Goal: Task Accomplishment & Management: Complete application form

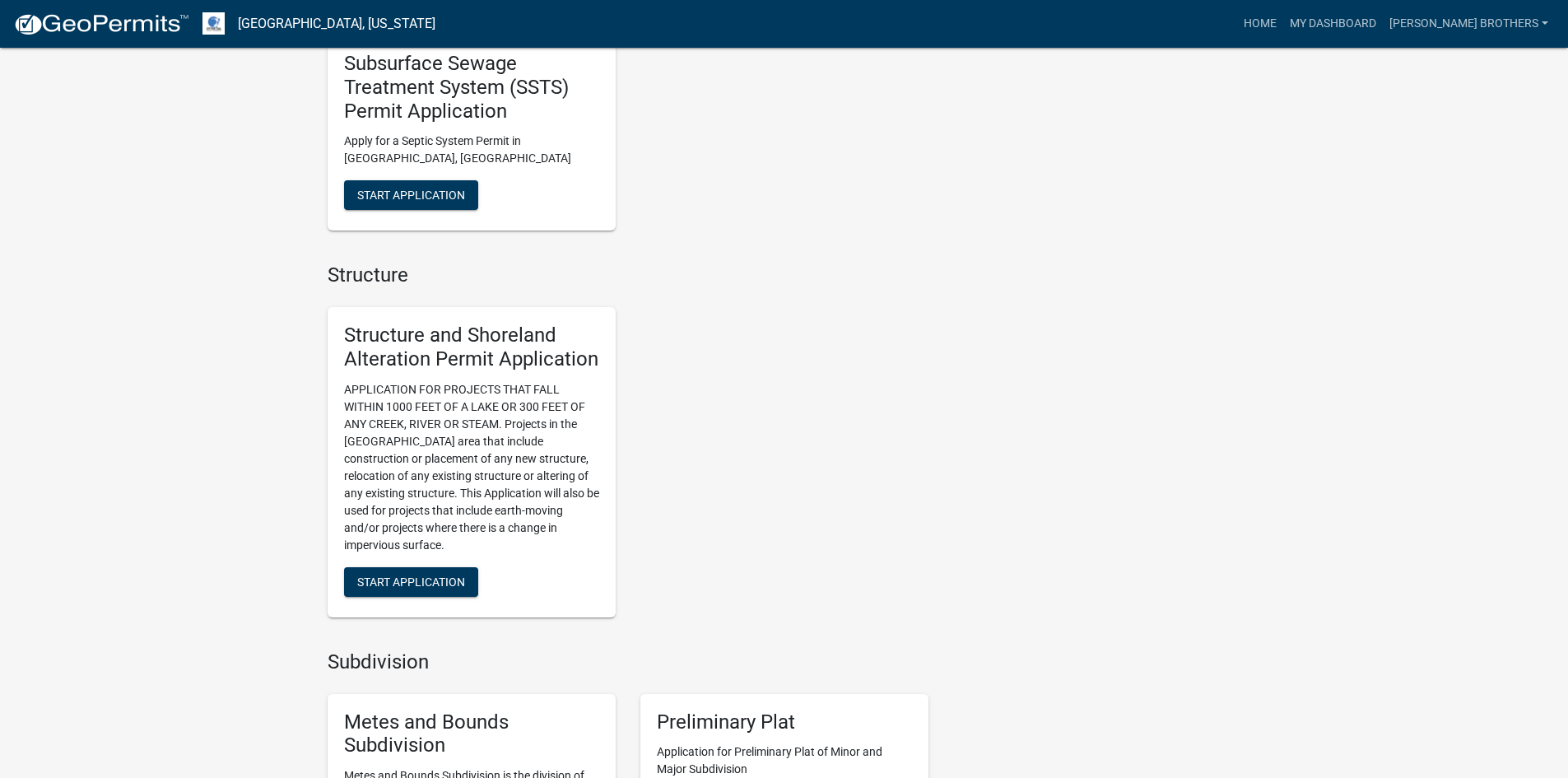
scroll to position [1318, 0]
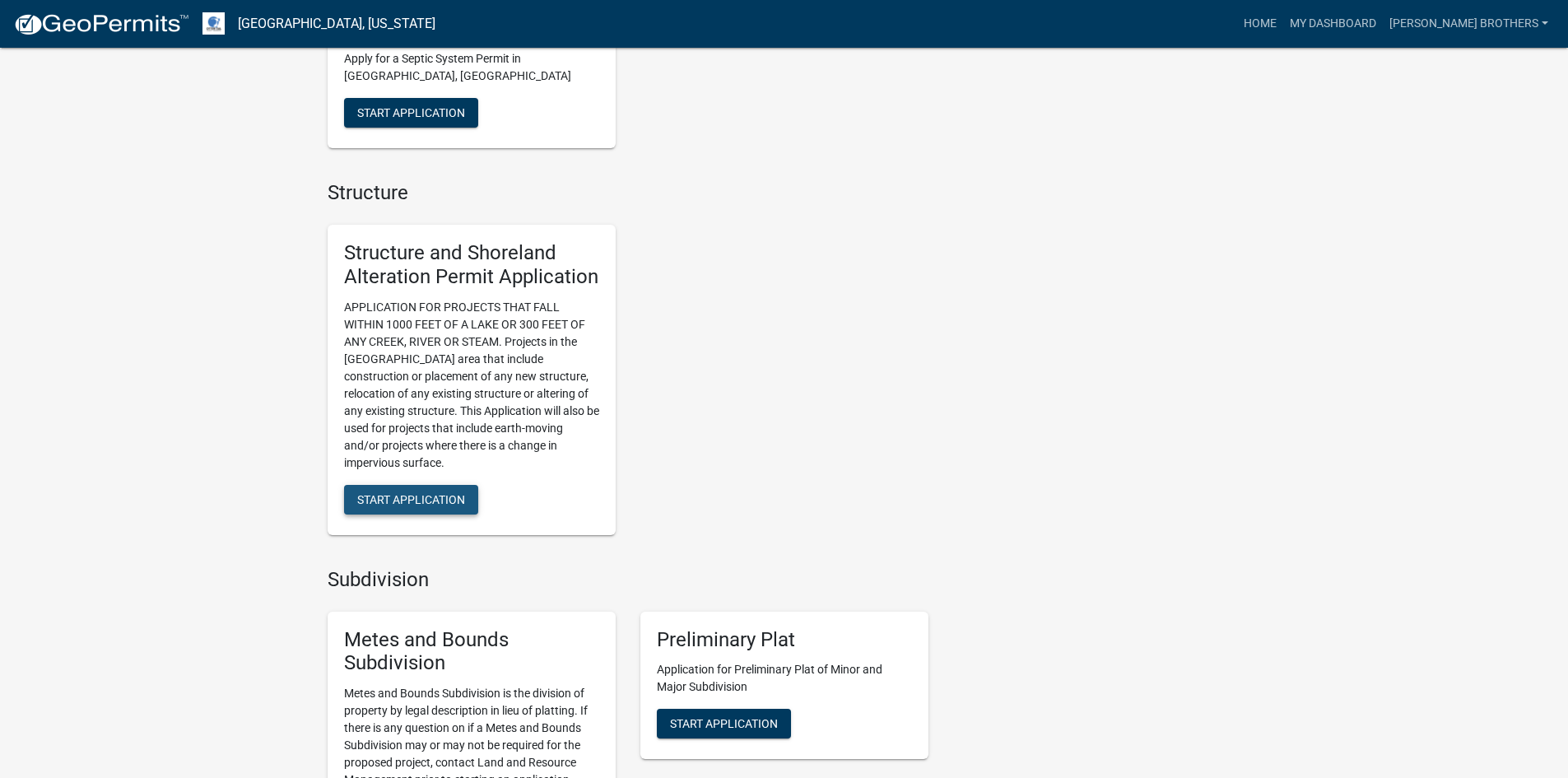
click at [442, 505] on span "Start Application" at bounding box center [411, 499] width 108 height 14
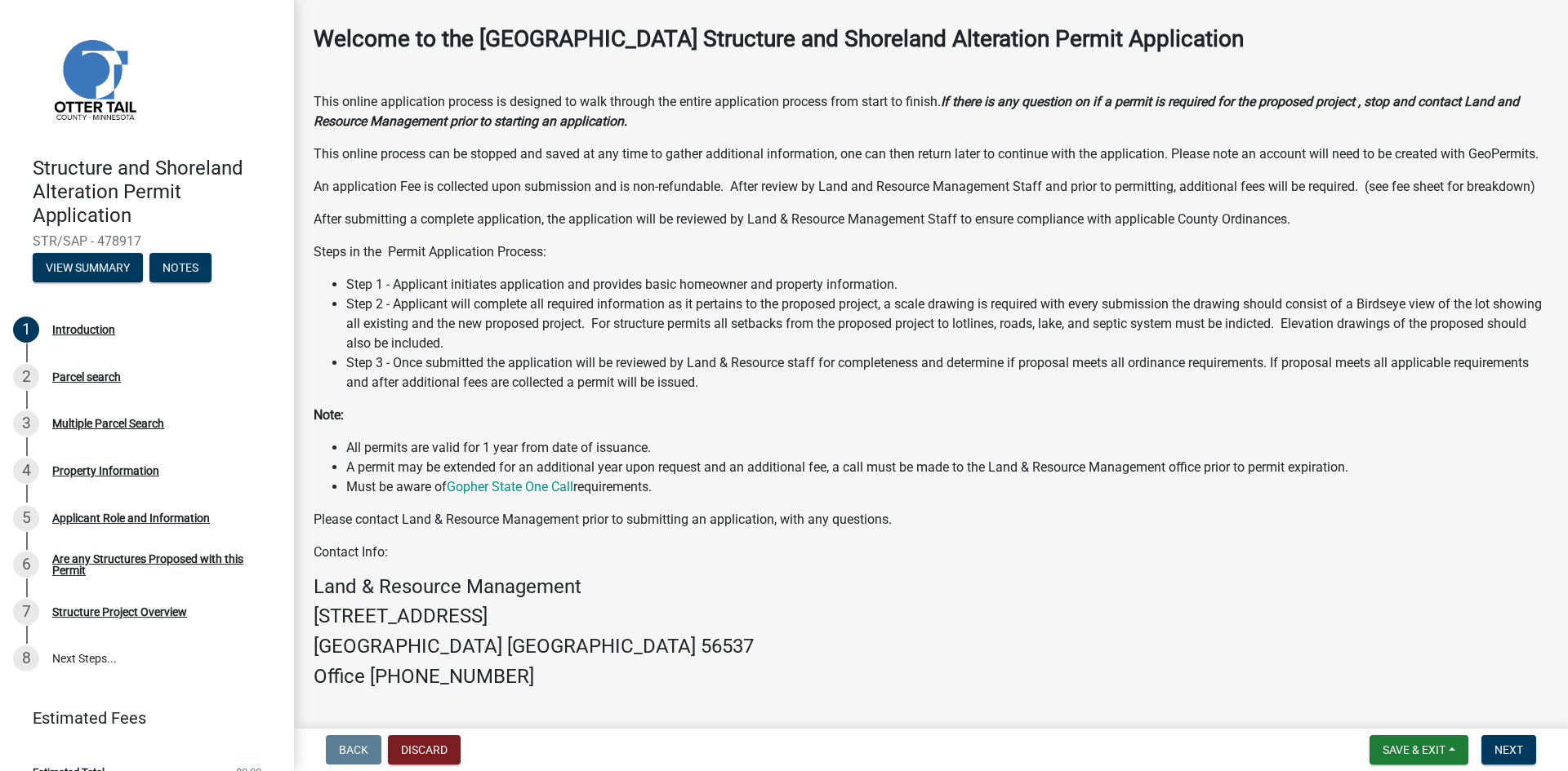
scroll to position [208, 0]
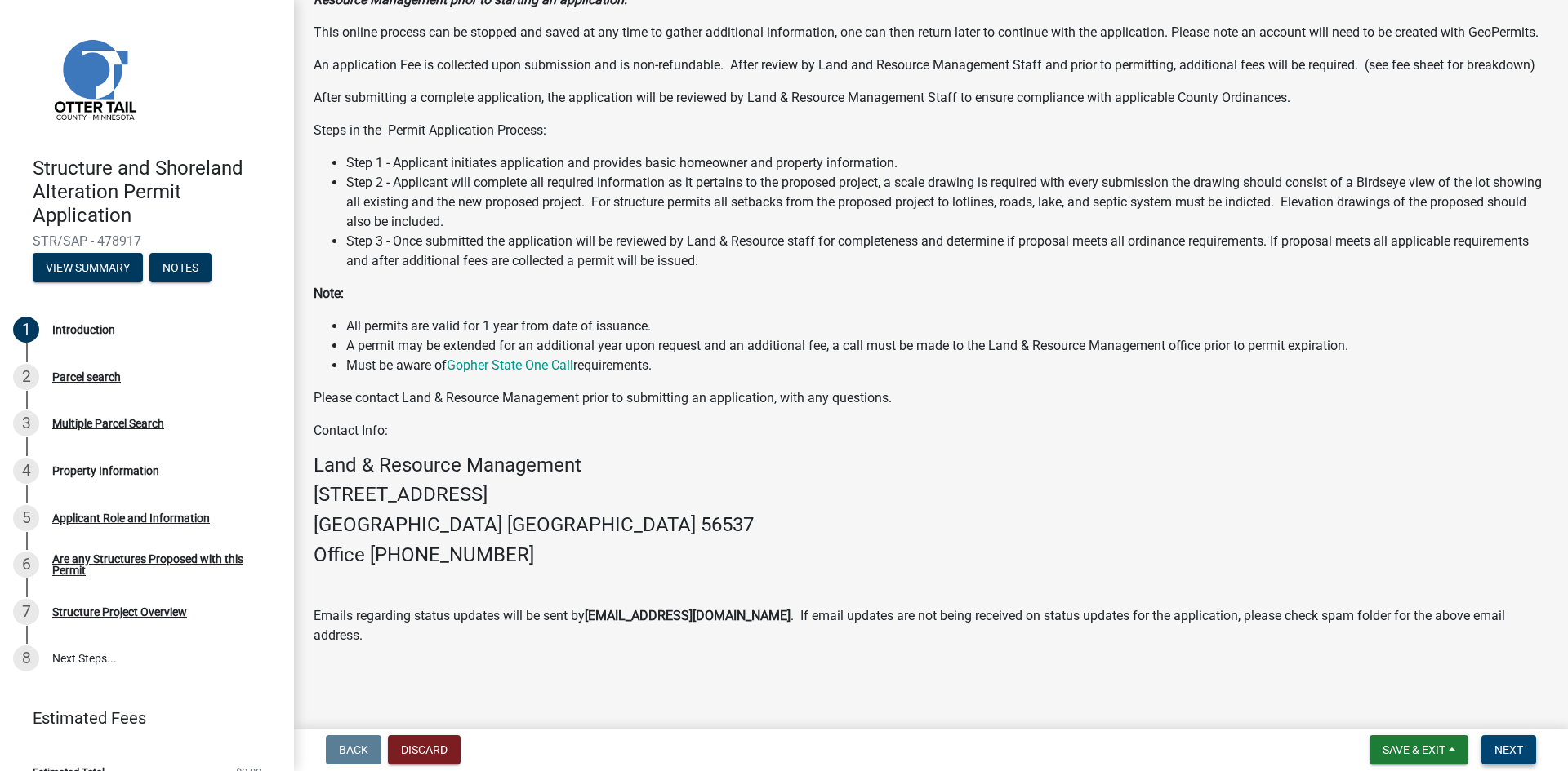
click at [1511, 754] on span "Next" at bounding box center [1509, 750] width 29 height 13
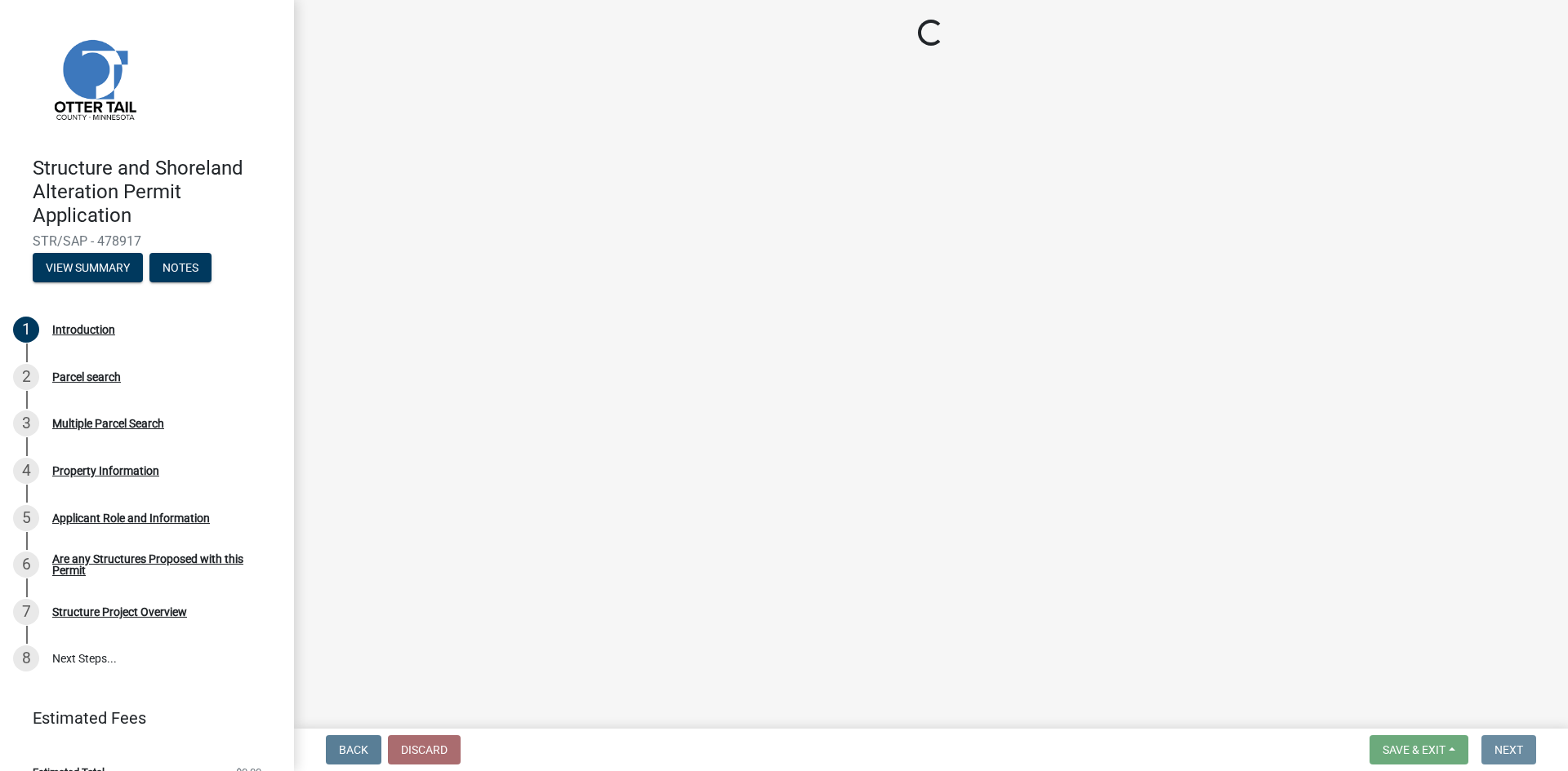
scroll to position [0, 0]
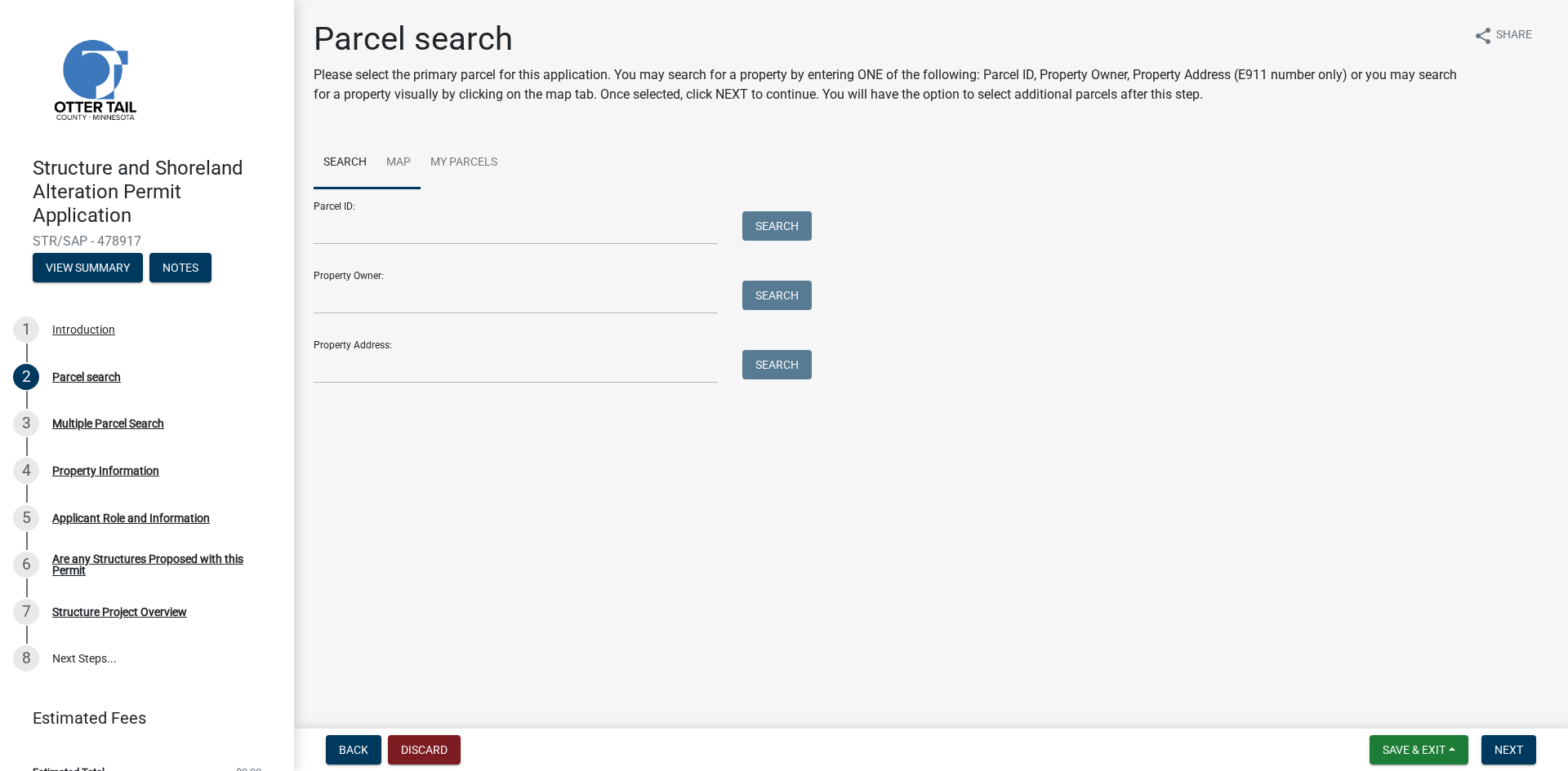
click at [396, 157] on link "Map" at bounding box center [398, 163] width 44 height 52
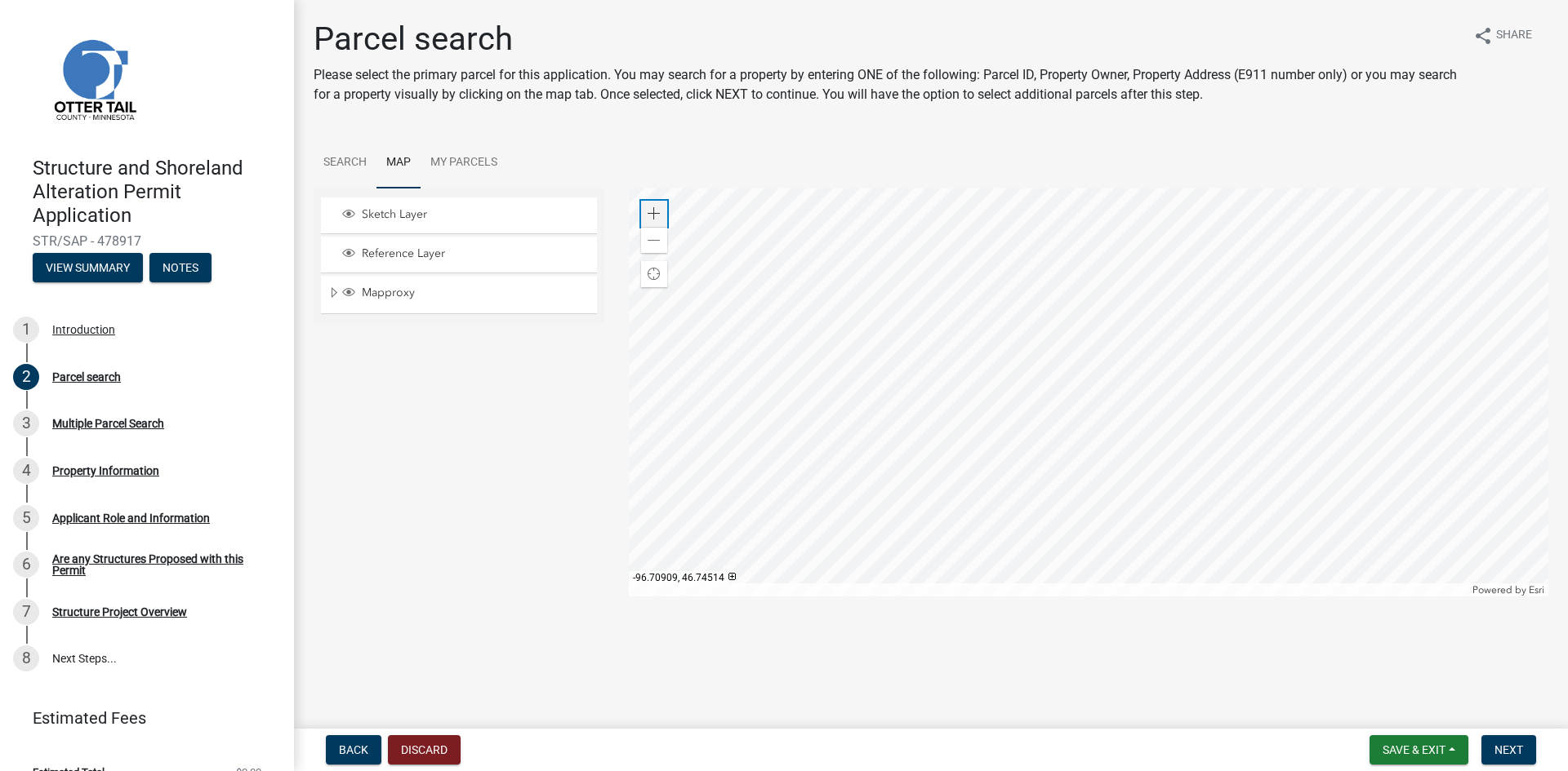
click at [652, 211] on span at bounding box center [654, 214] width 13 height 13
click at [984, 322] on div at bounding box center [1089, 393] width 920 height 408
click at [658, 213] on span at bounding box center [654, 214] width 13 height 13
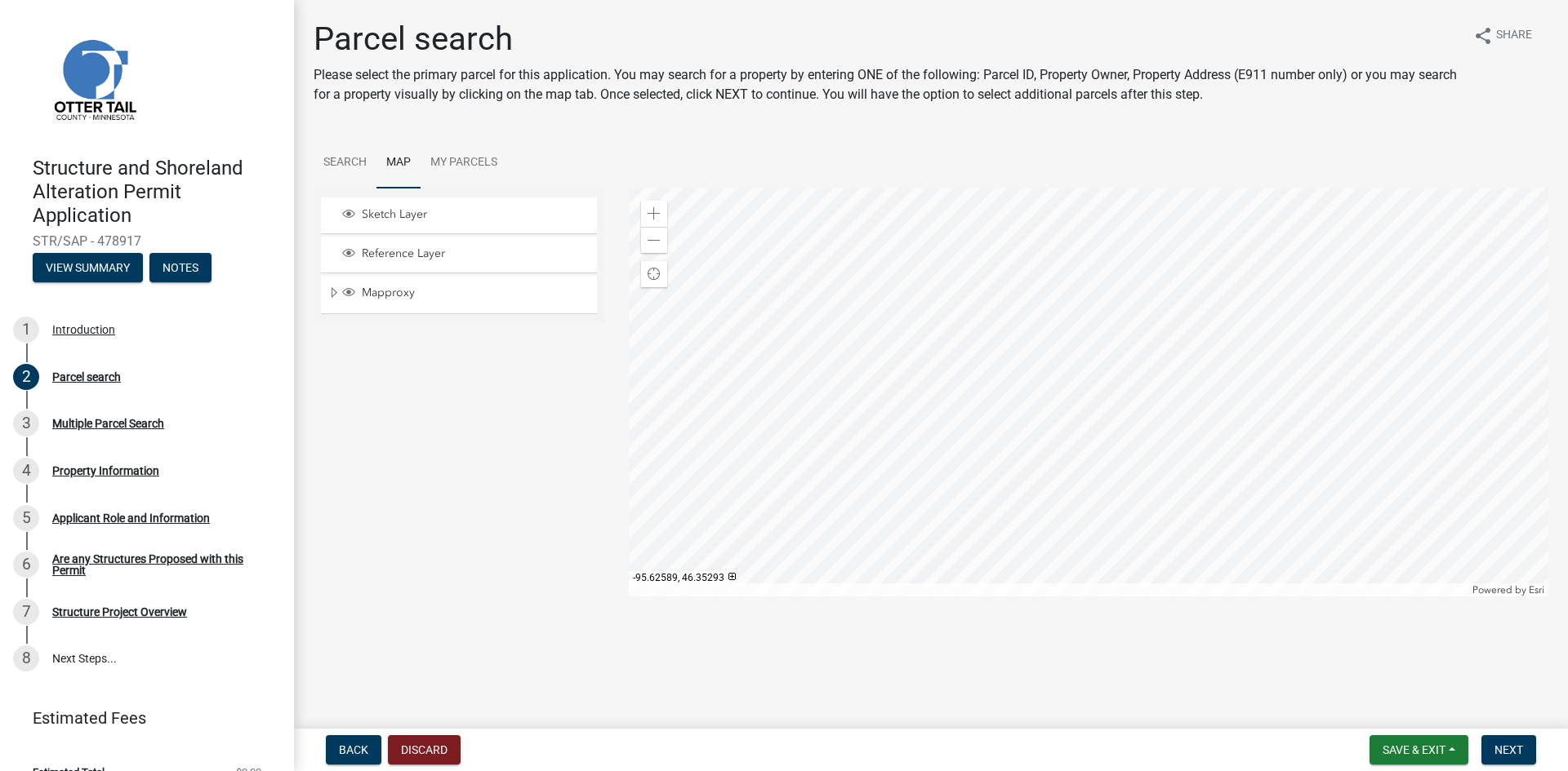
click at [1404, 485] on div at bounding box center [1089, 393] width 920 height 408
click at [985, 384] on div at bounding box center [1089, 393] width 920 height 408
click at [653, 210] on span at bounding box center [654, 214] width 13 height 13
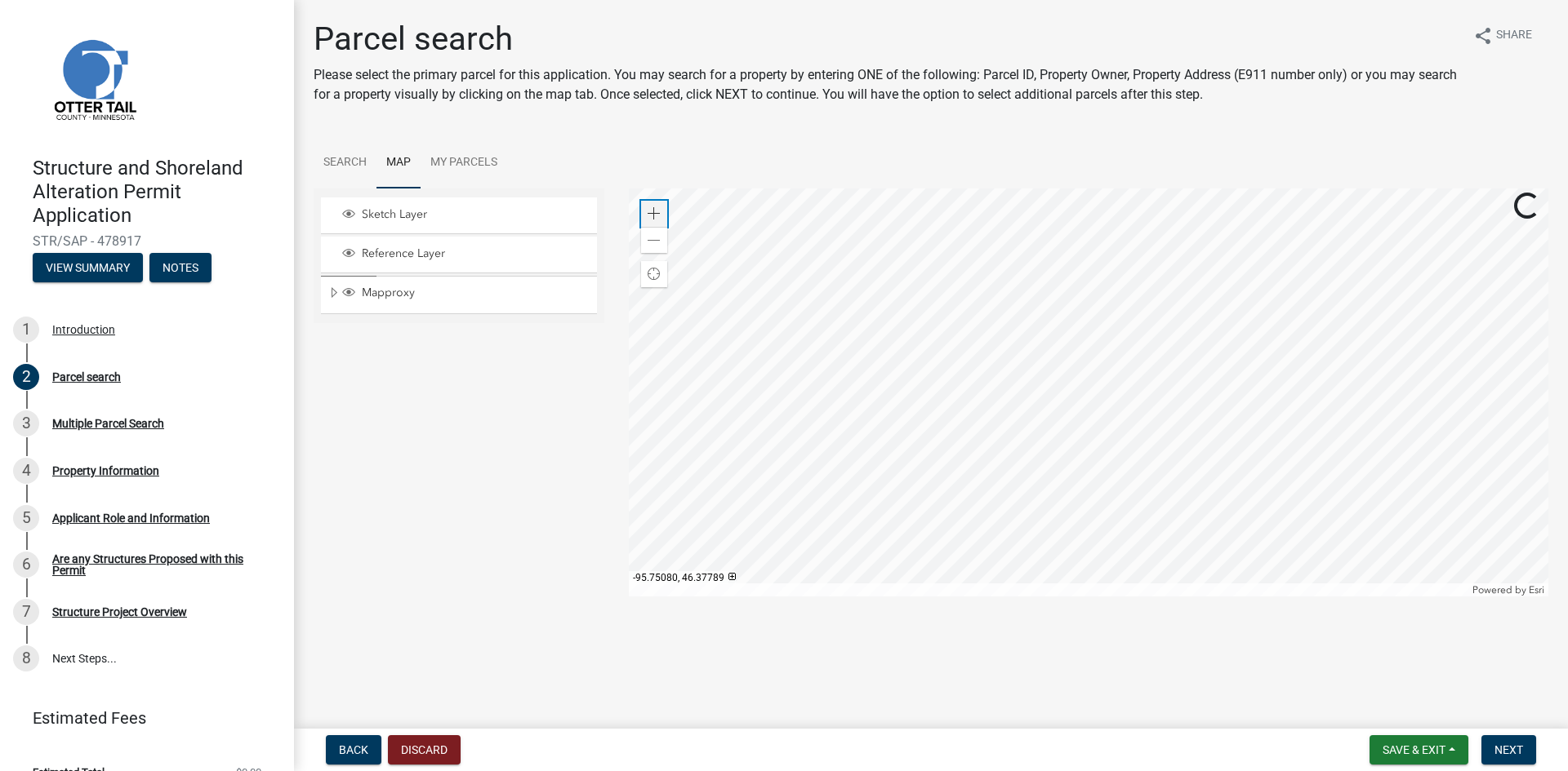
click at [653, 210] on span at bounding box center [654, 214] width 13 height 13
click at [1134, 474] on div at bounding box center [1089, 393] width 920 height 408
click at [956, 445] on div at bounding box center [1089, 393] width 920 height 408
click at [1254, 449] on div at bounding box center [1089, 393] width 920 height 408
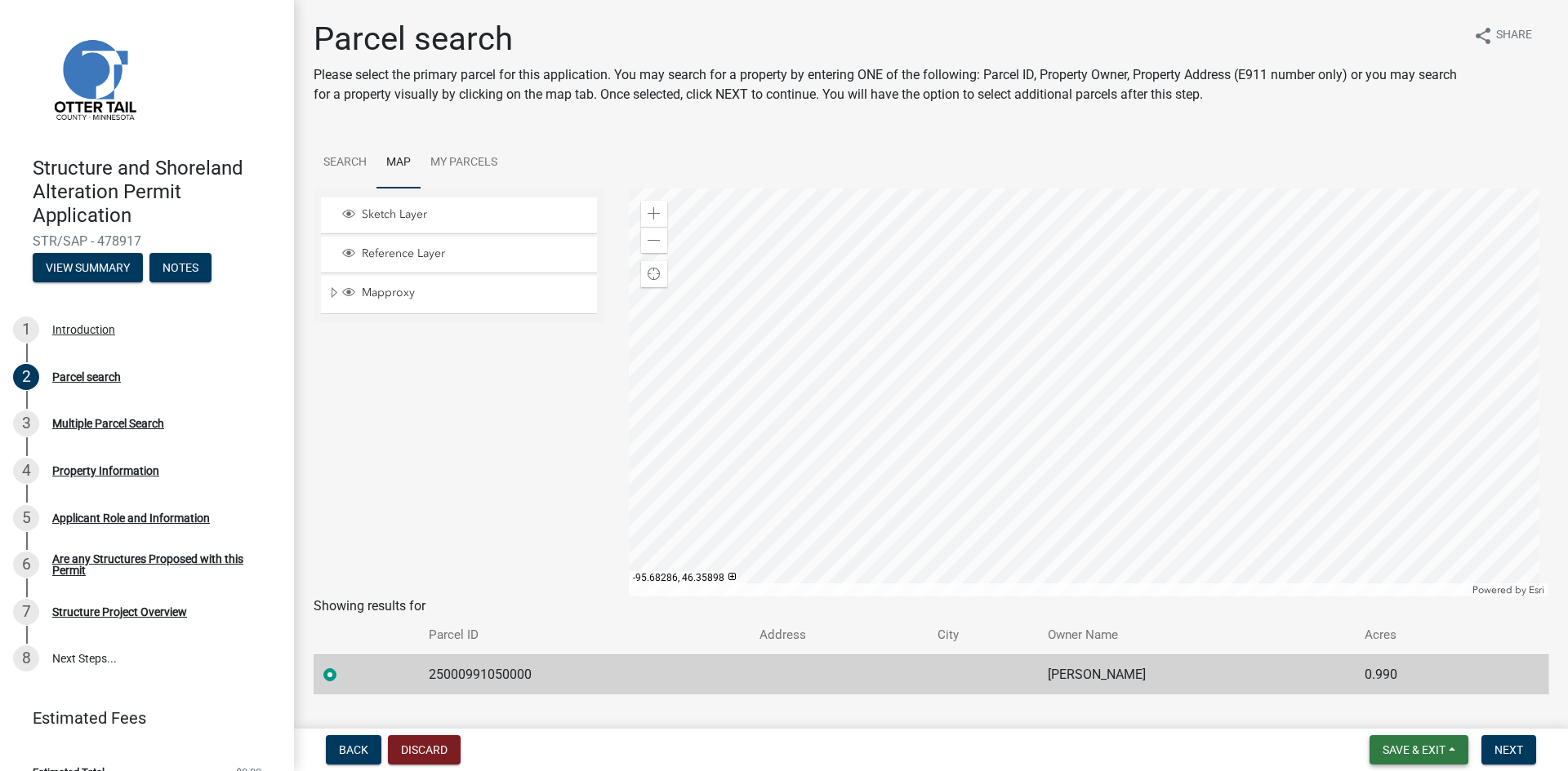
click at [1410, 745] on span "Save & Exit" at bounding box center [1414, 750] width 63 height 13
click at [1382, 704] on button "Save & Exit" at bounding box center [1403, 707] width 131 height 39
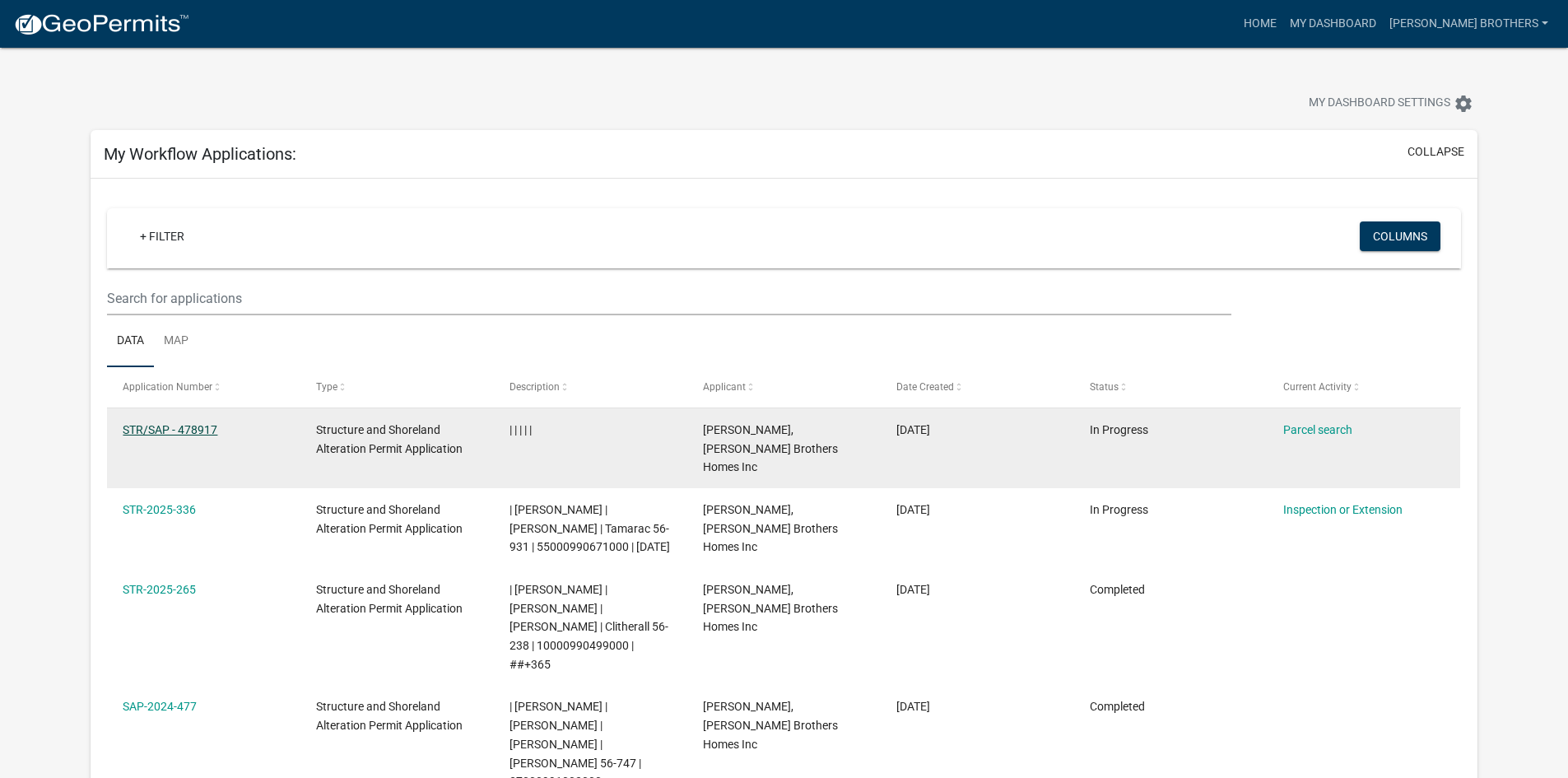
click at [155, 427] on link "STR/SAP - 478917" at bounding box center [170, 430] width 95 height 14
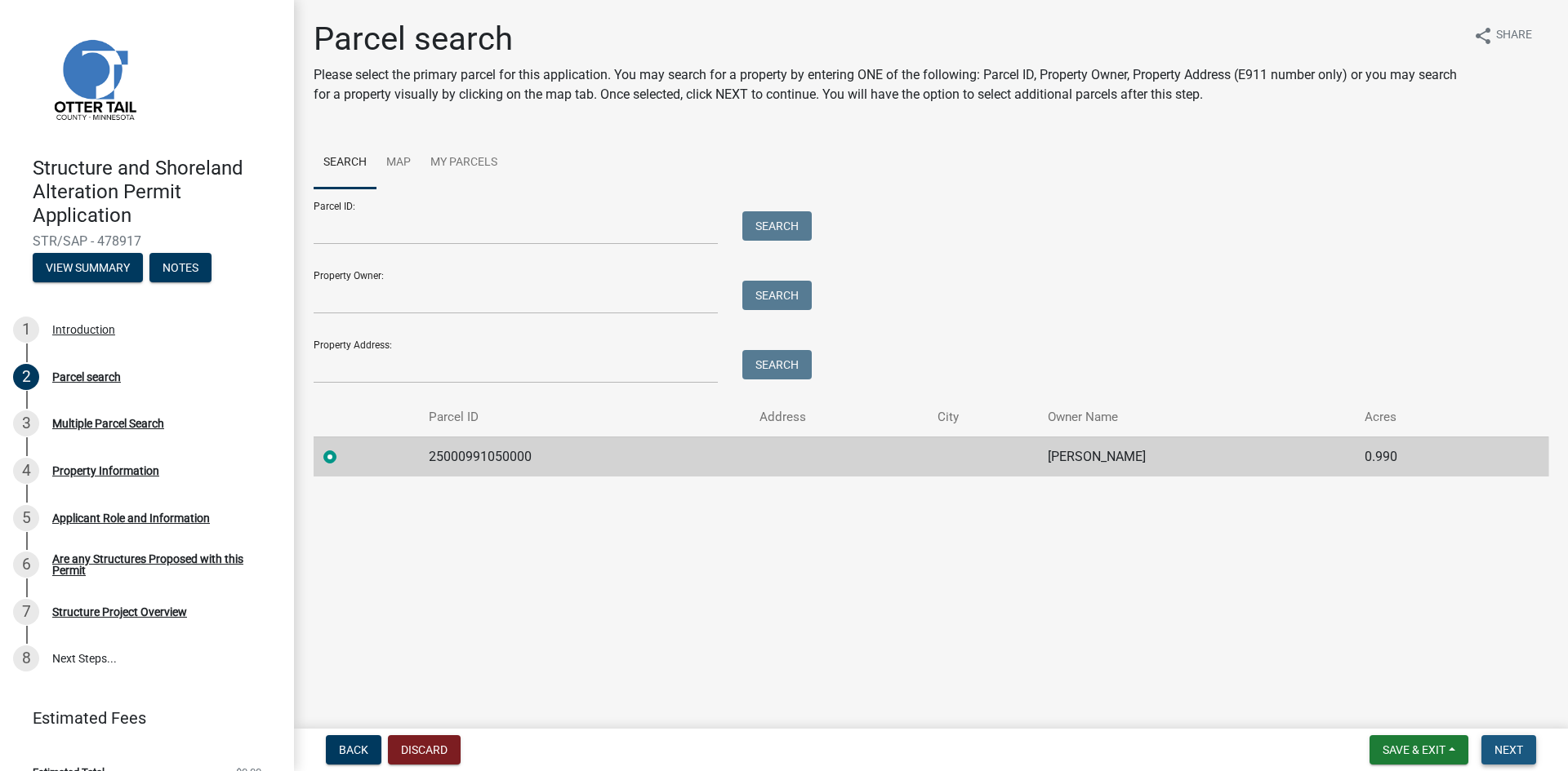
click at [1503, 752] on span "Next" at bounding box center [1509, 750] width 29 height 13
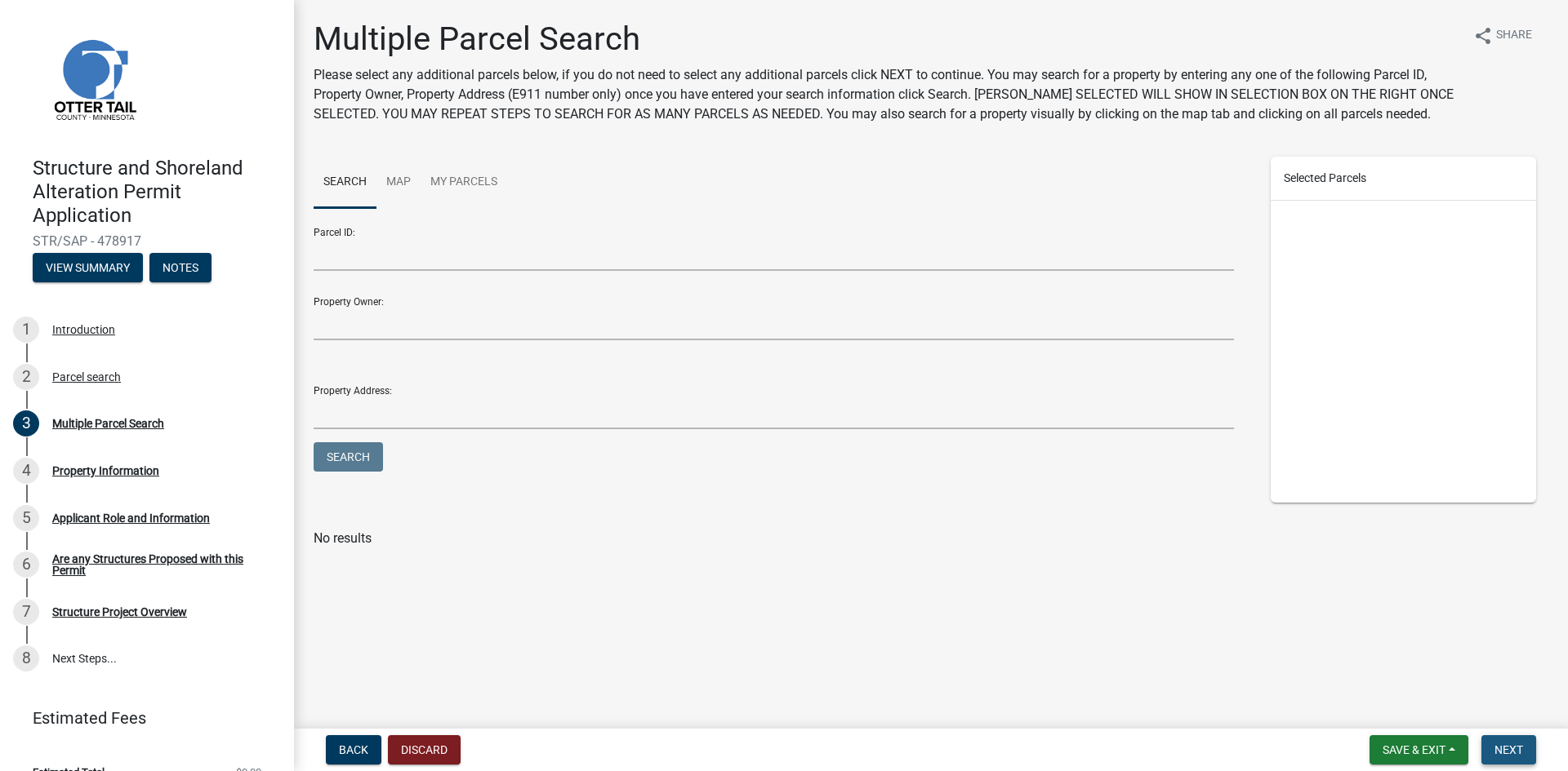
click at [1522, 752] on span "Next" at bounding box center [1509, 750] width 29 height 13
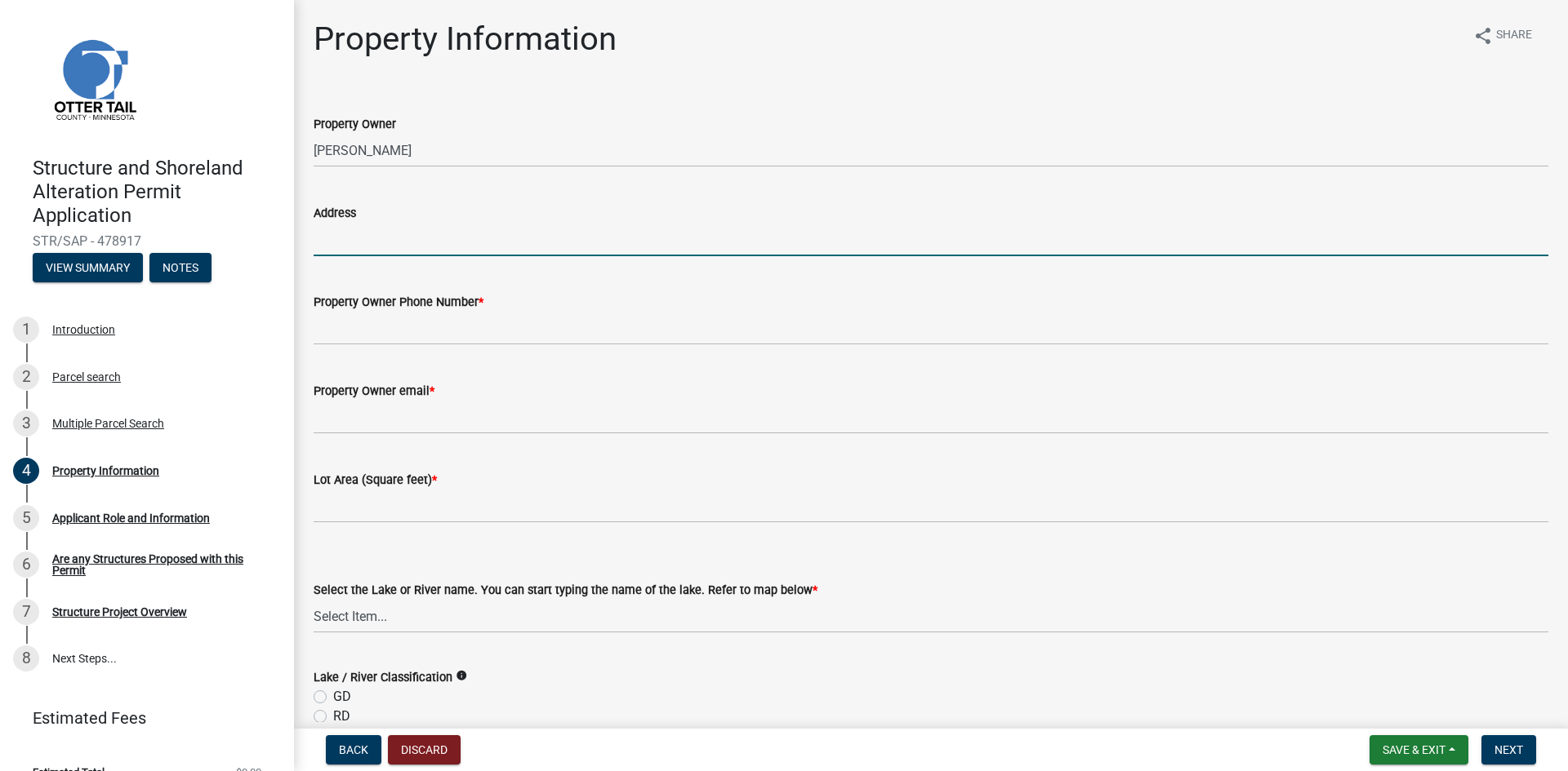
paste input "[STREET_ADDRESS][PERSON_NAME]"
type input "[STREET_ADDRESS][PERSON_NAME]"
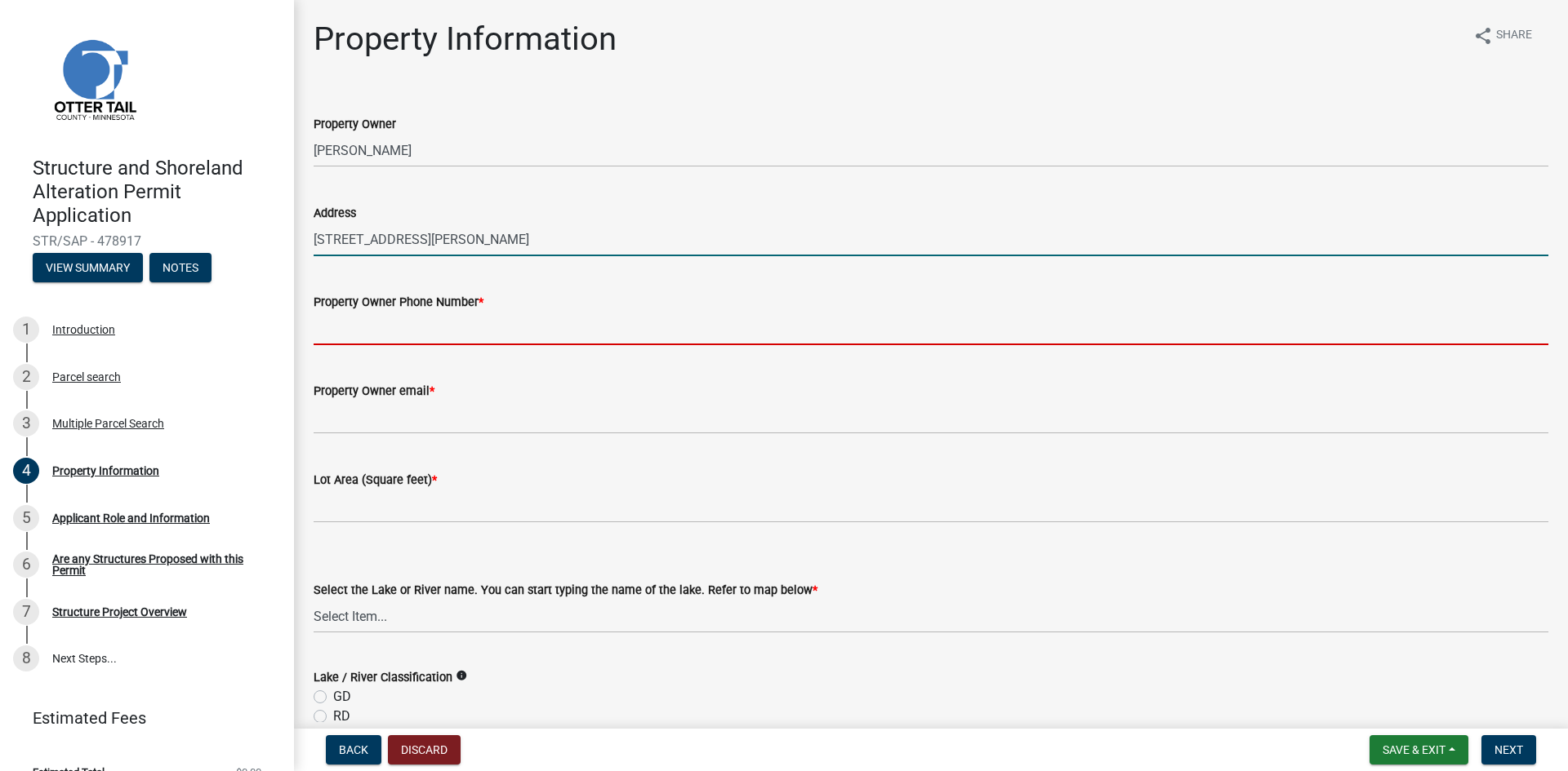
click at [419, 331] on input "Property Owner Phone Number *" at bounding box center [931, 328] width 1235 height 33
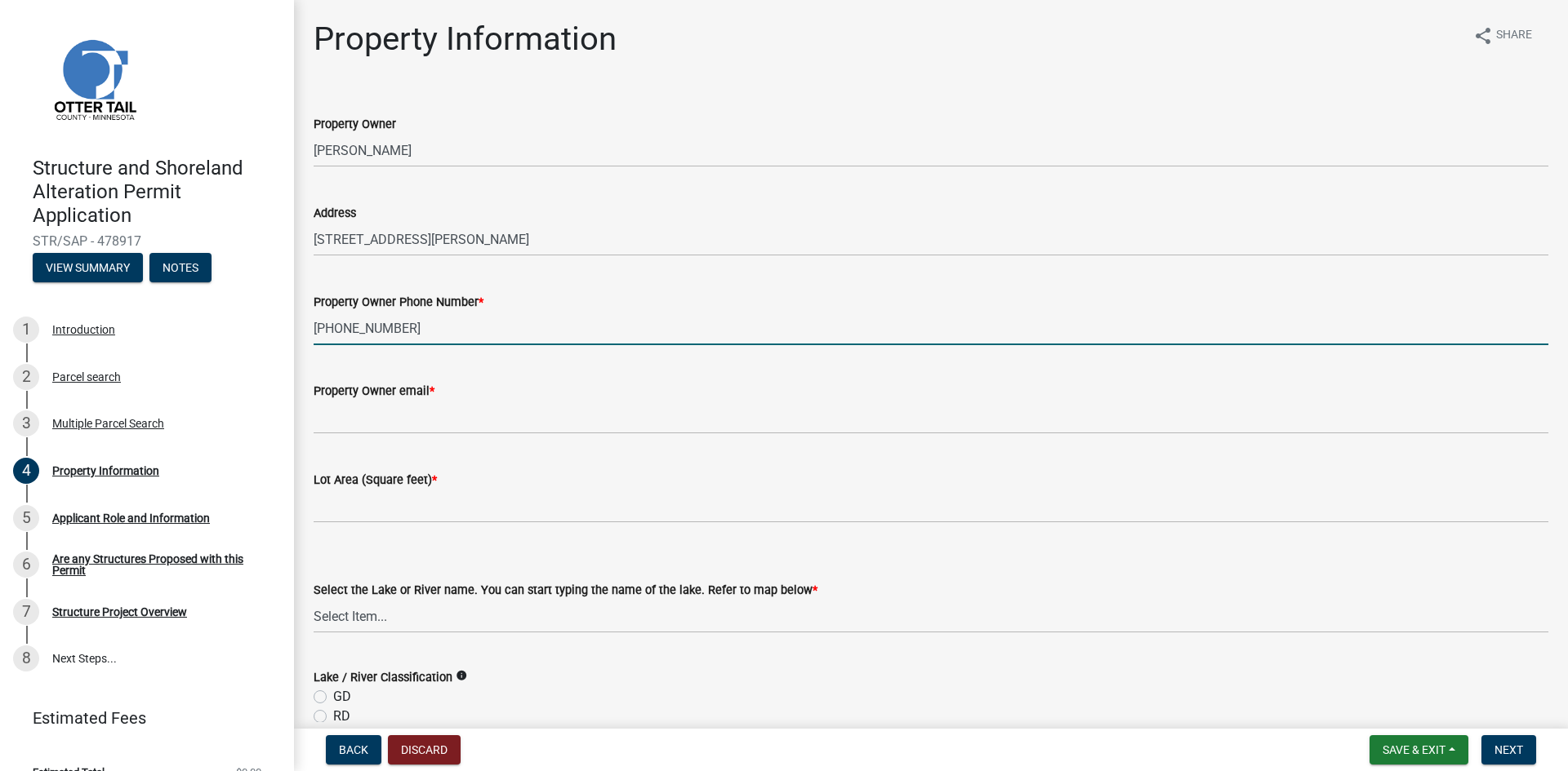
type input "[PHONE_NUMBER]"
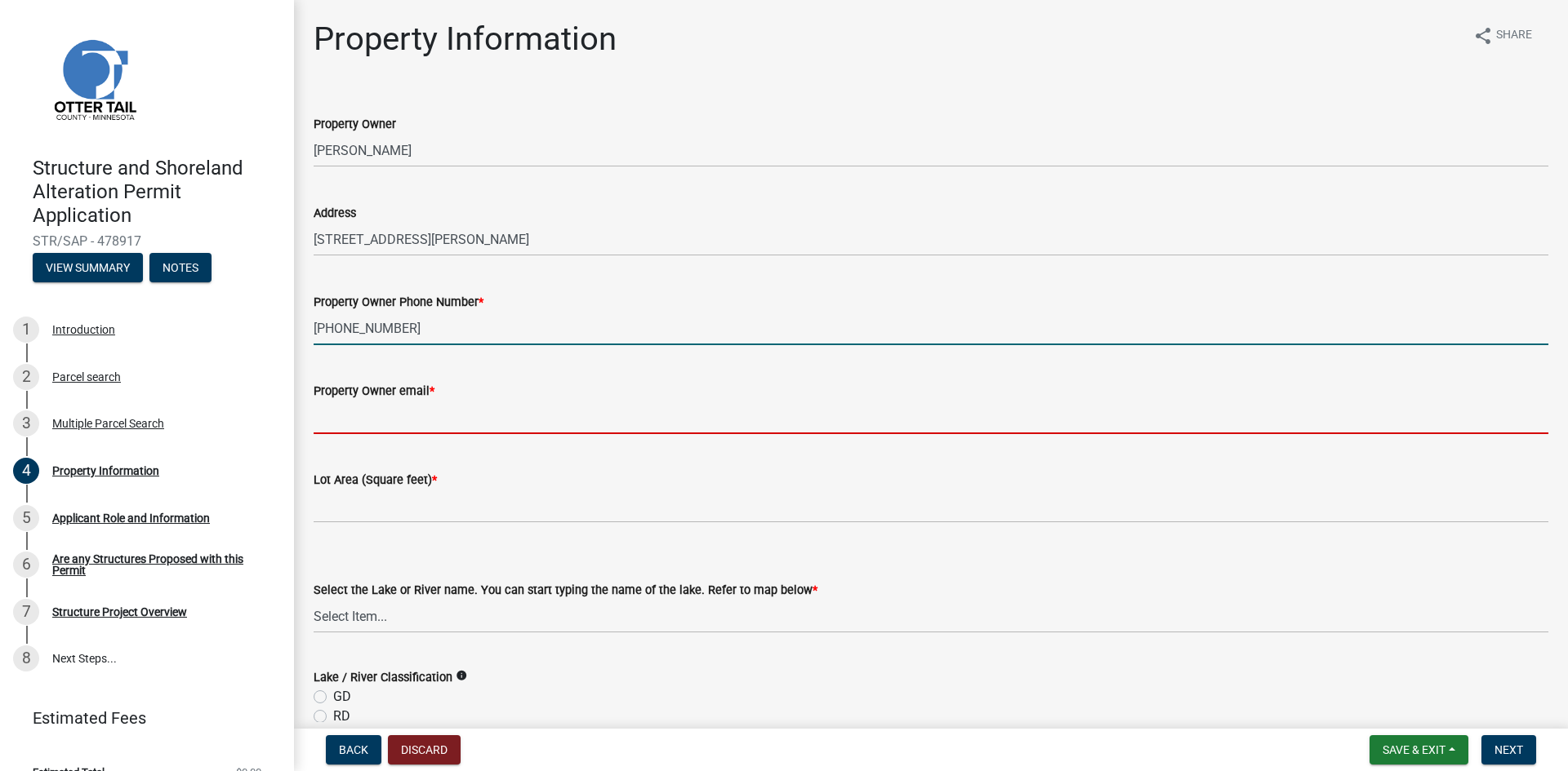
click at [386, 407] on input "Property Owner email *" at bounding box center [931, 417] width 1235 height 33
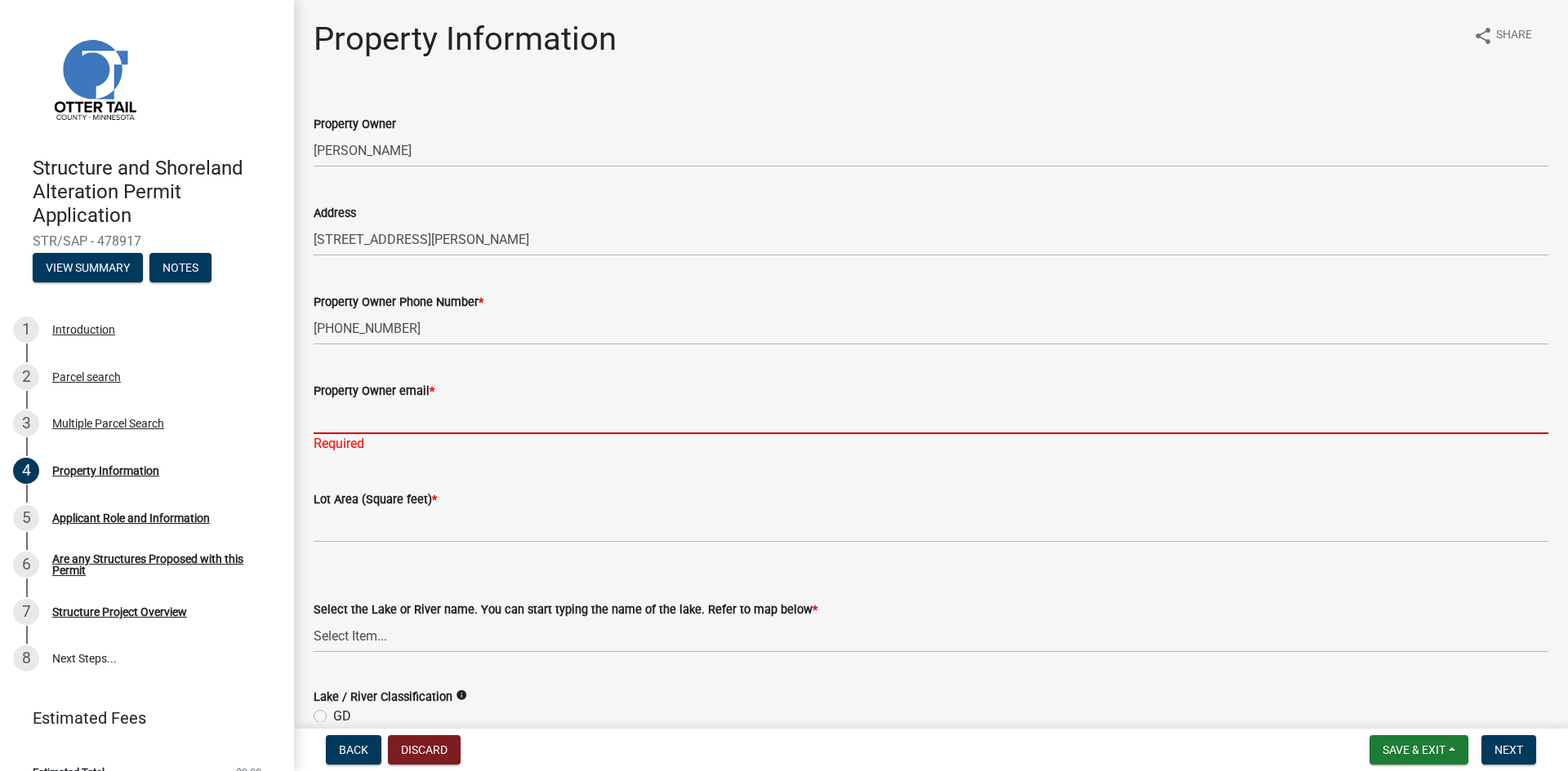
paste input "[EMAIL_ADDRESS][DOMAIN_NAME]"
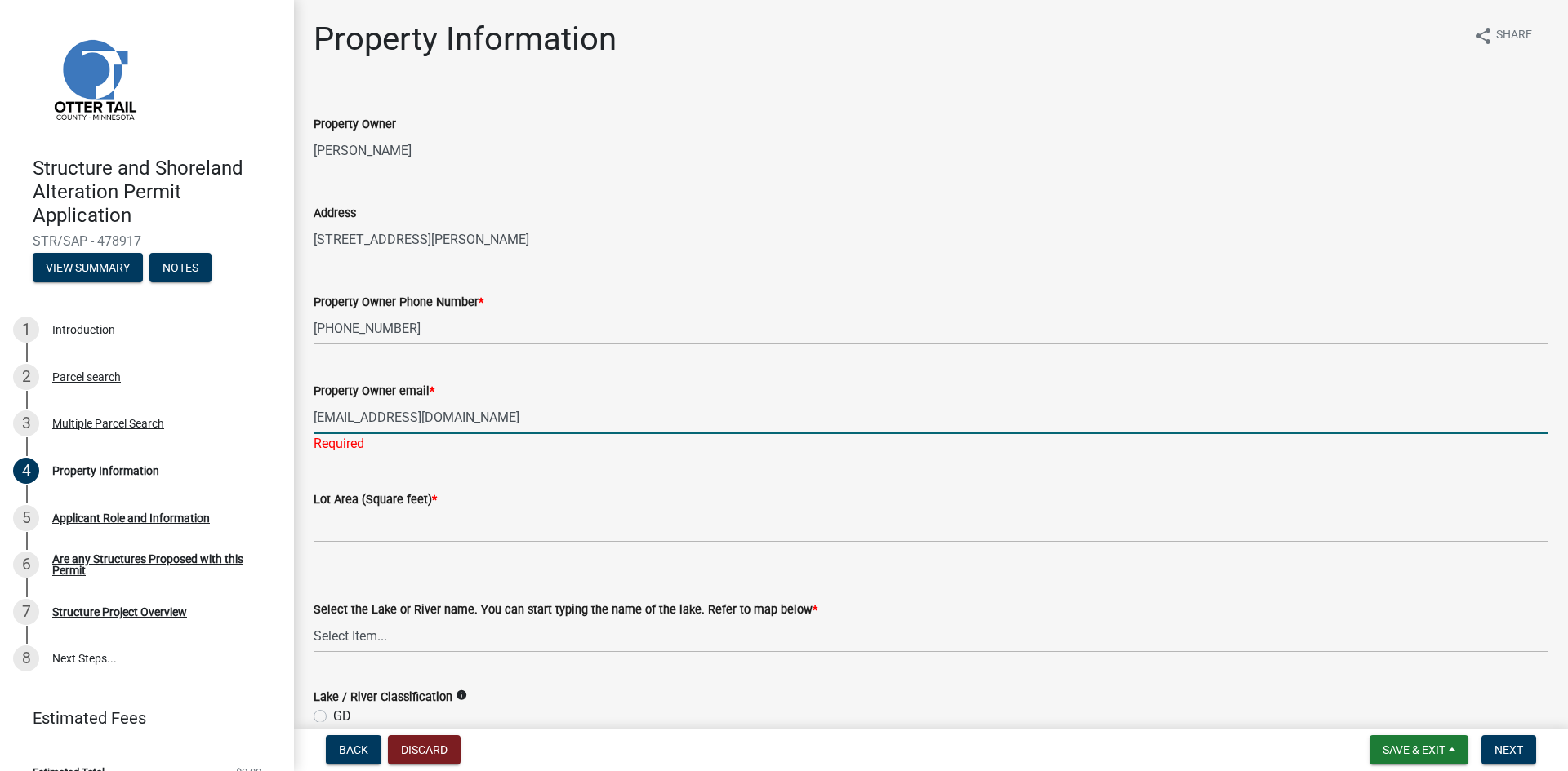
scroll to position [81, 0]
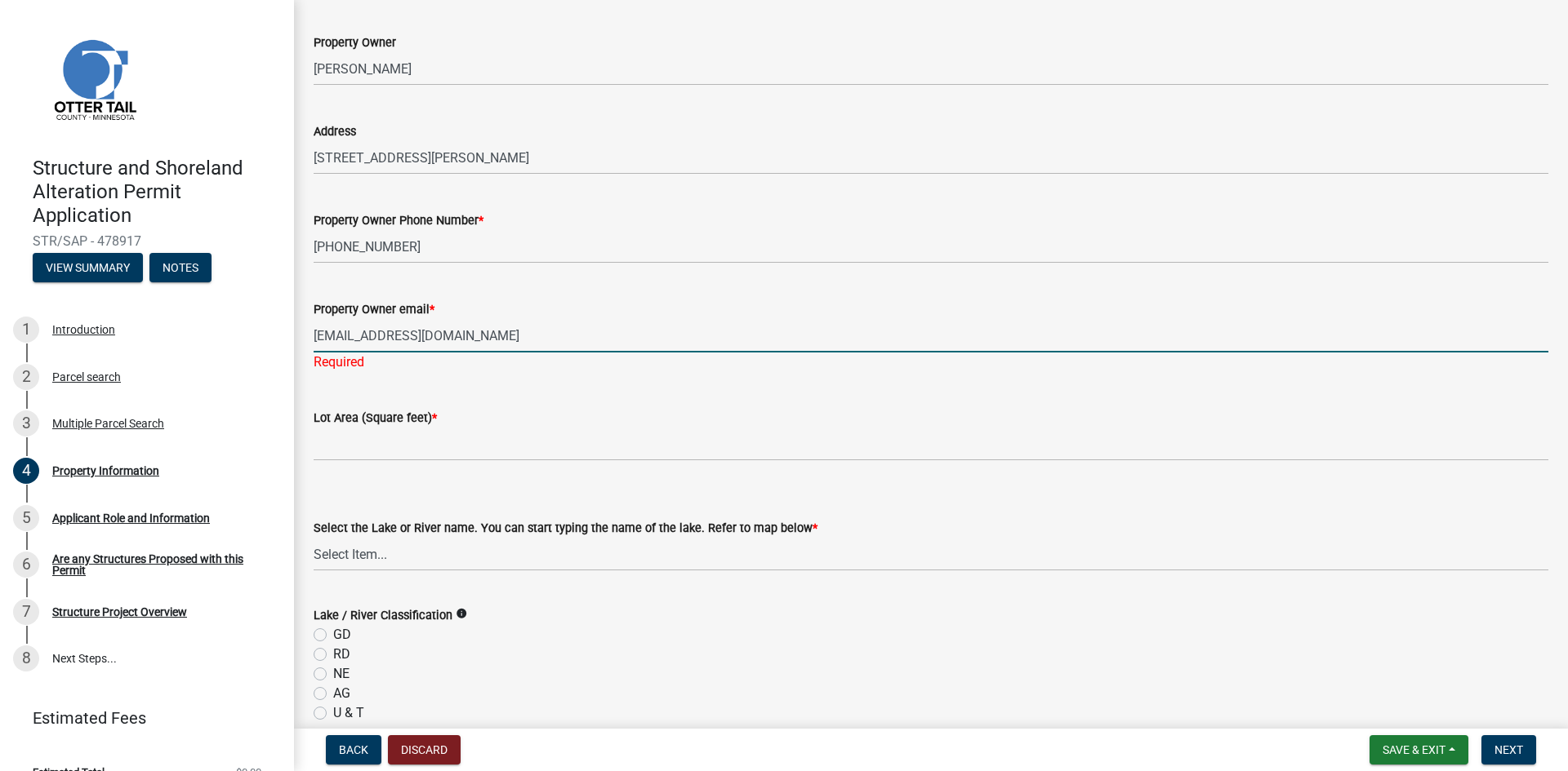
type input "[EMAIL_ADDRESS][DOMAIN_NAME]"
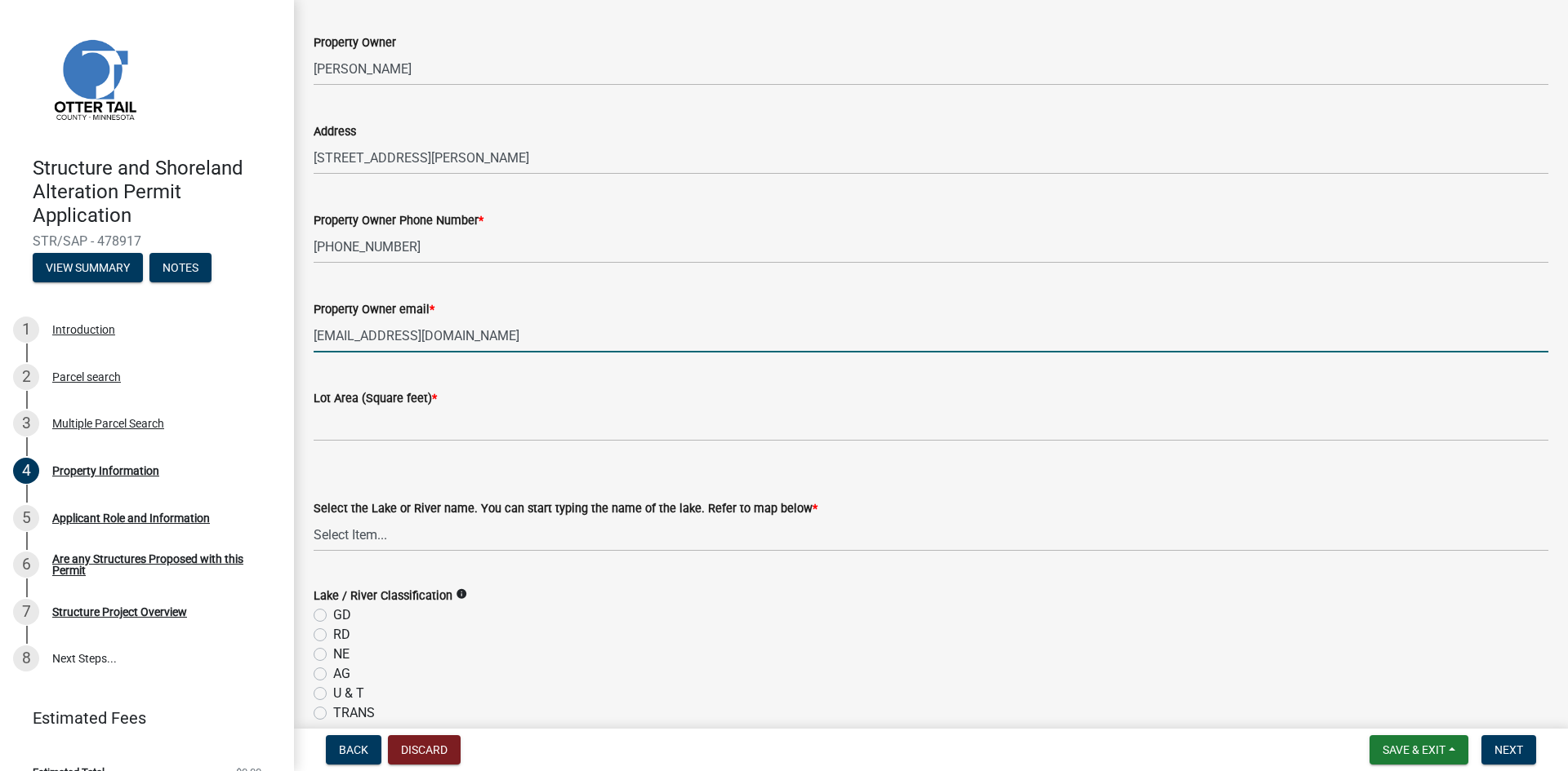
click at [347, 402] on label "Lot Area (Square feet) *" at bounding box center [375, 399] width 124 height 12
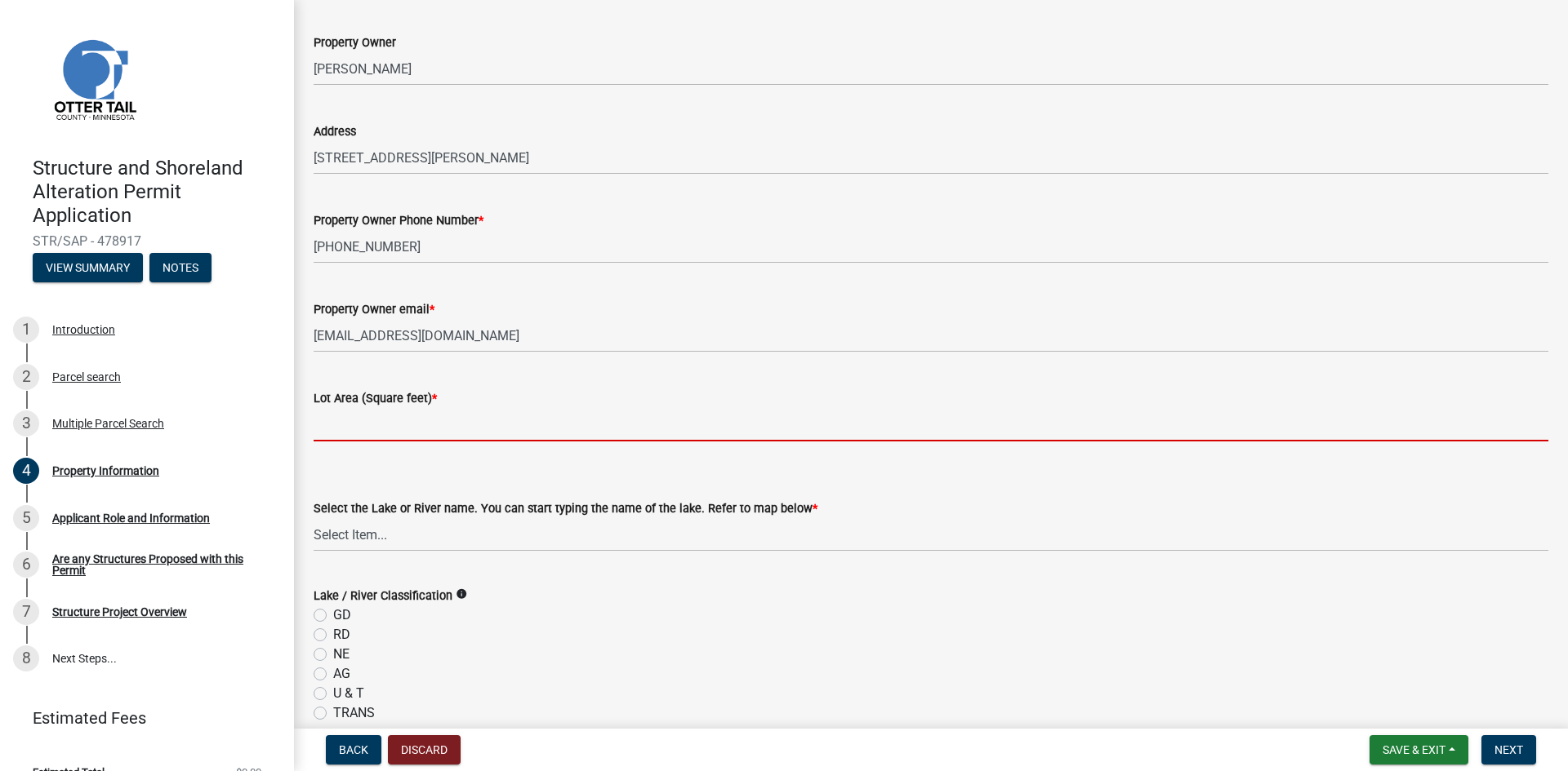
click at [340, 423] on input "text" at bounding box center [931, 424] width 1235 height 33
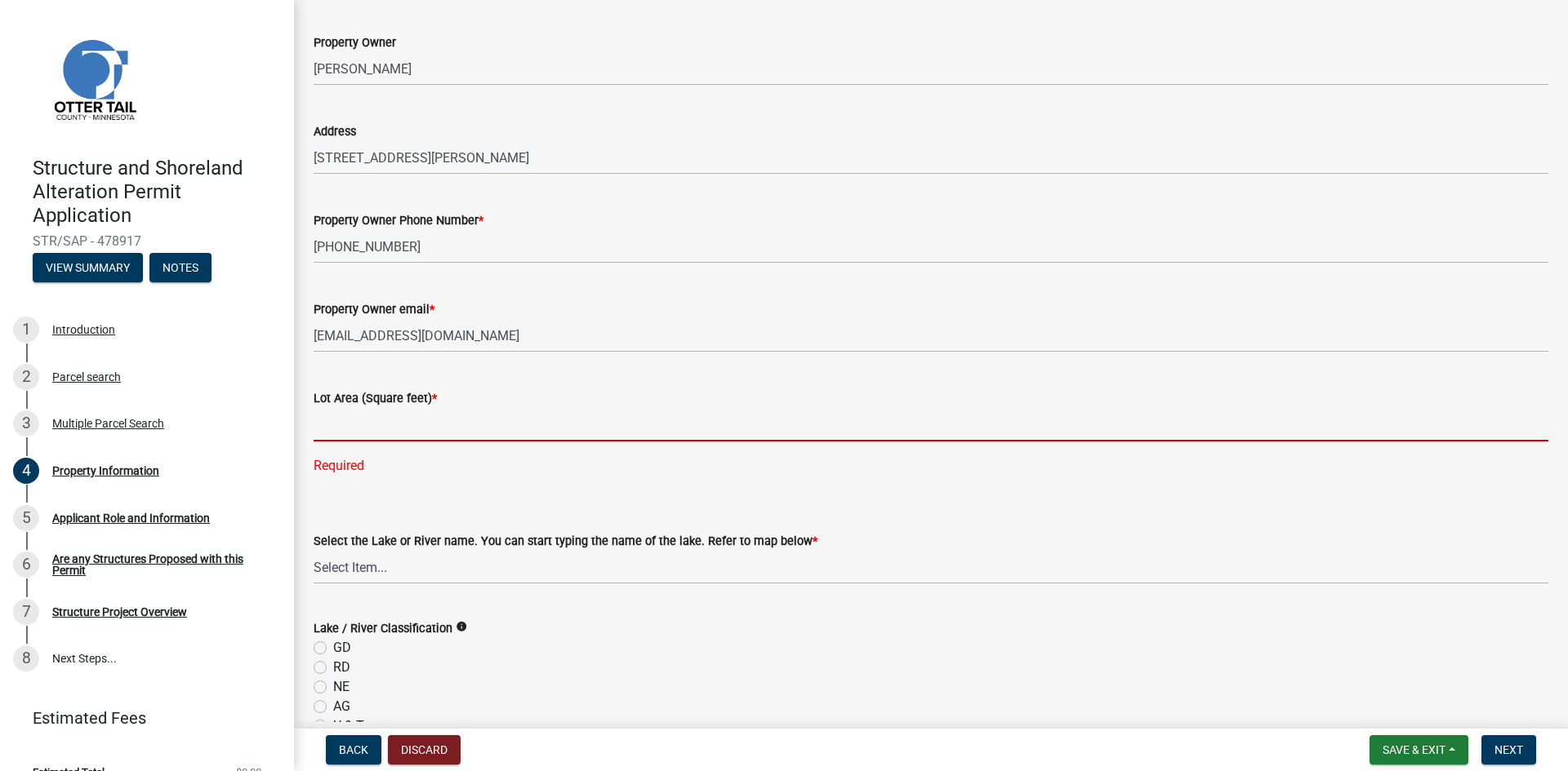
click at [379, 424] on input "text" at bounding box center [931, 424] width 1235 height 33
click at [368, 559] on select "Select Item... None [PERSON_NAME] 56-031 [PERSON_NAME] 56-118 [PERSON_NAME] 56-…" at bounding box center [931, 567] width 1235 height 33
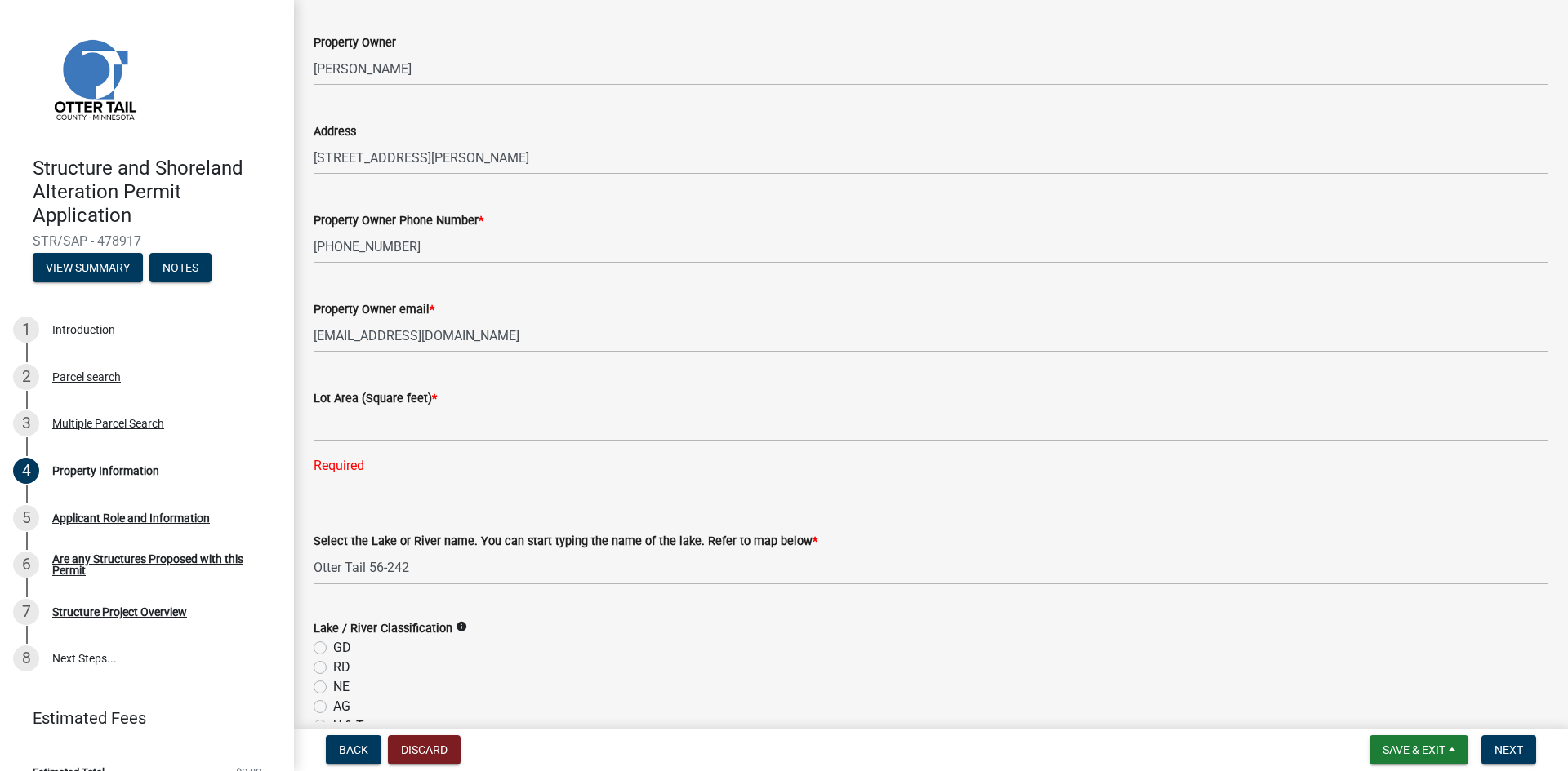
click at [313, 551] on select "Select Item... None [PERSON_NAME] 56-031 [PERSON_NAME] 56-118 [PERSON_NAME] 56-…" at bounding box center [931, 567] width 1235 height 33
select select "ebef668c-e666-4f0f-b24a-d79aaee39ebe"
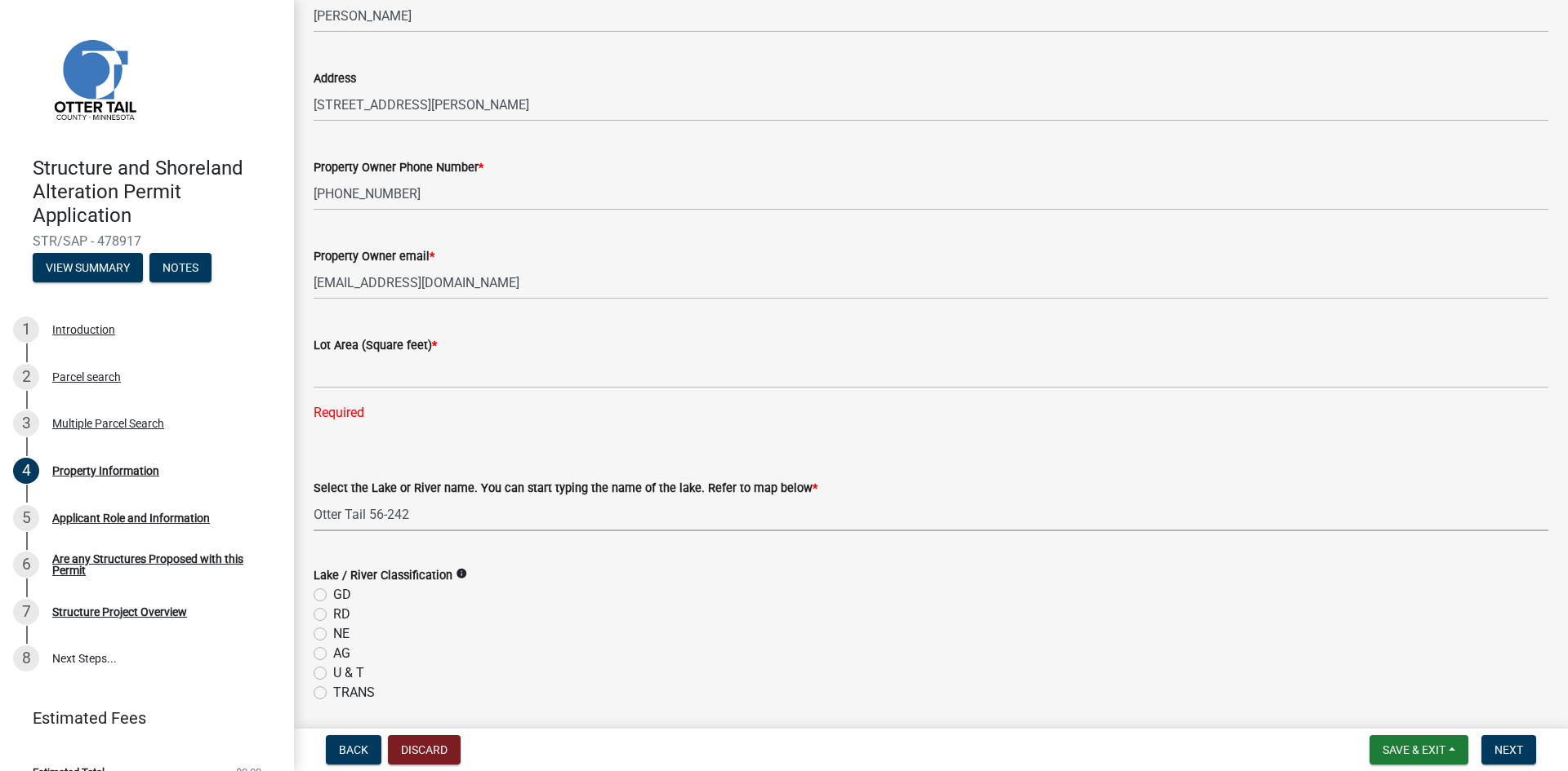
scroll to position [163, 0]
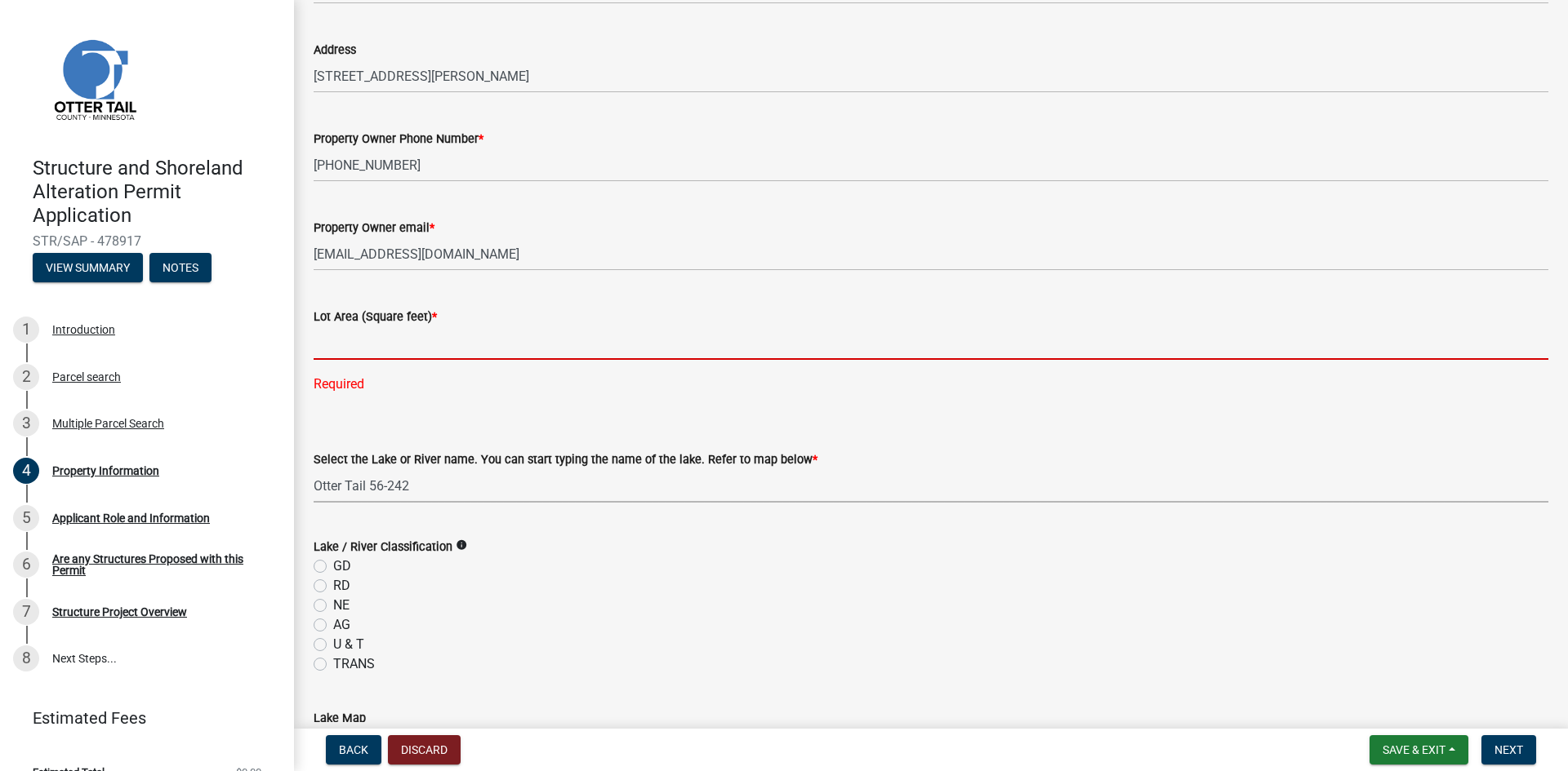
click at [378, 340] on input "text" at bounding box center [931, 343] width 1235 height 33
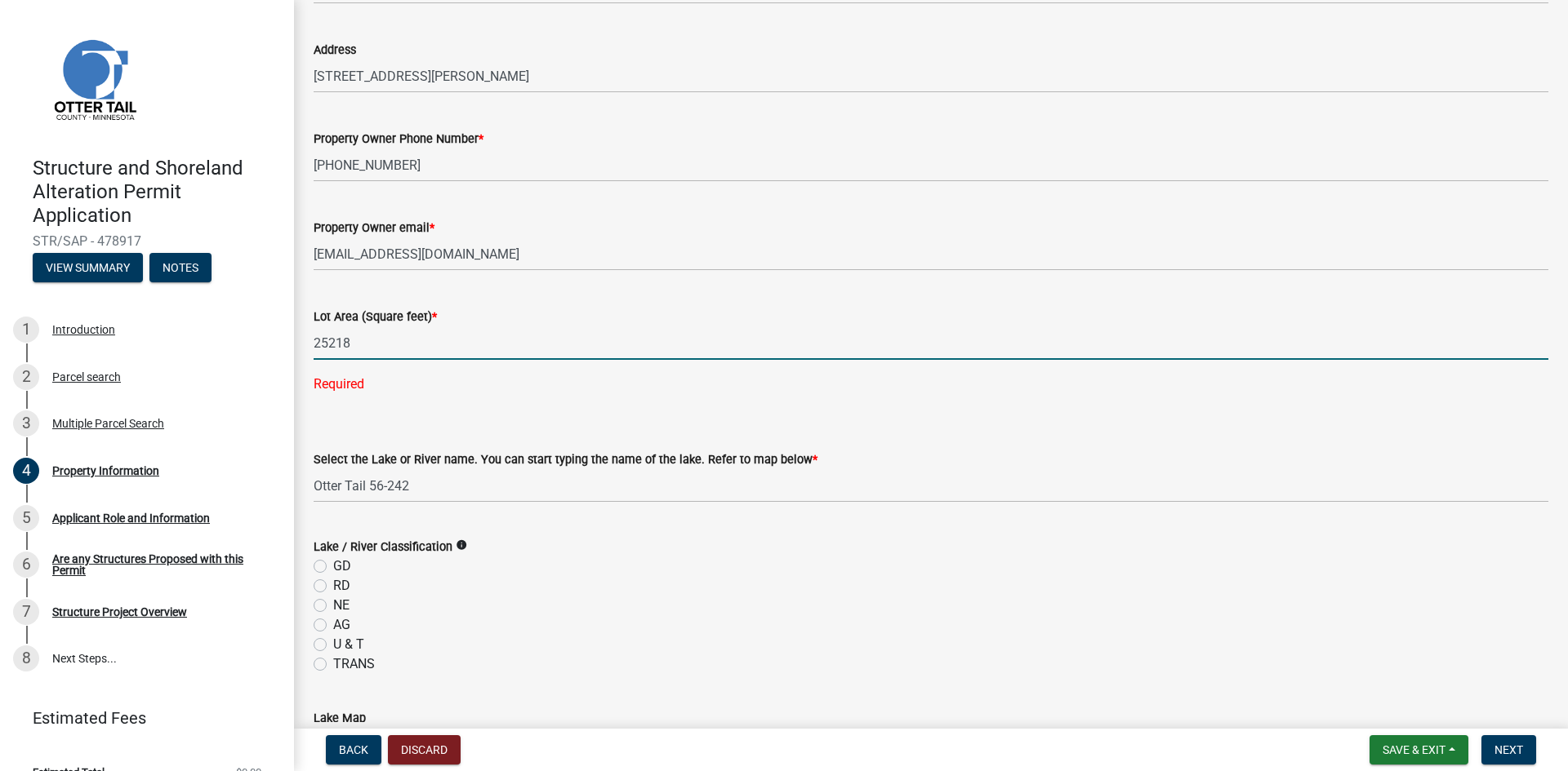
type input "25218"
click at [676, 429] on div "Select the Lake or River name. You can start typing the name of the lake. Refer…" at bounding box center [931, 454] width 1235 height 96
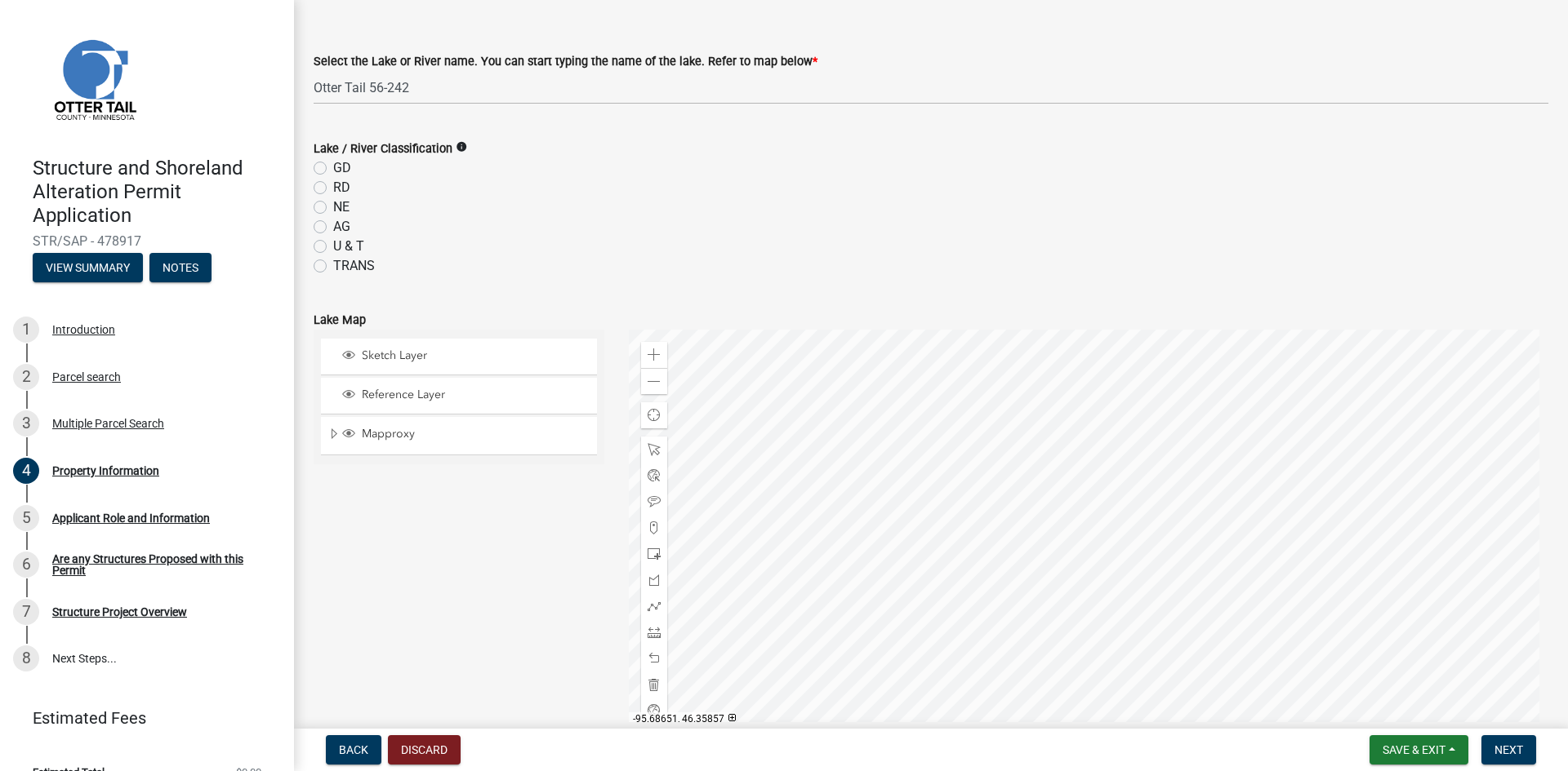
scroll to position [489, 0]
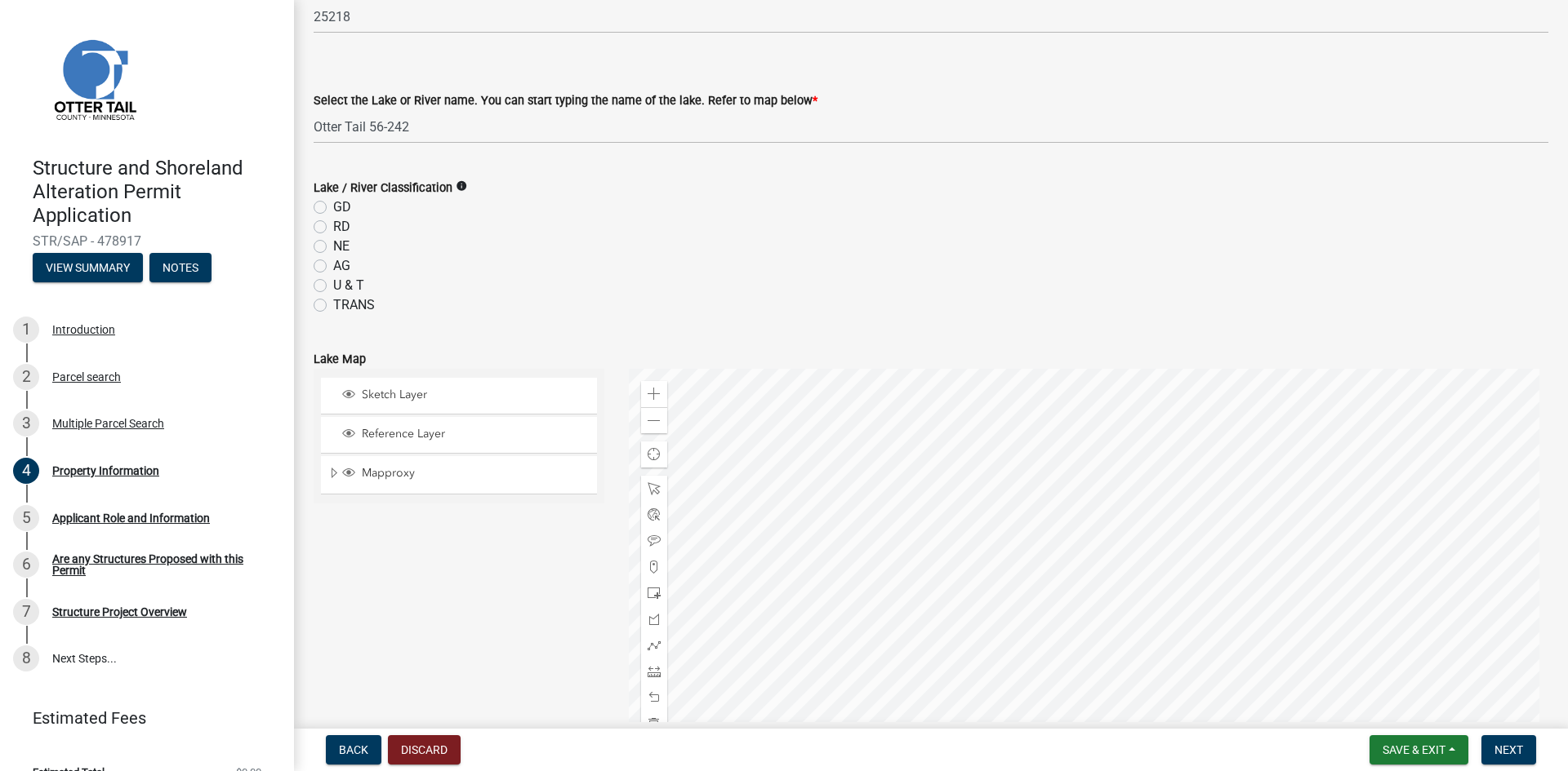
click at [333, 209] on label "GD" at bounding box center [342, 208] width 18 height 20
click at [333, 208] on input "GD" at bounding box center [338, 203] width 11 height 11
radio input "true"
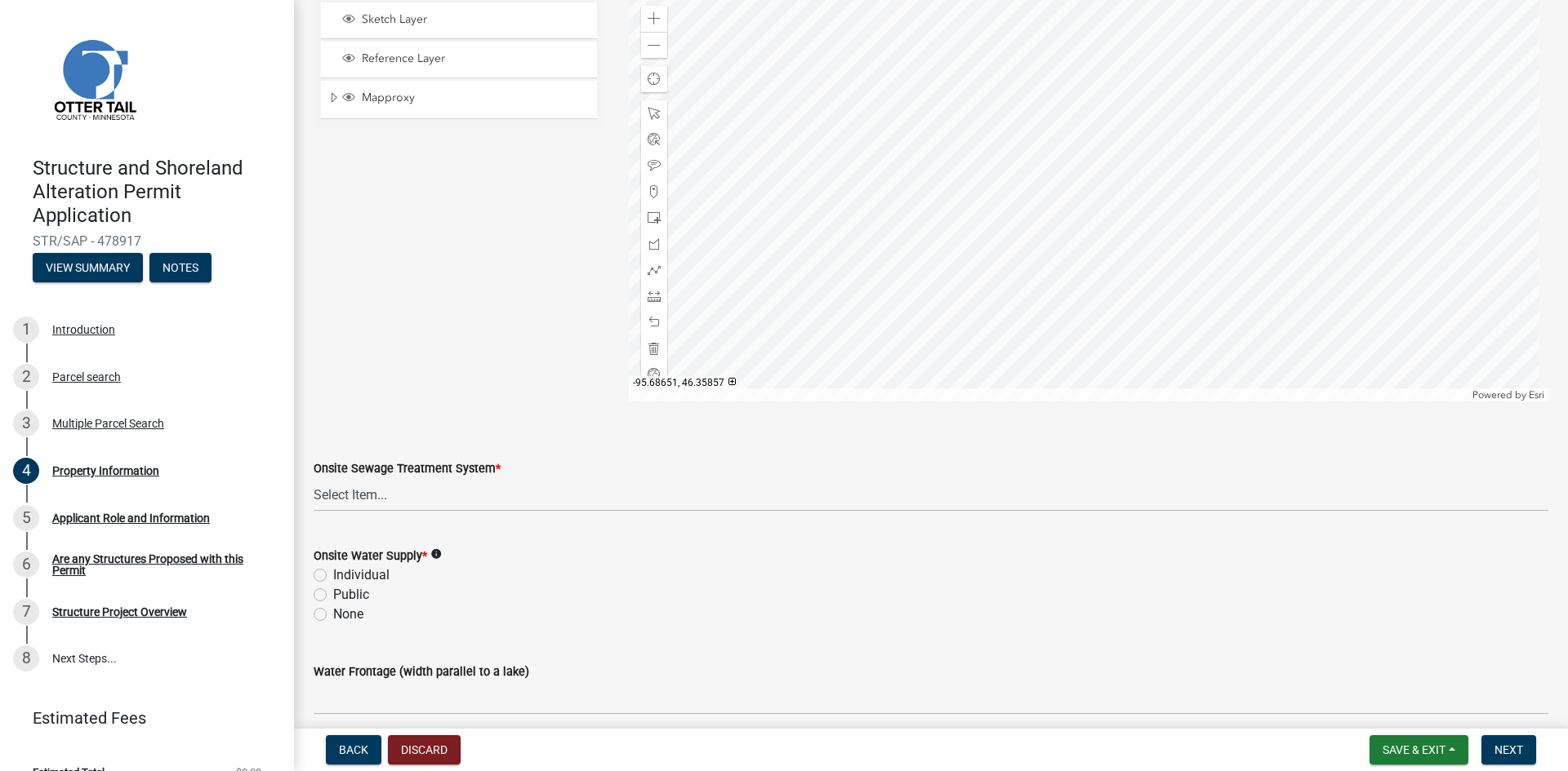
scroll to position [898, 0]
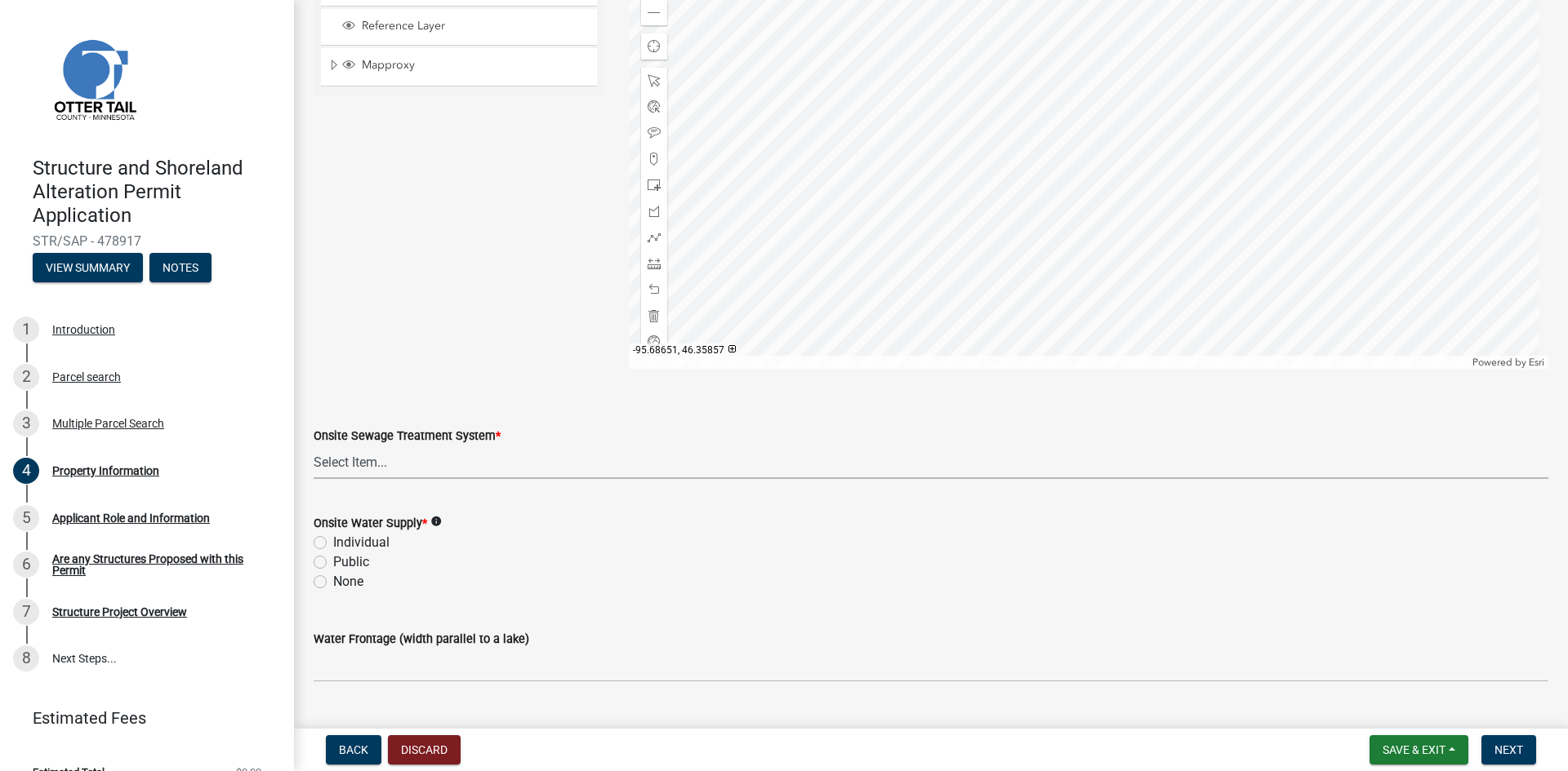
click at [362, 462] on select "Select Item... L&R Certificate of Compliance within 5yrs Compliance Inspection …" at bounding box center [931, 462] width 1235 height 33
click at [313, 445] on select "Select Item... L&R Certificate of Compliance within 5yrs Compliance Inspection …" at bounding box center [931, 462] width 1235 height 33
select select "536c2d30-81d9-41b4-a753-c6560d717c74"
click at [333, 585] on label "None" at bounding box center [348, 582] width 30 height 20
click at [333, 583] on input "None" at bounding box center [338, 578] width 11 height 11
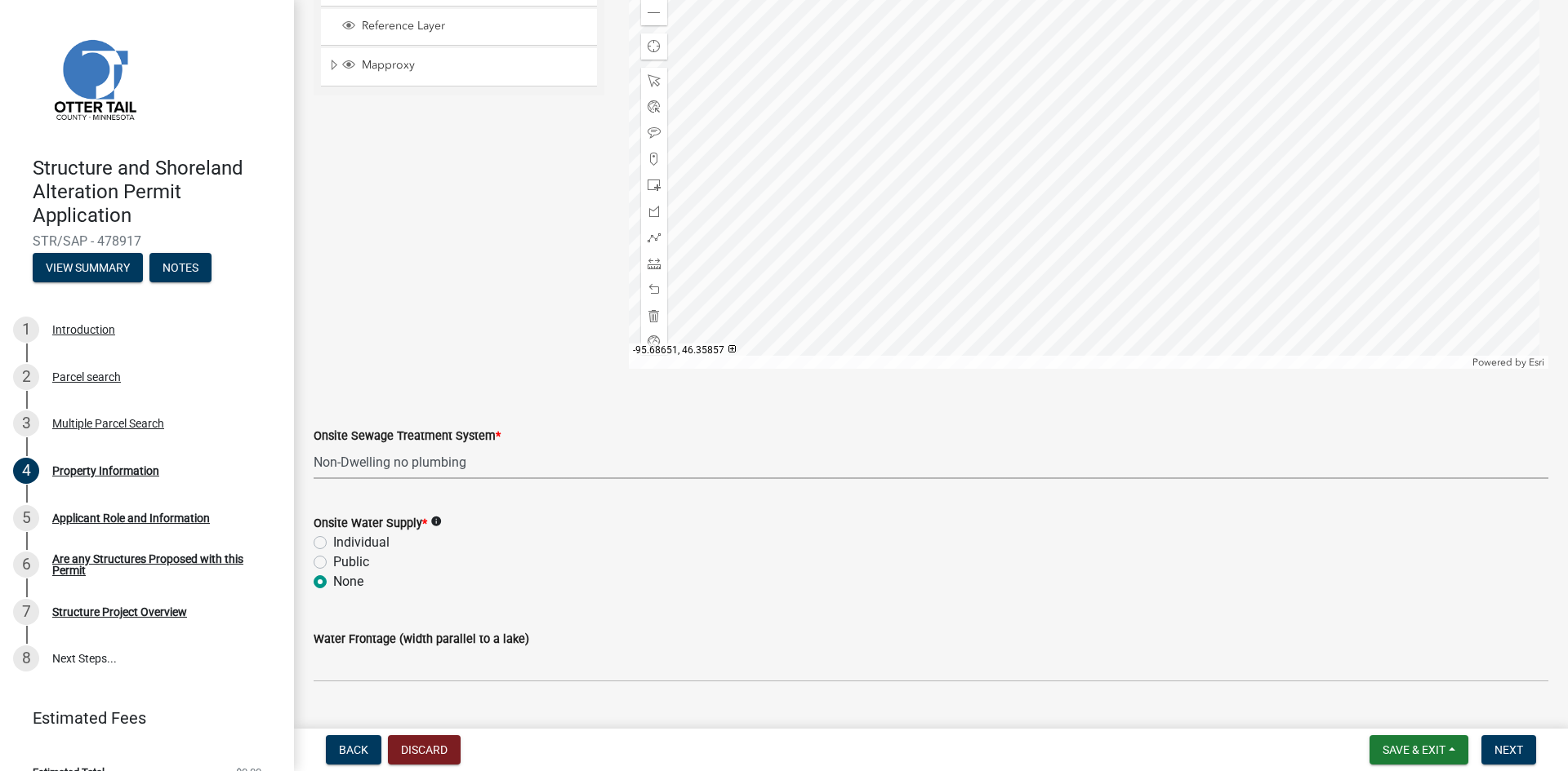
radio input "true"
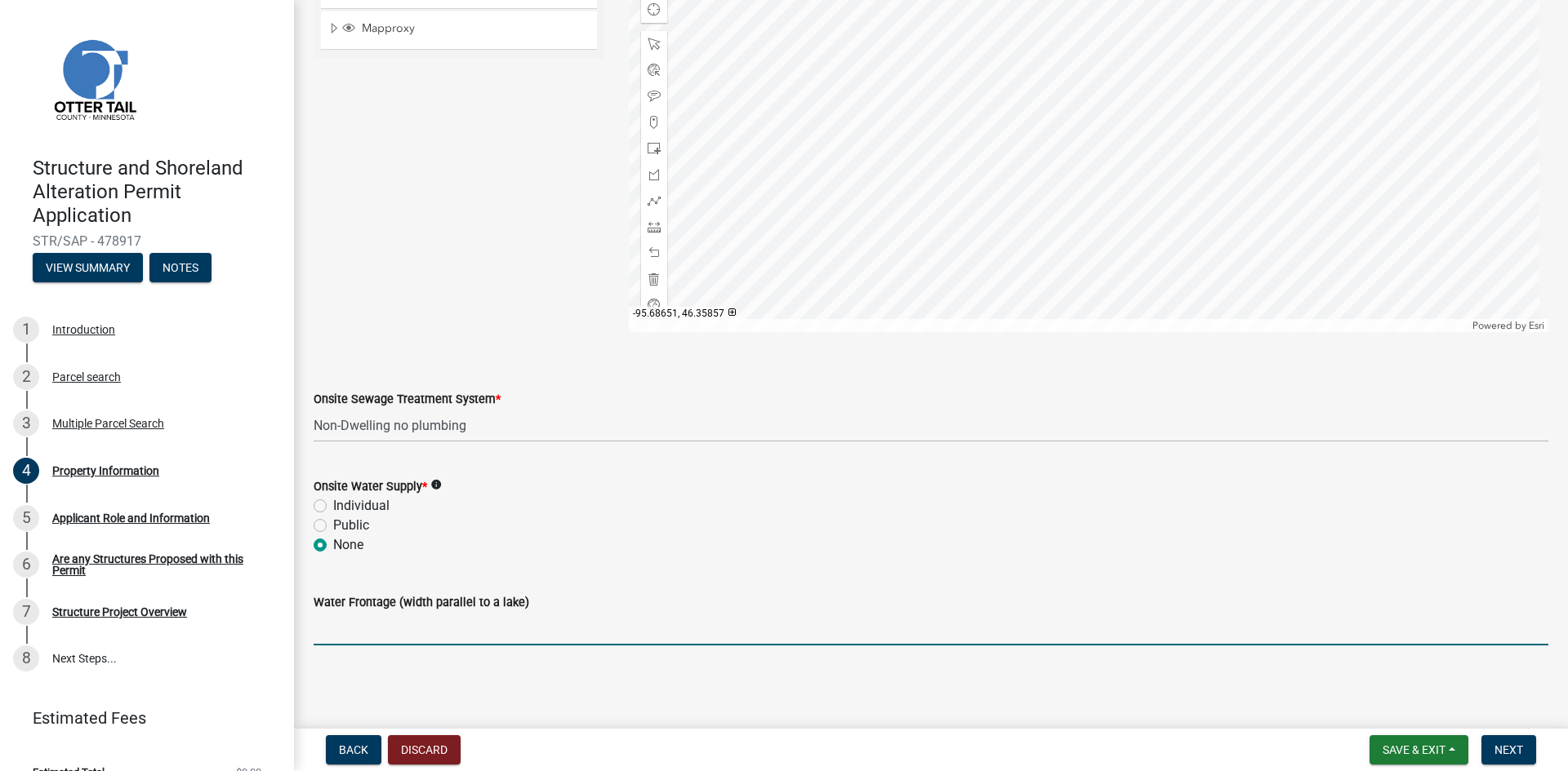
click at [332, 638] on input "Water Frontage (width parallel to a lake)" at bounding box center [931, 628] width 1235 height 33
type input "none"
click at [1511, 755] on span "Next" at bounding box center [1509, 750] width 29 height 13
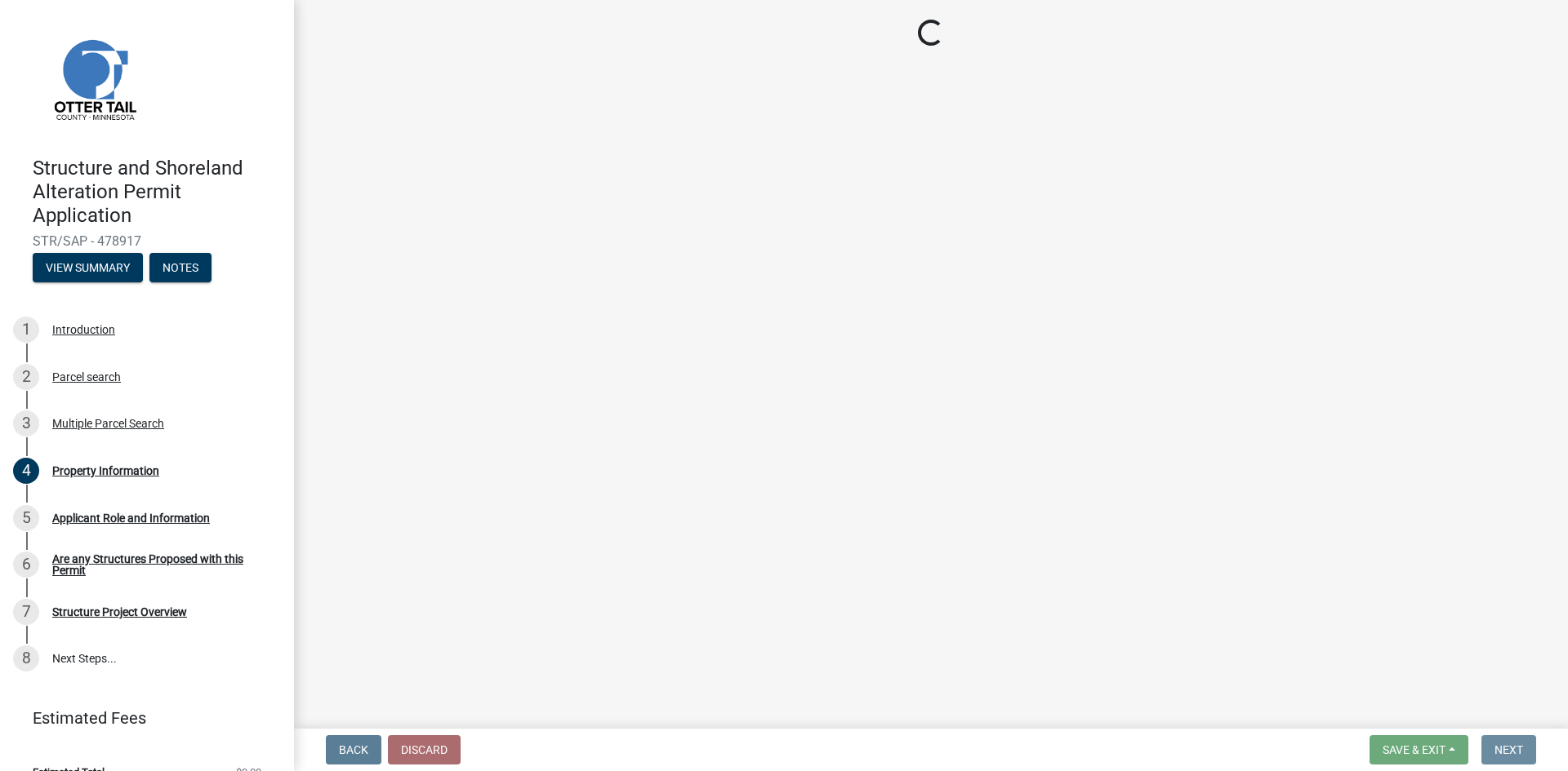
scroll to position [0, 0]
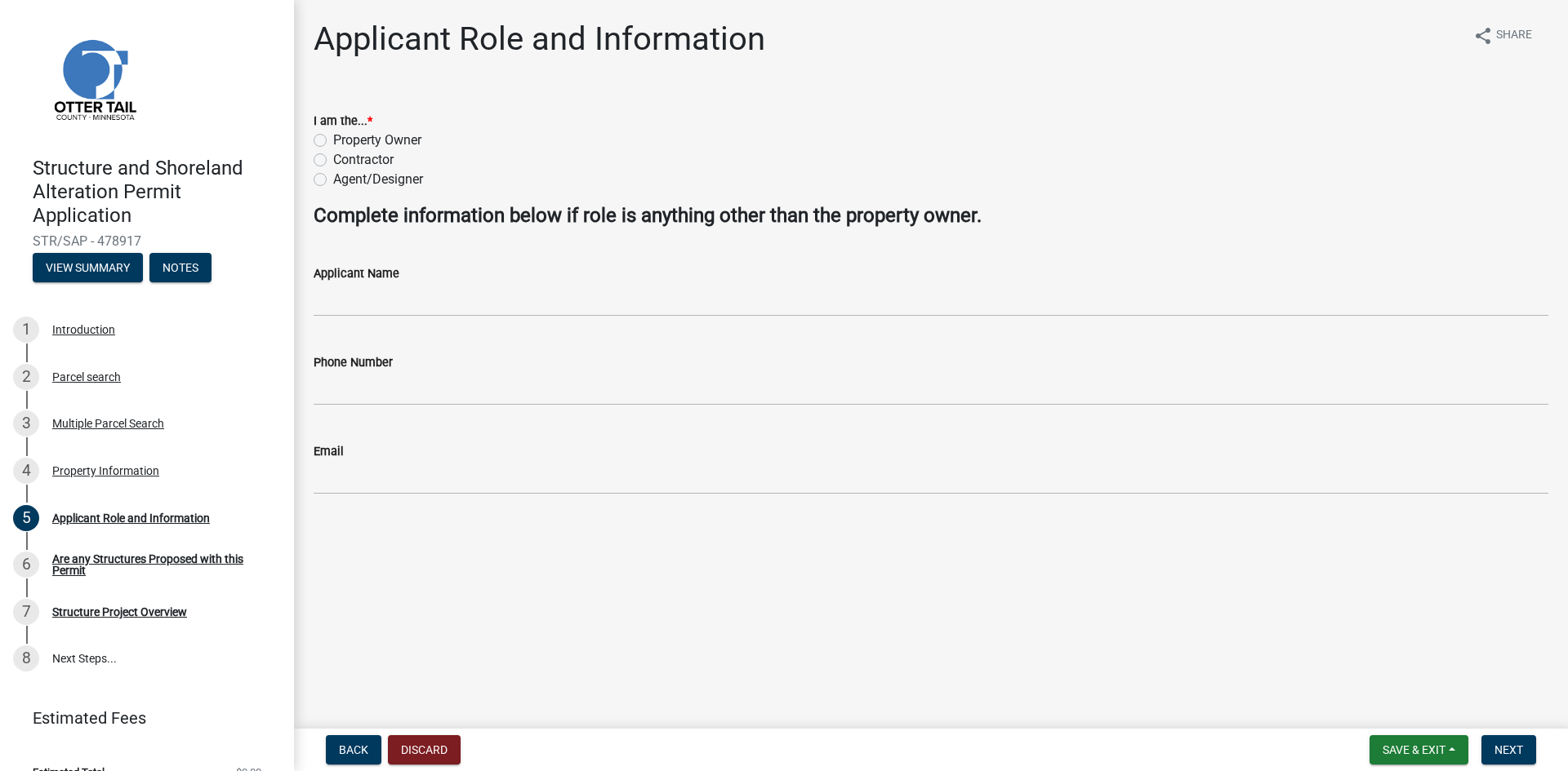
click at [333, 163] on label "Contractor" at bounding box center [363, 160] width 61 height 20
click at [333, 161] on input "Contractor" at bounding box center [338, 156] width 11 height 11
radio input "true"
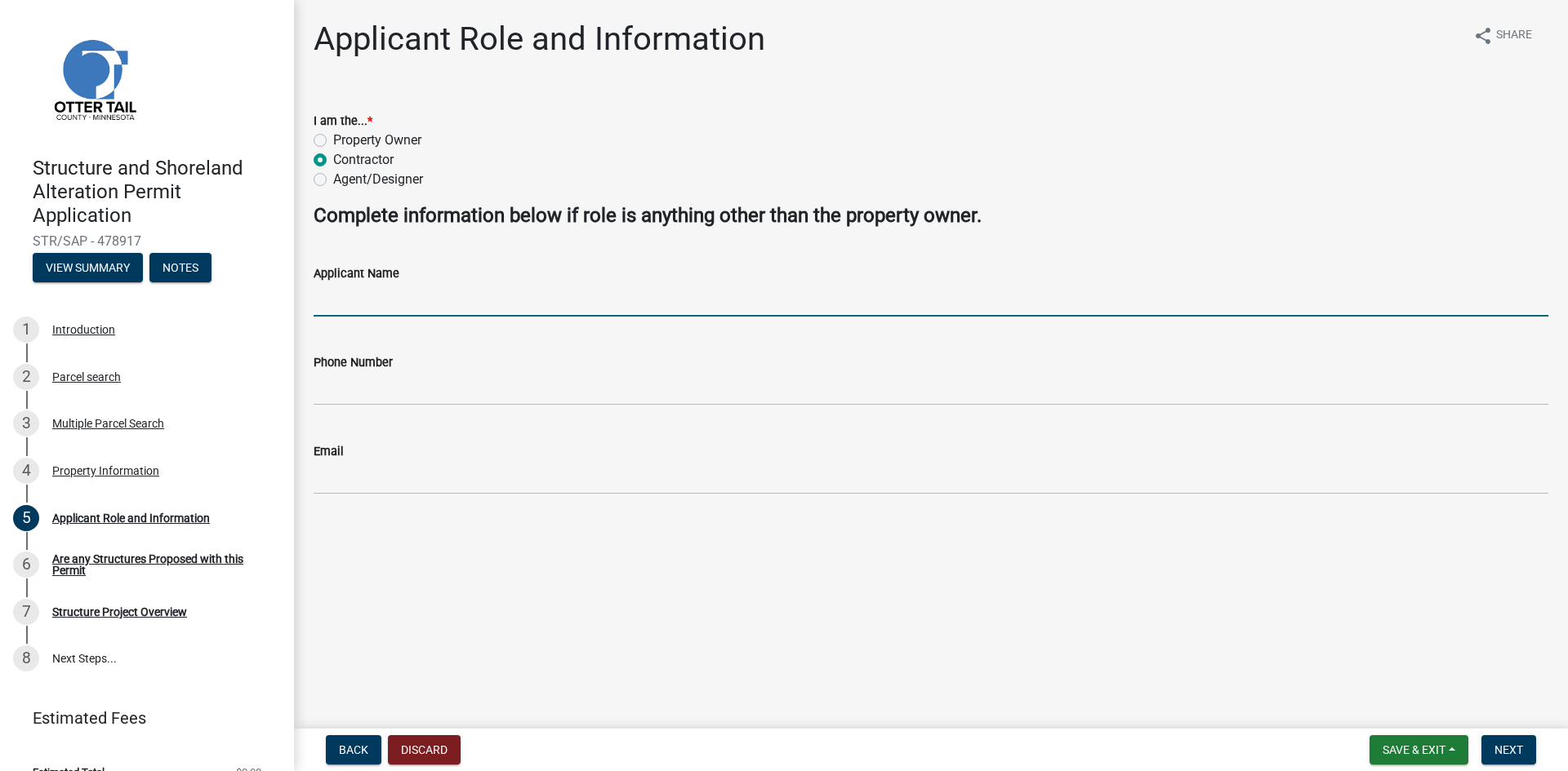
click at [347, 303] on input "Applicant Name" at bounding box center [931, 300] width 1235 height 33
click at [386, 307] on input "Applicant Name" at bounding box center [931, 300] width 1235 height 33
type input "[PERSON_NAME] Brothers Homes Inc"
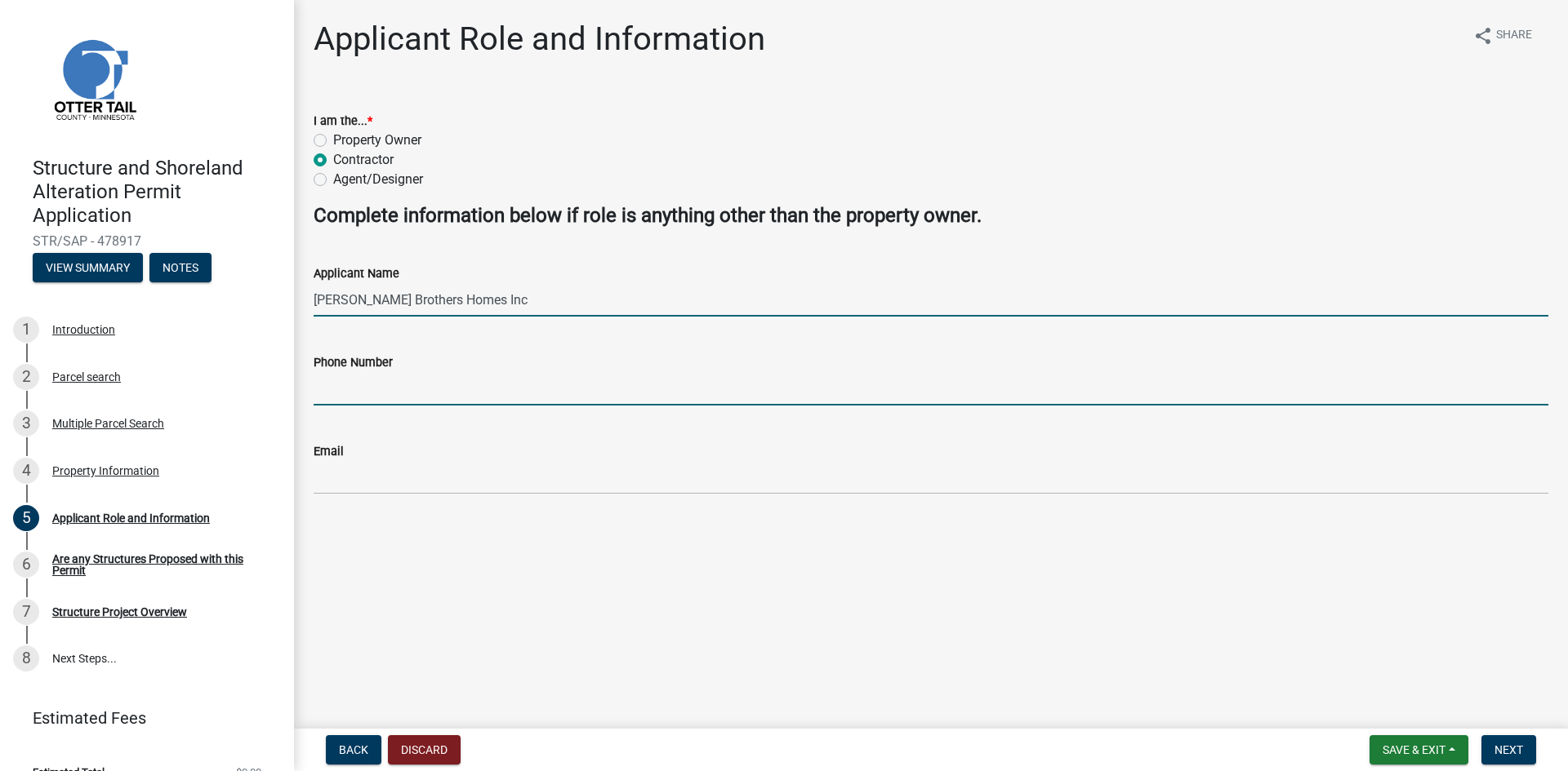
click at [348, 385] on input "Phone Number" at bounding box center [931, 388] width 1235 height 33
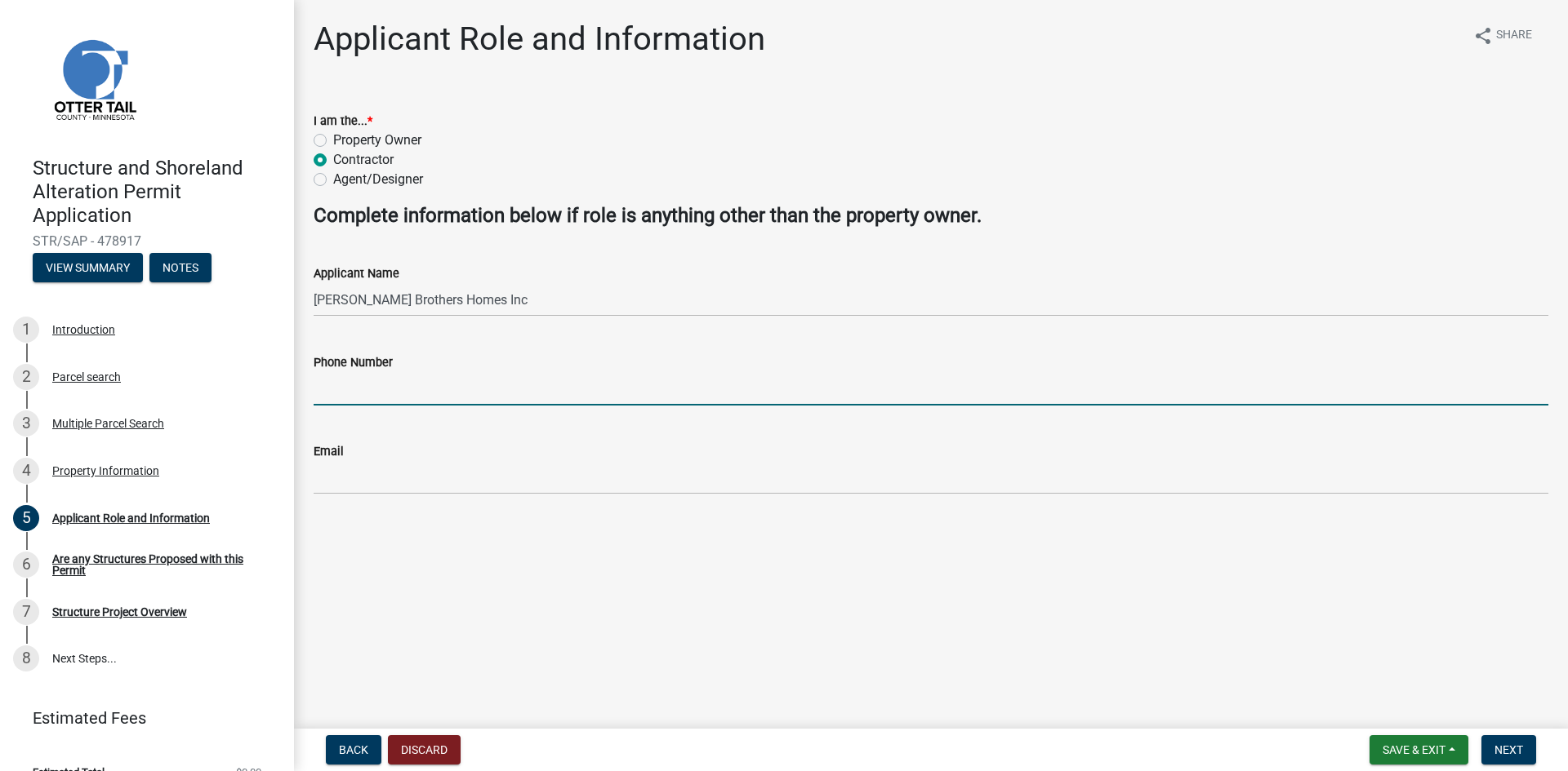
type input "7012352525"
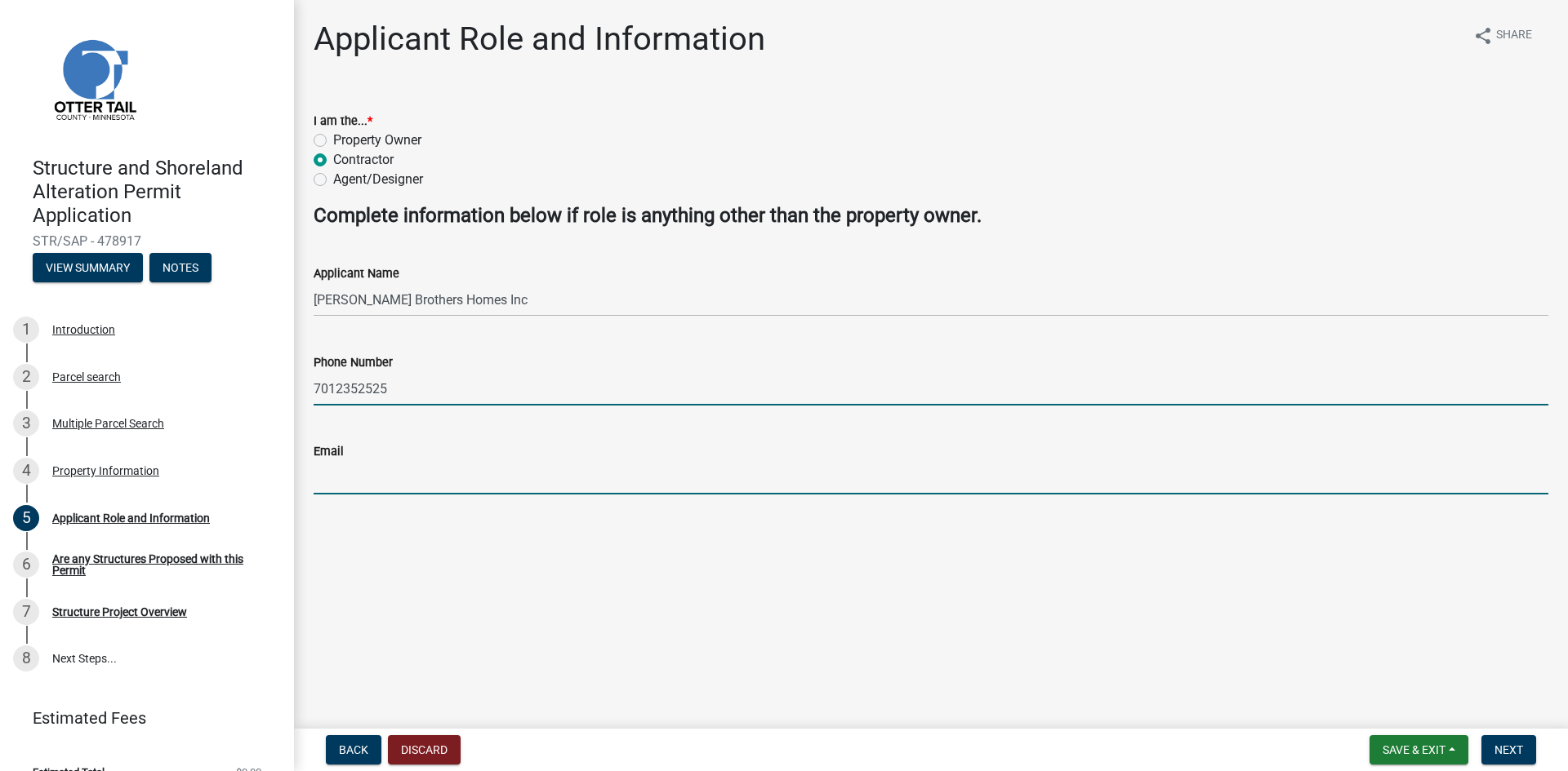
type input "[PERSON_NAME][EMAIL_ADDRESS][DOMAIN_NAME]"
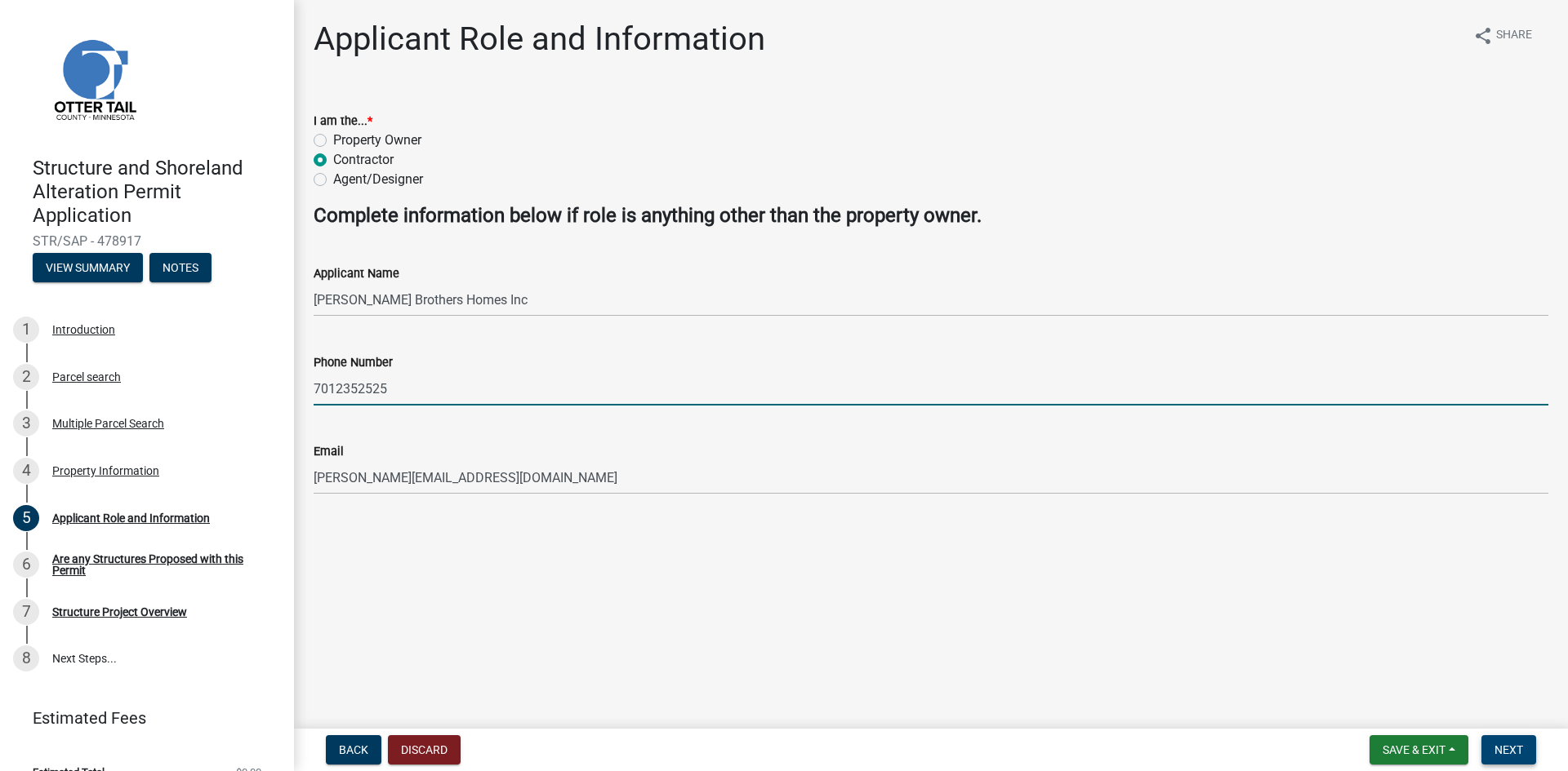
click at [1511, 748] on span "Next" at bounding box center [1509, 750] width 29 height 13
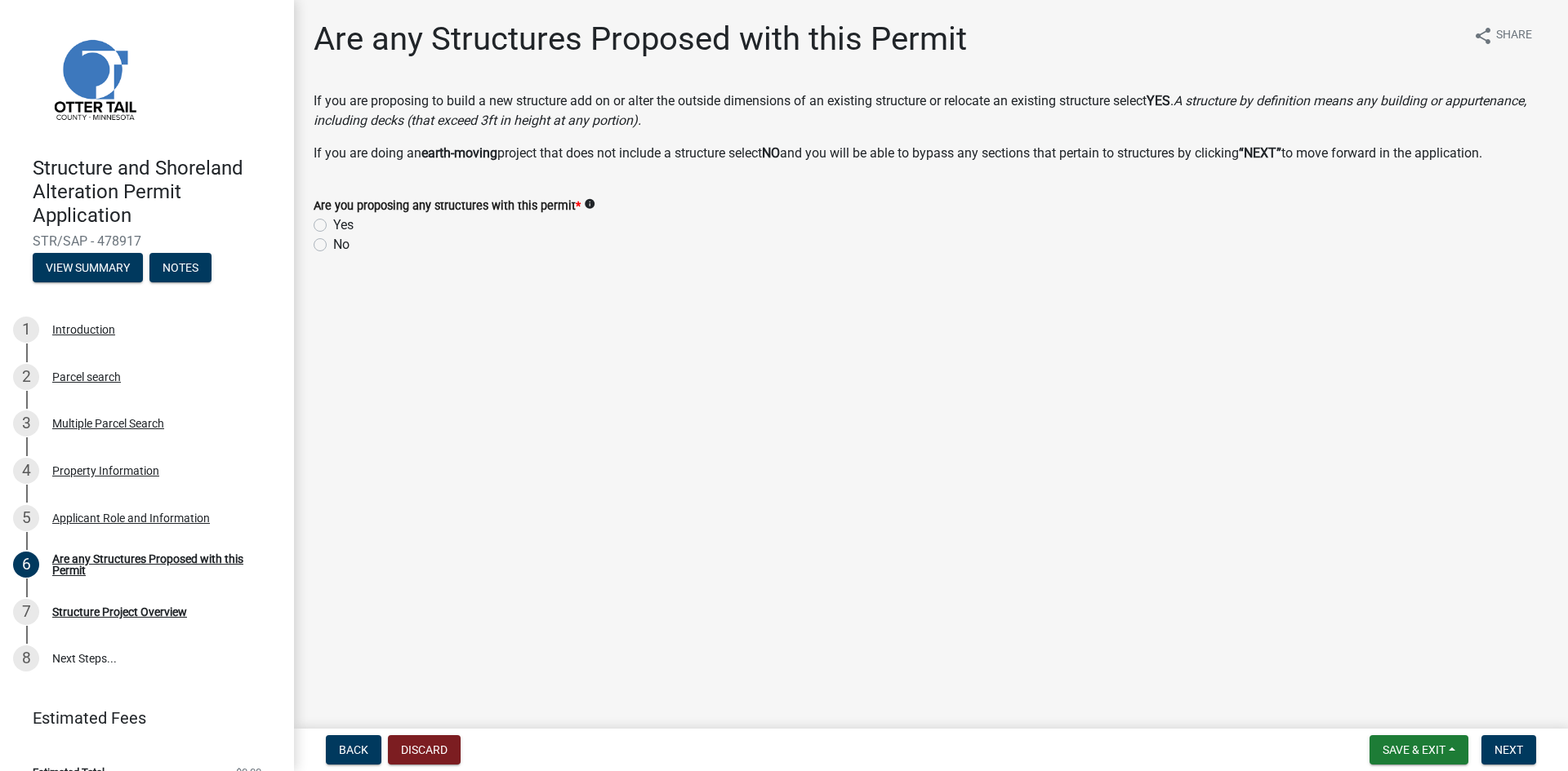
click at [333, 222] on label "Yes" at bounding box center [343, 225] width 21 height 20
click at [333, 222] on input "Yes" at bounding box center [338, 221] width 11 height 11
radio input "true"
click at [1524, 748] on button "Next" at bounding box center [1508, 750] width 55 height 30
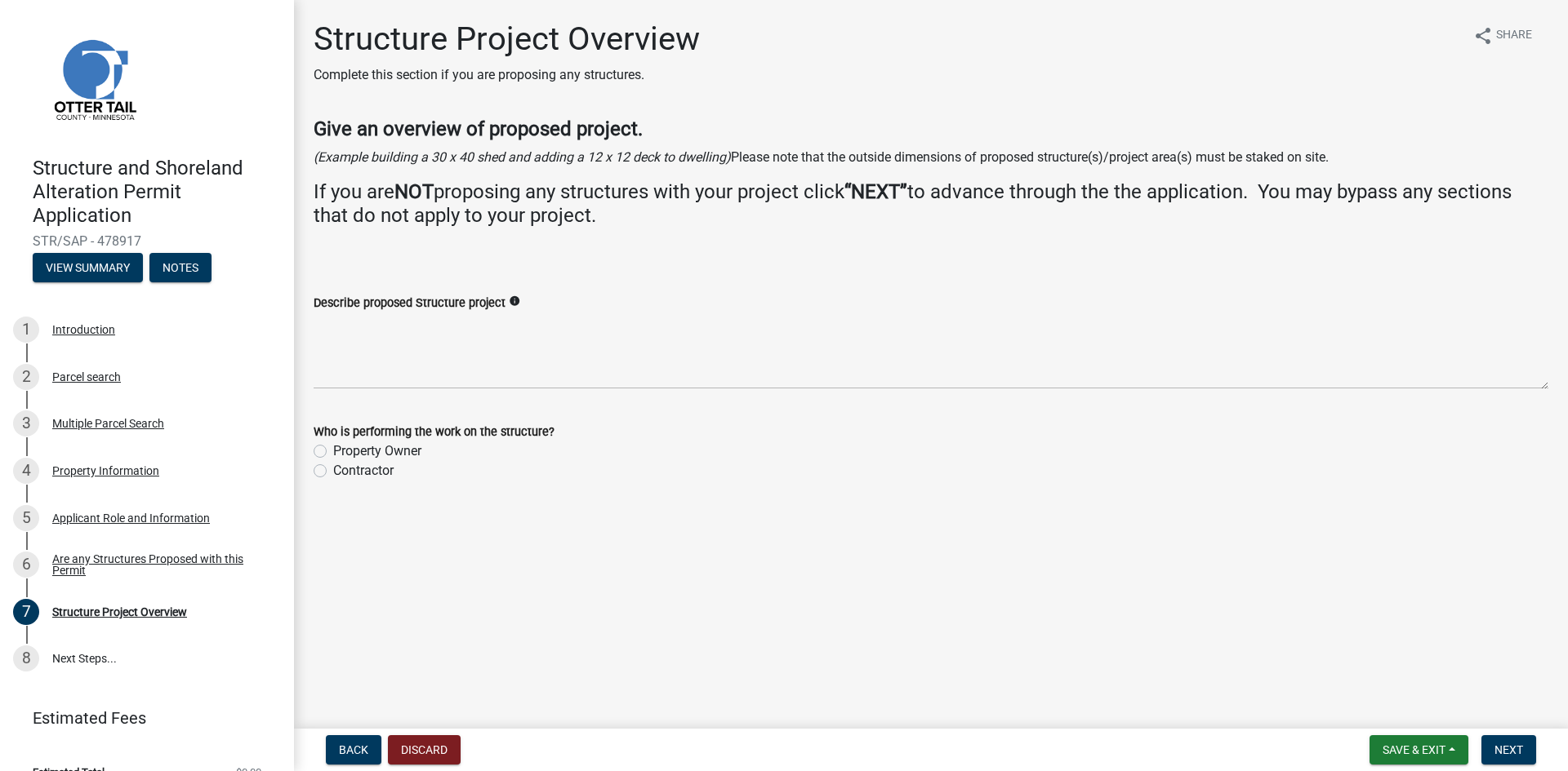
click at [333, 470] on label "Contractor" at bounding box center [363, 471] width 61 height 20
click at [333, 470] on input "Contractor" at bounding box center [338, 467] width 11 height 11
radio input "true"
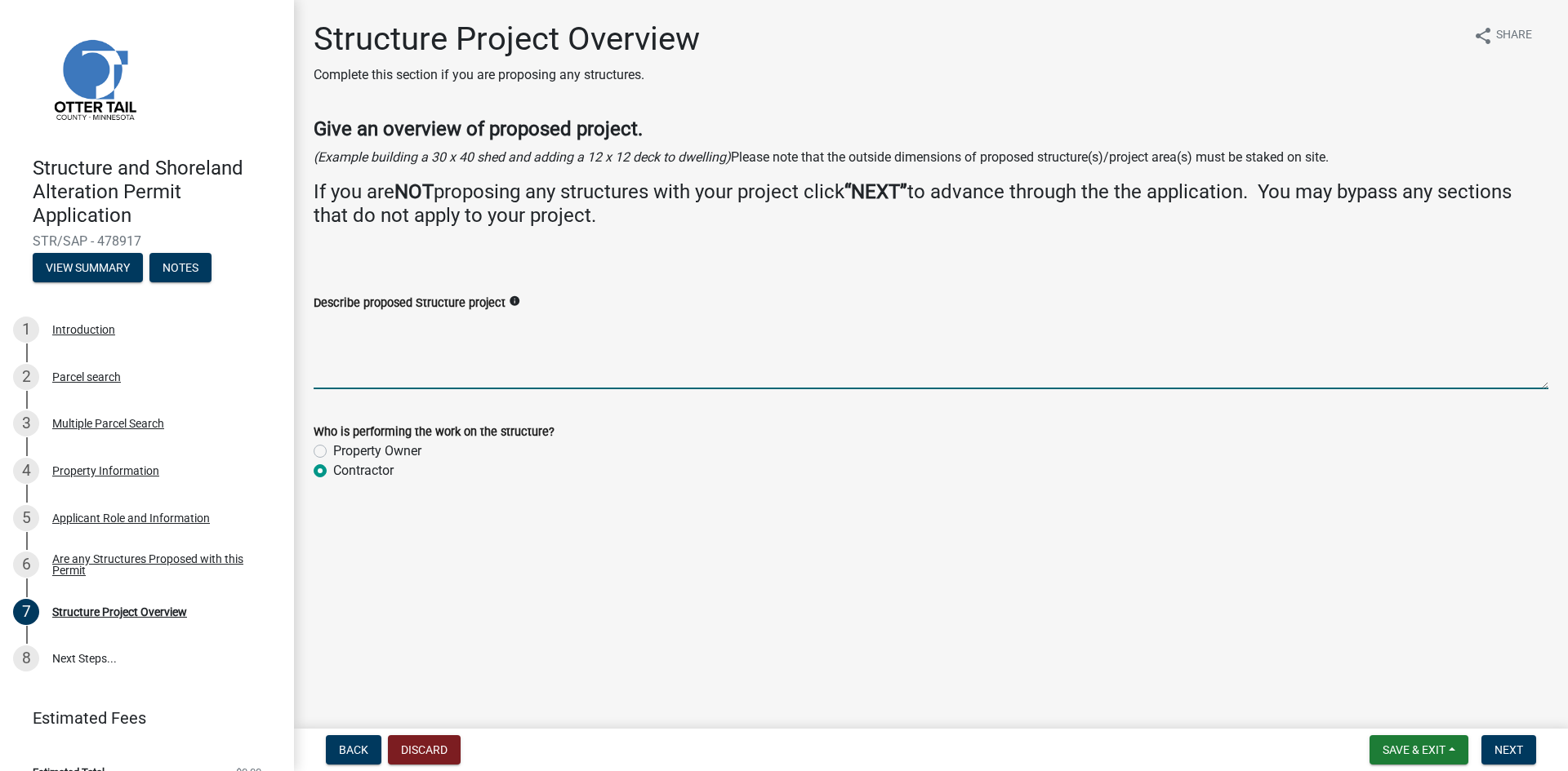
click at [343, 356] on textarea "Describe proposed Structure project" at bounding box center [931, 351] width 1235 height 77
type textarea "30'x30' storage garage"
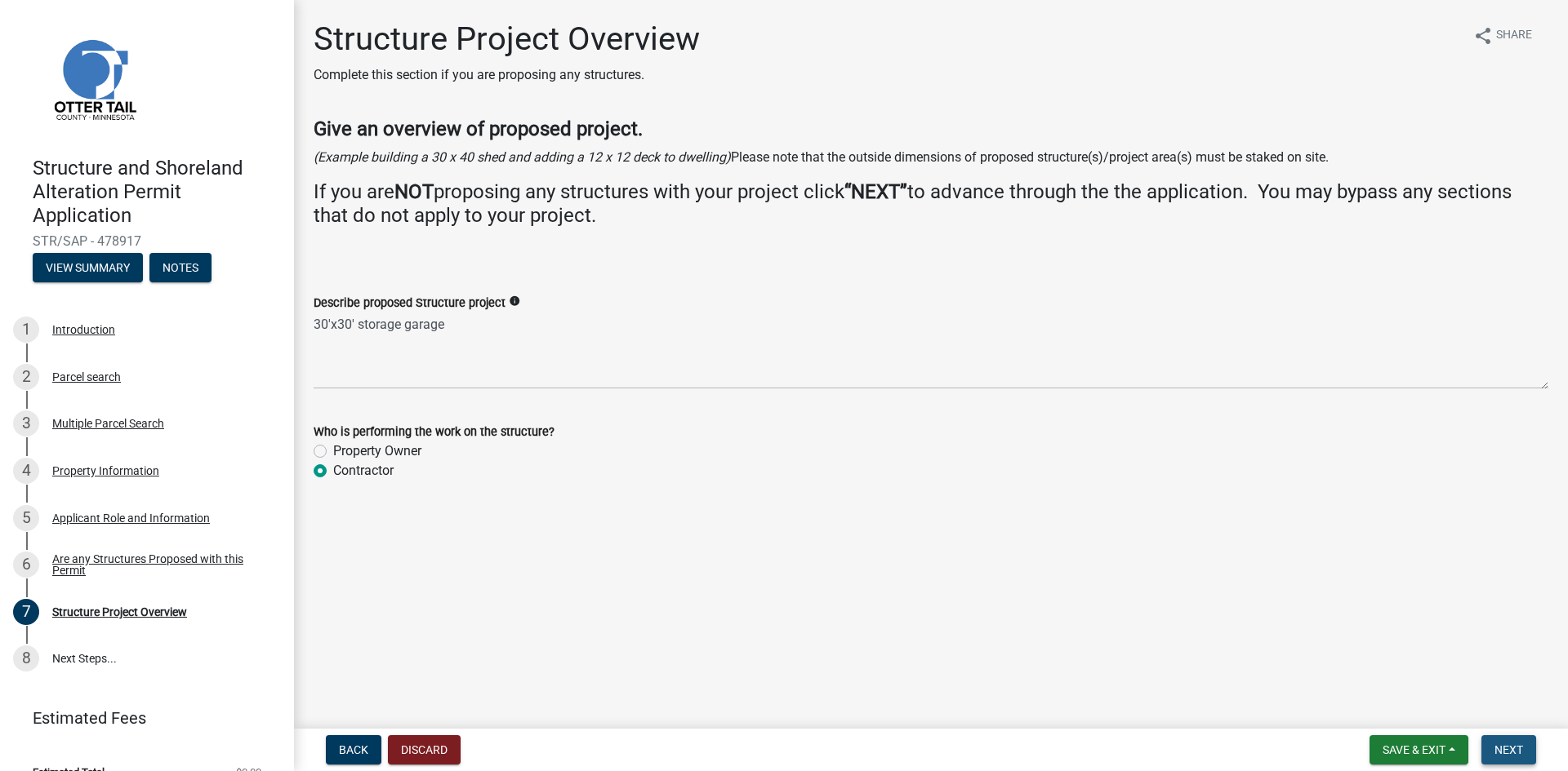
click at [1512, 747] on span "Next" at bounding box center [1509, 750] width 29 height 13
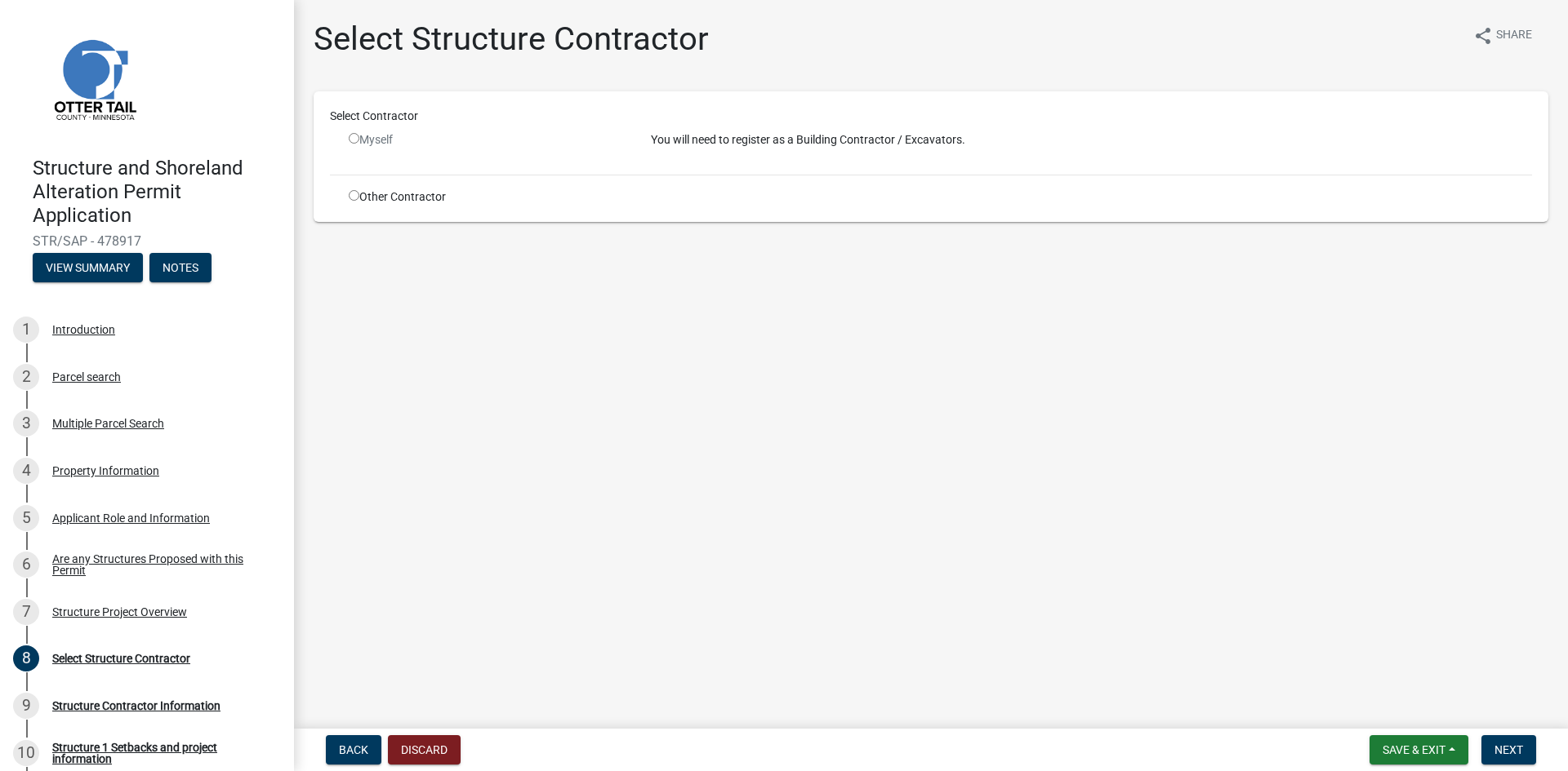
click at [350, 141] on input "radio" at bounding box center [354, 139] width 11 height 11
click at [354, 135] on input "radio" at bounding box center [354, 139] width 11 height 11
radio input "false"
click at [348, 144] on div "Myself" at bounding box center [488, 147] width 303 height 30
click at [354, 199] on input "radio" at bounding box center [354, 196] width 11 height 11
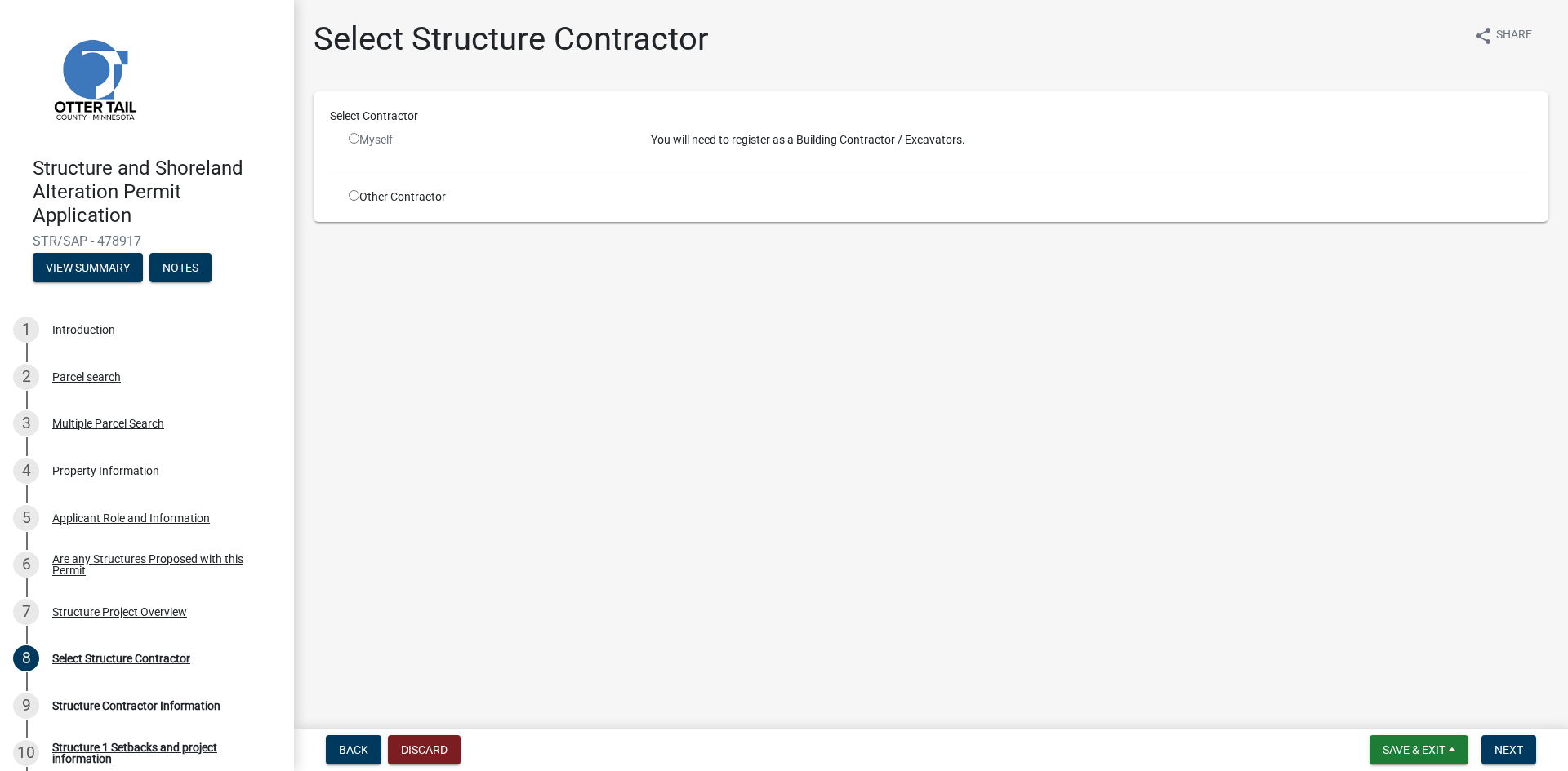
radio input "true"
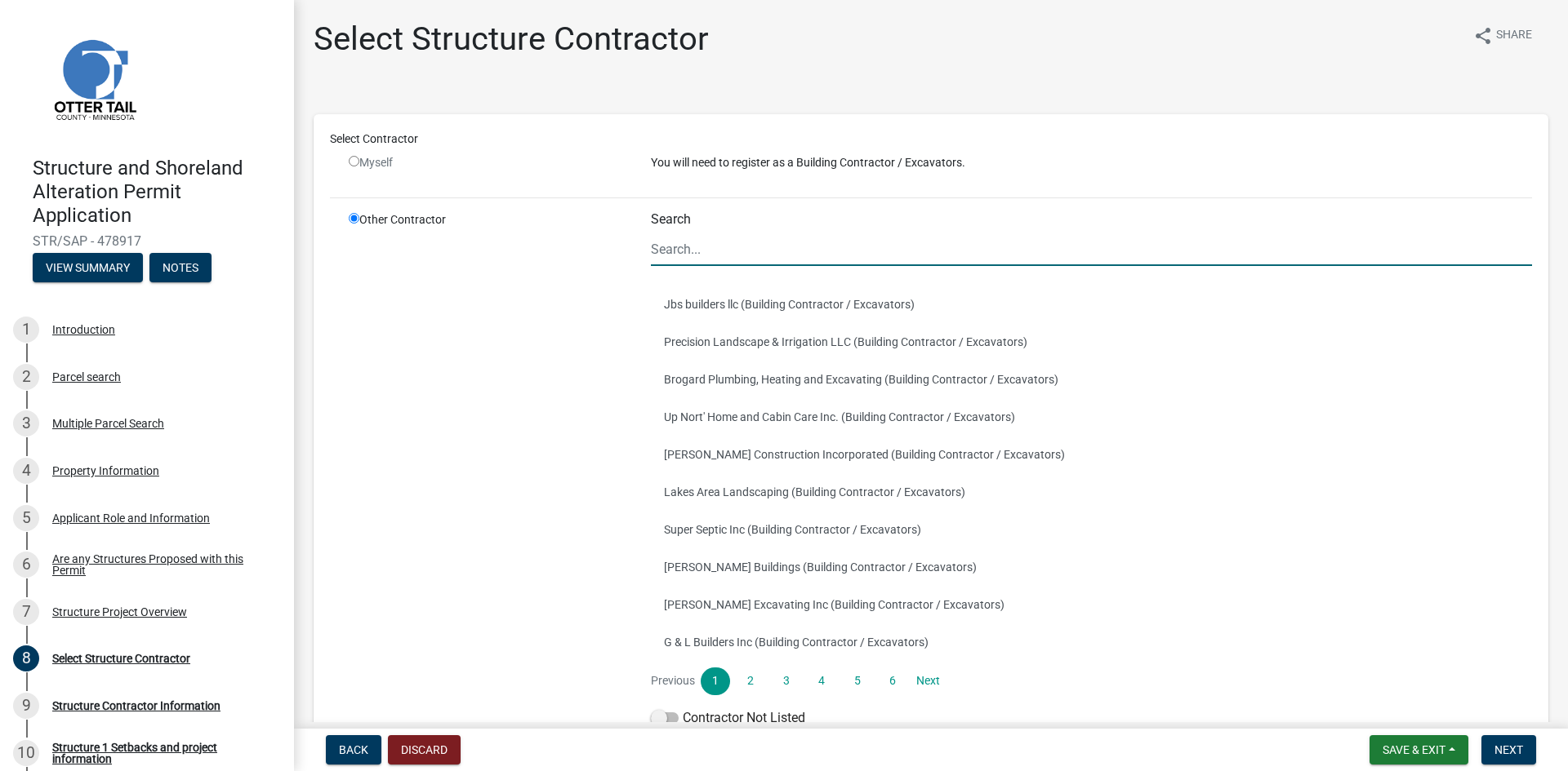
click at [754, 250] on input "Search" at bounding box center [1091, 249] width 882 height 33
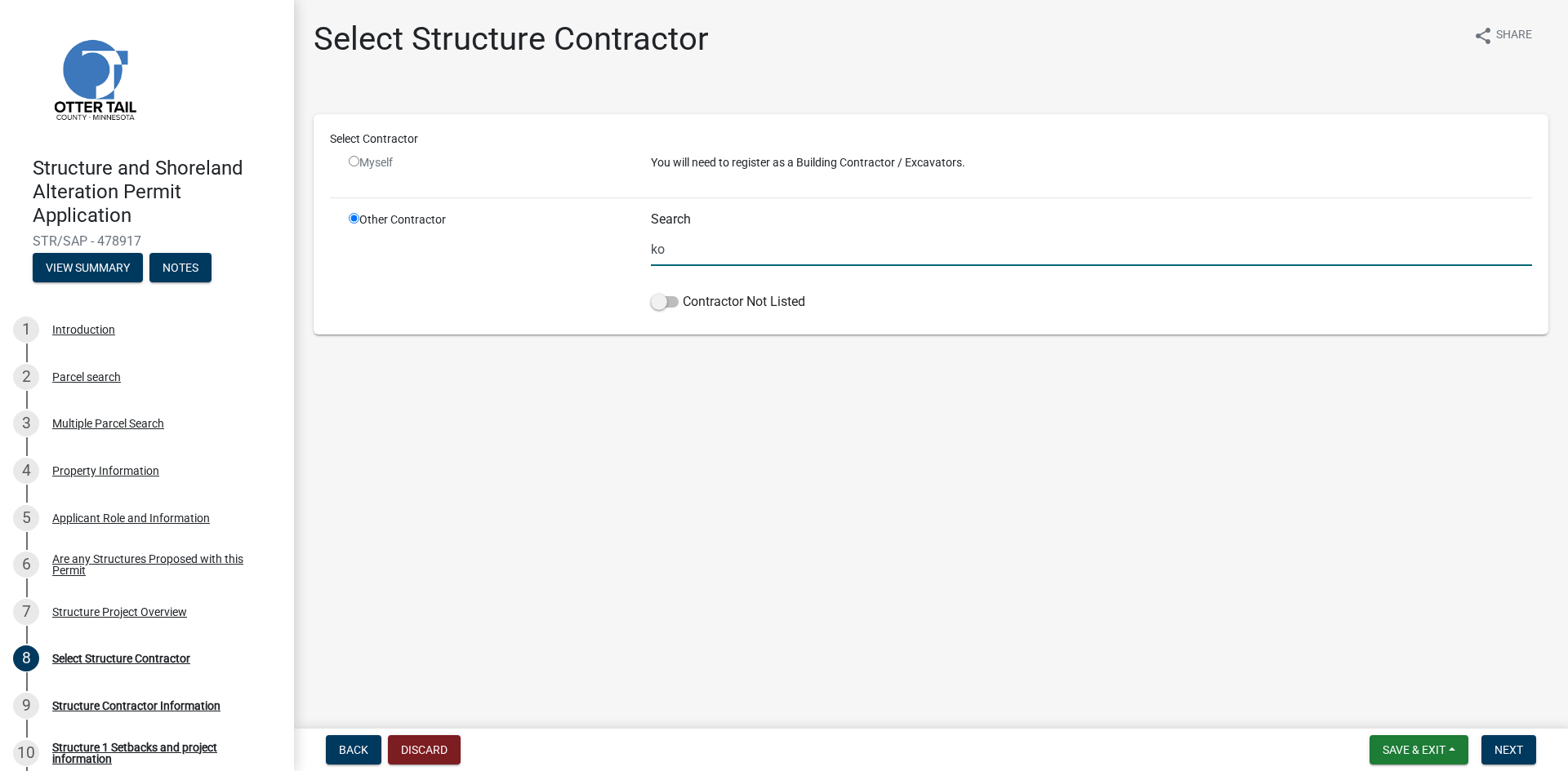
type input "k"
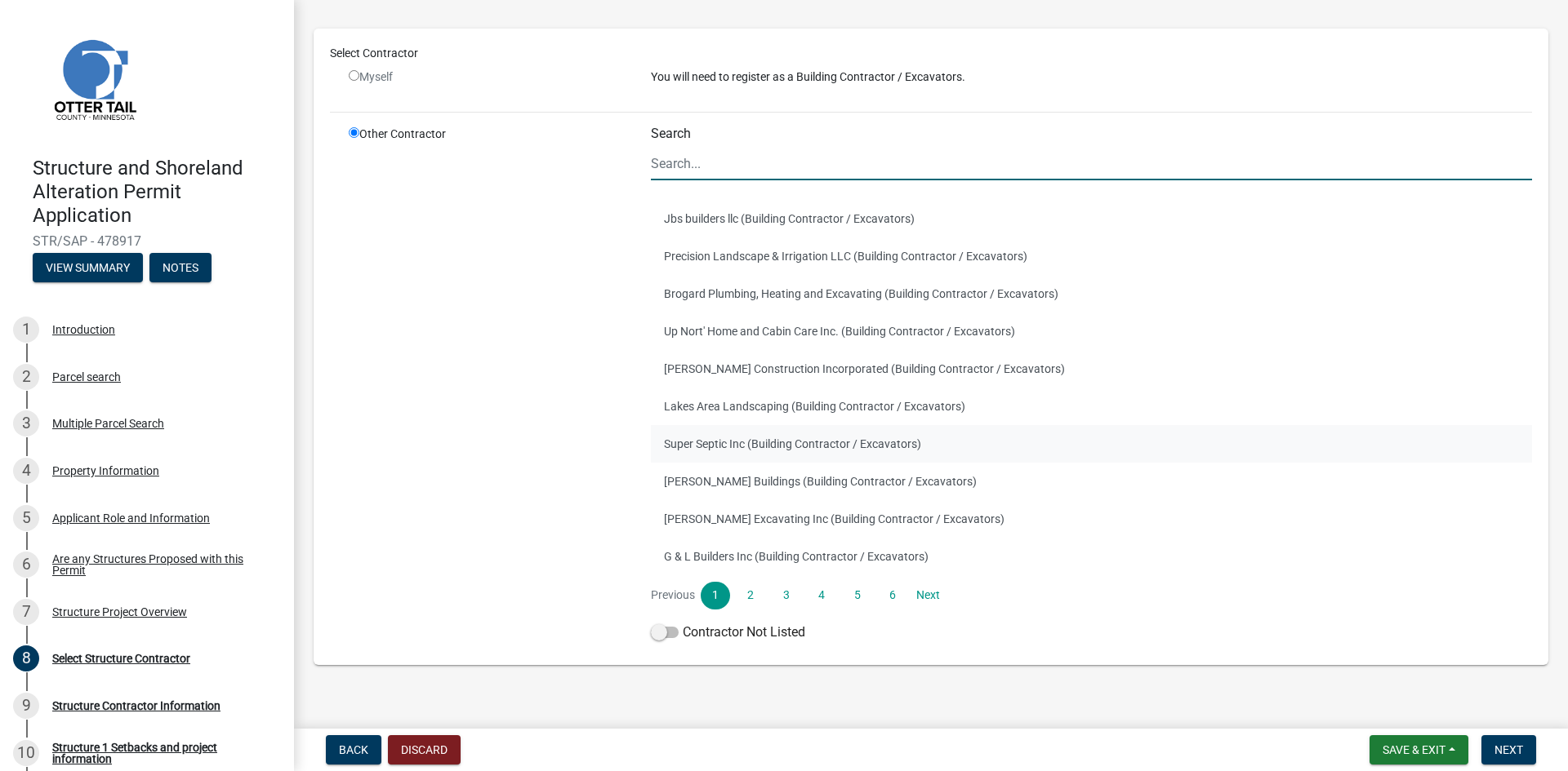
scroll to position [106, 0]
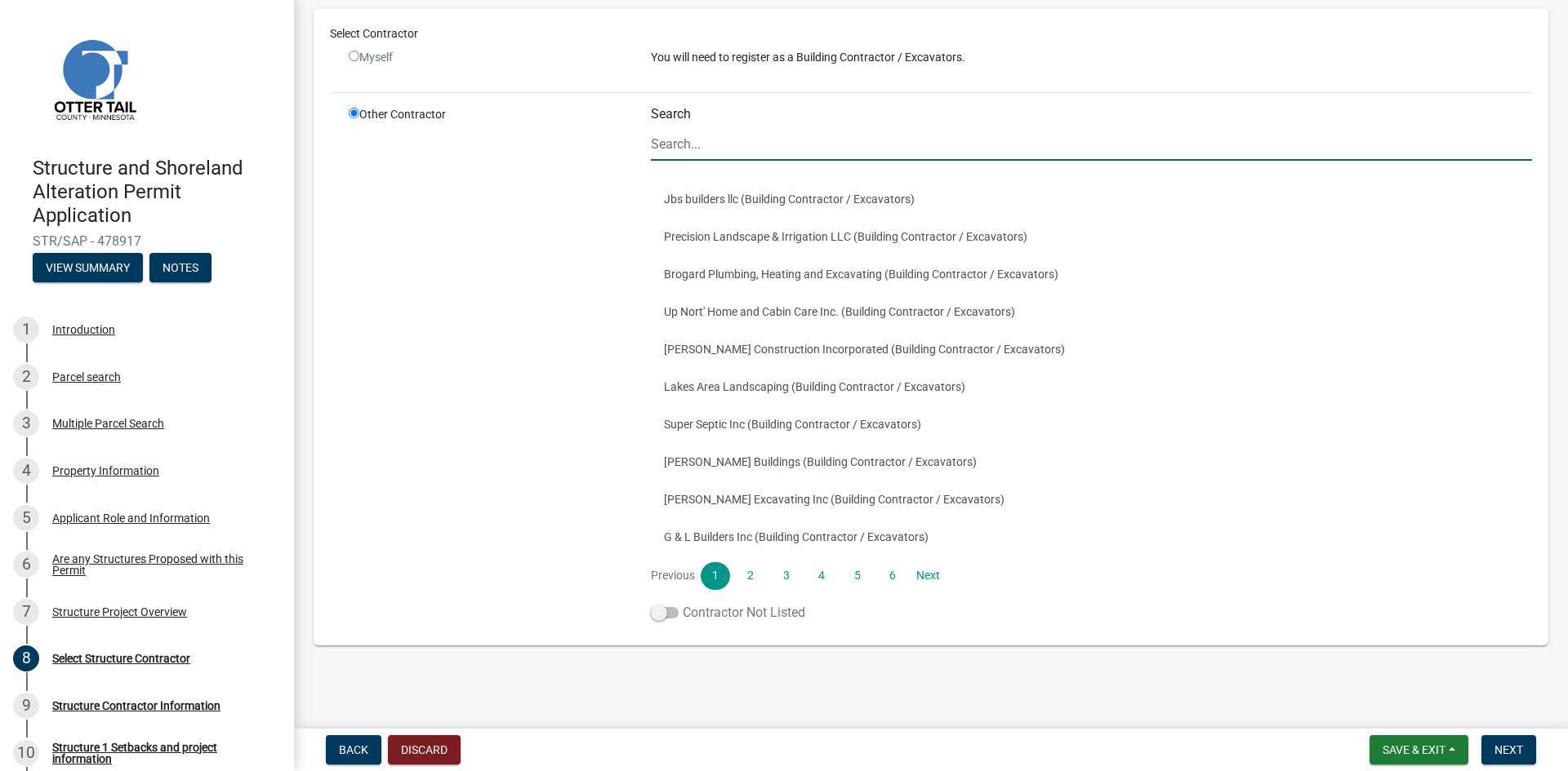
click at [667, 616] on span at bounding box center [664, 613] width 28 height 12
click at [683, 603] on input "Contractor Not Listed" at bounding box center [683, 603] width 0 height 0
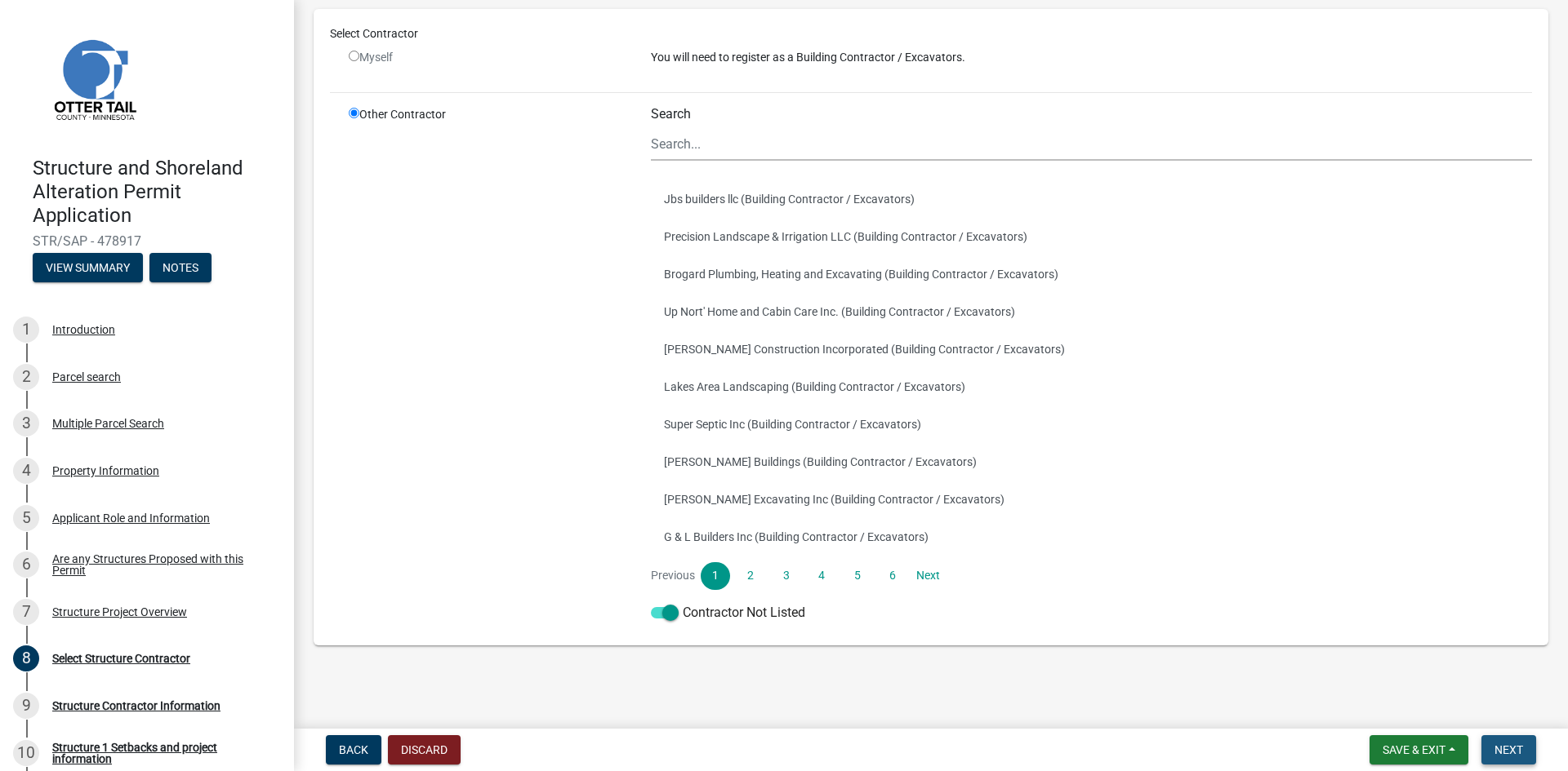
click at [1521, 750] on span "Next" at bounding box center [1509, 750] width 29 height 13
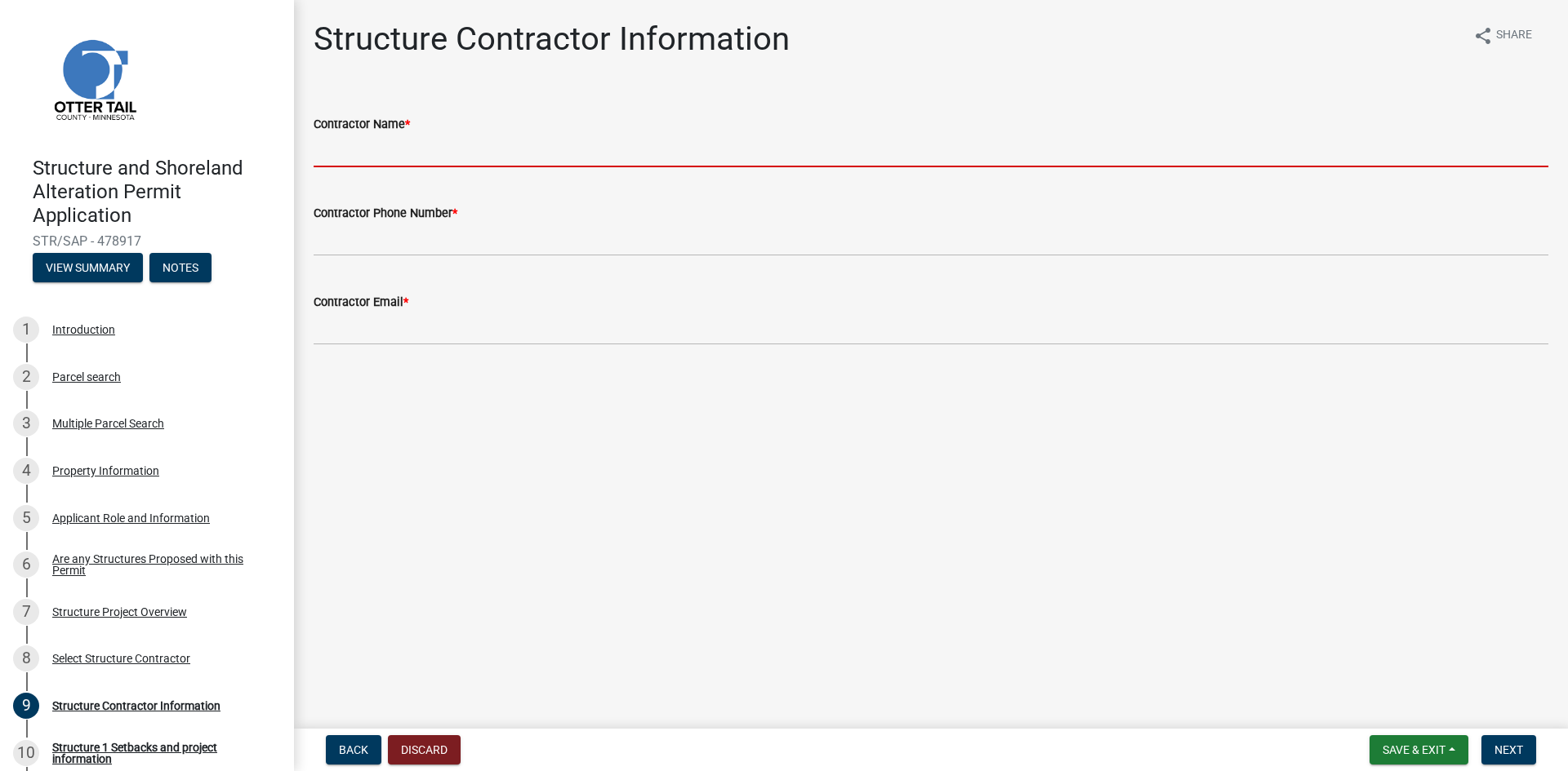
click at [331, 141] on input "Contractor Name *" at bounding box center [931, 150] width 1235 height 33
type input "[PERSON_NAME] Brothers Homes Inc"
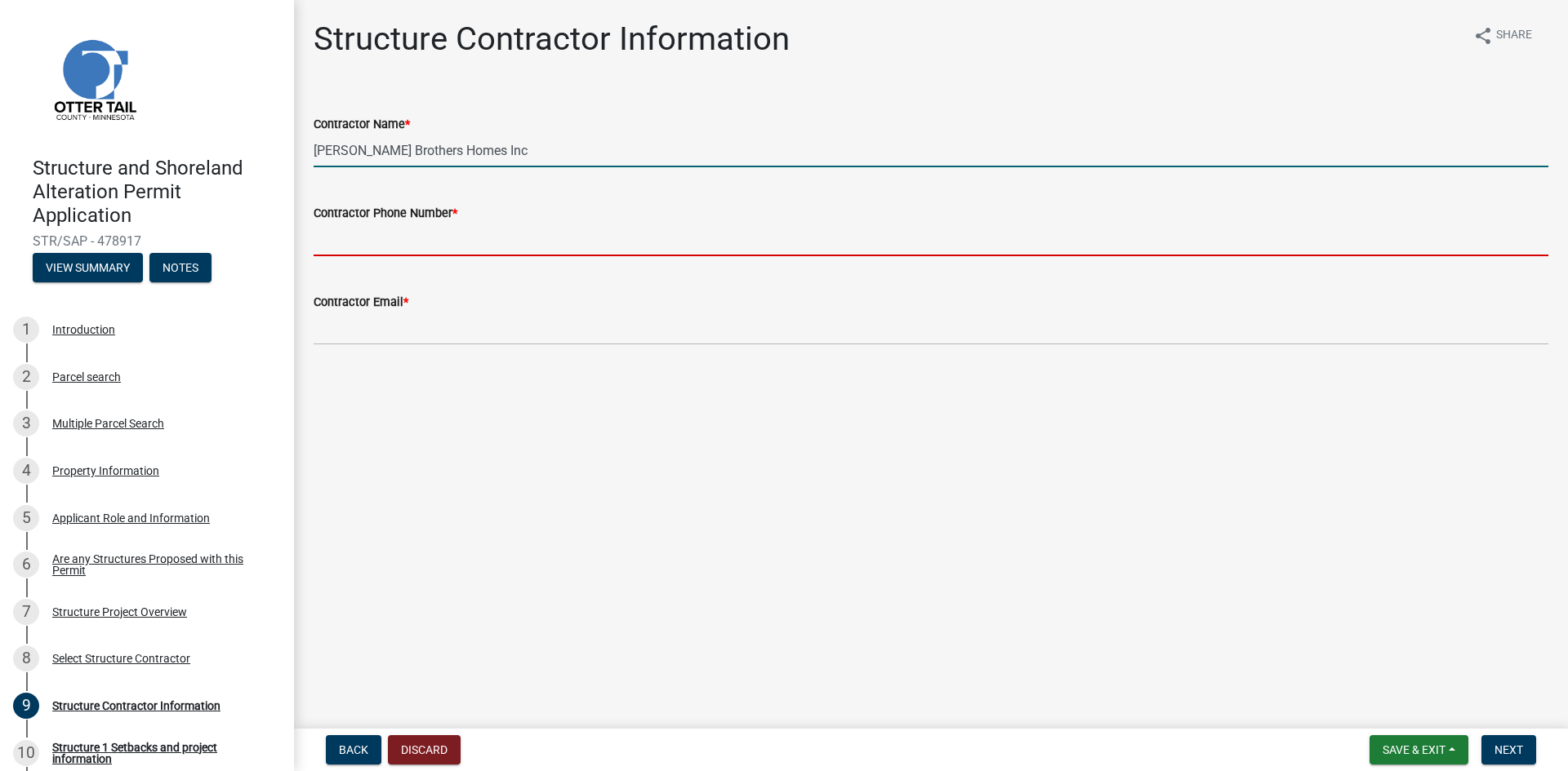
click at [398, 241] on input "Contractor Phone Number *" at bounding box center [931, 239] width 1235 height 33
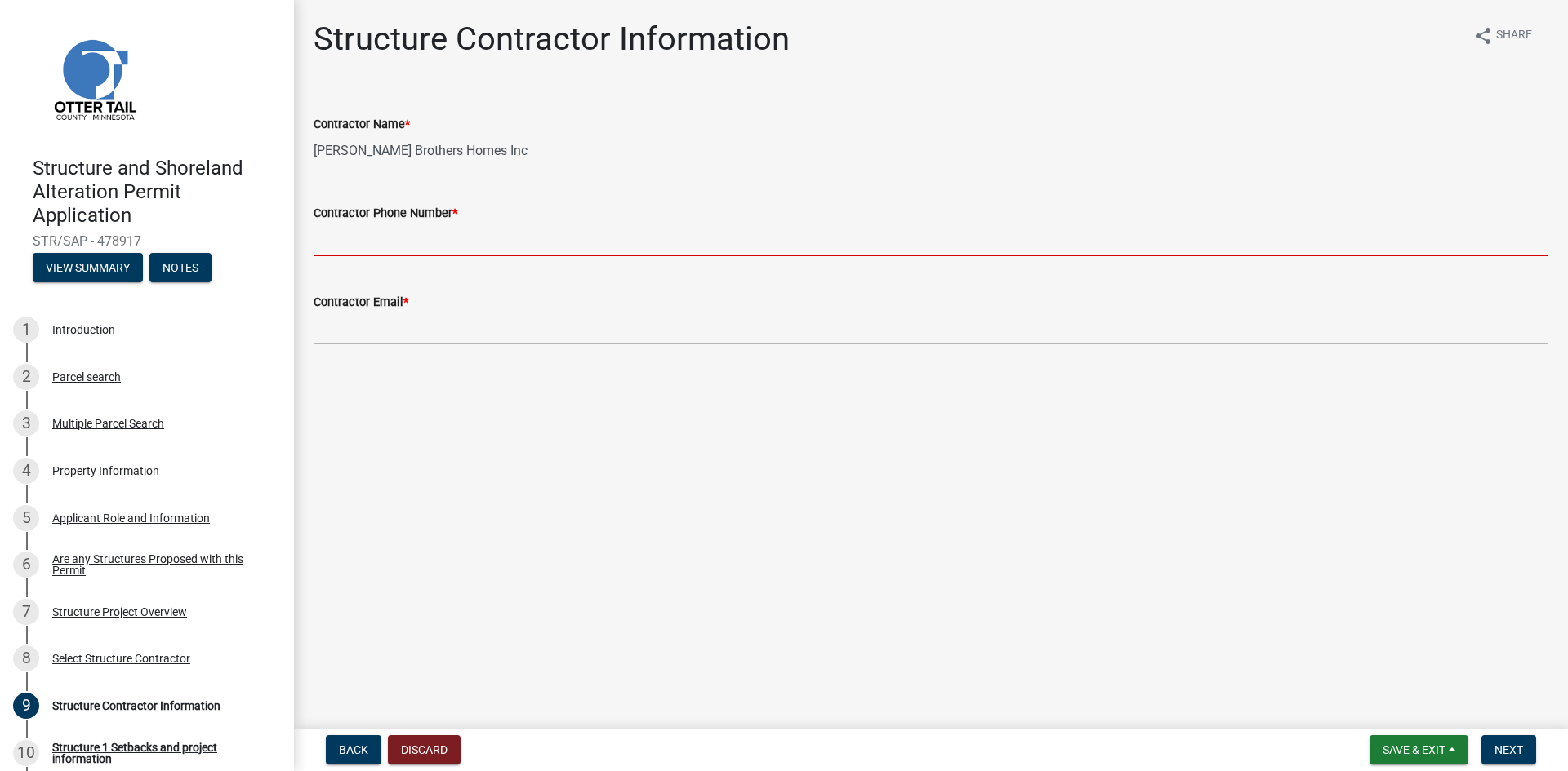
type input "[PHONE_NUMBER]"
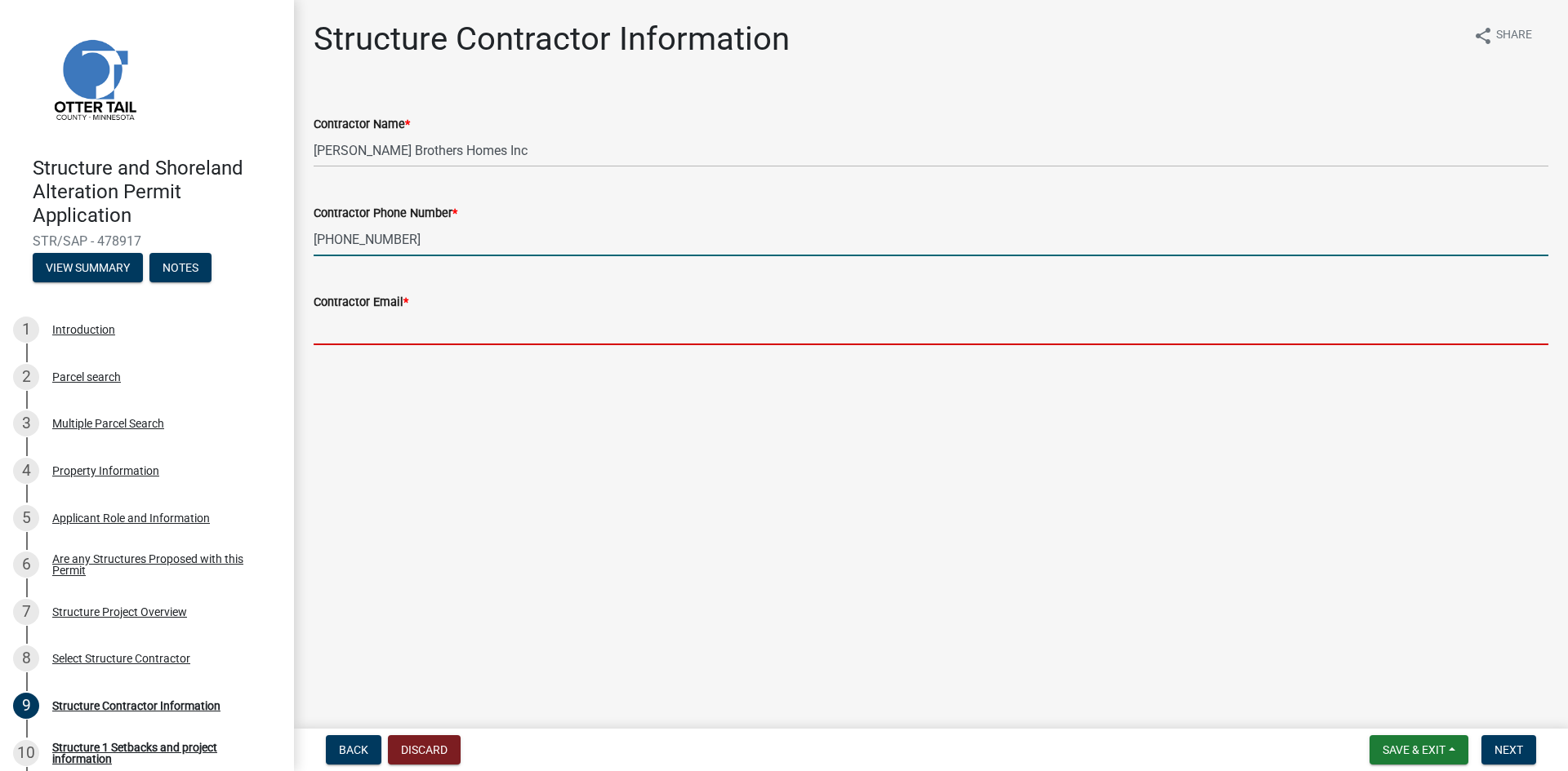
click at [371, 328] on input "Contractor Email *" at bounding box center [931, 328] width 1235 height 33
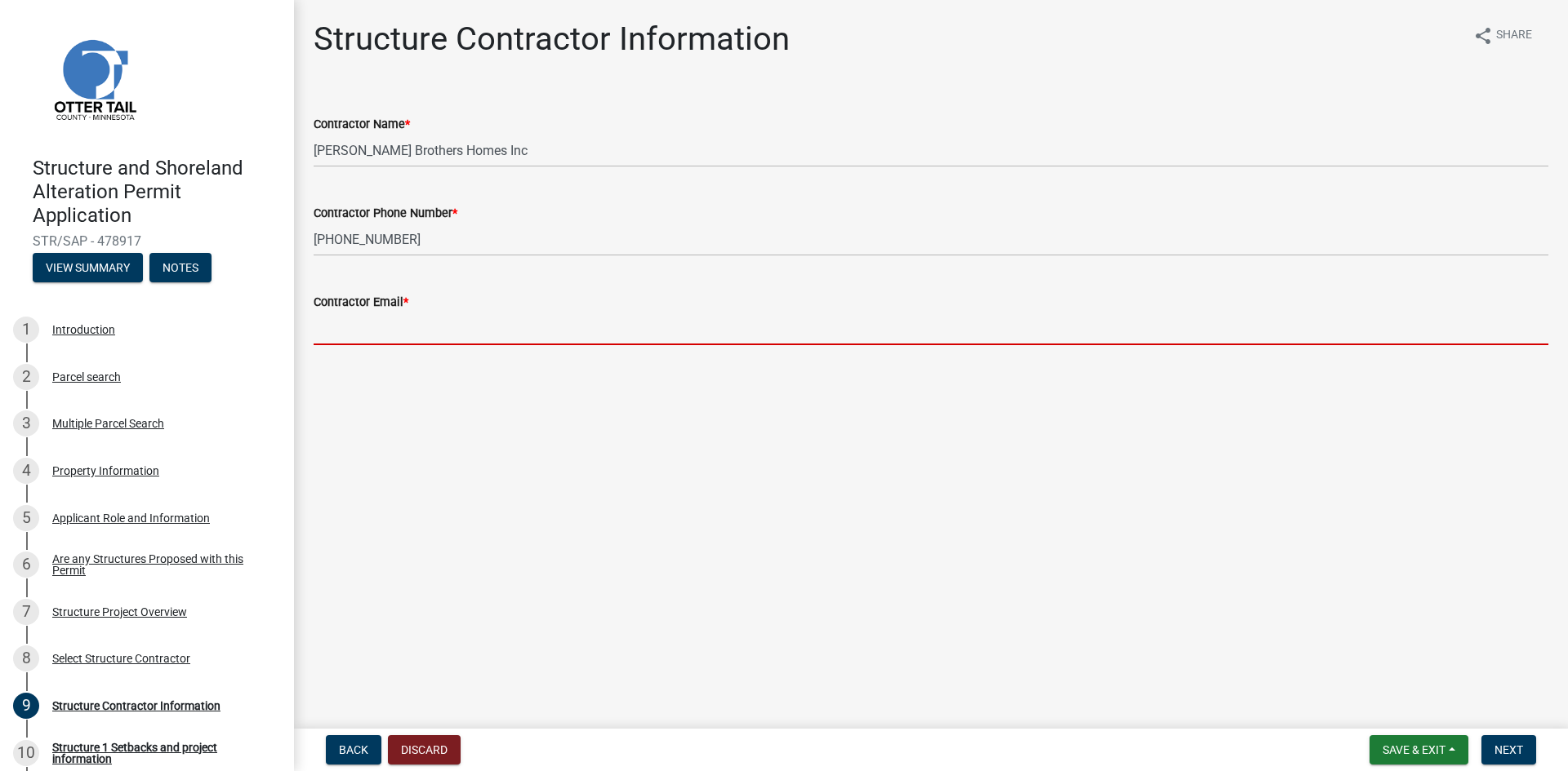
type input "[PERSON_NAME][EMAIL_ADDRESS][DOMAIN_NAME]"
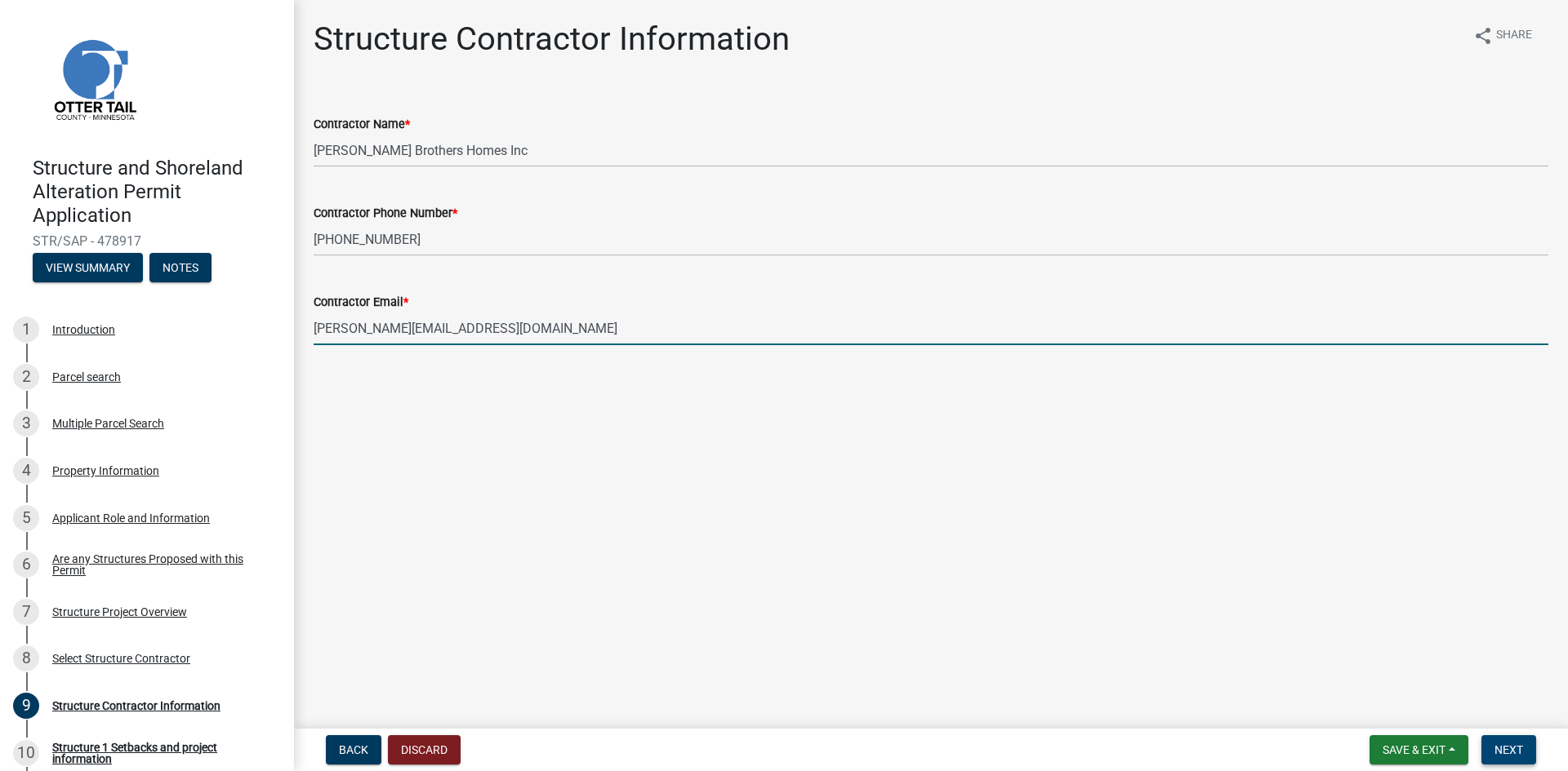
click at [1521, 748] on span "Next" at bounding box center [1509, 750] width 29 height 13
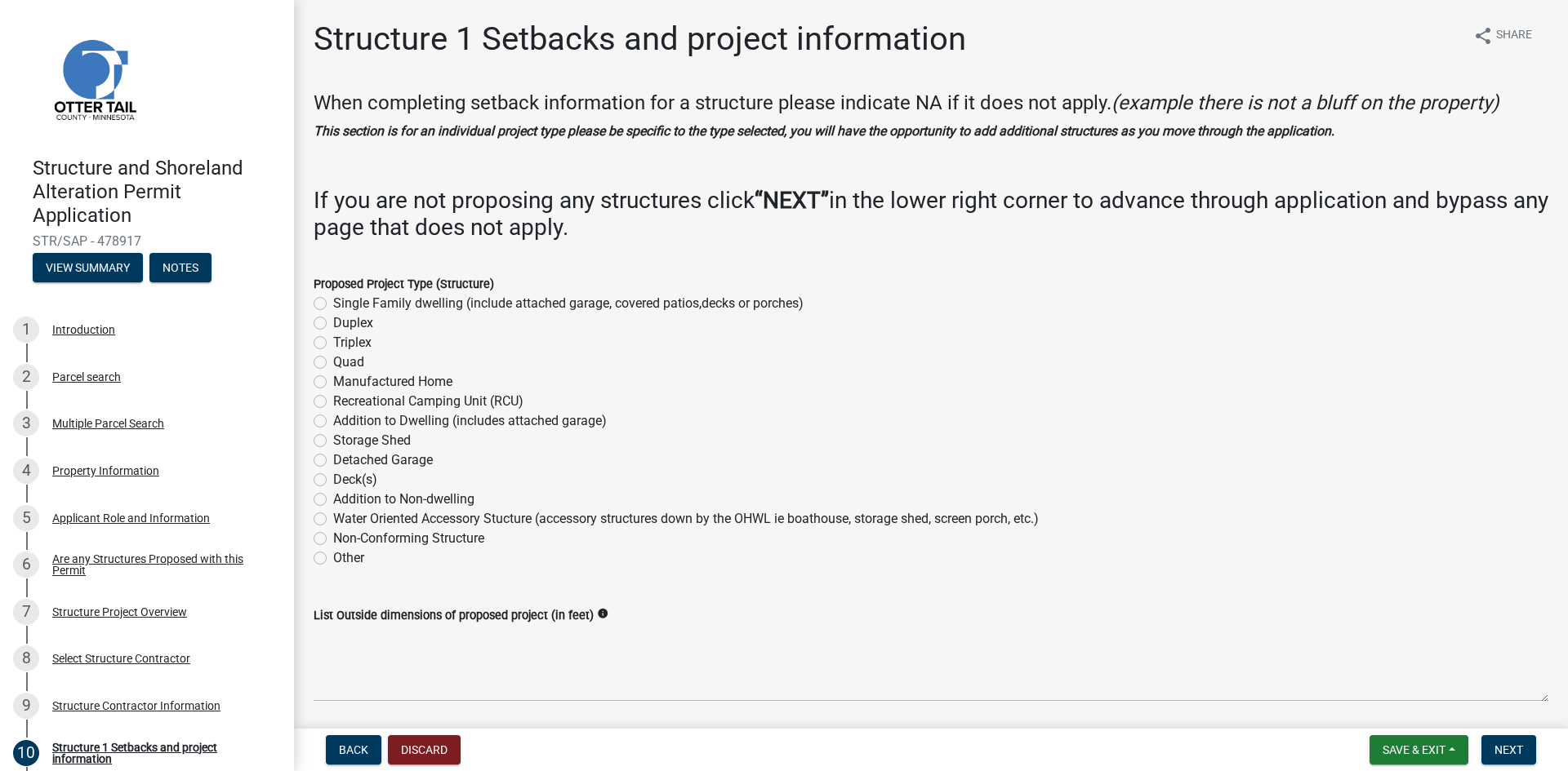
click at [333, 458] on label "Detached Garage" at bounding box center [382, 461] width 99 height 20
click at [333, 458] on input "Detached Garage" at bounding box center [338, 456] width 11 height 11
radio input "true"
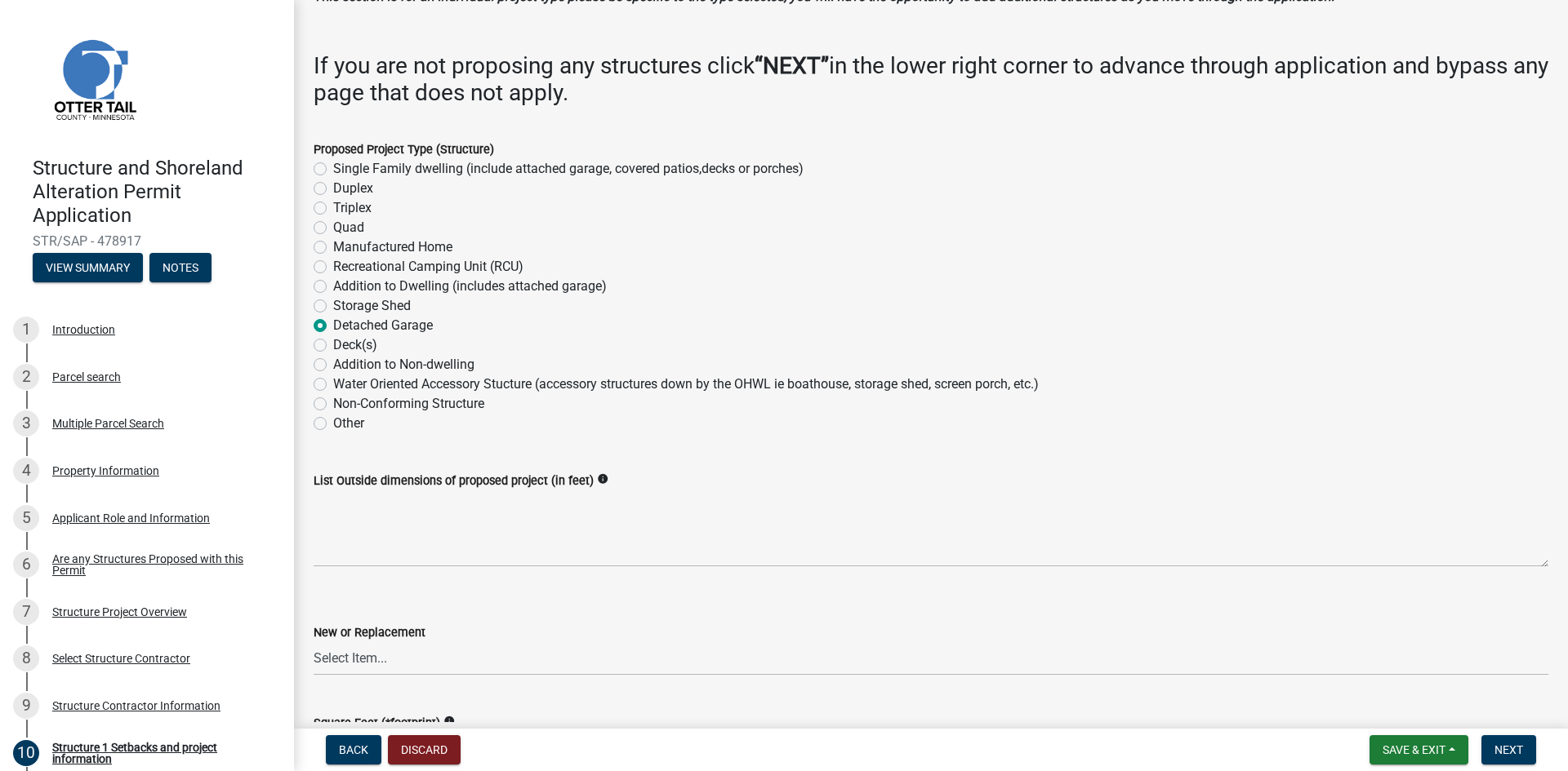
scroll to position [163, 0]
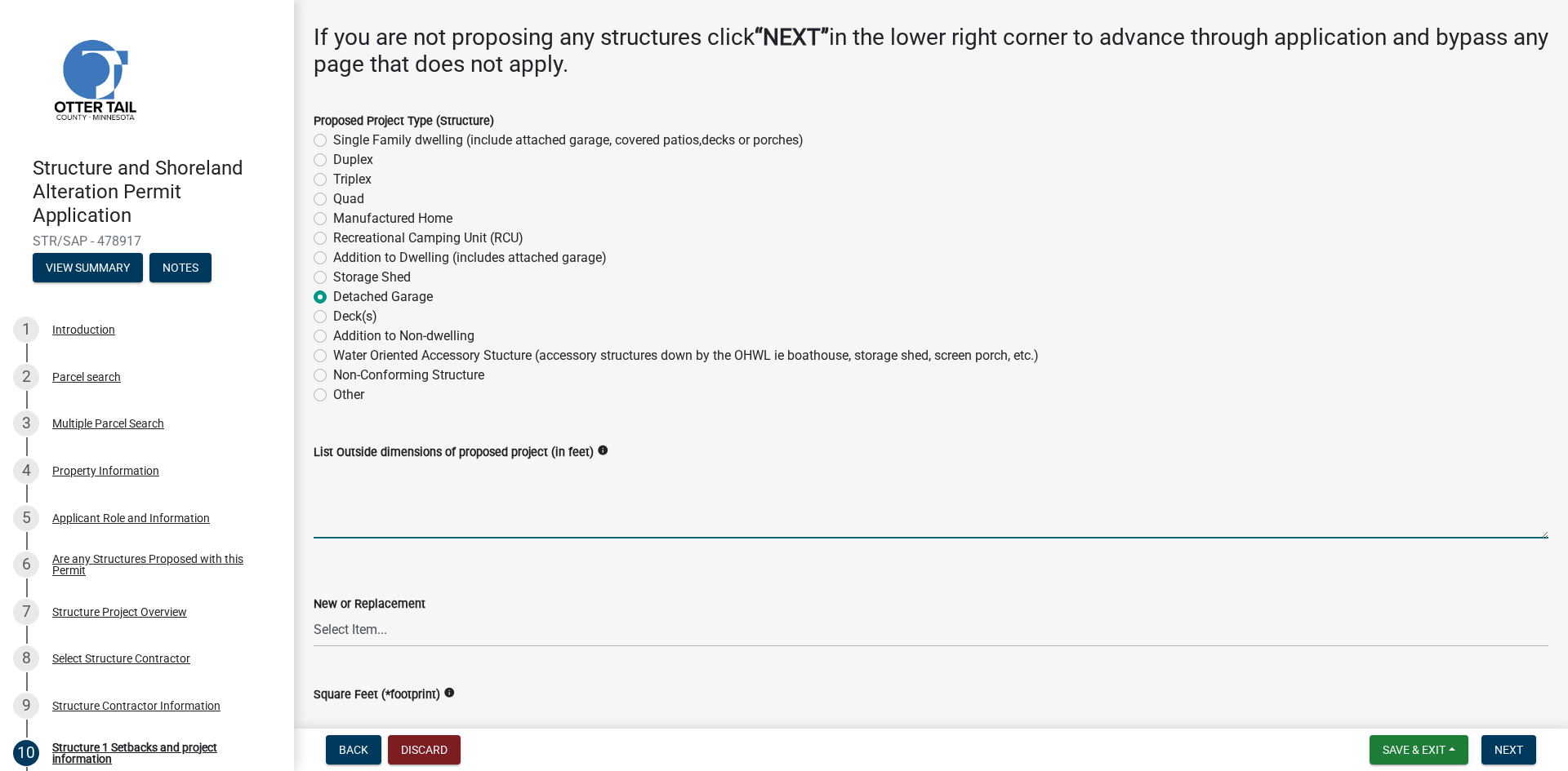
click at [386, 503] on textarea "List Outside dimensions of proposed project (in feet)" at bounding box center [931, 500] width 1235 height 77
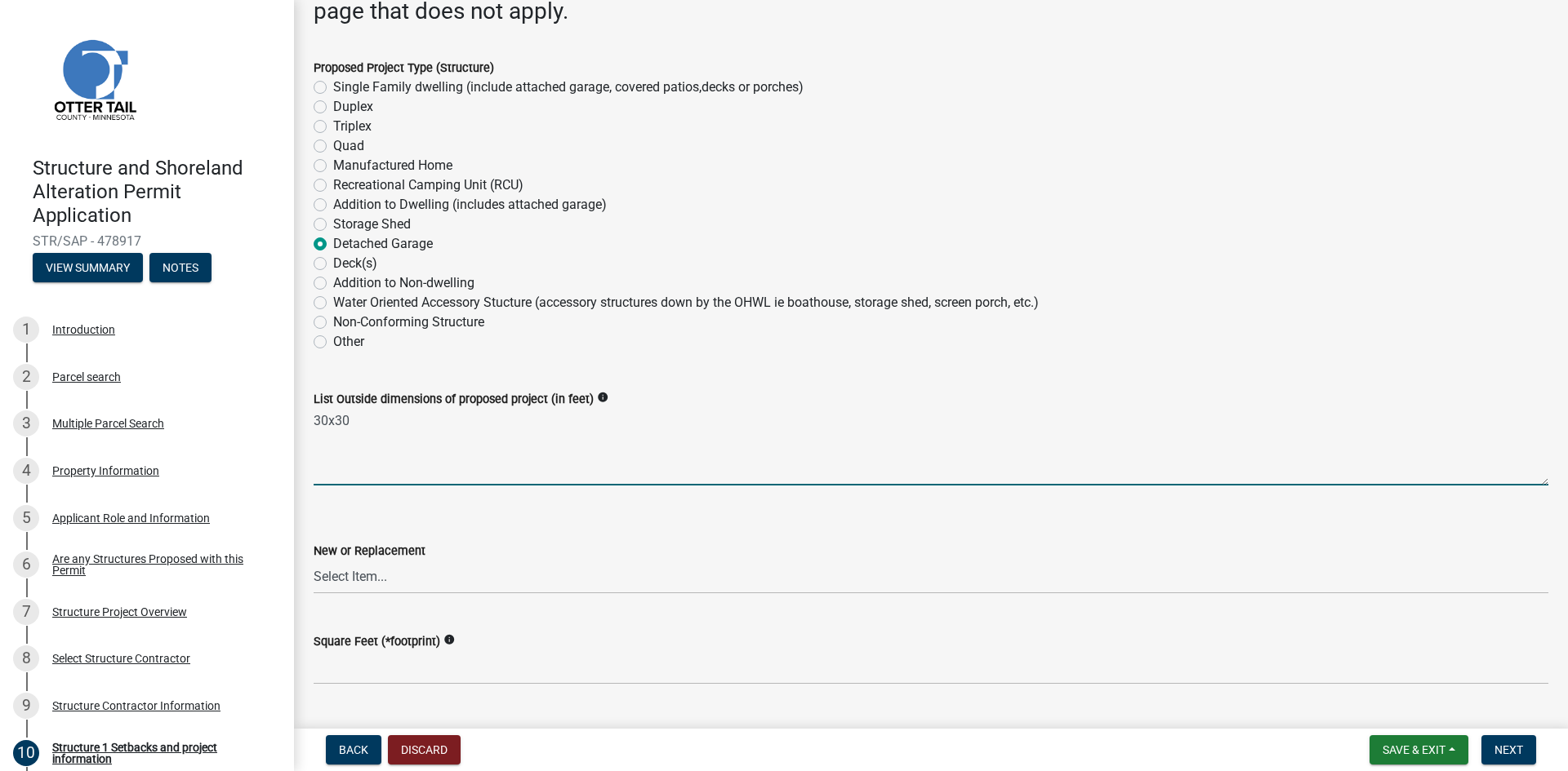
scroll to position [245, 0]
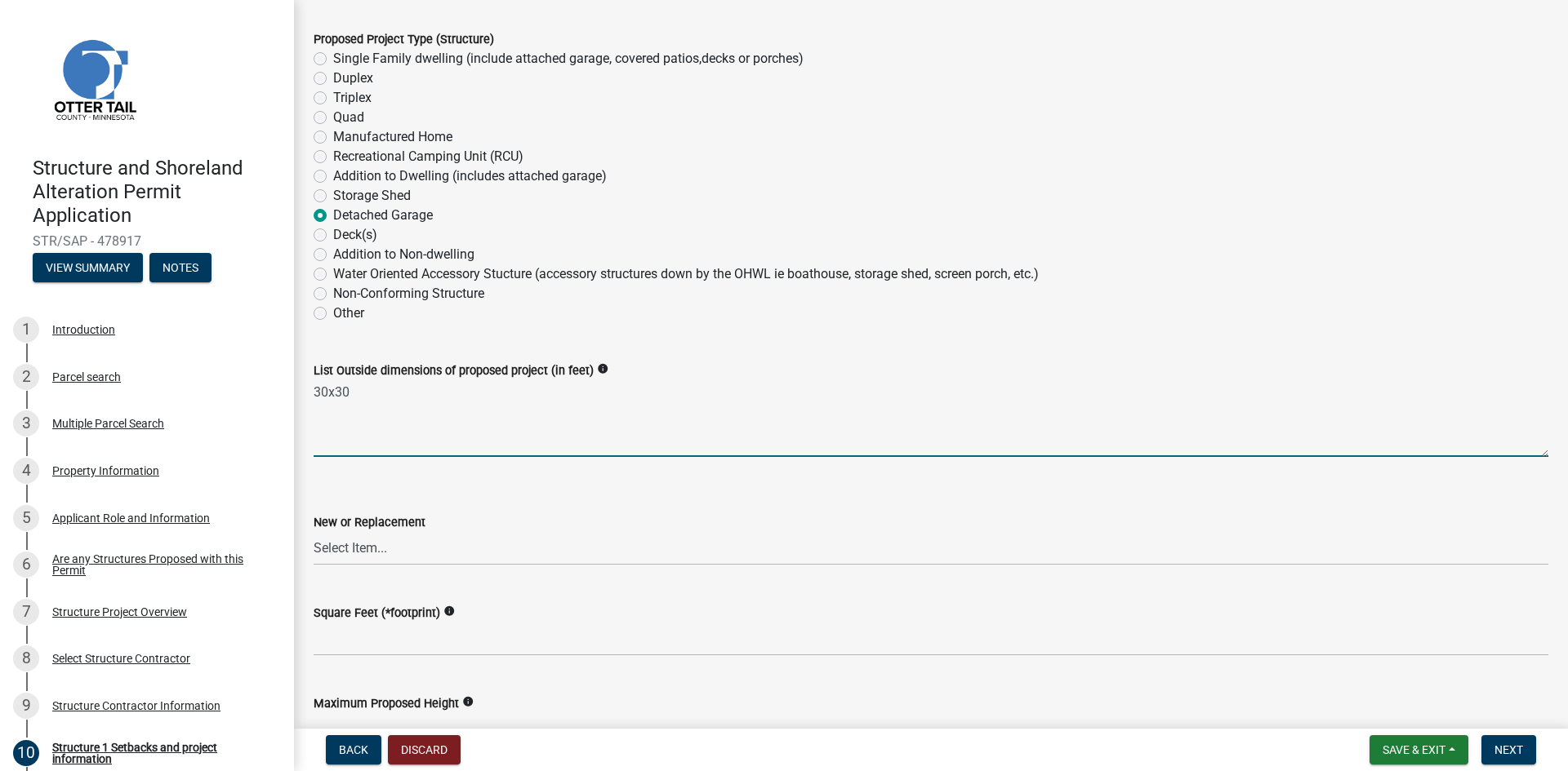
type textarea "30x30"
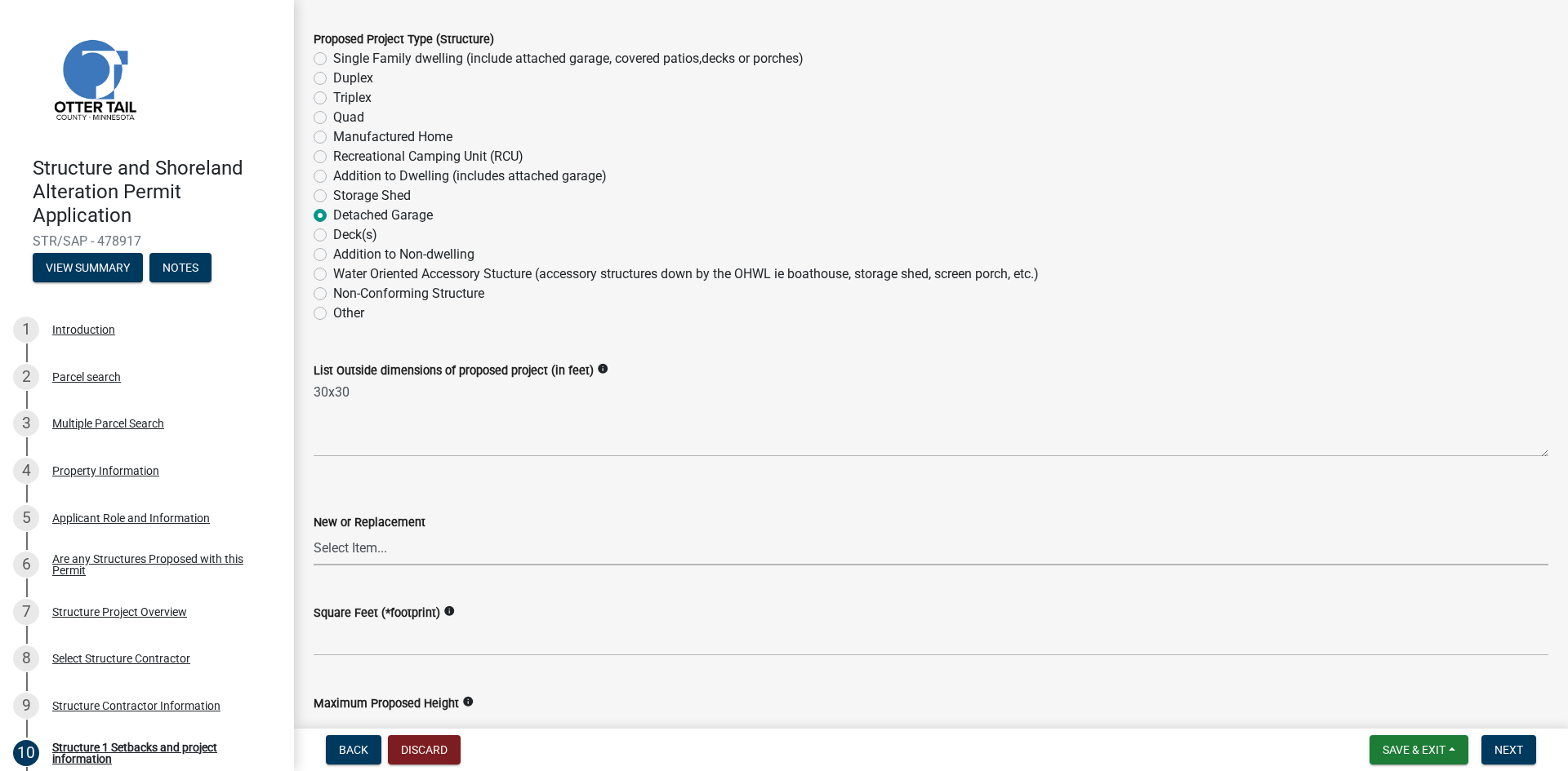
click at [365, 543] on select "Select Item... New Replacement" at bounding box center [931, 548] width 1235 height 33
click at [313, 532] on select "Select Item... New Replacement" at bounding box center [931, 548] width 1235 height 33
select select "c185e313-3403-4239-bd61-bb563c58a77a"
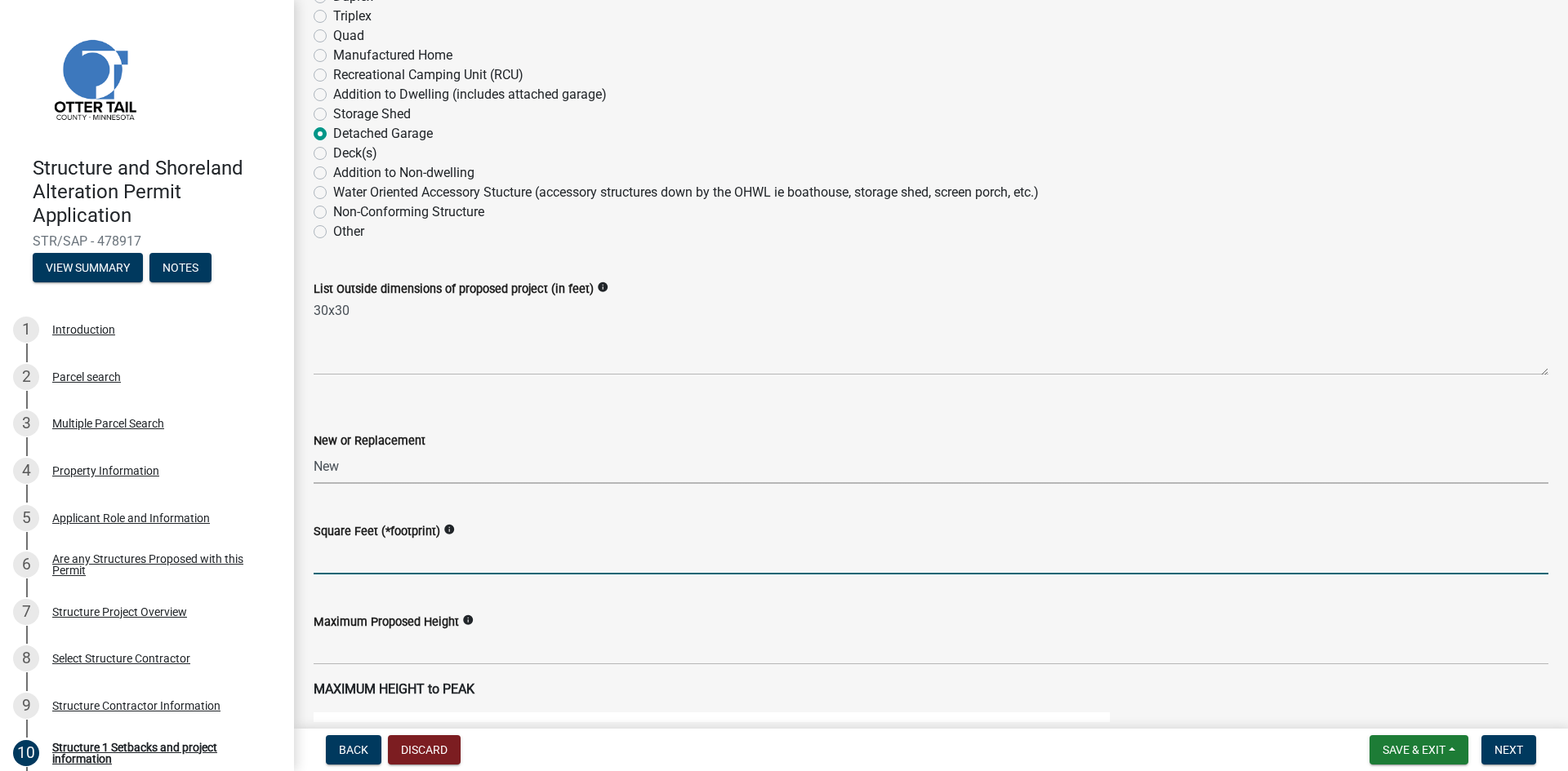
click at [370, 552] on input "text" at bounding box center [931, 557] width 1235 height 33
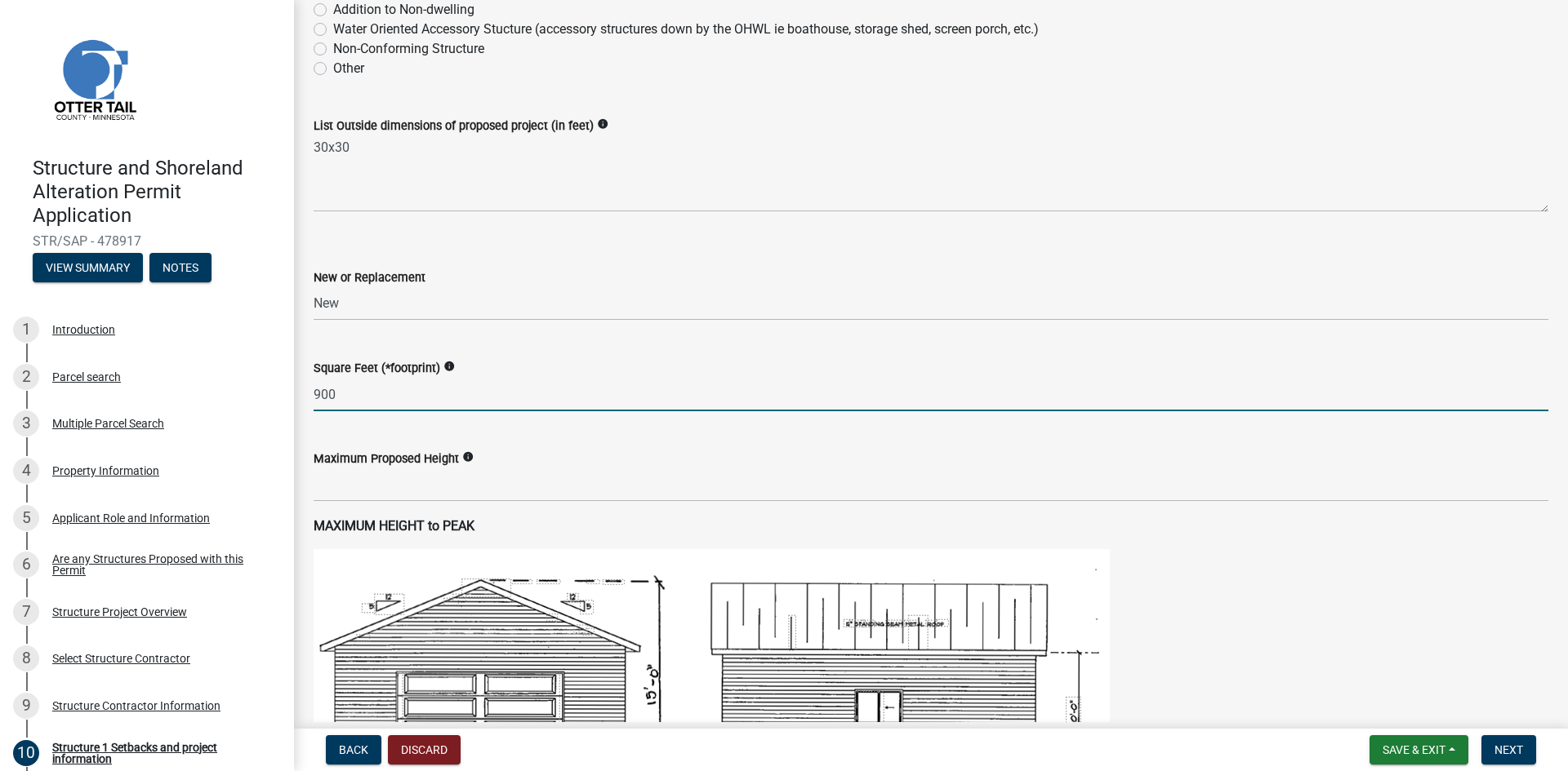
scroll to position [572, 0]
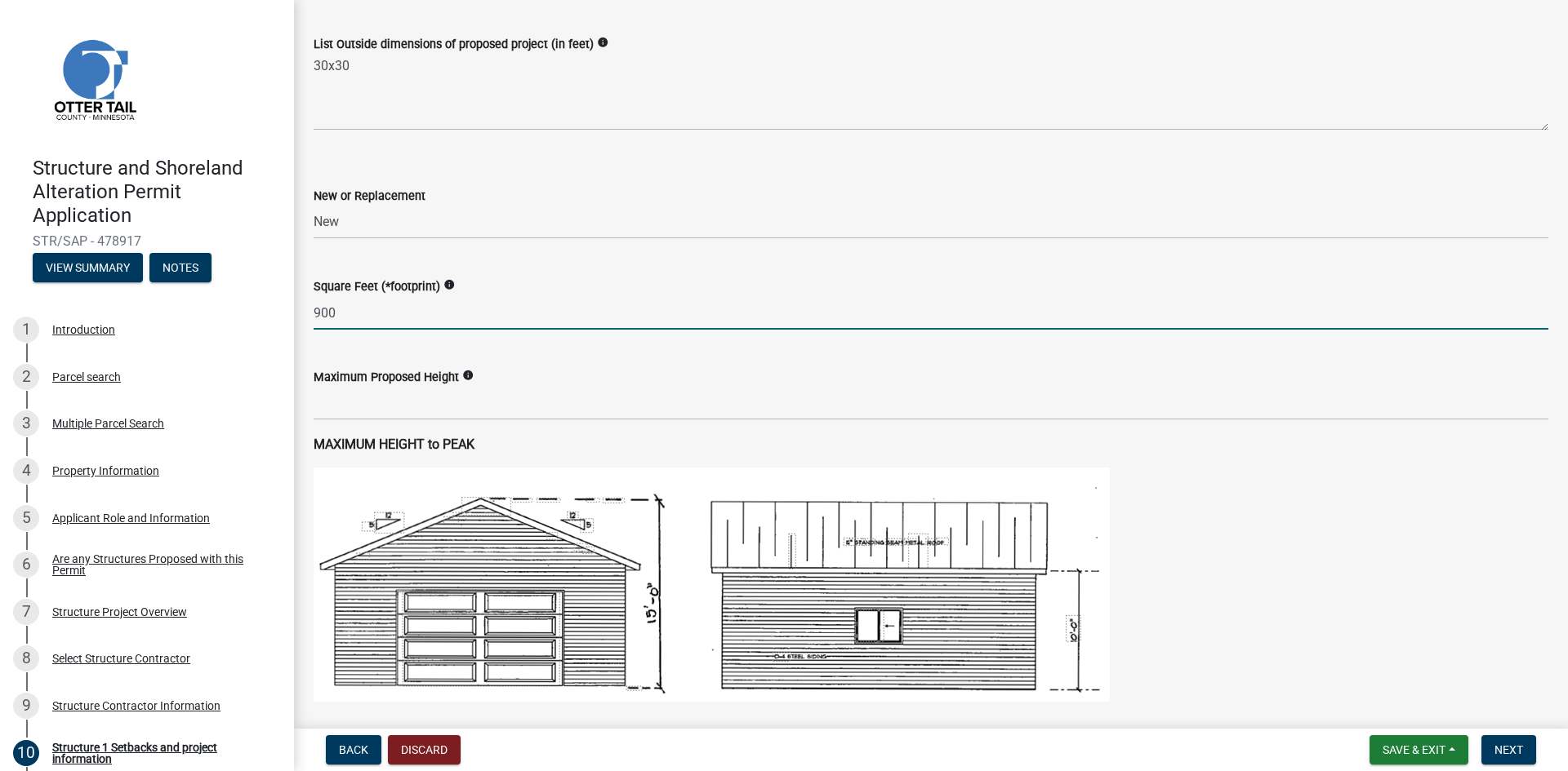
type input "900"
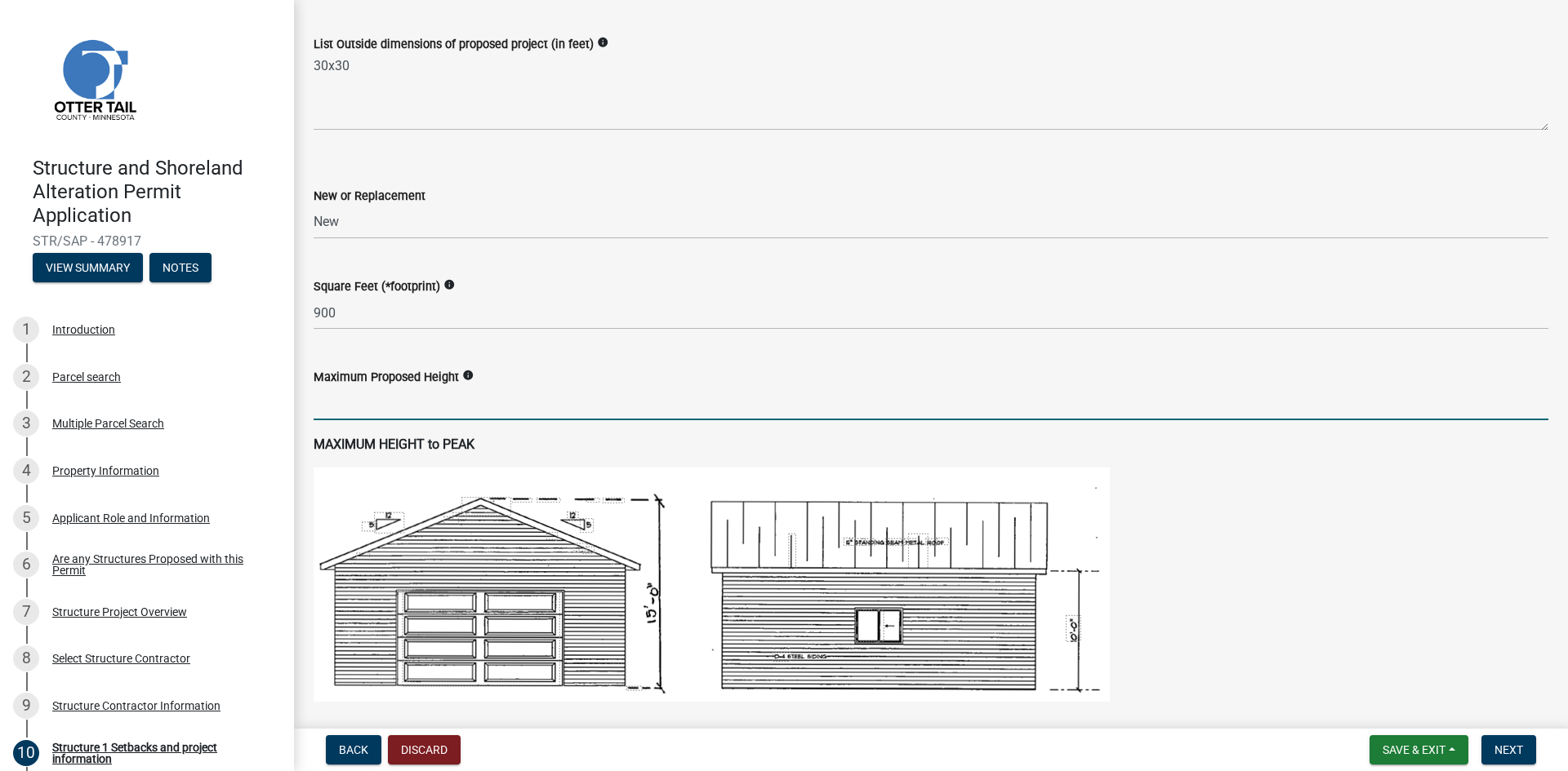
click at [434, 402] on input "text" at bounding box center [931, 403] width 1235 height 33
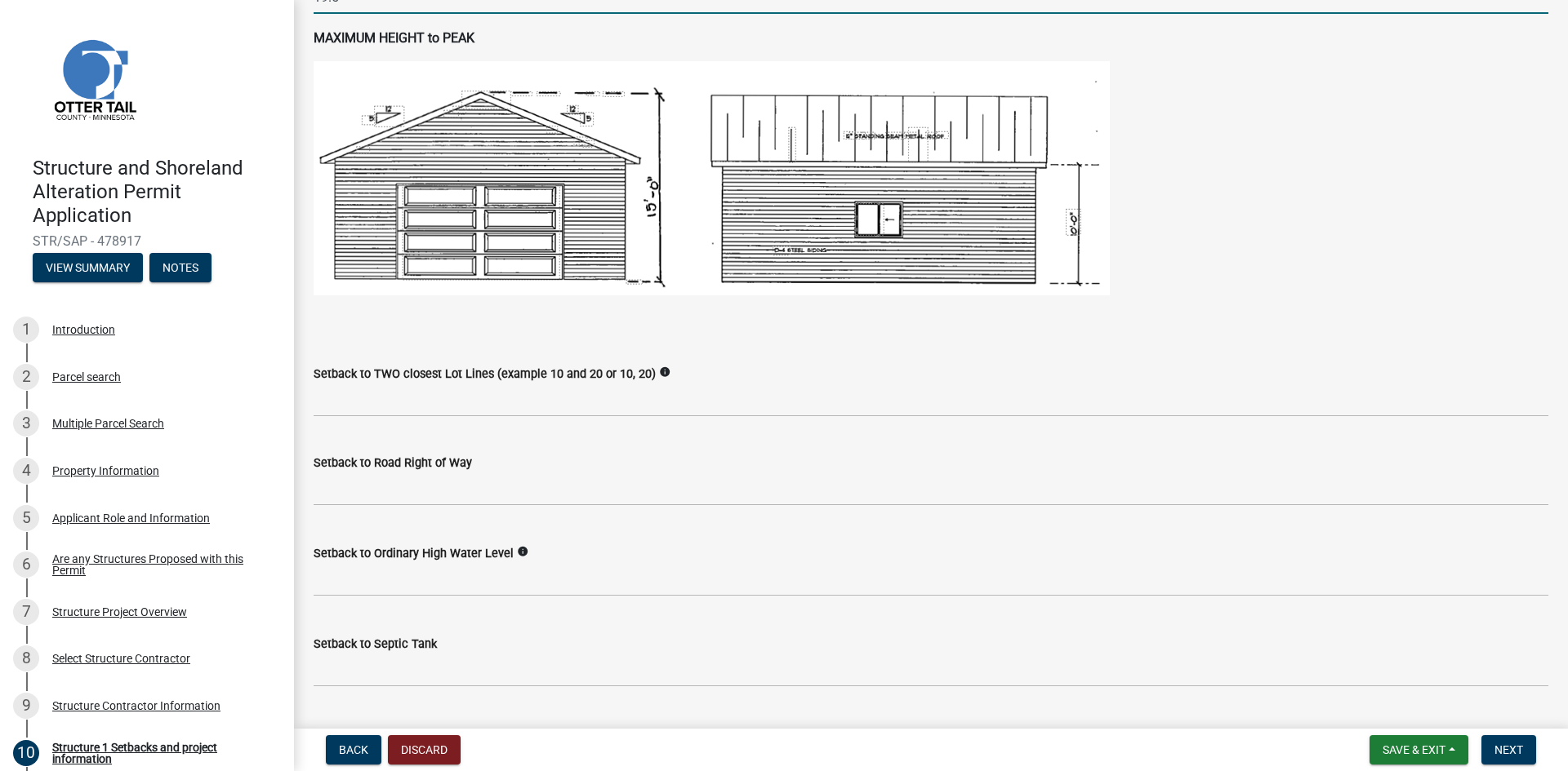
scroll to position [979, 0]
type input "19.5"
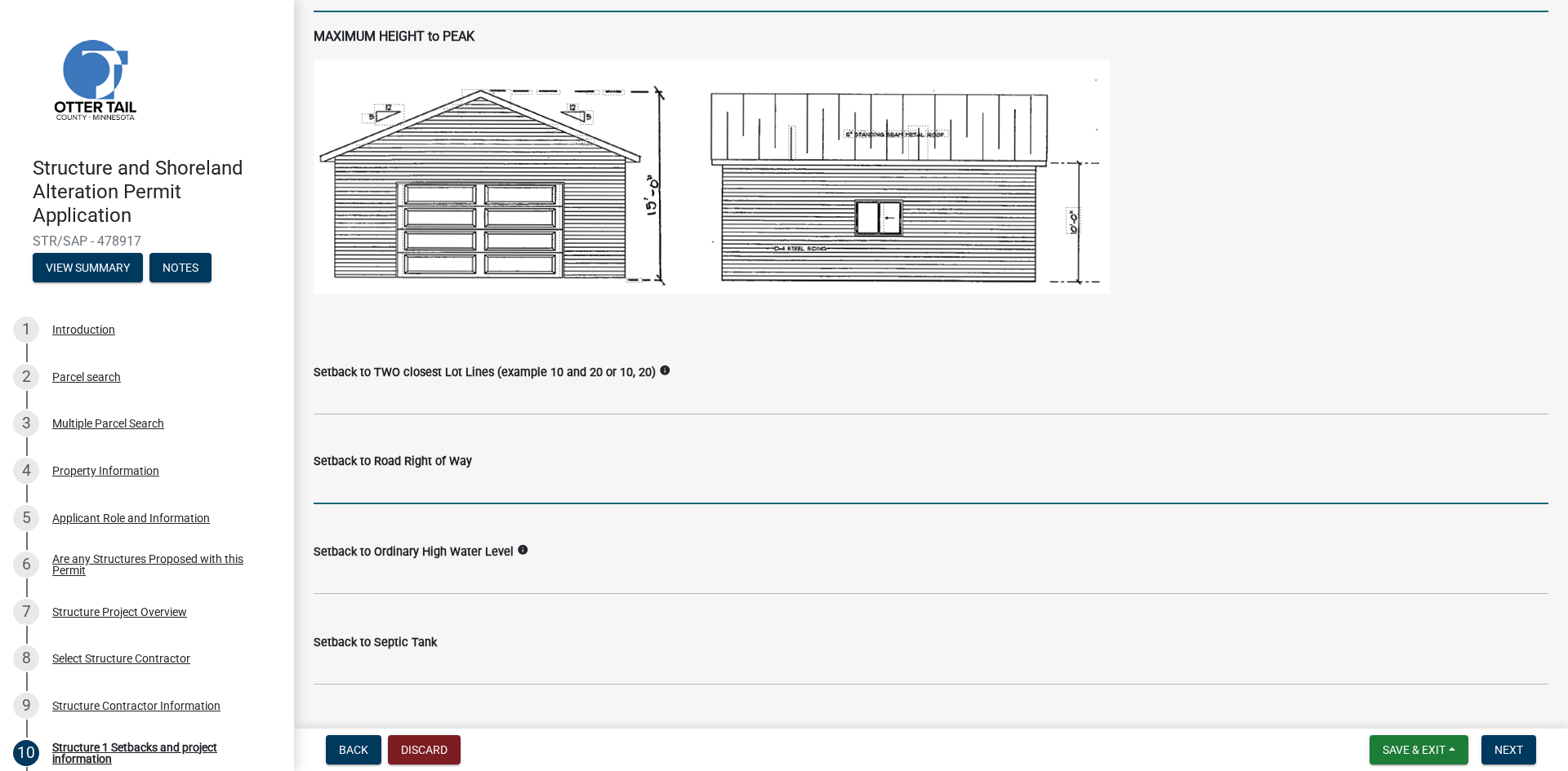
click at [385, 489] on input "text" at bounding box center [931, 487] width 1235 height 33
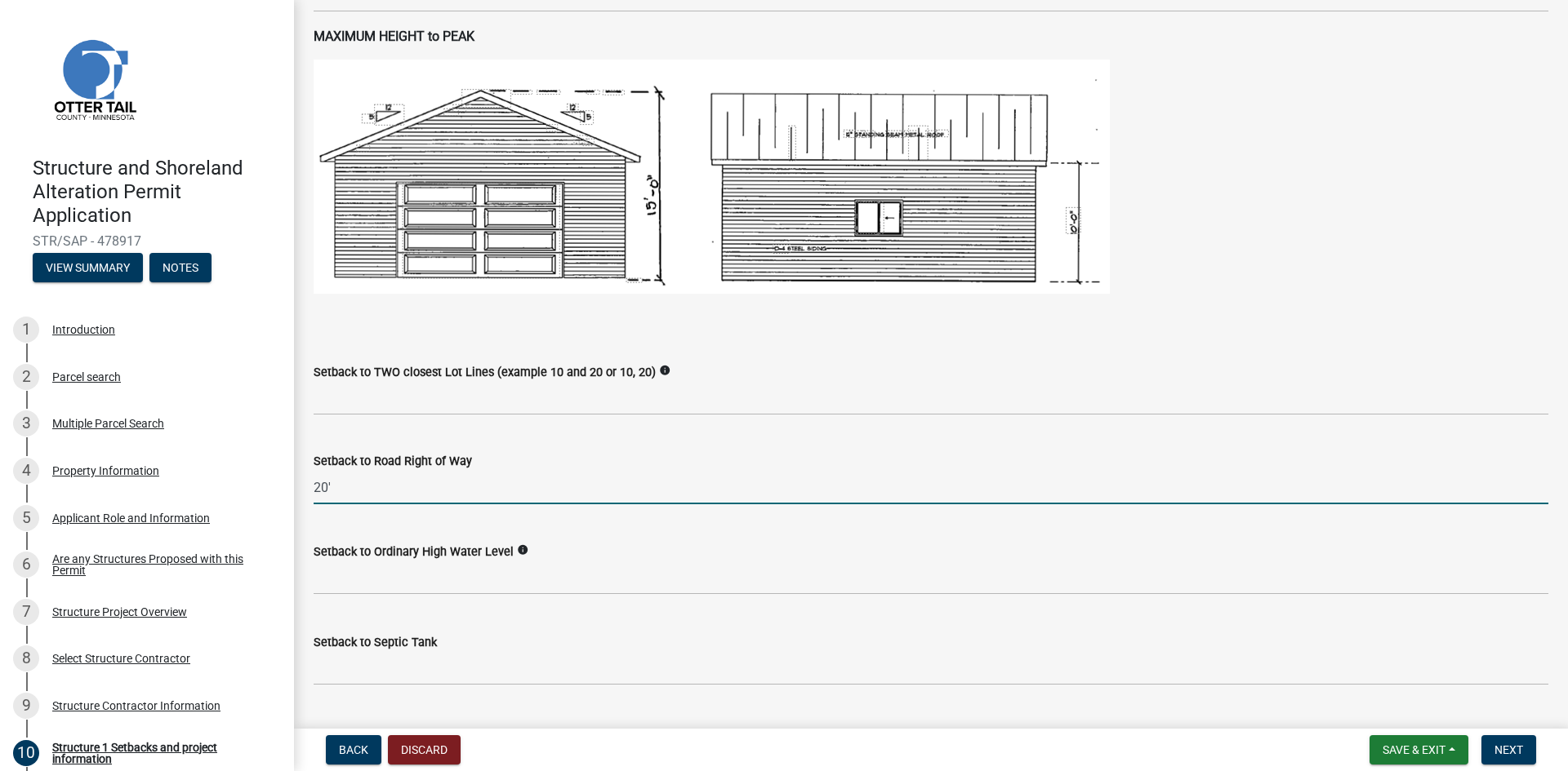
type input "20"
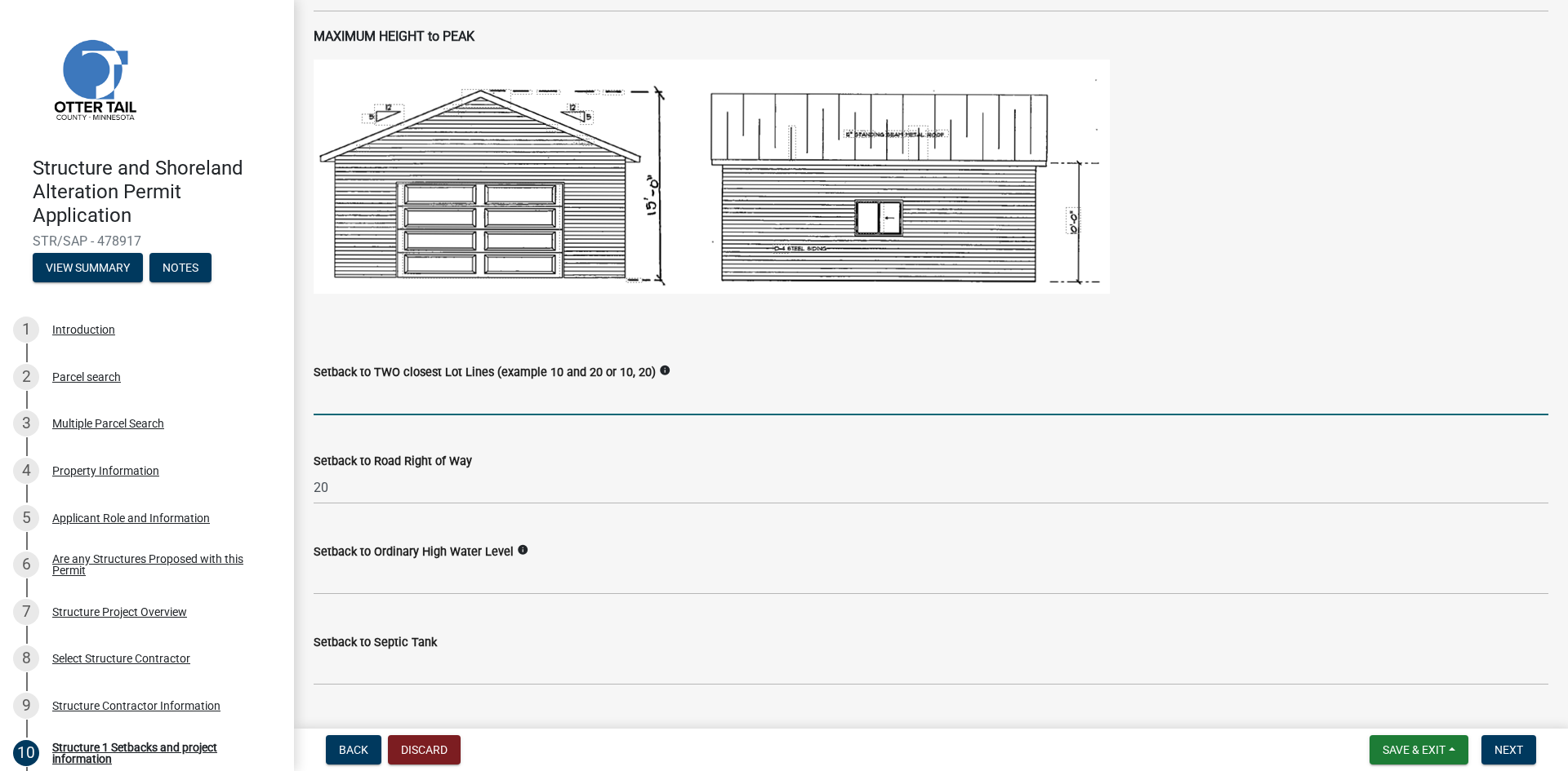
click at [396, 404] on input "Setback to TWO closest Lot Lines (example 10 and 20 or 10, 20)" at bounding box center [931, 398] width 1235 height 33
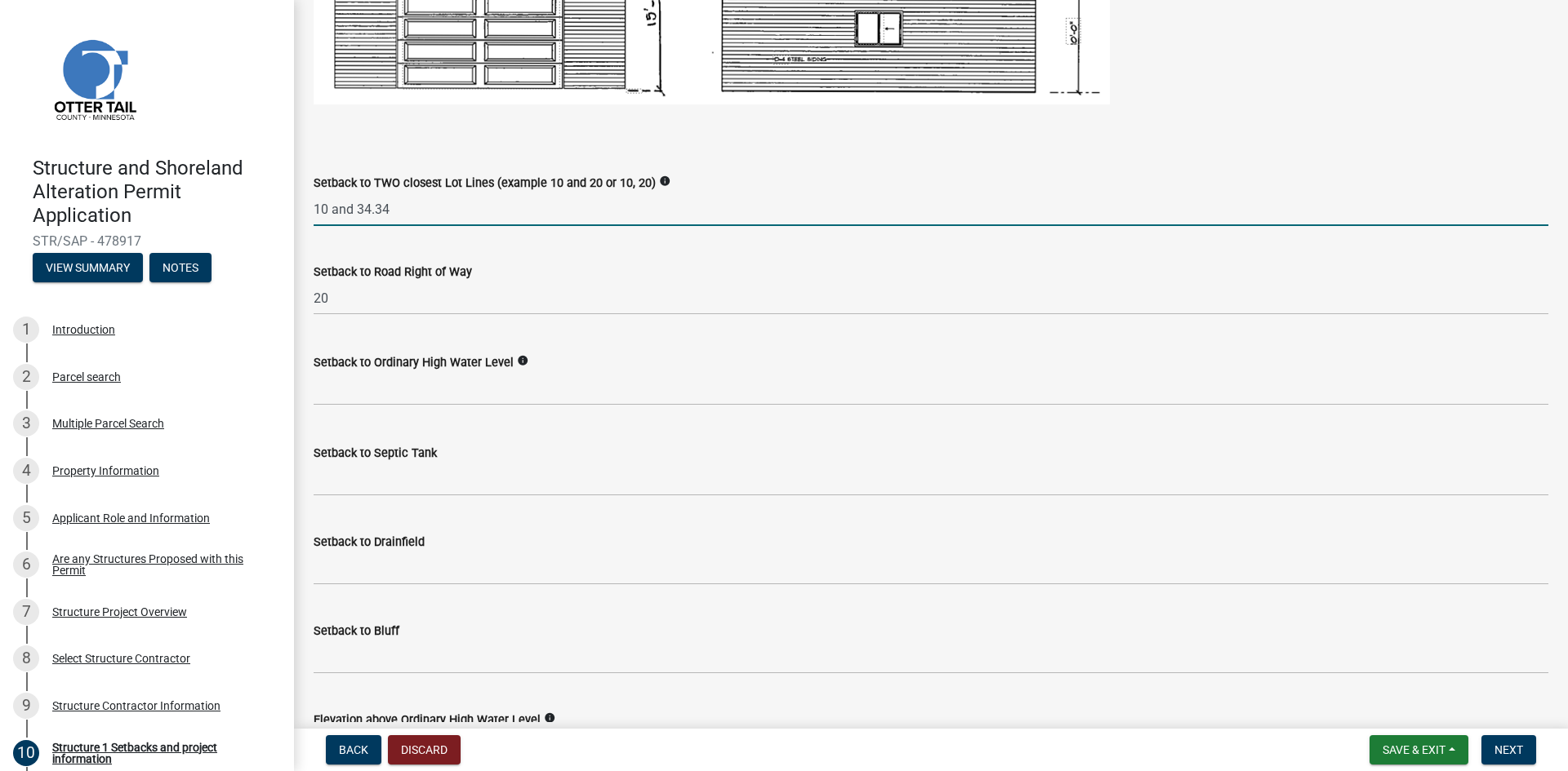
scroll to position [1224, 0]
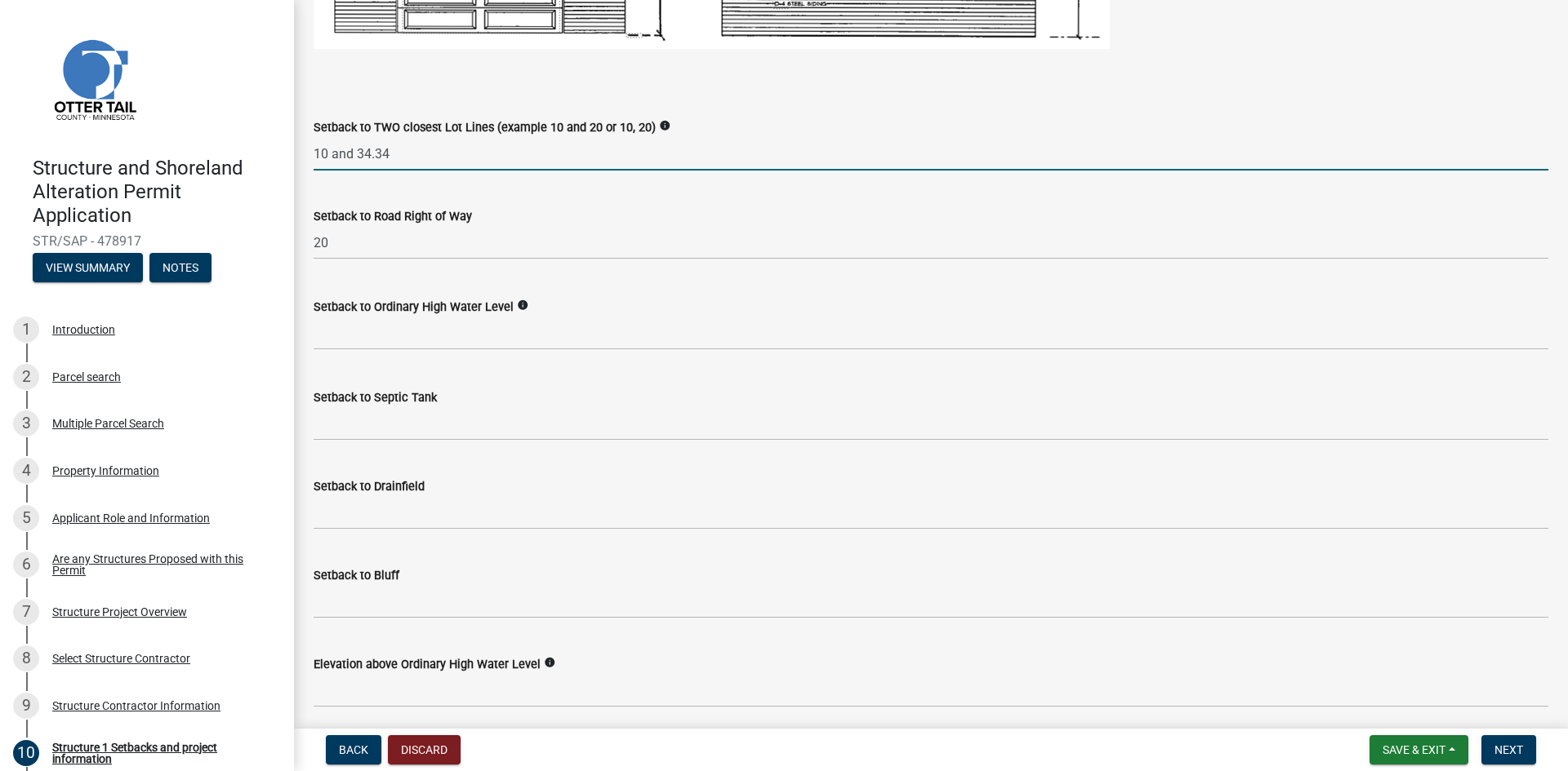
type input "10 and 34.34"
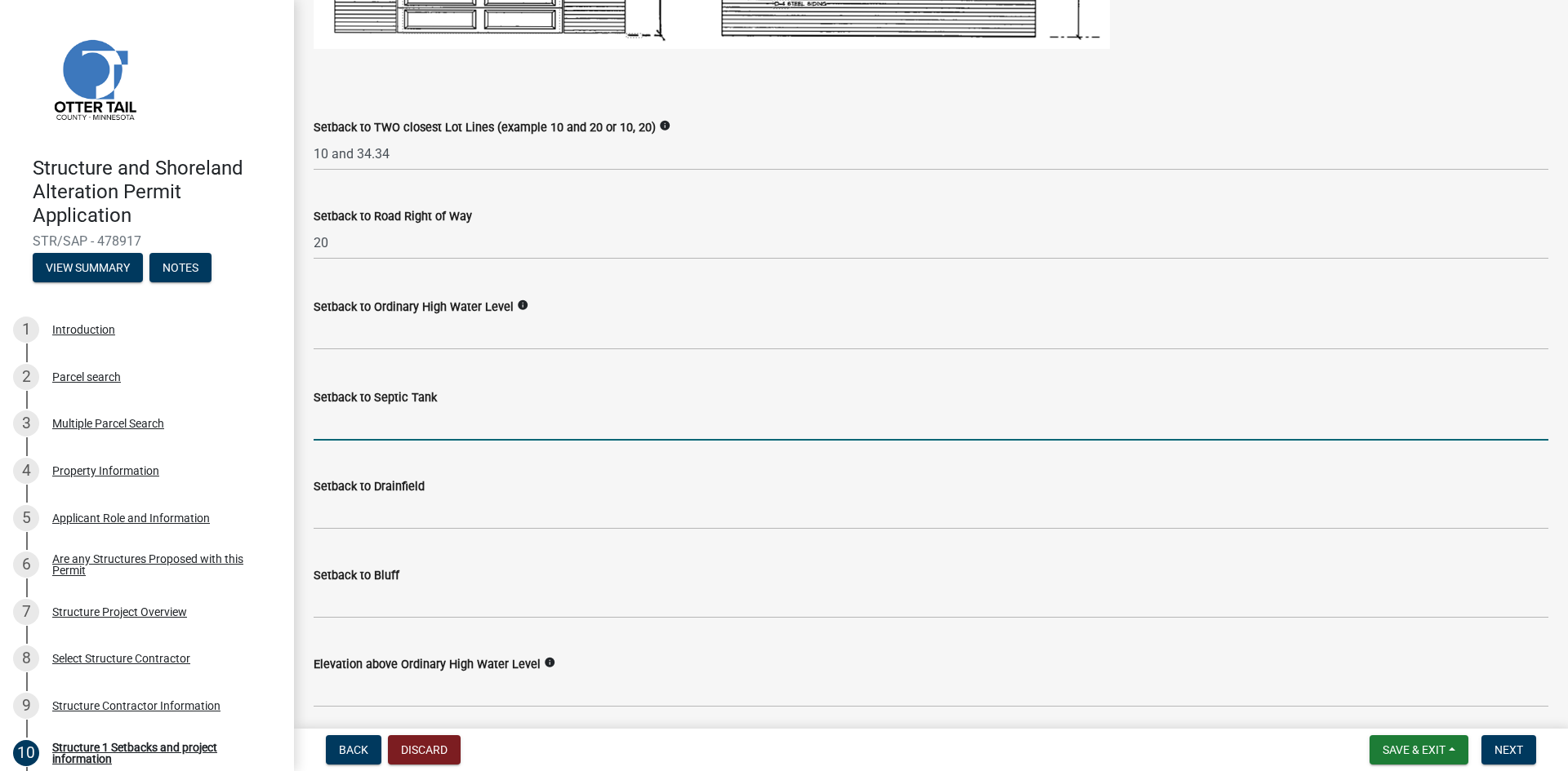
click at [430, 431] on input "Setback to Septic Tank" at bounding box center [931, 423] width 1235 height 33
type input "n/a"
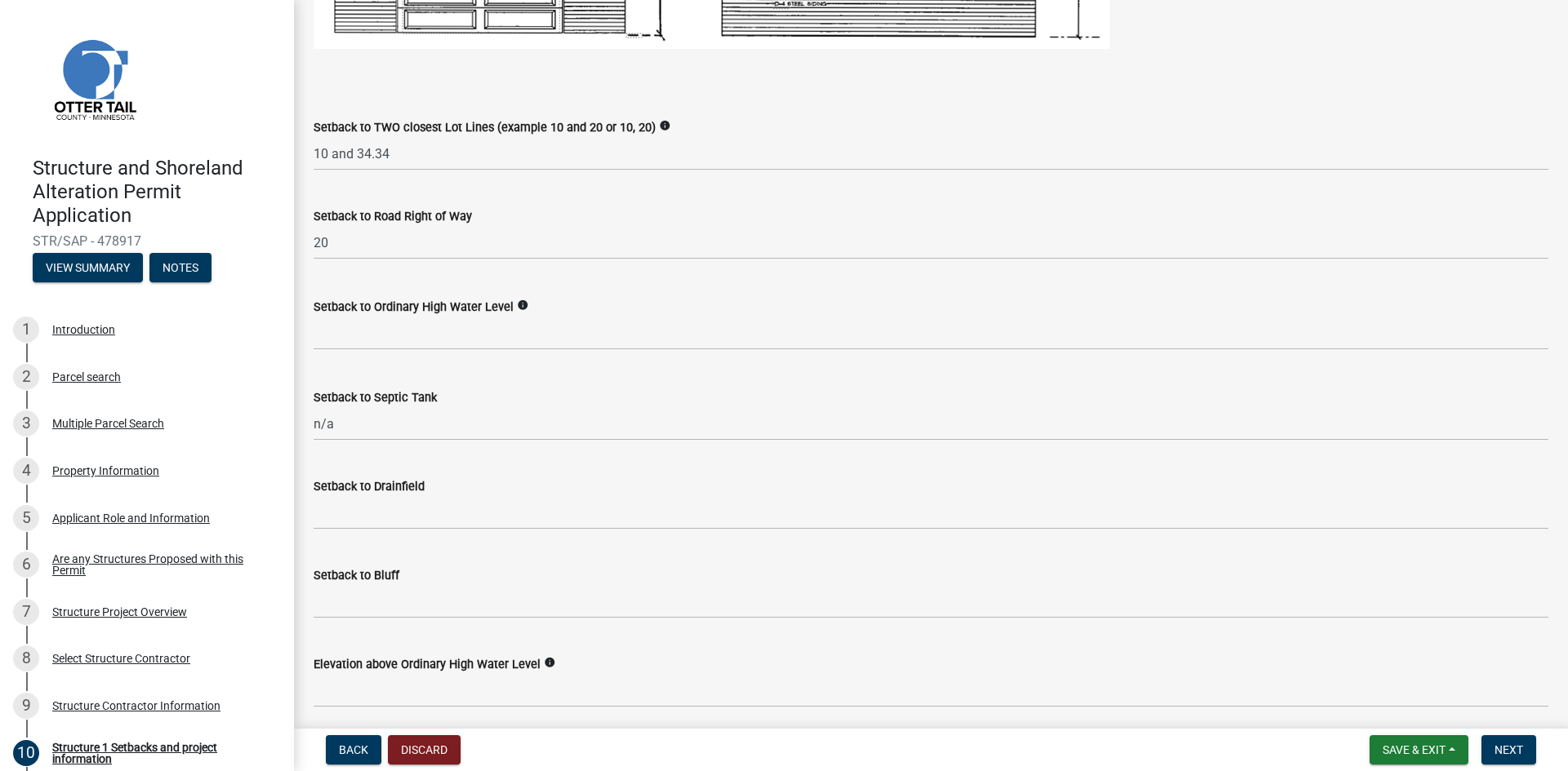
click at [369, 543] on div "Setback to Bluff" at bounding box center [931, 580] width 1235 height 76
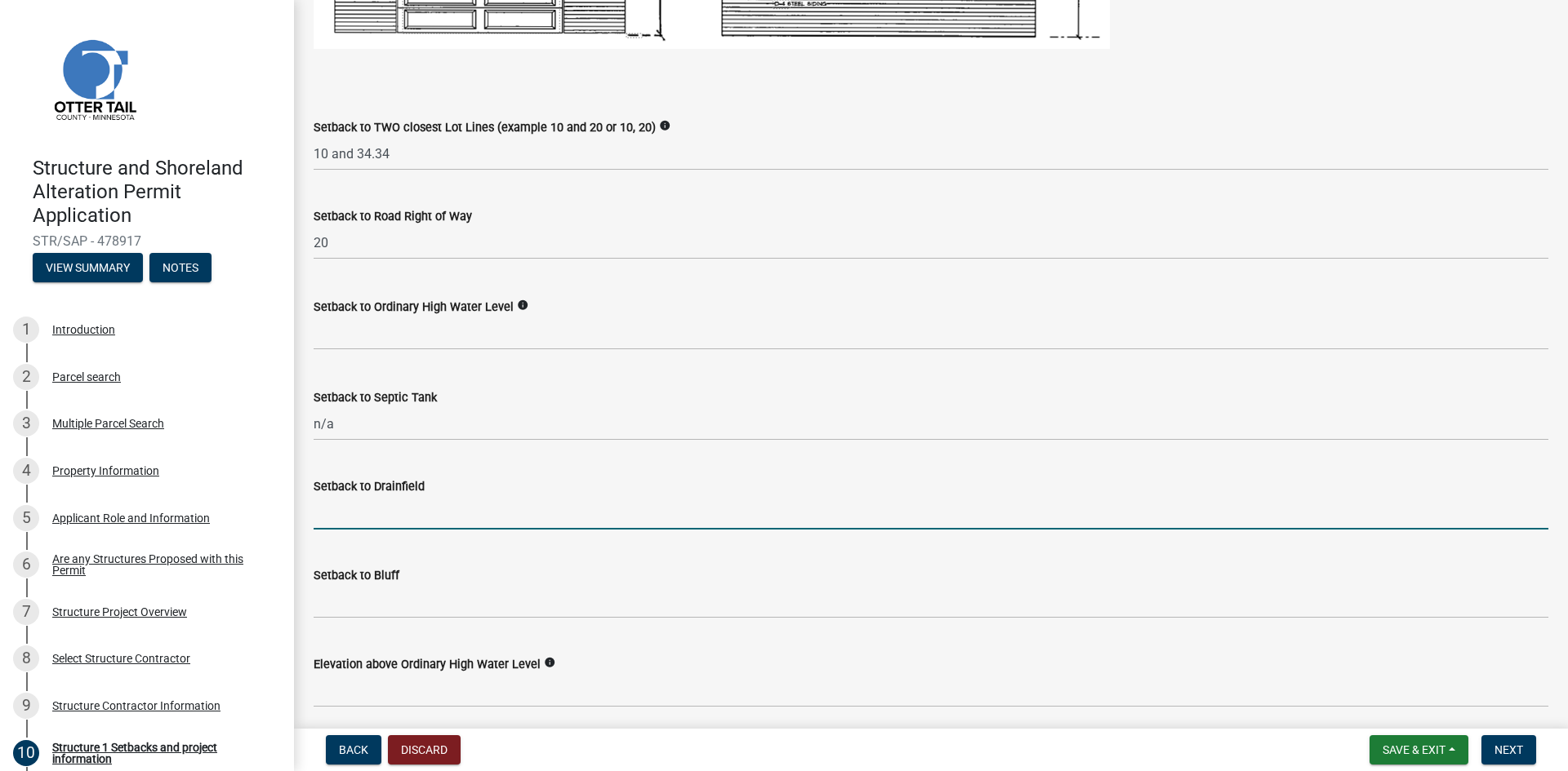
click at [379, 520] on input "Setback to Drainfield" at bounding box center [931, 513] width 1235 height 33
type input "n/a"
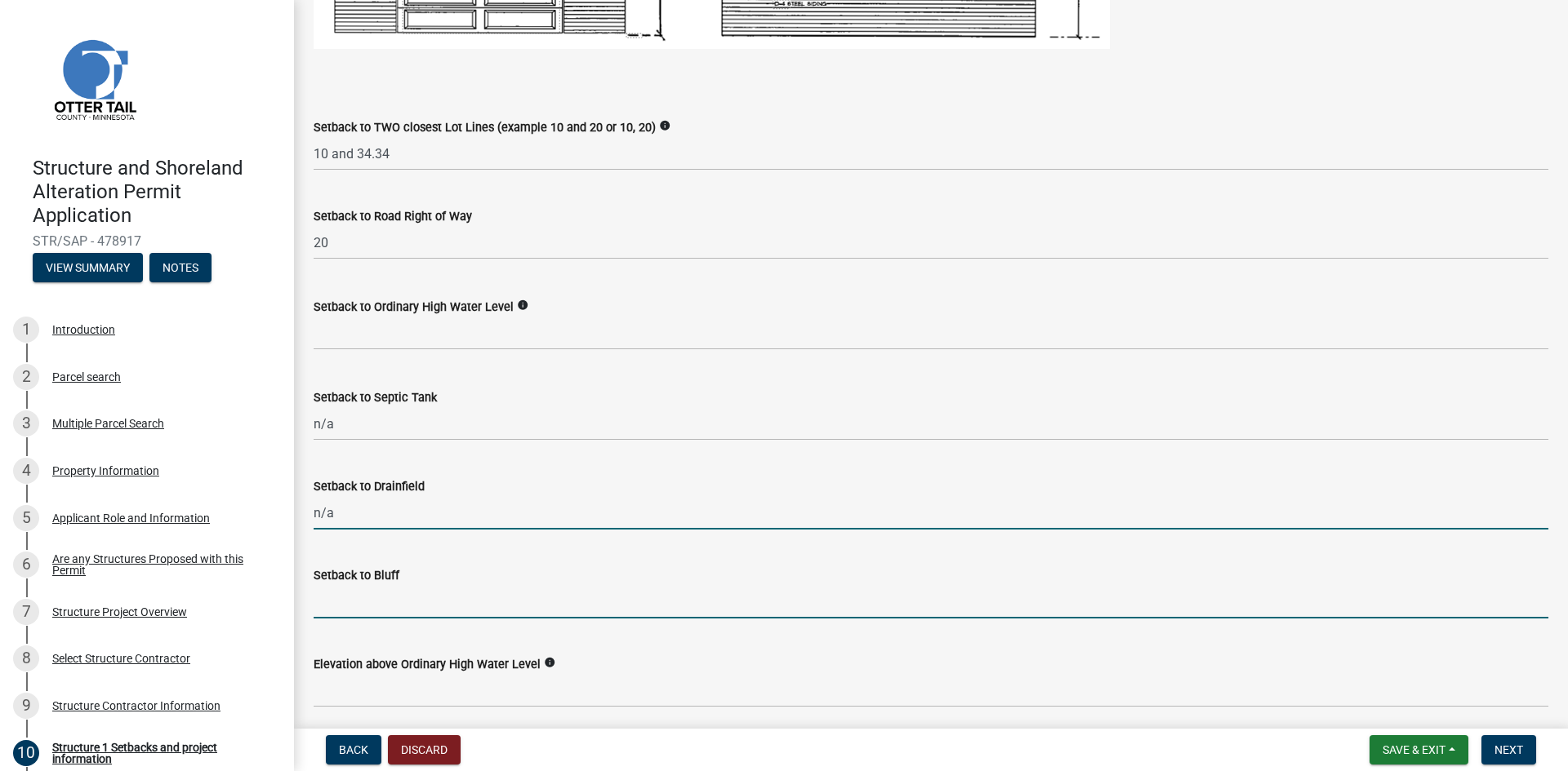
click at [383, 589] on input "Setback to Bluff" at bounding box center [931, 601] width 1235 height 33
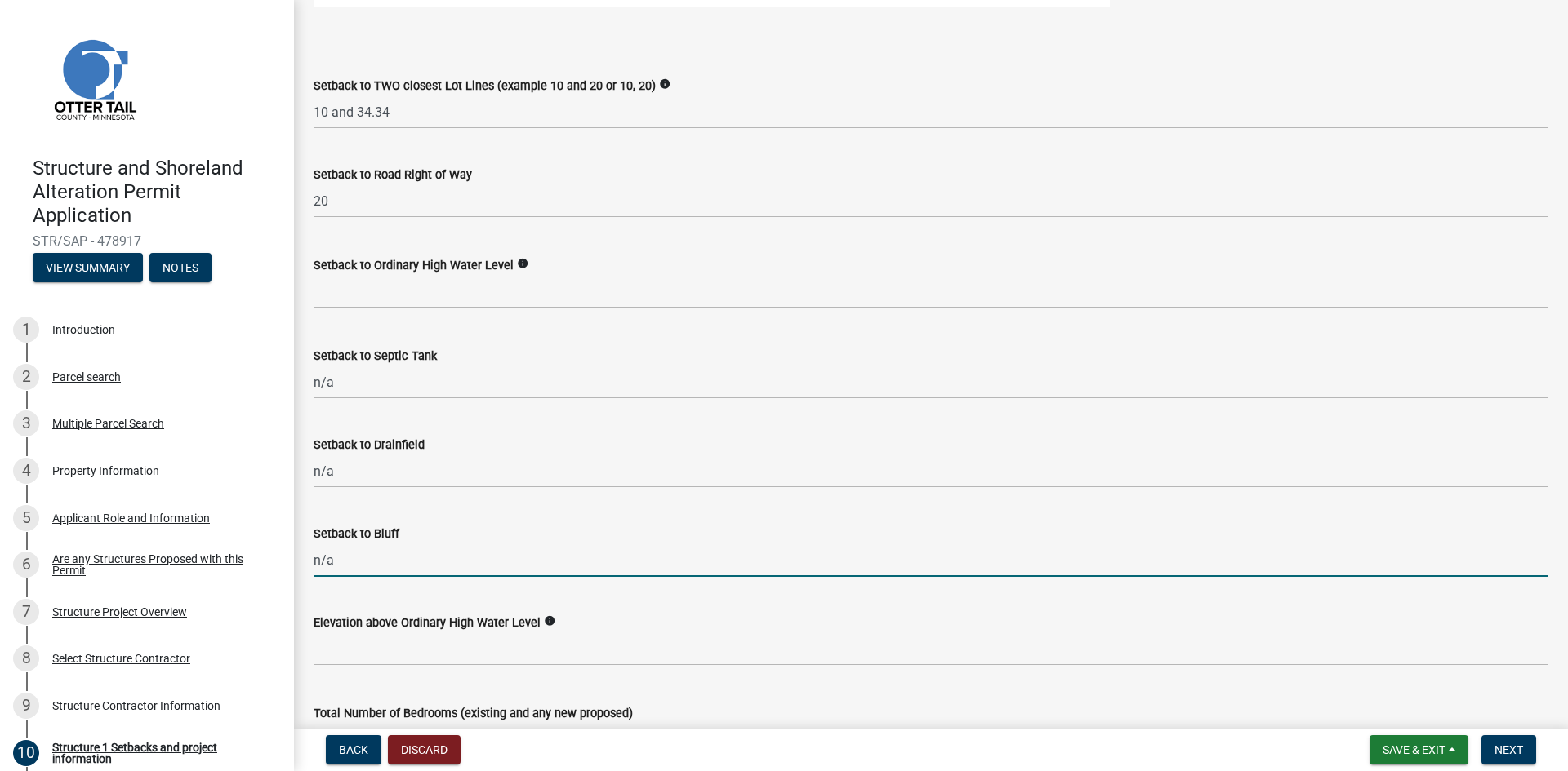
scroll to position [1306, 0]
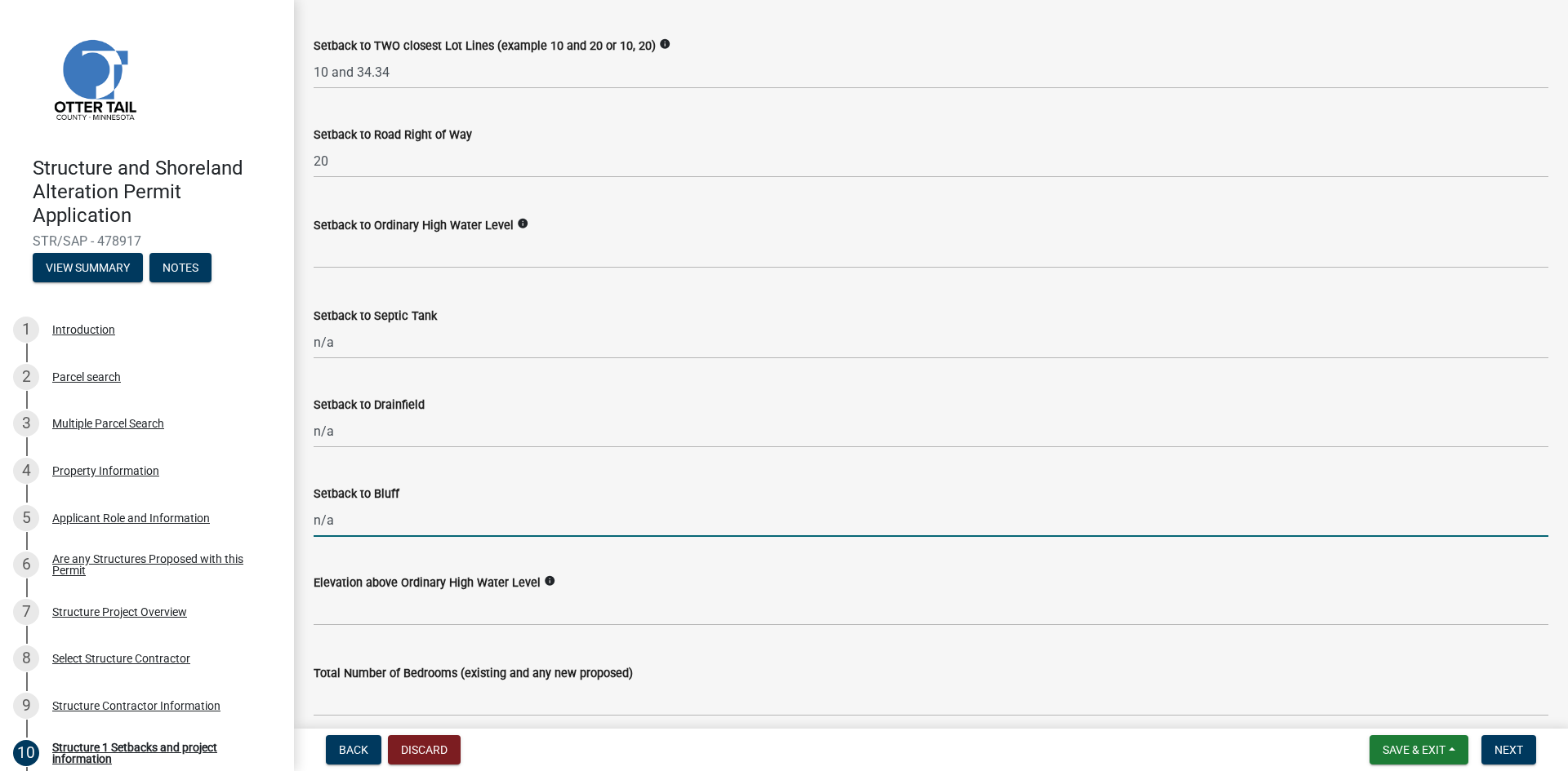
type input "n/a"
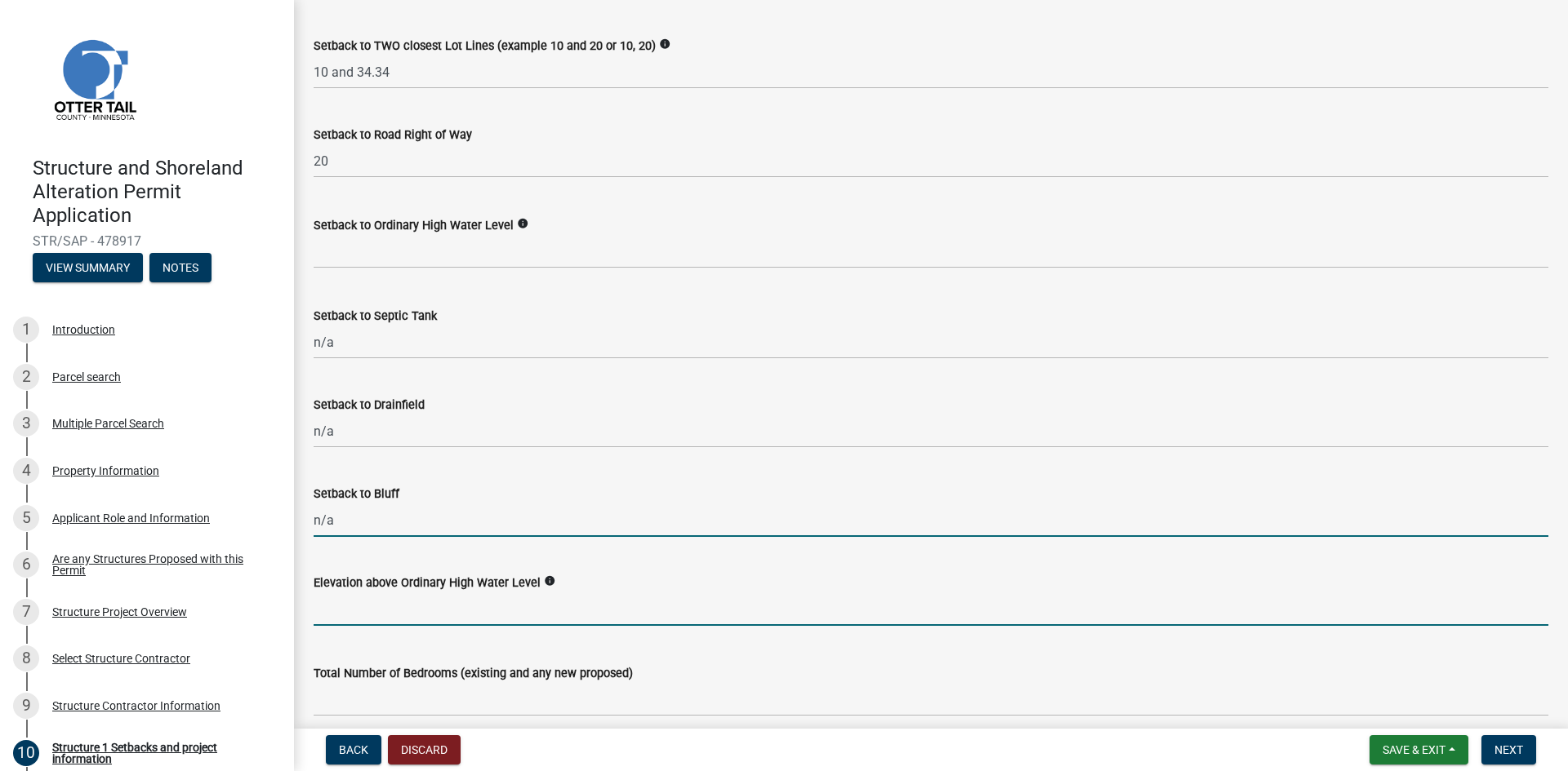
click at [381, 605] on input "text" at bounding box center [931, 608] width 1235 height 33
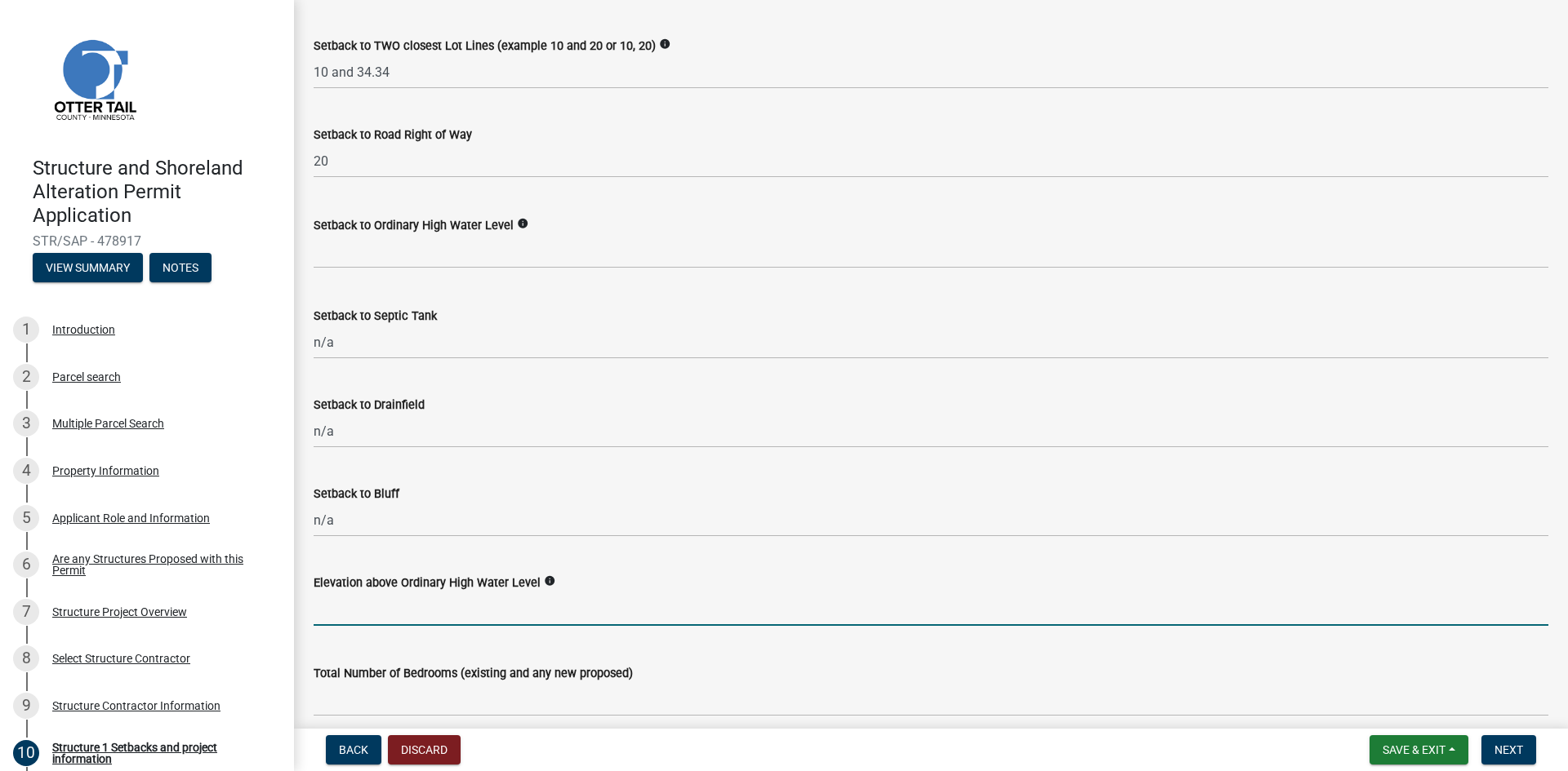
type input "3"
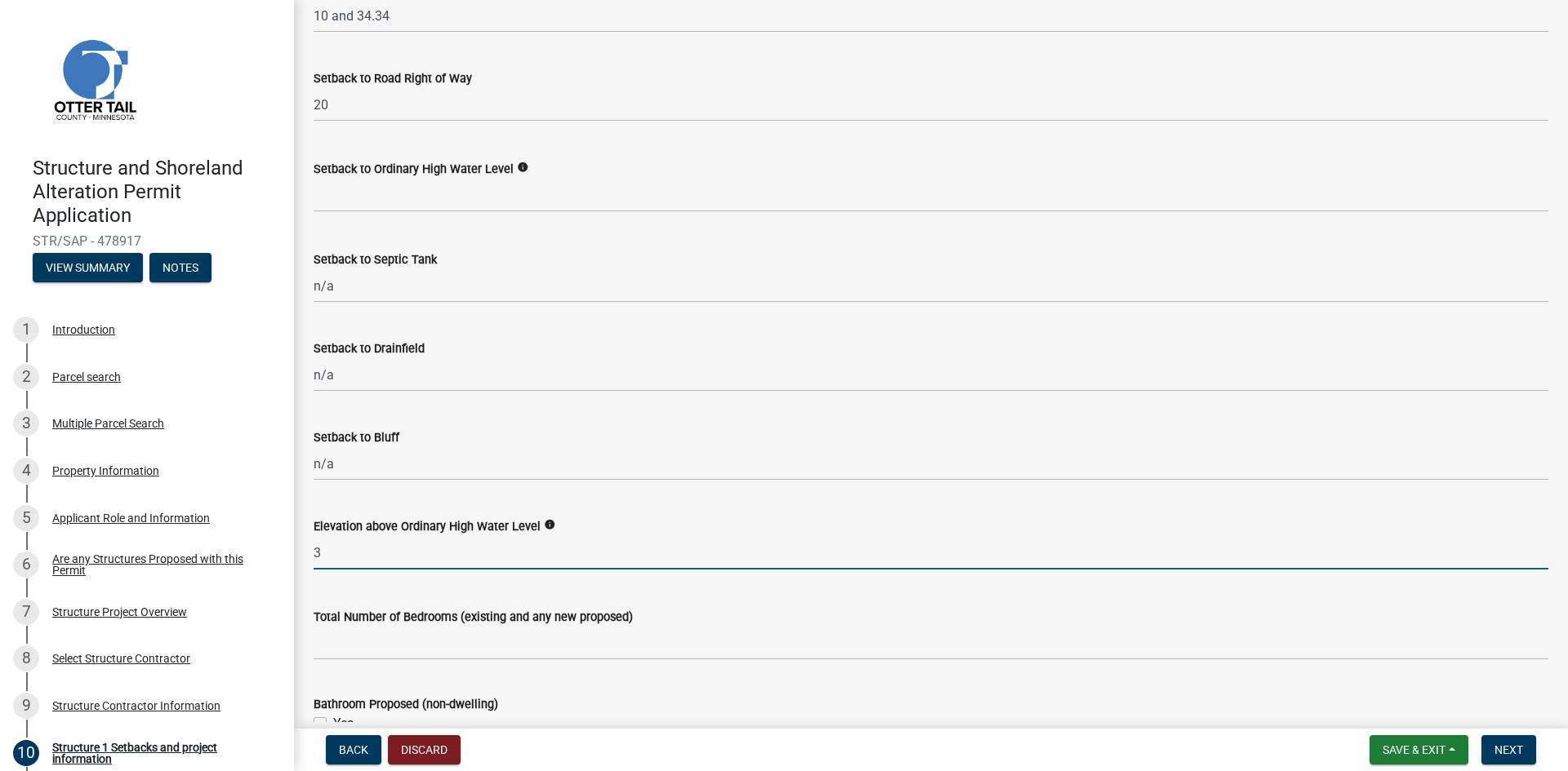
scroll to position [1387, 0]
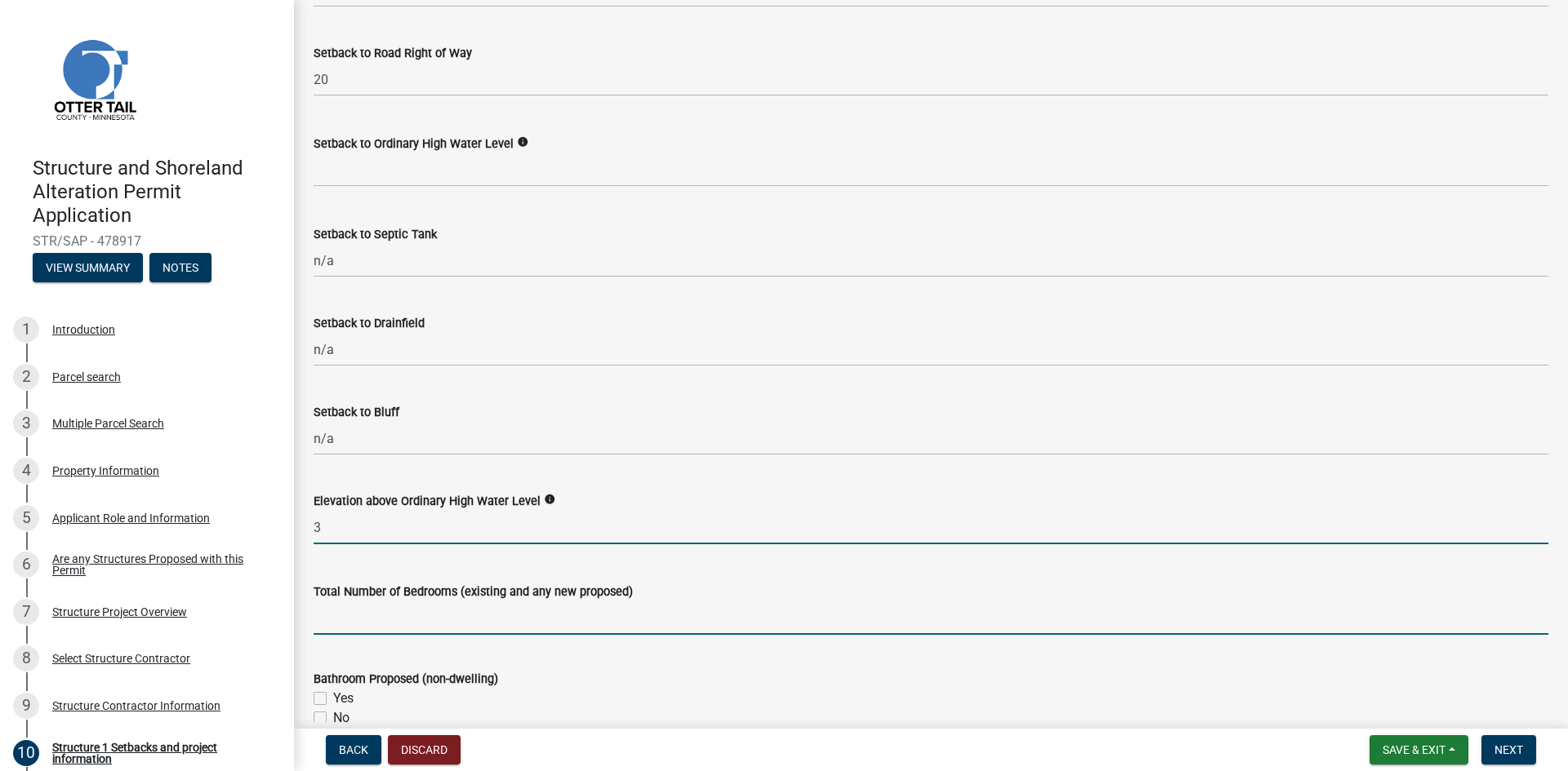
click at [369, 616] on input "text" at bounding box center [931, 617] width 1235 height 33
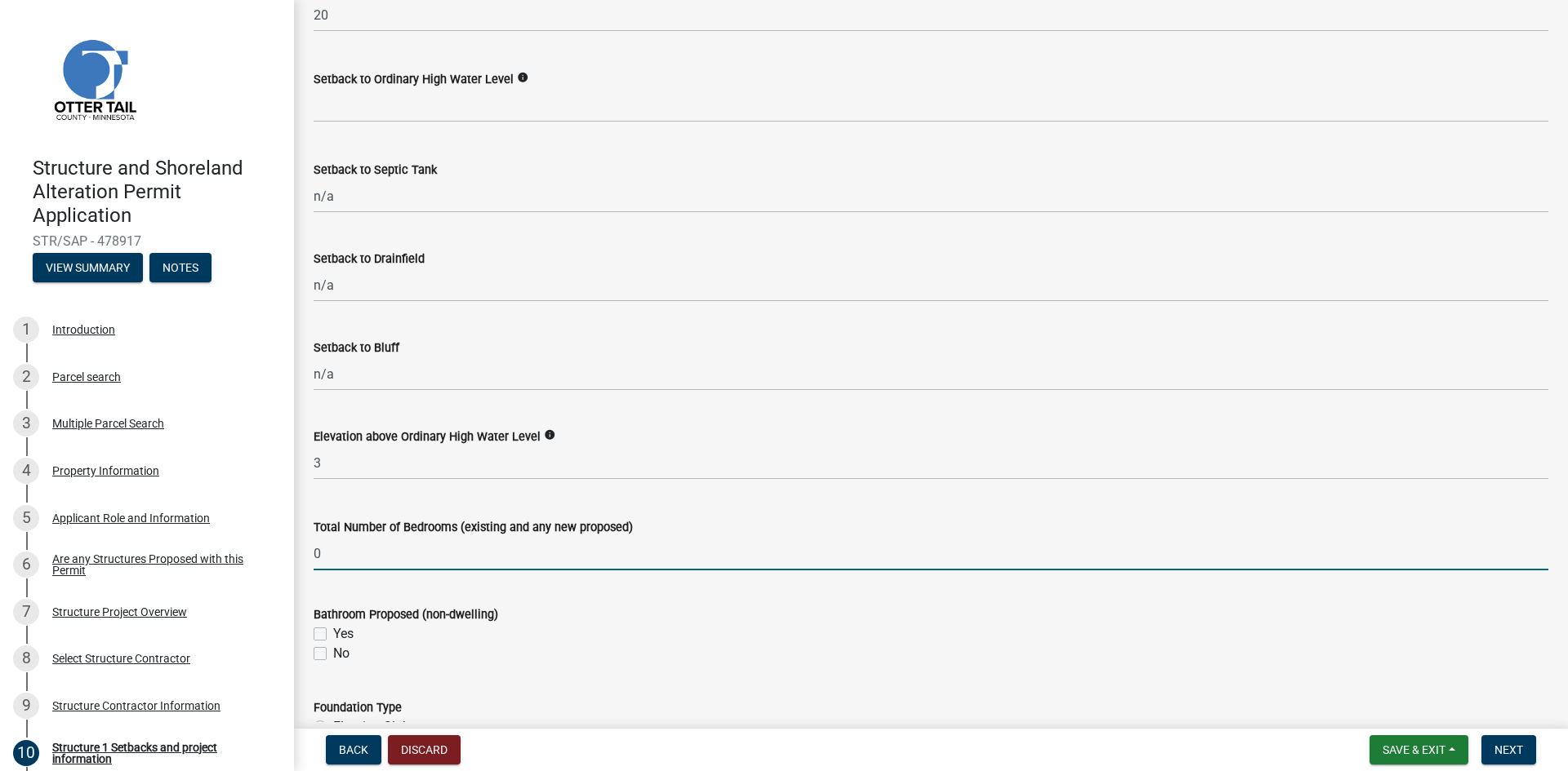
scroll to position [1551, 0]
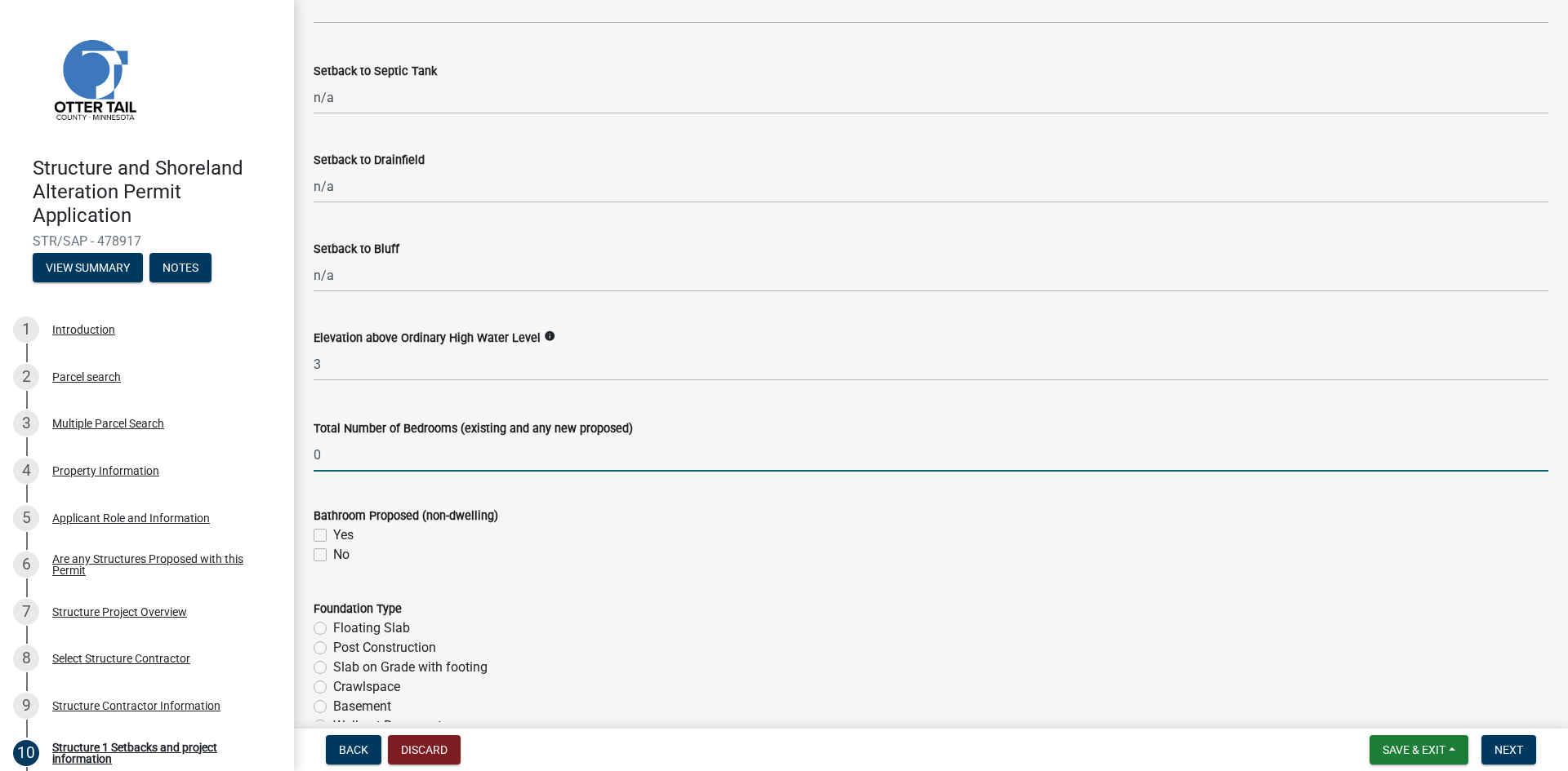
type input "0"
click at [333, 556] on label "No" at bounding box center [341, 555] width 16 height 20
click at [333, 555] on input "No" at bounding box center [338, 551] width 11 height 11
checkbox input "true"
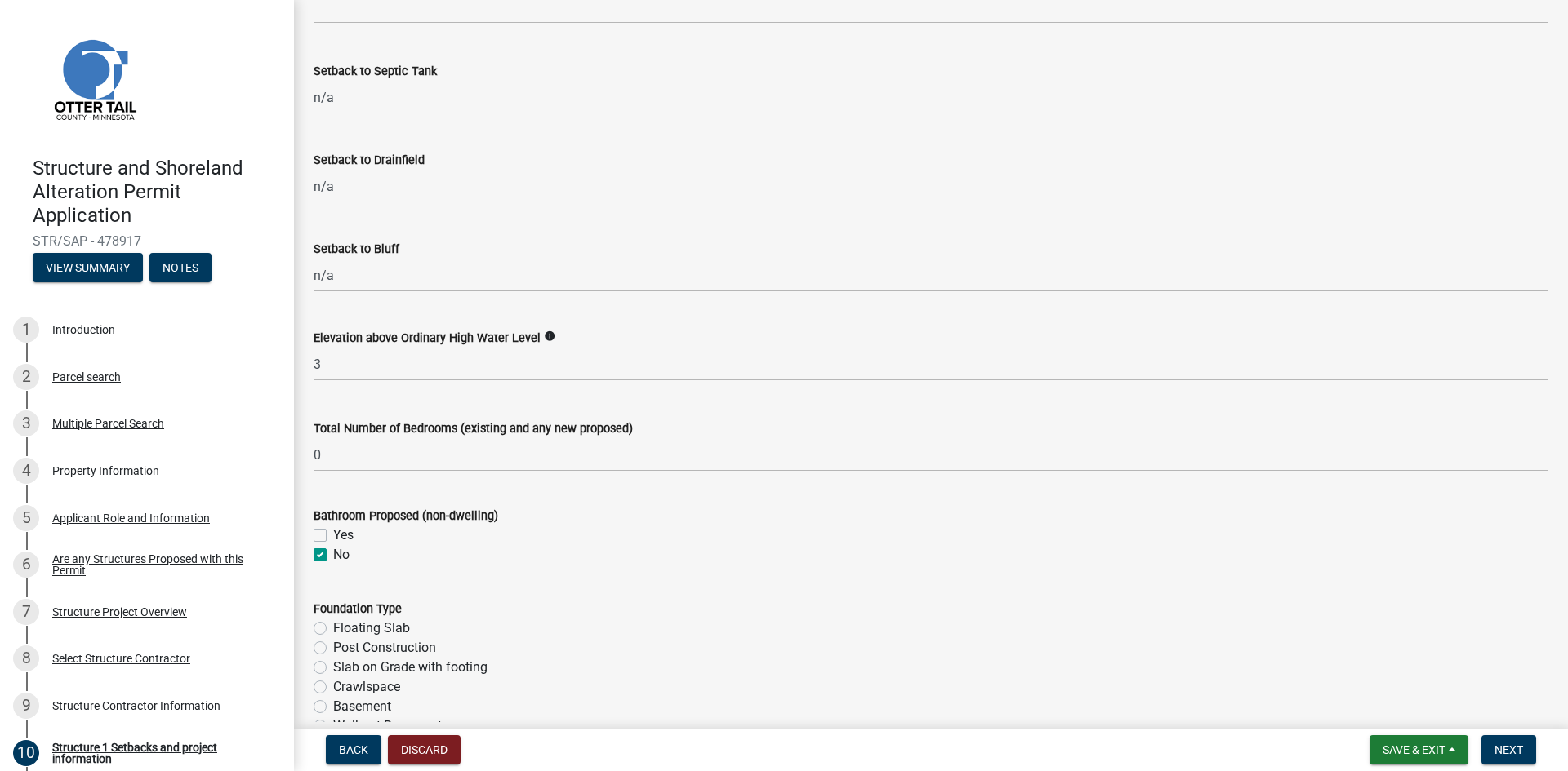
checkbox input "false"
checkbox input "true"
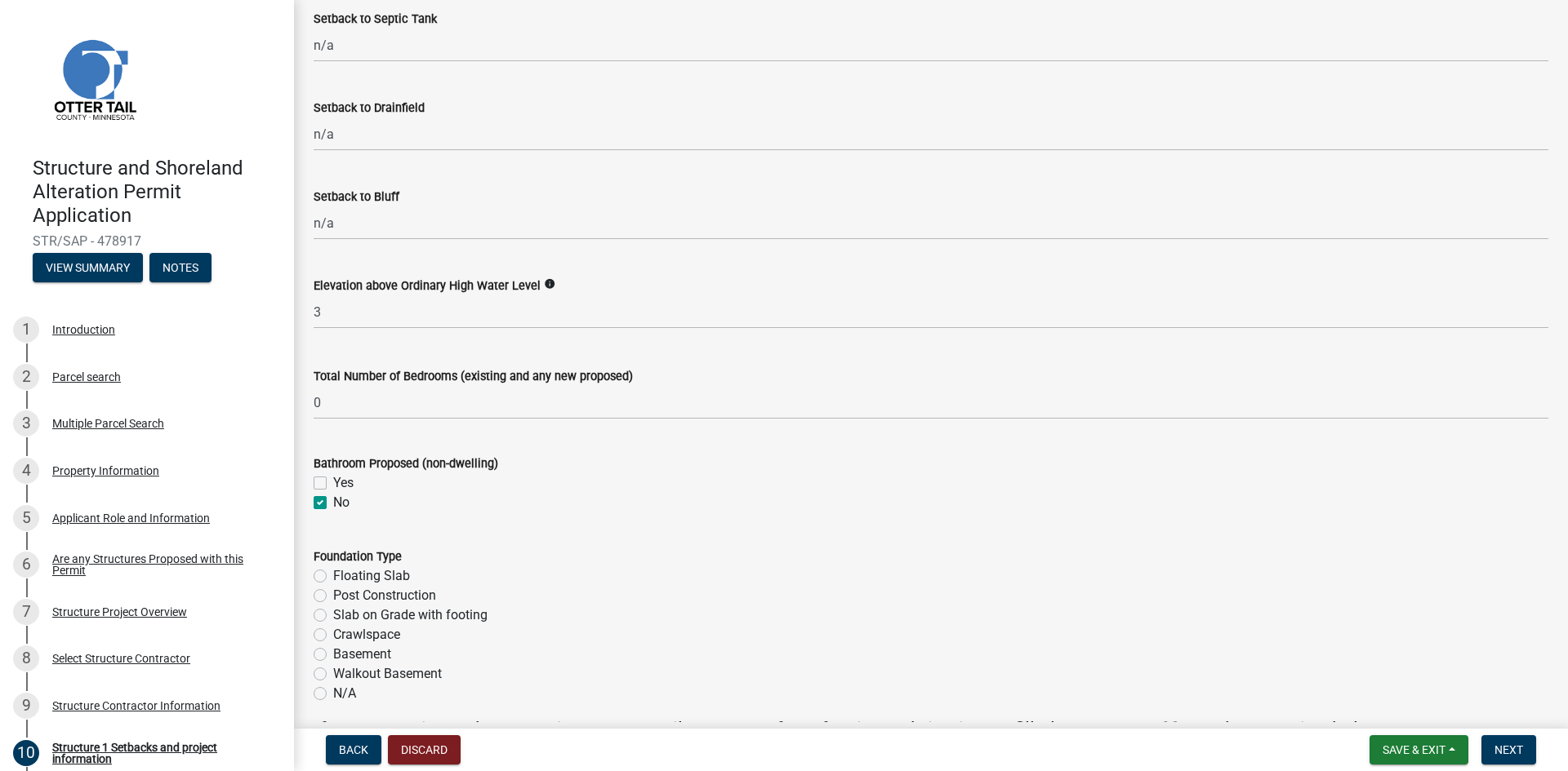
scroll to position [1632, 0]
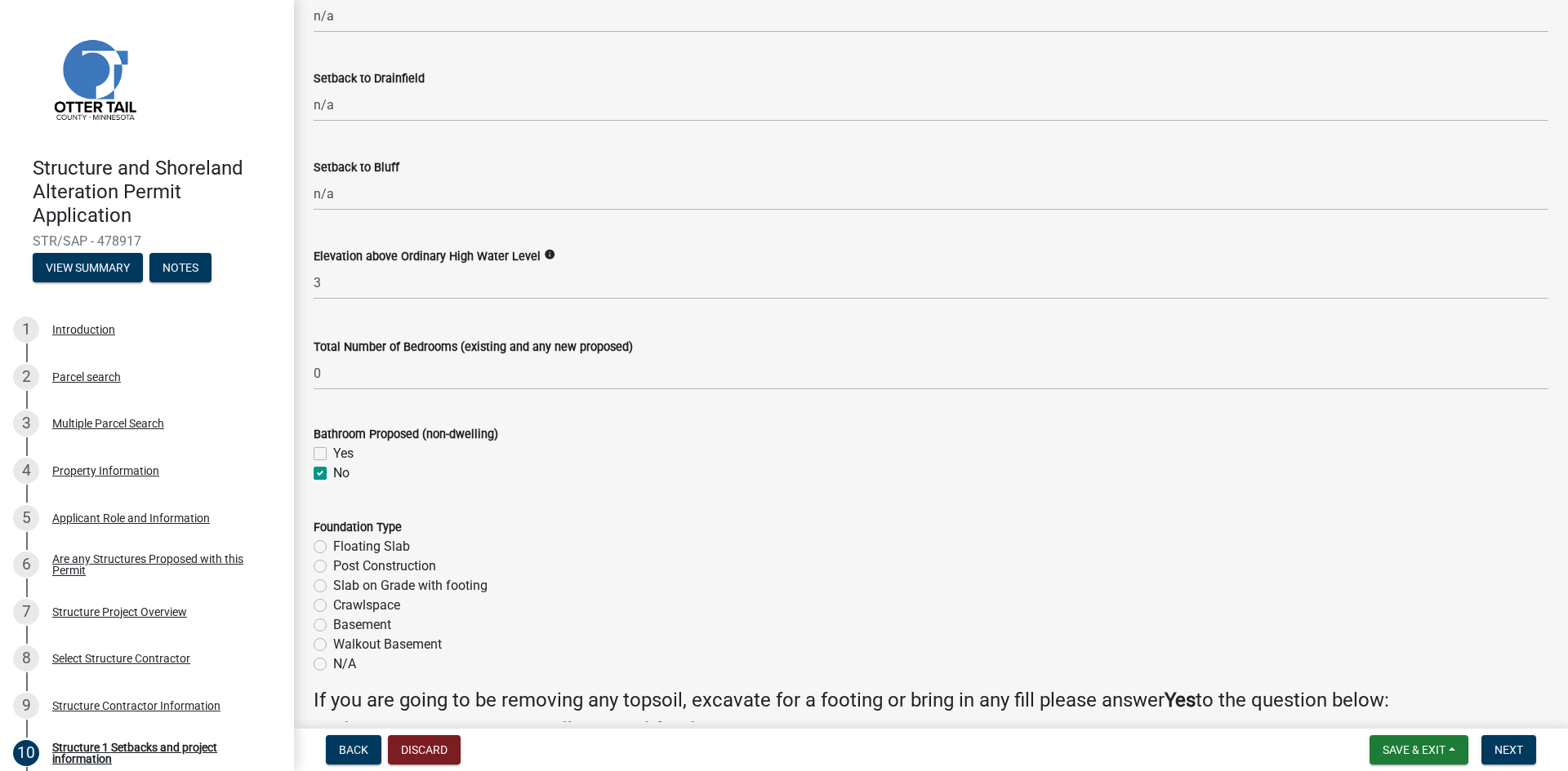
click at [333, 546] on label "Floating Slab" at bounding box center [371, 546] width 77 height 20
click at [333, 546] on input "Floating Slab" at bounding box center [338, 542] width 11 height 11
radio input "true"
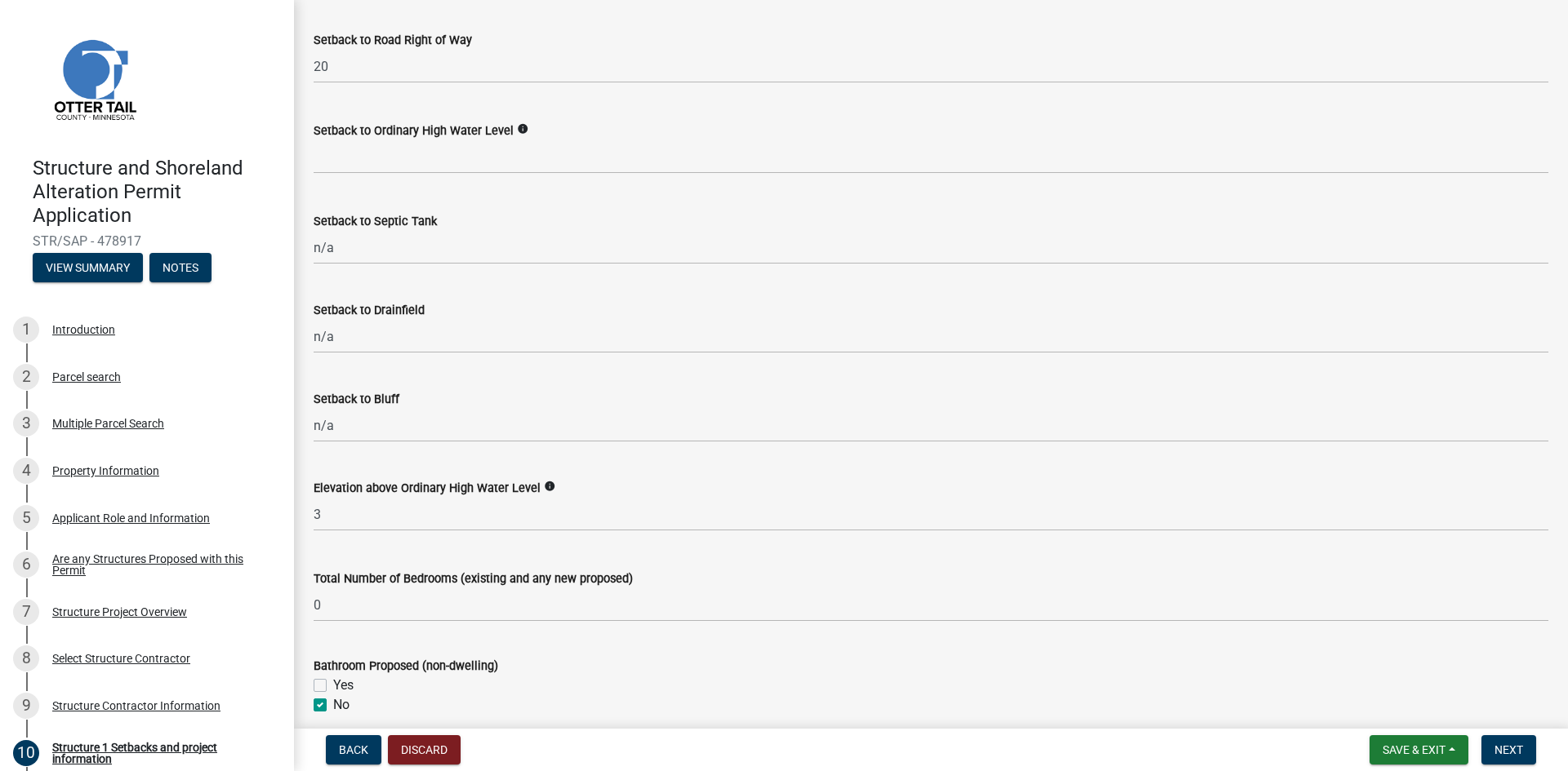
scroll to position [1306, 0]
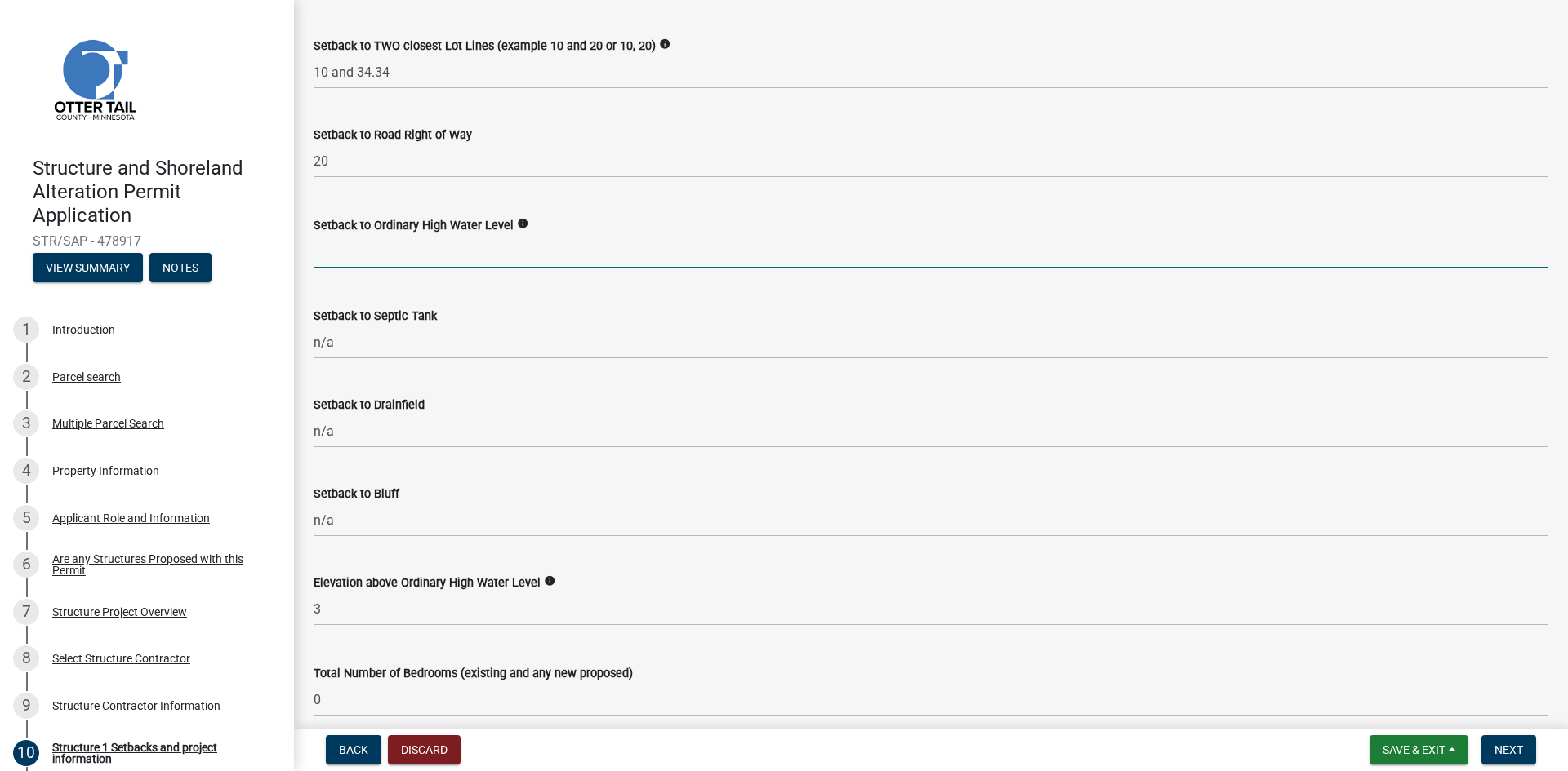
click at [369, 262] on input "text" at bounding box center [931, 251] width 1235 height 33
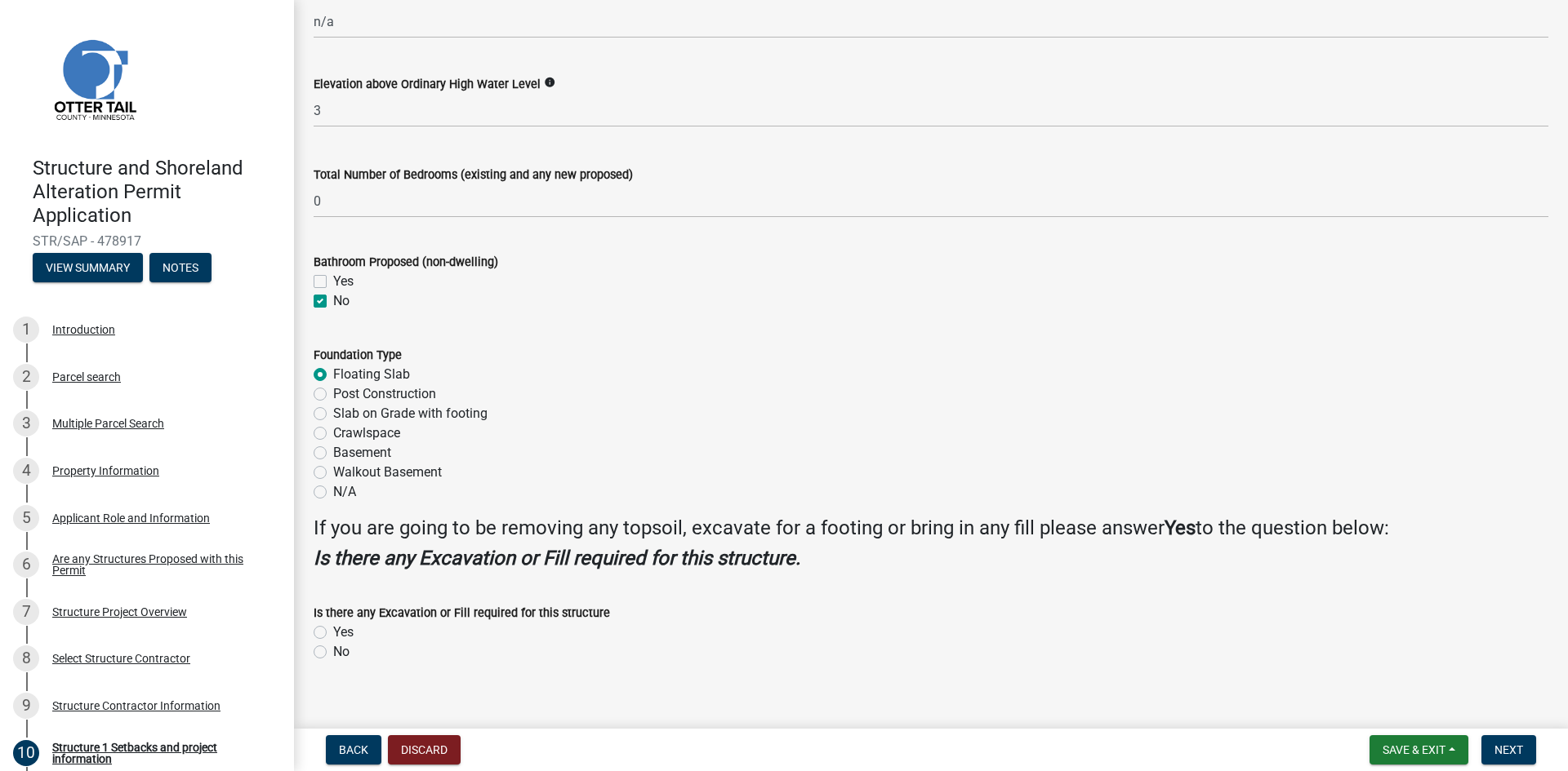
scroll to position [1823, 0]
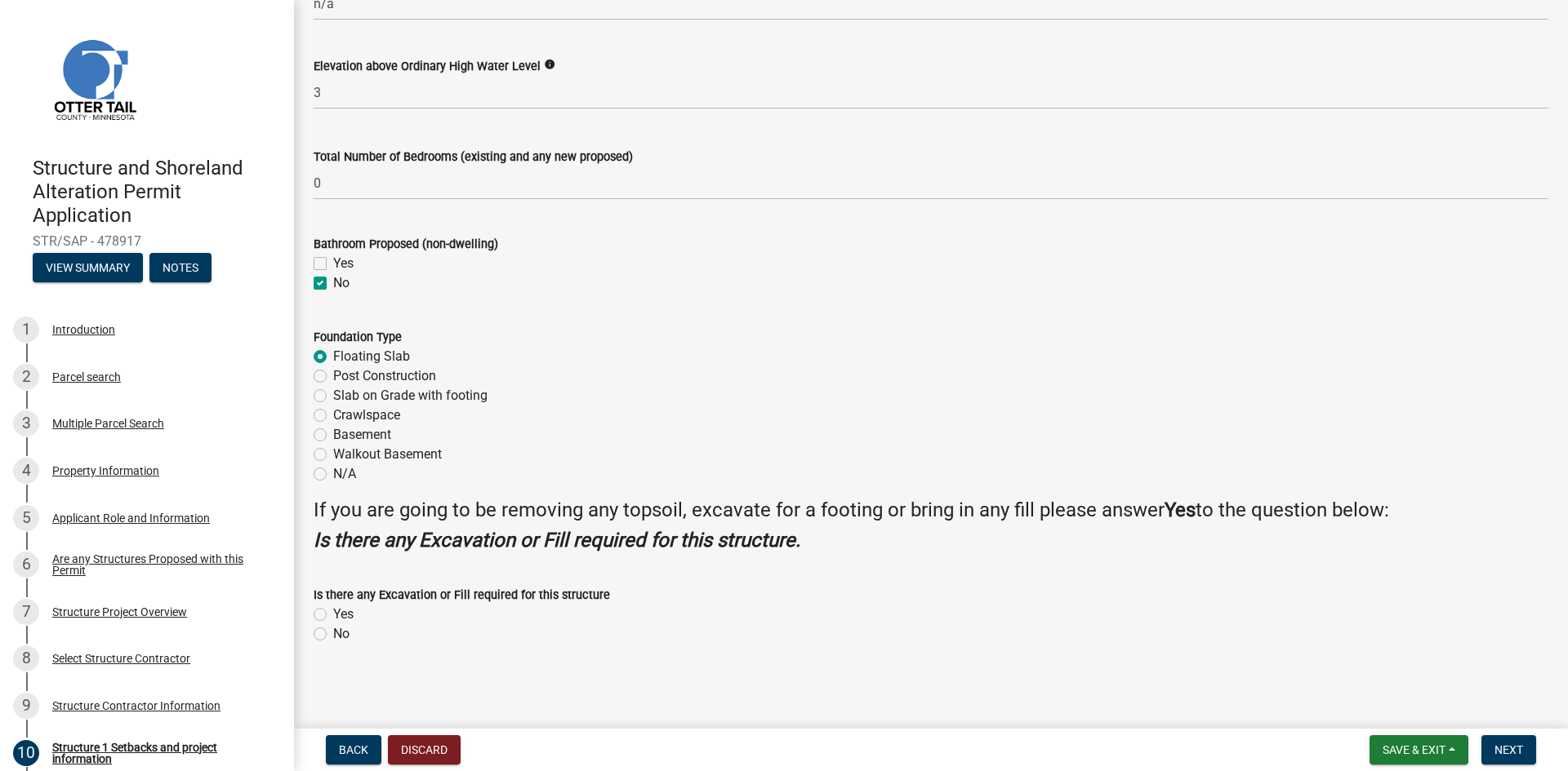
type input "300"
click at [333, 616] on label "Yes" at bounding box center [343, 614] width 21 height 20
click at [333, 615] on input "Yes" at bounding box center [338, 610] width 11 height 11
radio input "true"
click at [1522, 754] on span "Next" at bounding box center [1509, 750] width 29 height 13
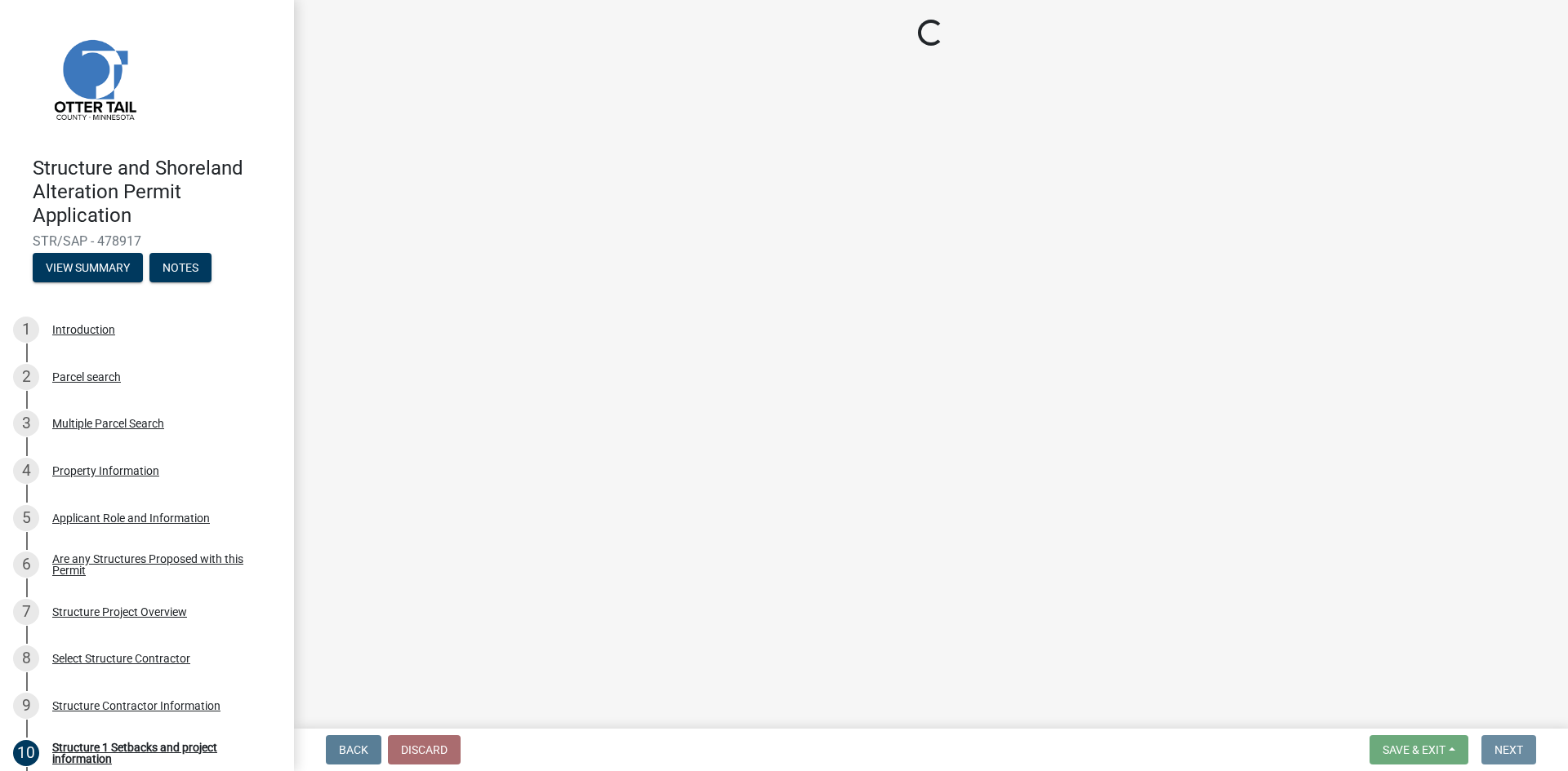
scroll to position [0, 0]
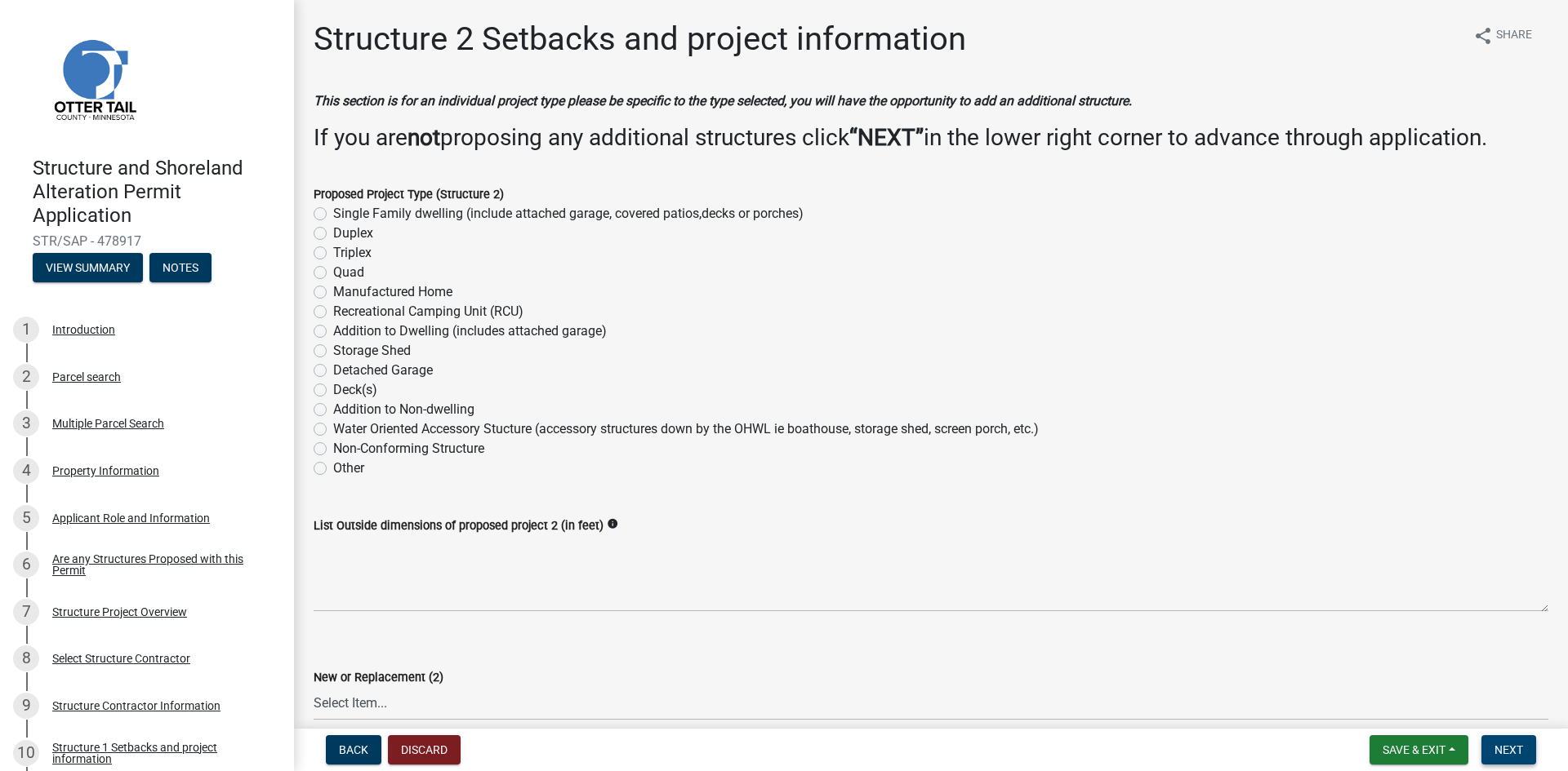
click at [1525, 750] on button "Next" at bounding box center [1508, 750] width 55 height 30
click at [1520, 750] on span "Next" at bounding box center [1509, 750] width 29 height 13
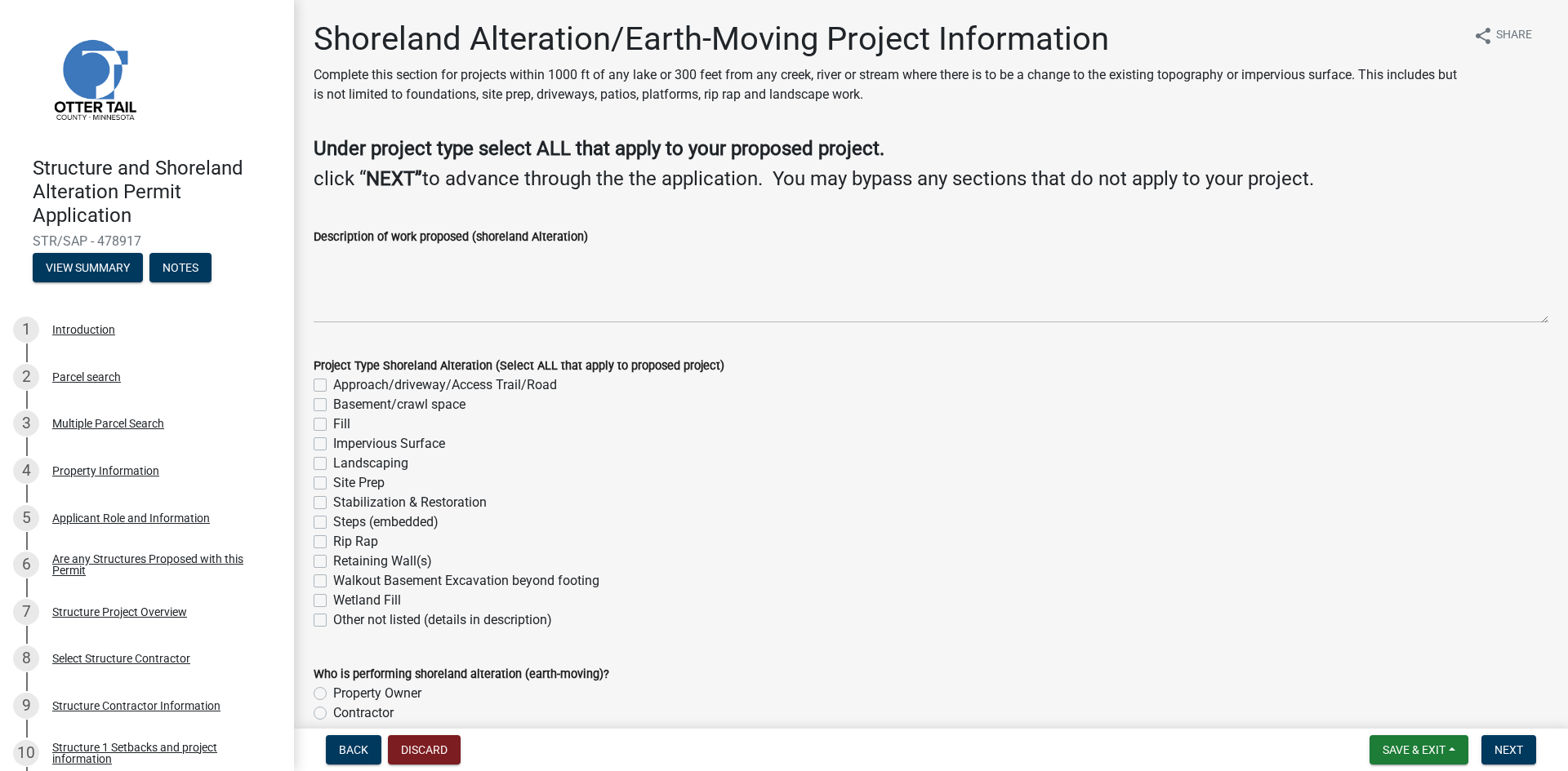
scroll to position [80, 0]
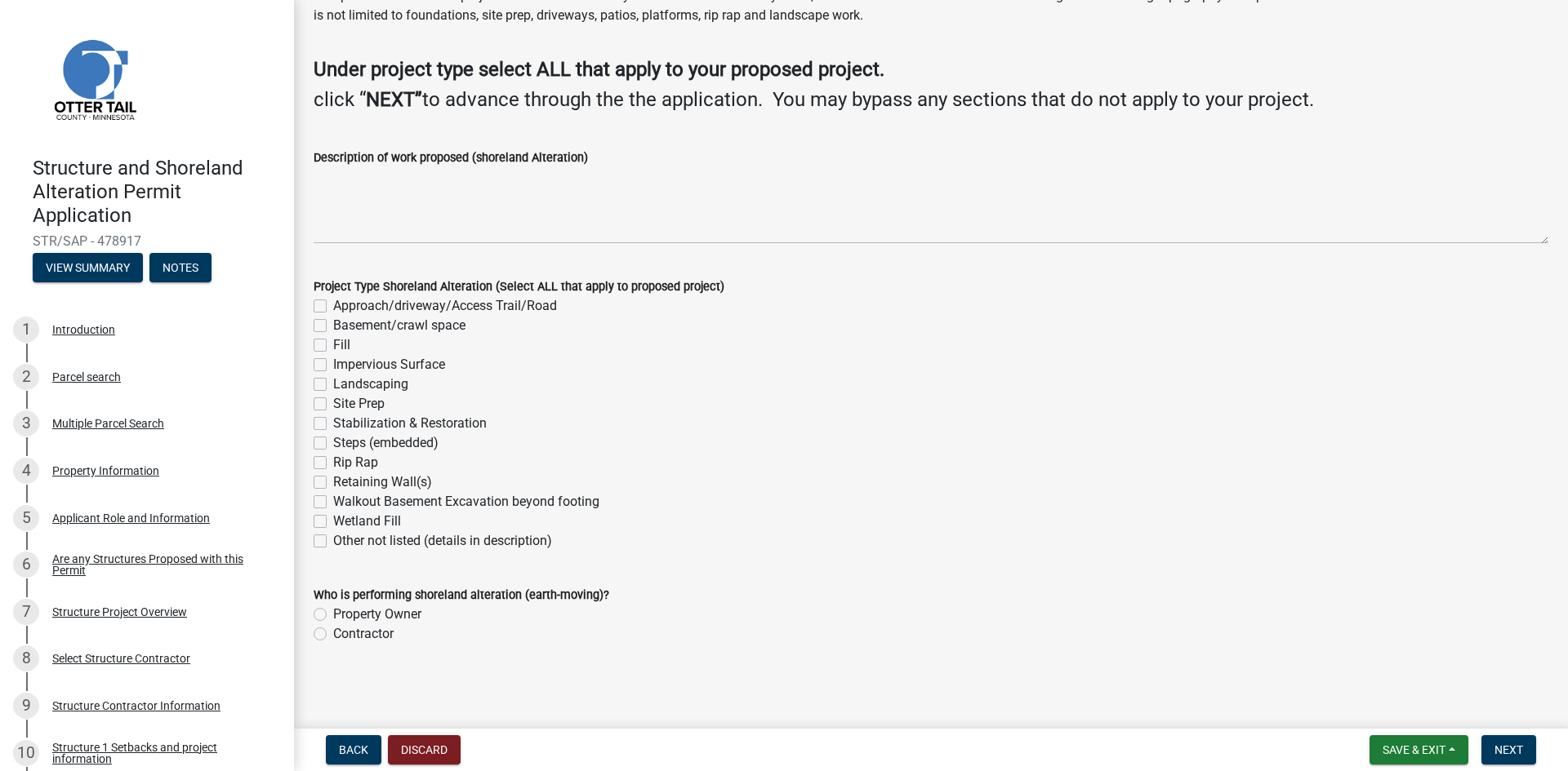
click at [333, 308] on label "Approach/driveway/Access Trail/Road" at bounding box center [445, 306] width 224 height 20
click at [333, 307] on input "Approach/driveway/Access Trail/Road" at bounding box center [338, 301] width 11 height 11
checkbox input "true"
checkbox input "false"
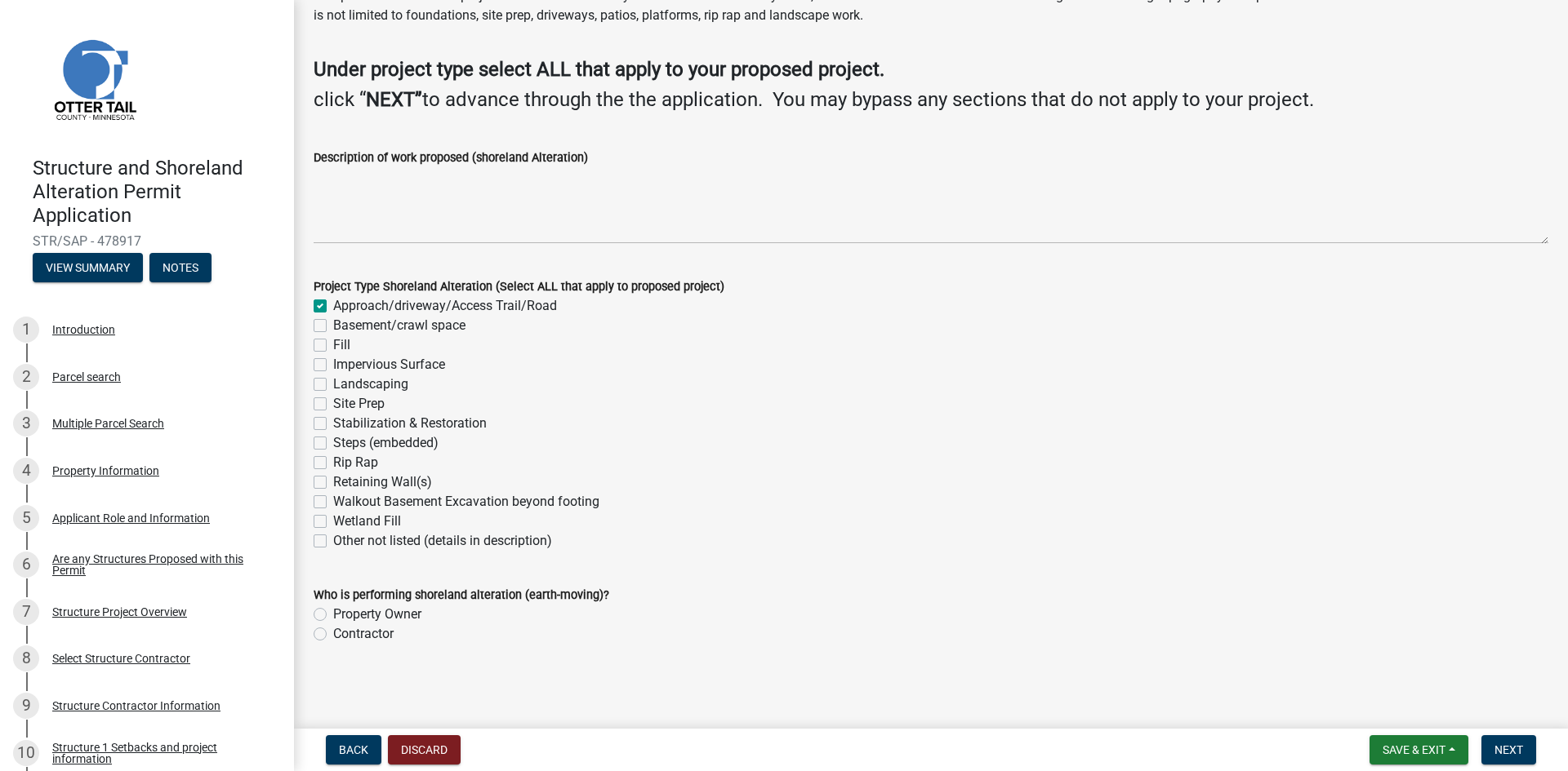
checkbox input "false"
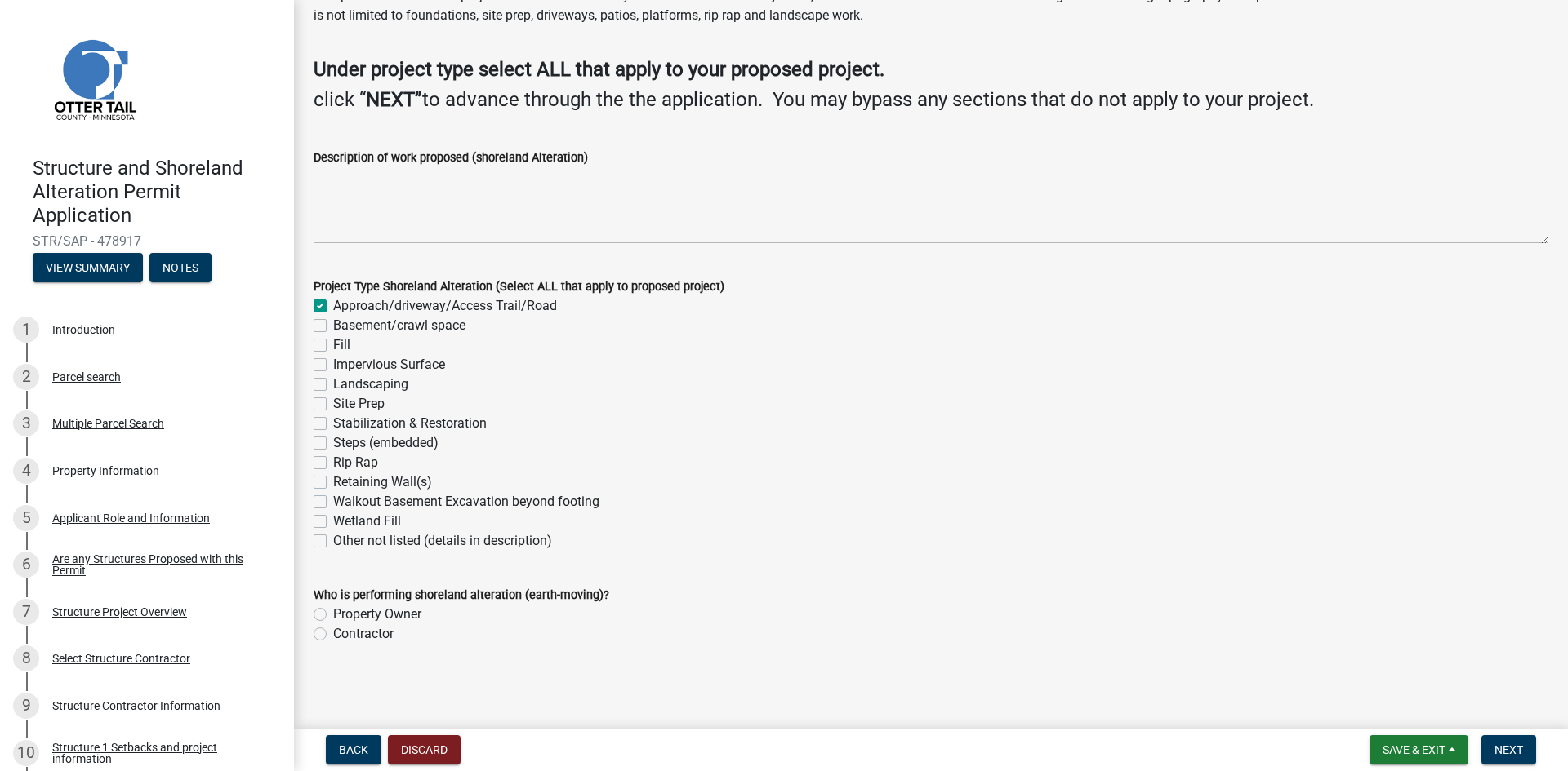
checkbox input "false"
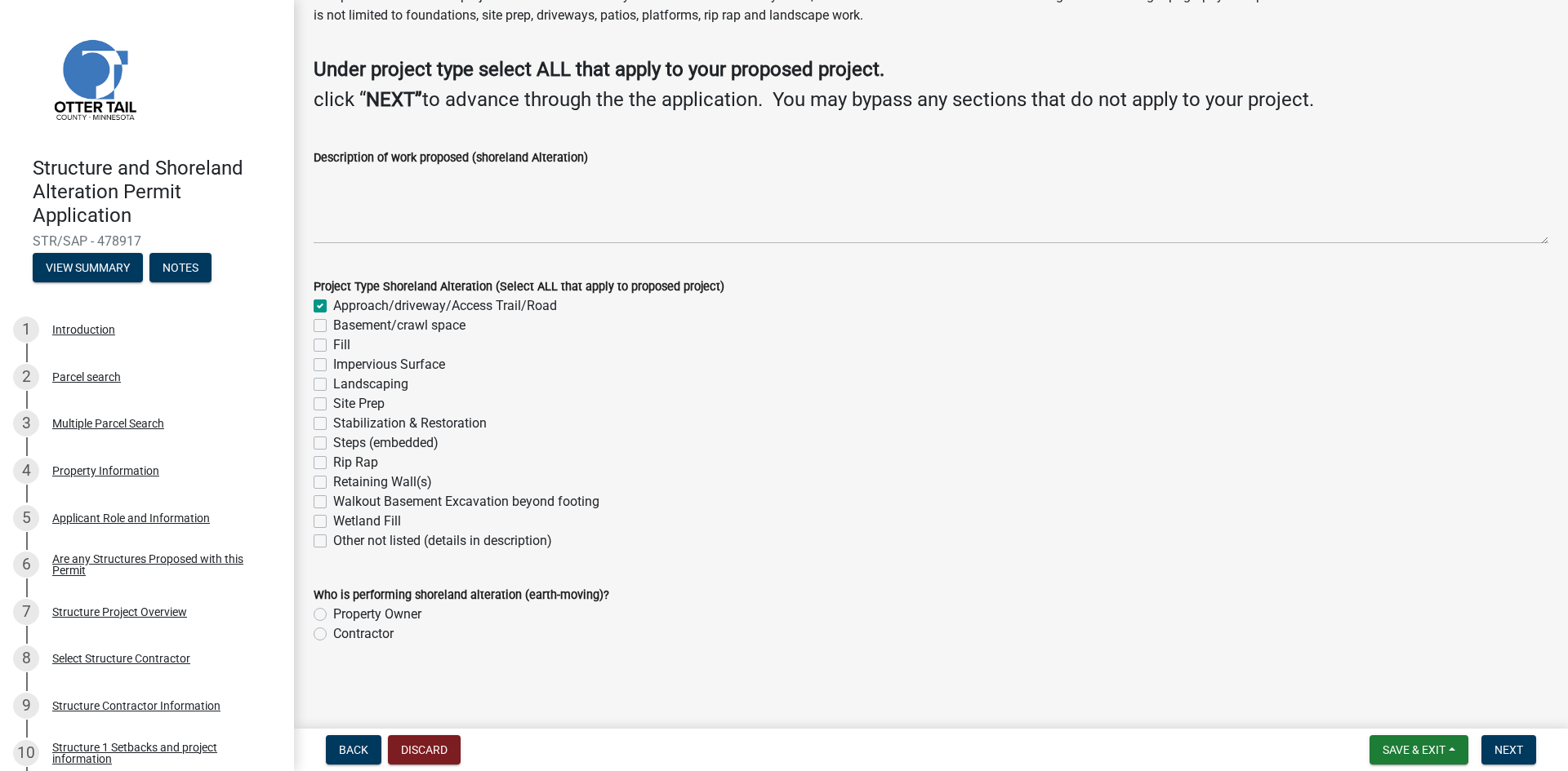
click at [333, 404] on label "Site Prep" at bounding box center [358, 404] width 51 height 20
click at [333, 404] on input "Site Prep" at bounding box center [338, 400] width 11 height 11
checkbox input "true"
checkbox input "false"
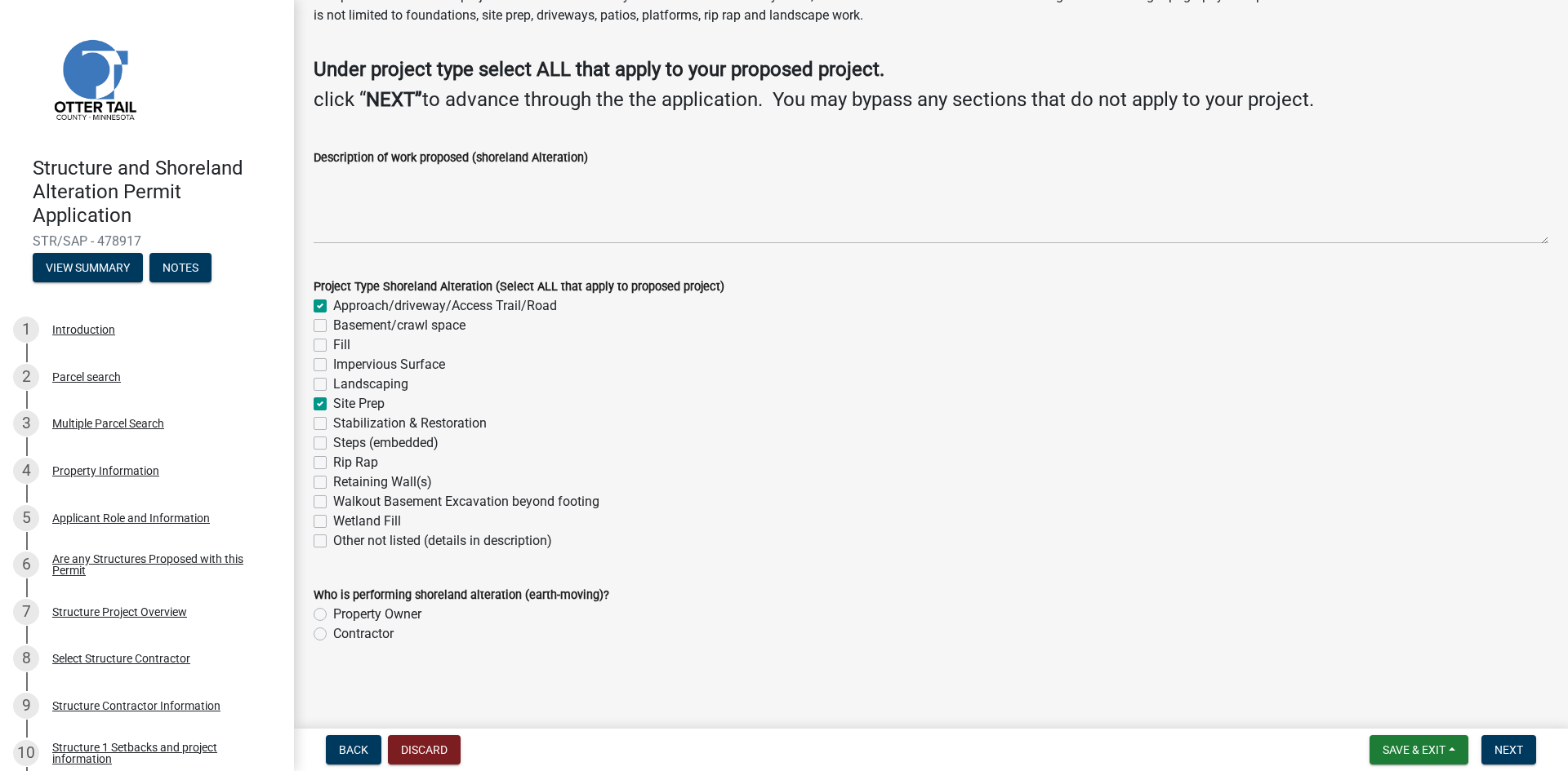
checkbox input "false"
checkbox input "true"
checkbox input "false"
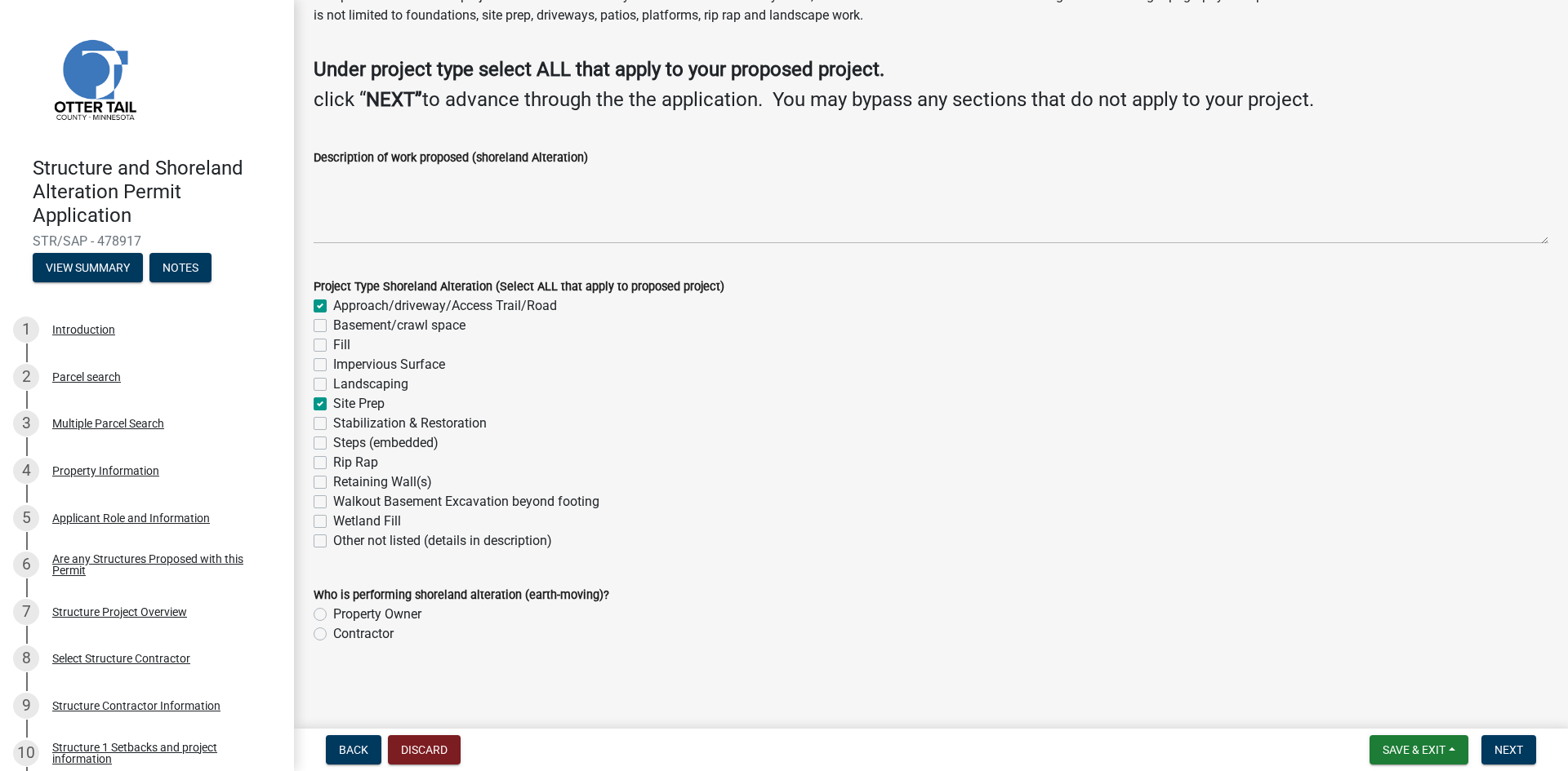
checkbox input "false"
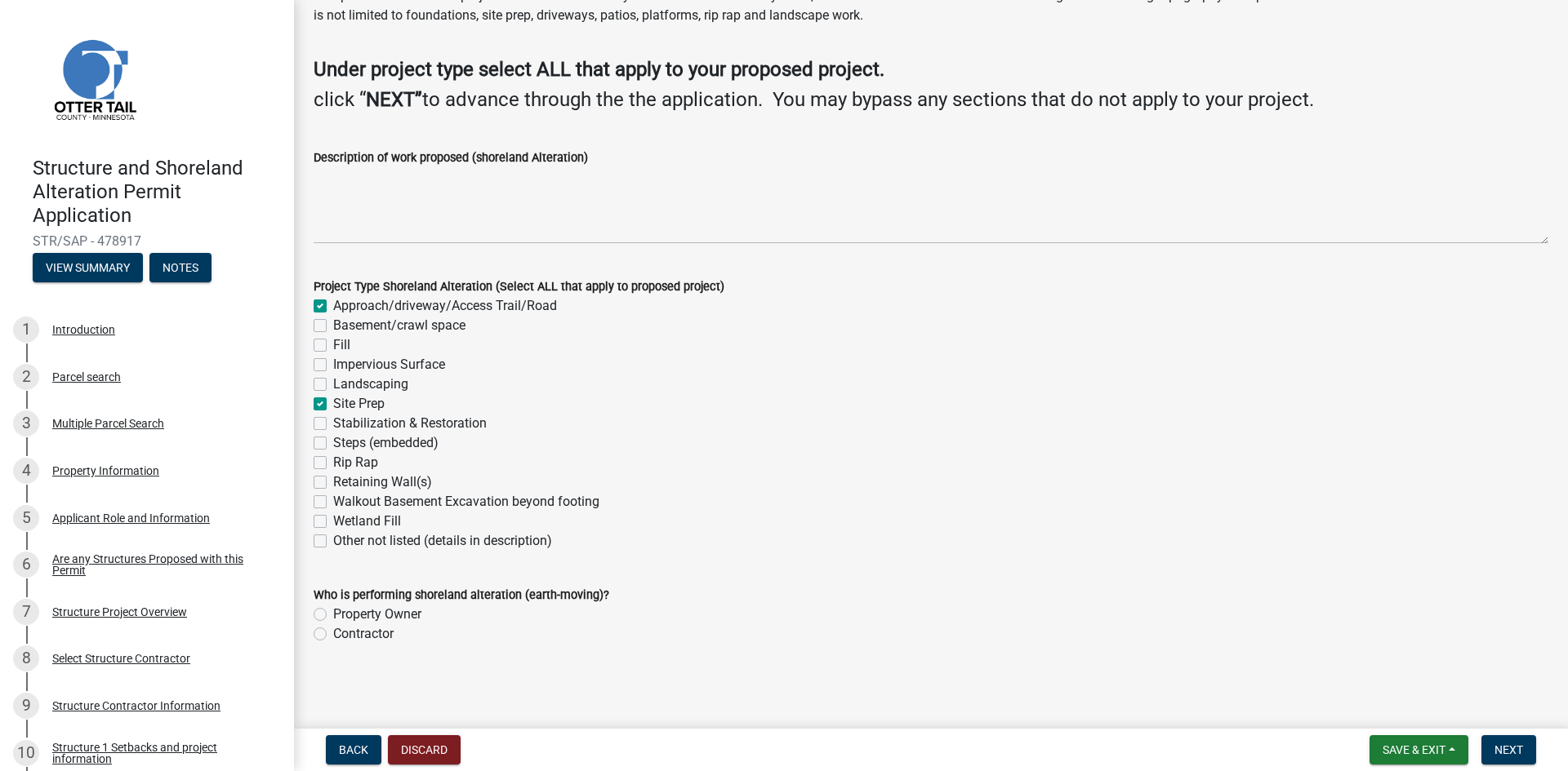
checkbox input "false"
click at [333, 631] on label "Contractor" at bounding box center [363, 634] width 61 height 20
click at [333, 631] on input "Contractor" at bounding box center [338, 630] width 11 height 11
radio input "true"
click at [1518, 756] on span "Next" at bounding box center [1509, 750] width 29 height 13
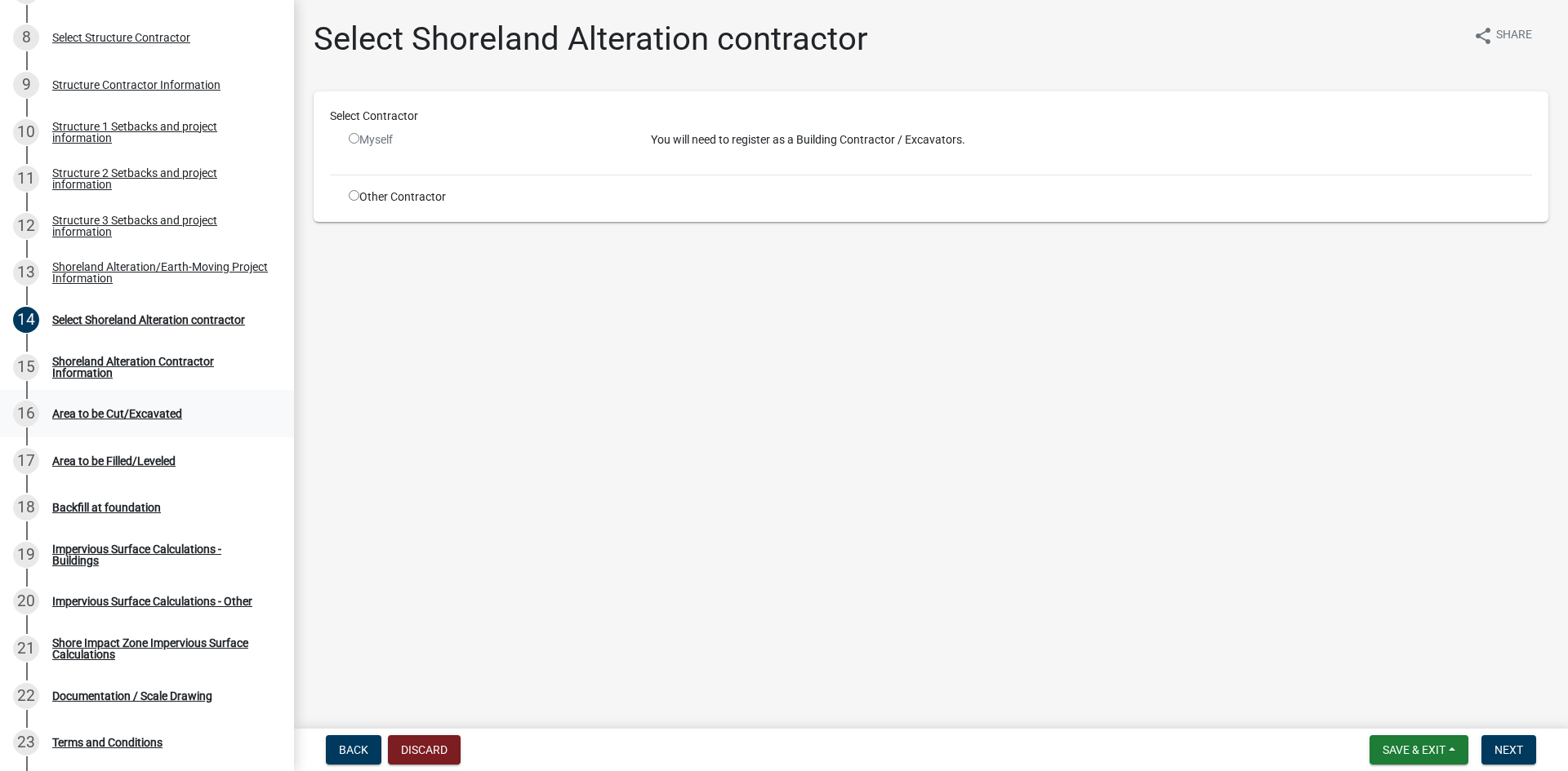
scroll to position [615, 0]
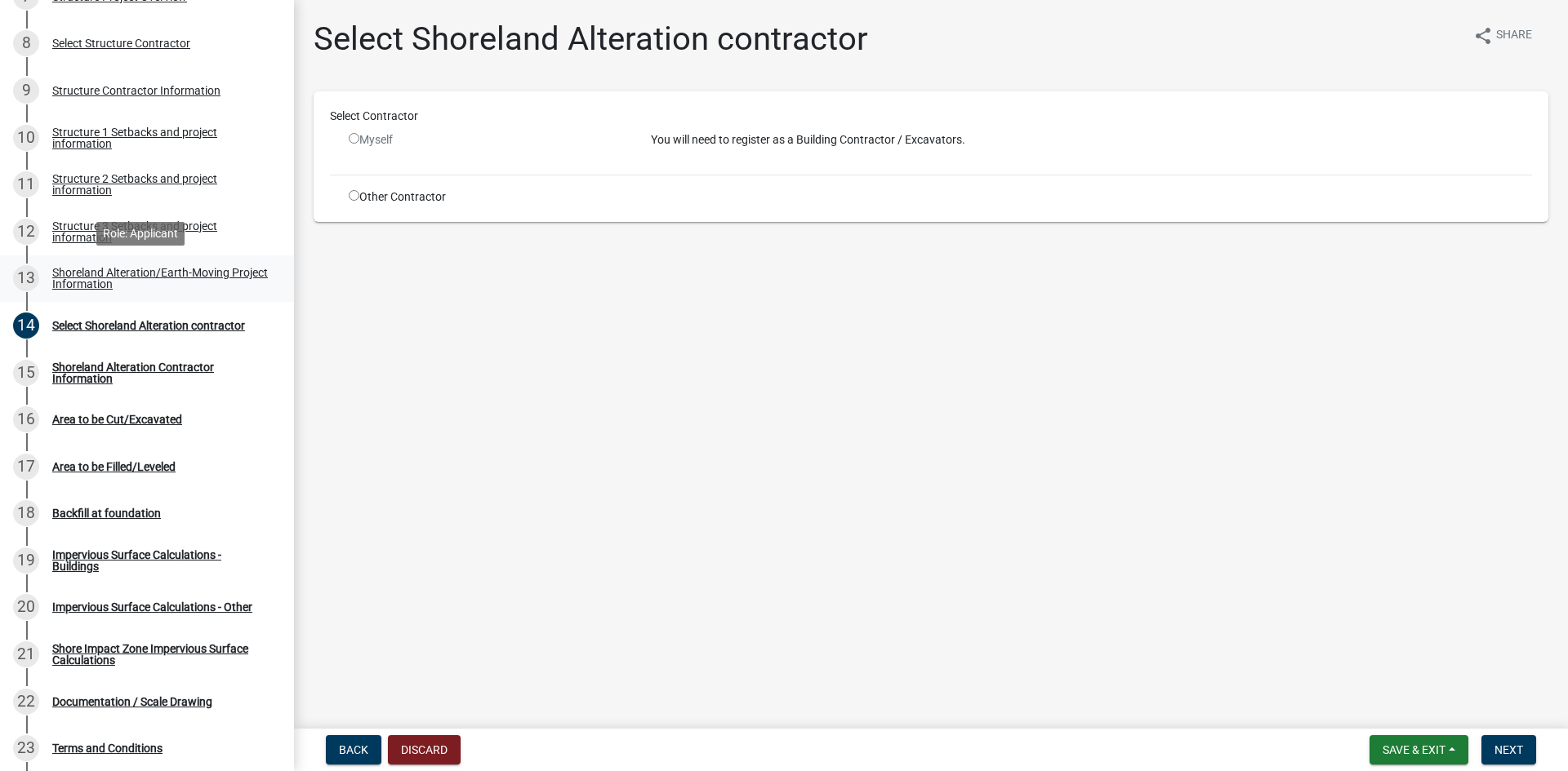
click at [103, 275] on div "Shoreland Alteration/Earth-Moving Project Information" at bounding box center [159, 278] width 216 height 23
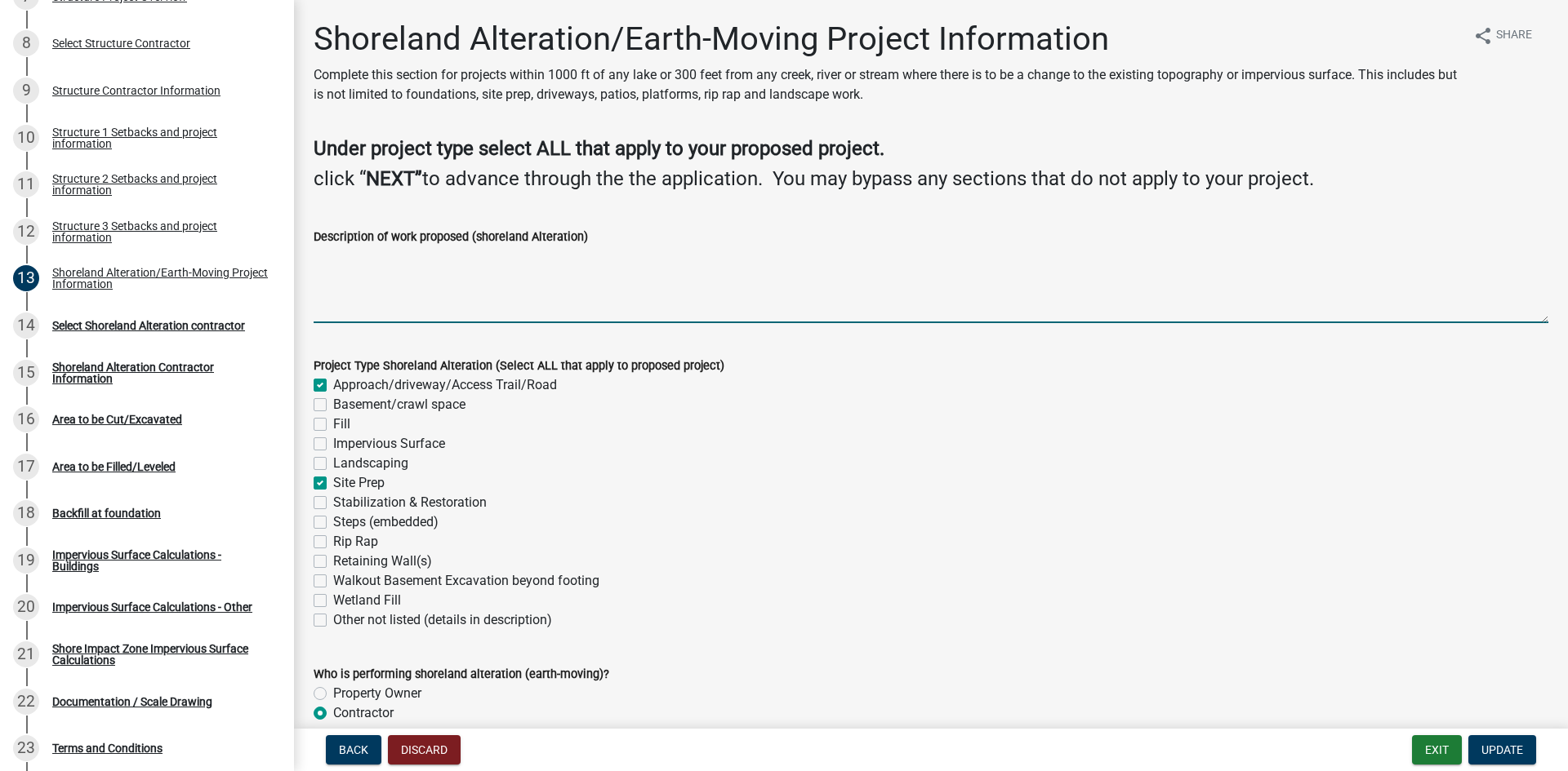
click at [429, 274] on textarea "Description of work proposed (shoreland Alteration)" at bounding box center [931, 285] width 1235 height 77
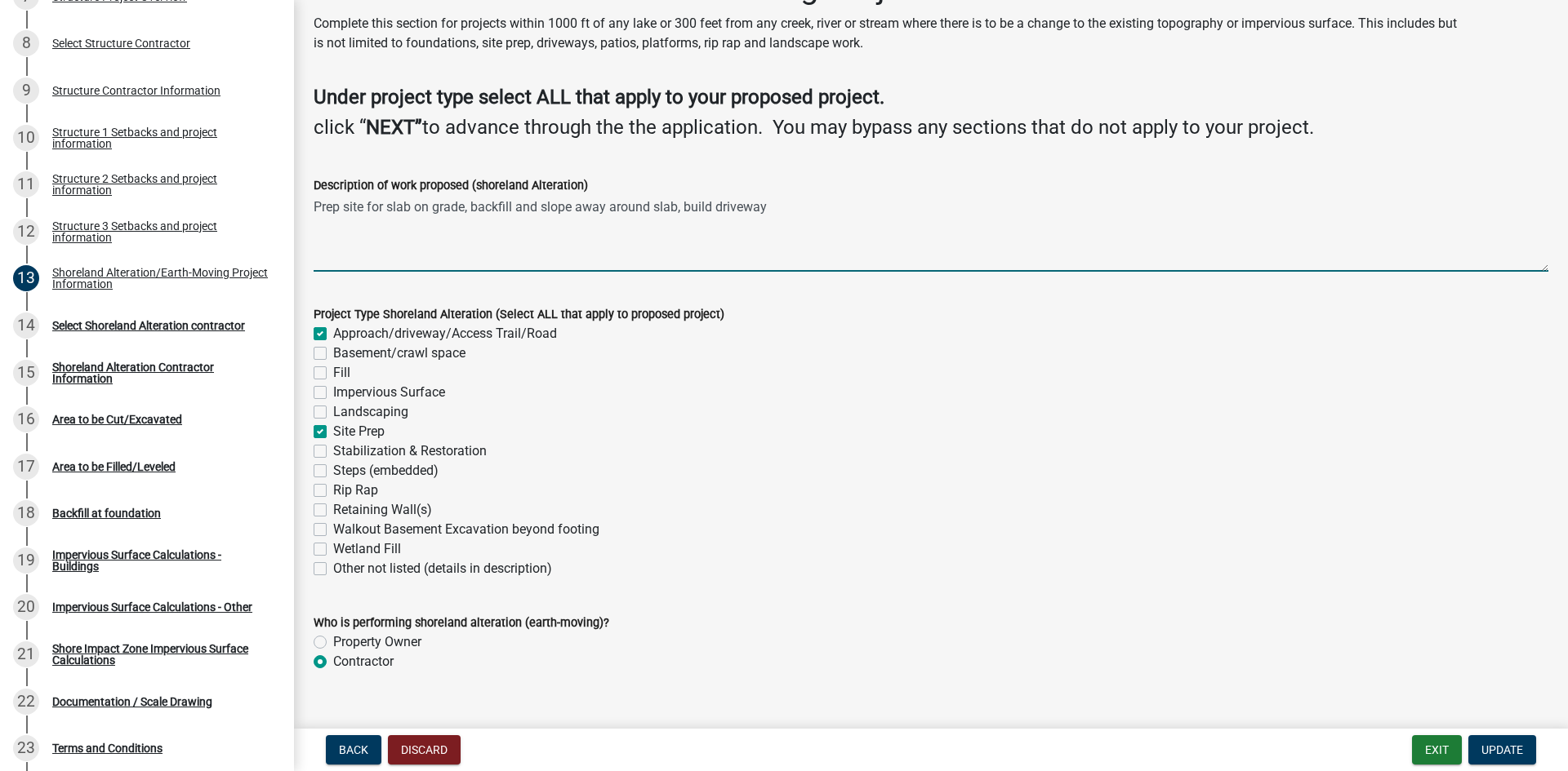
scroll to position [80, 0]
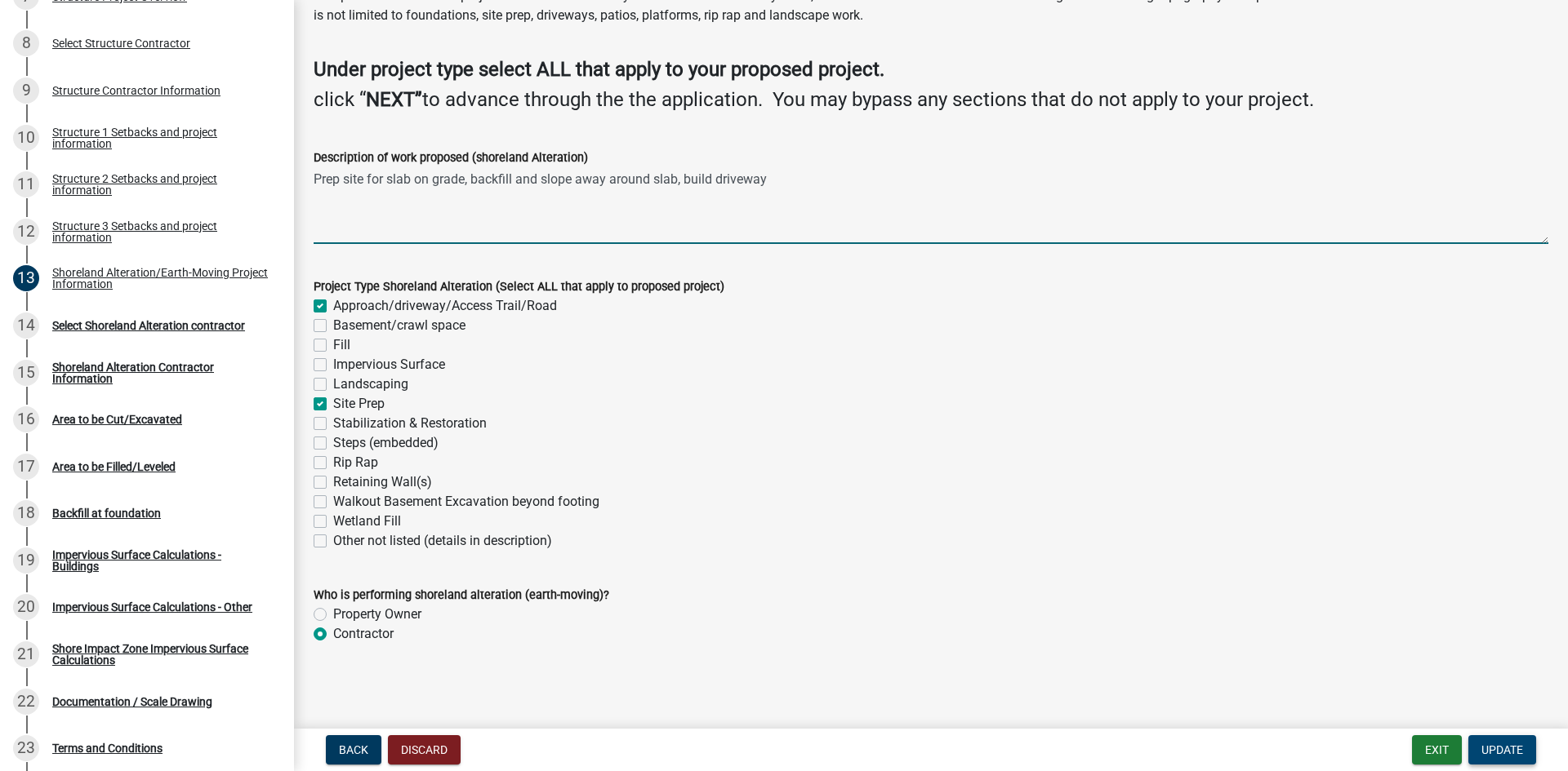
type textarea "Prep site for slab on grade, backfill and slope away around slab, build driveway"
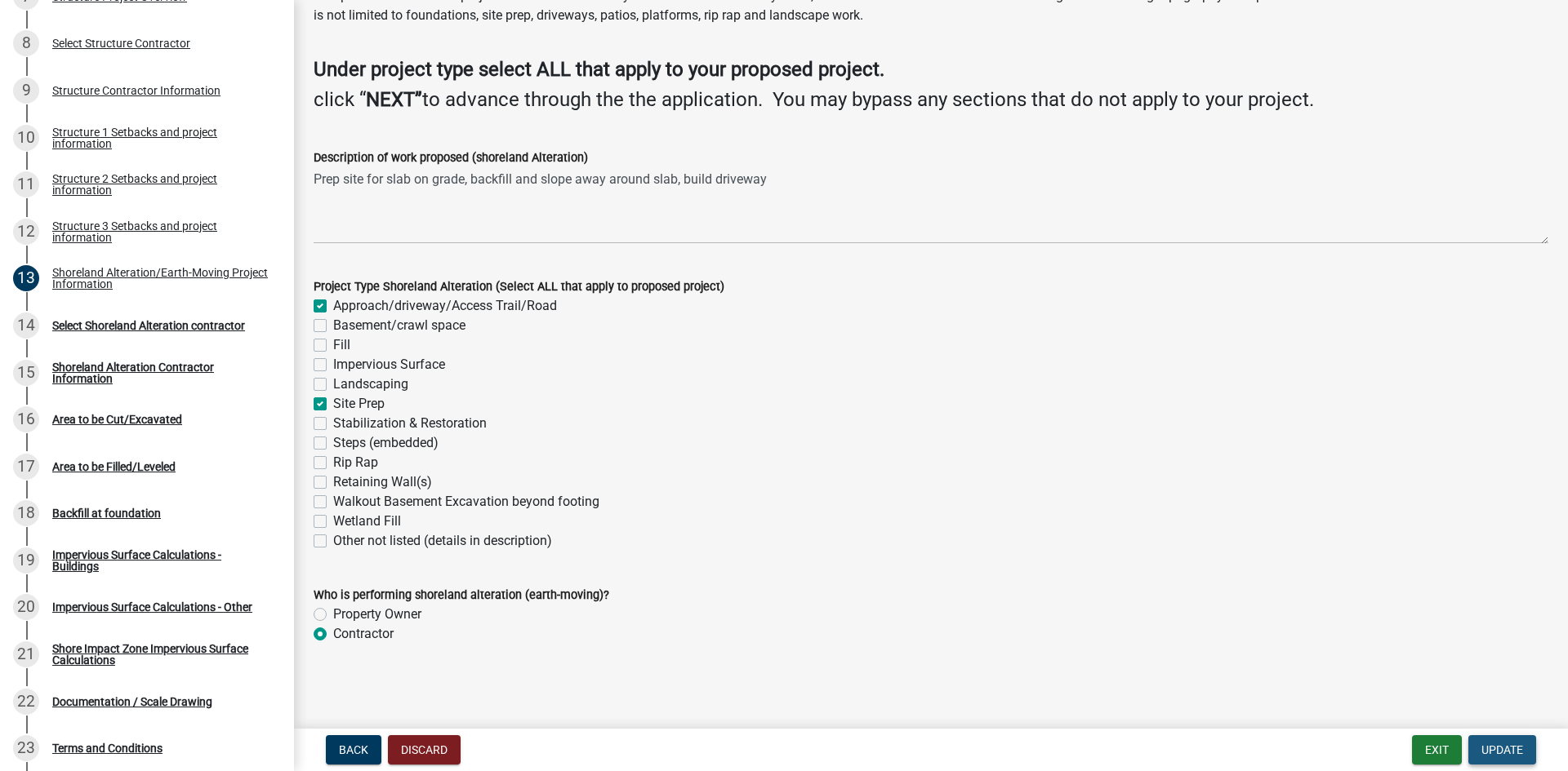
click at [1525, 750] on button "Update" at bounding box center [1503, 750] width 68 height 30
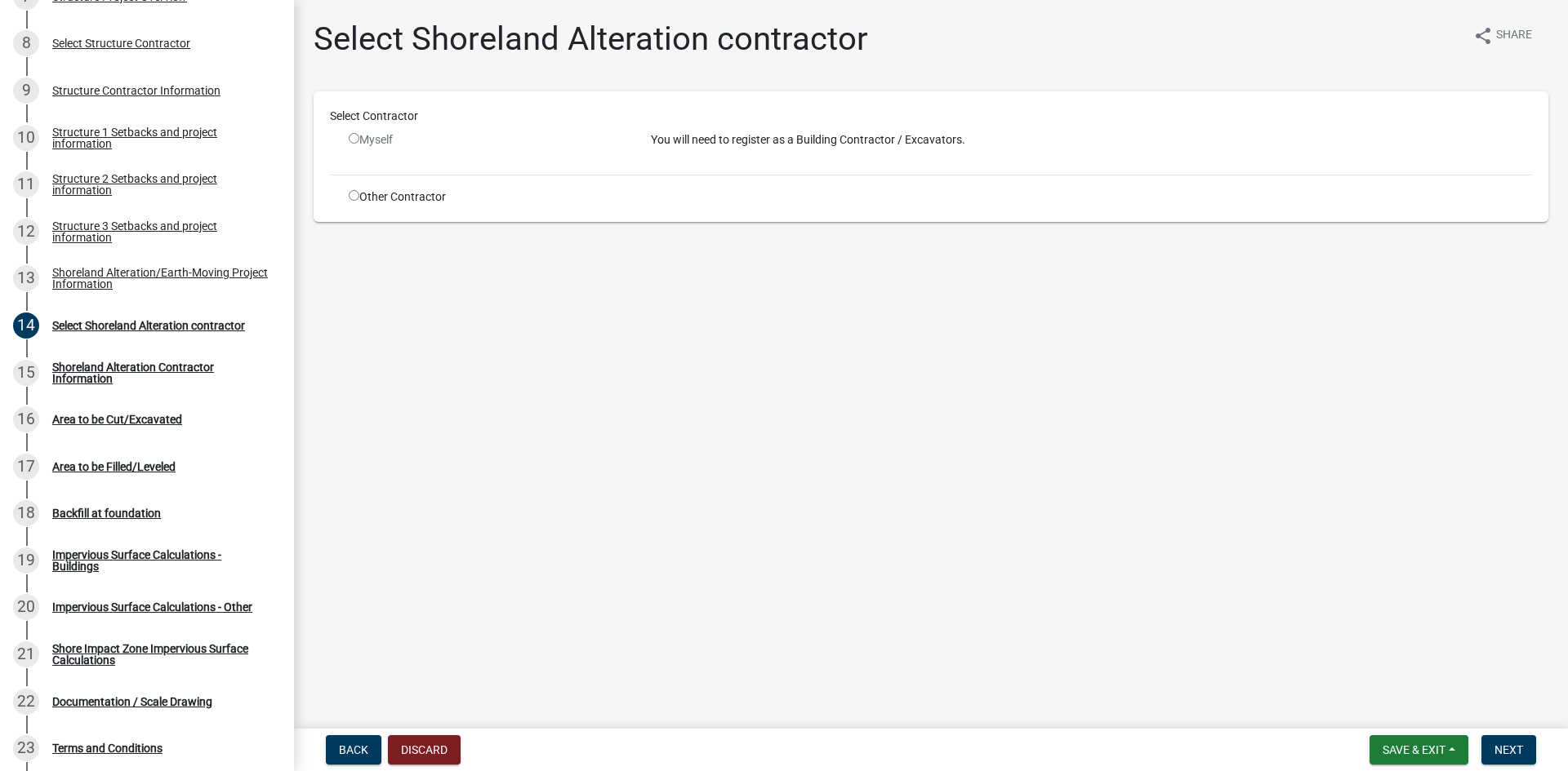
click at [350, 140] on input "radio" at bounding box center [354, 139] width 11 height 11
radio input "false"
click at [350, 204] on div "Other Contractor" at bounding box center [488, 197] width 303 height 17
click at [357, 191] on input "radio" at bounding box center [354, 196] width 11 height 11
radio input "true"
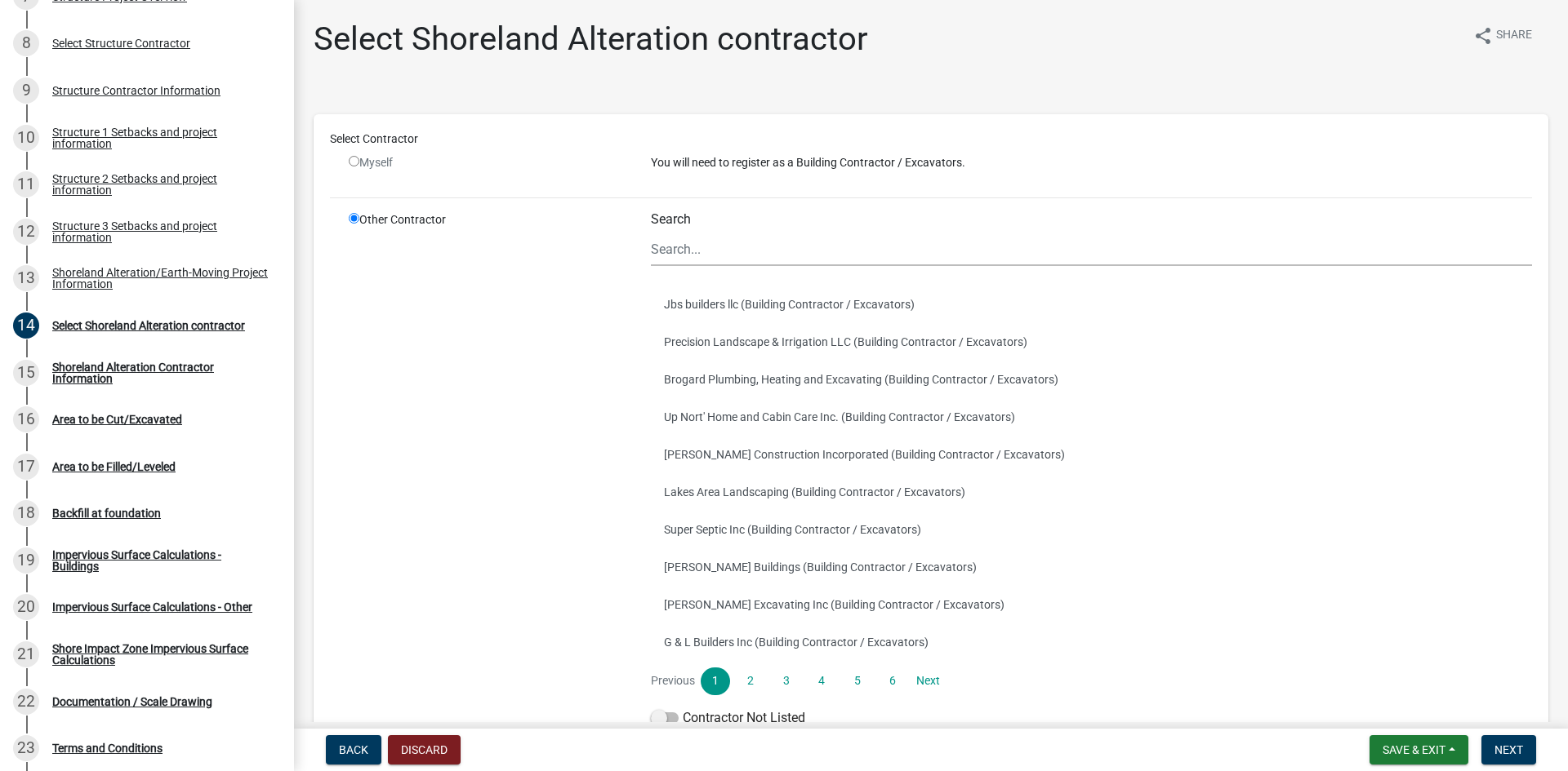
scroll to position [81, 0]
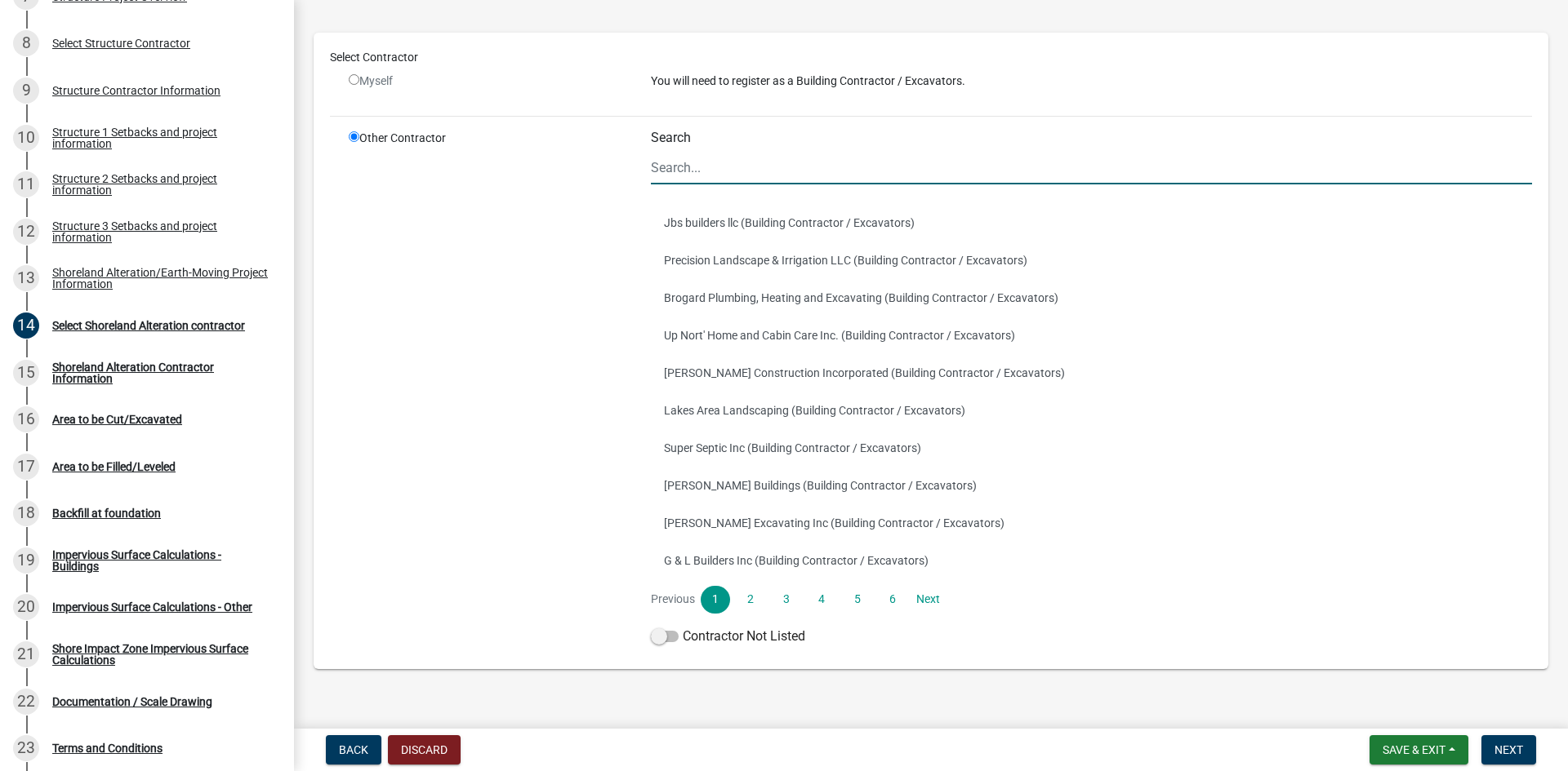
click at [685, 174] on input "Search" at bounding box center [1091, 167] width 882 height 33
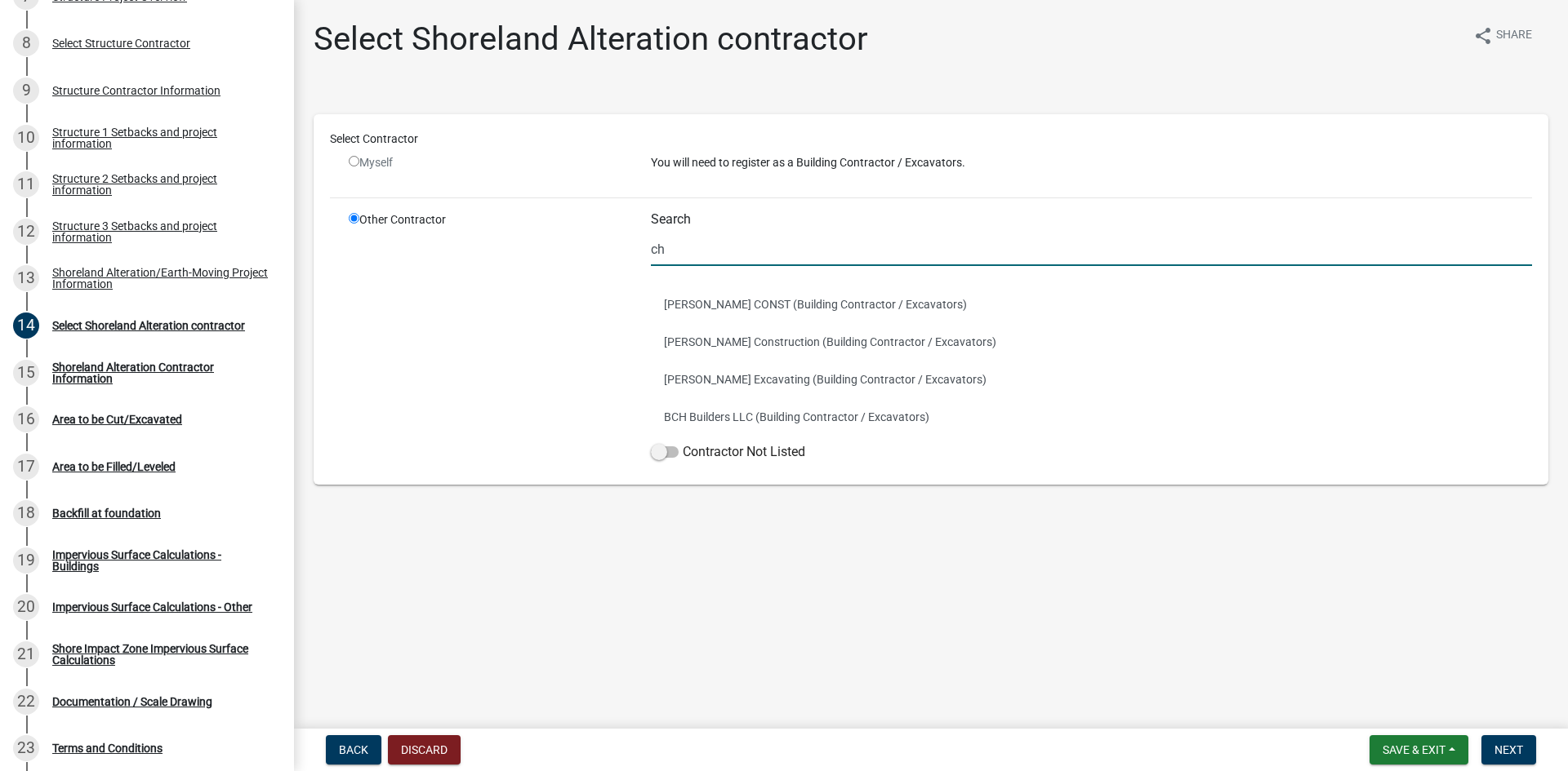
scroll to position [0, 0]
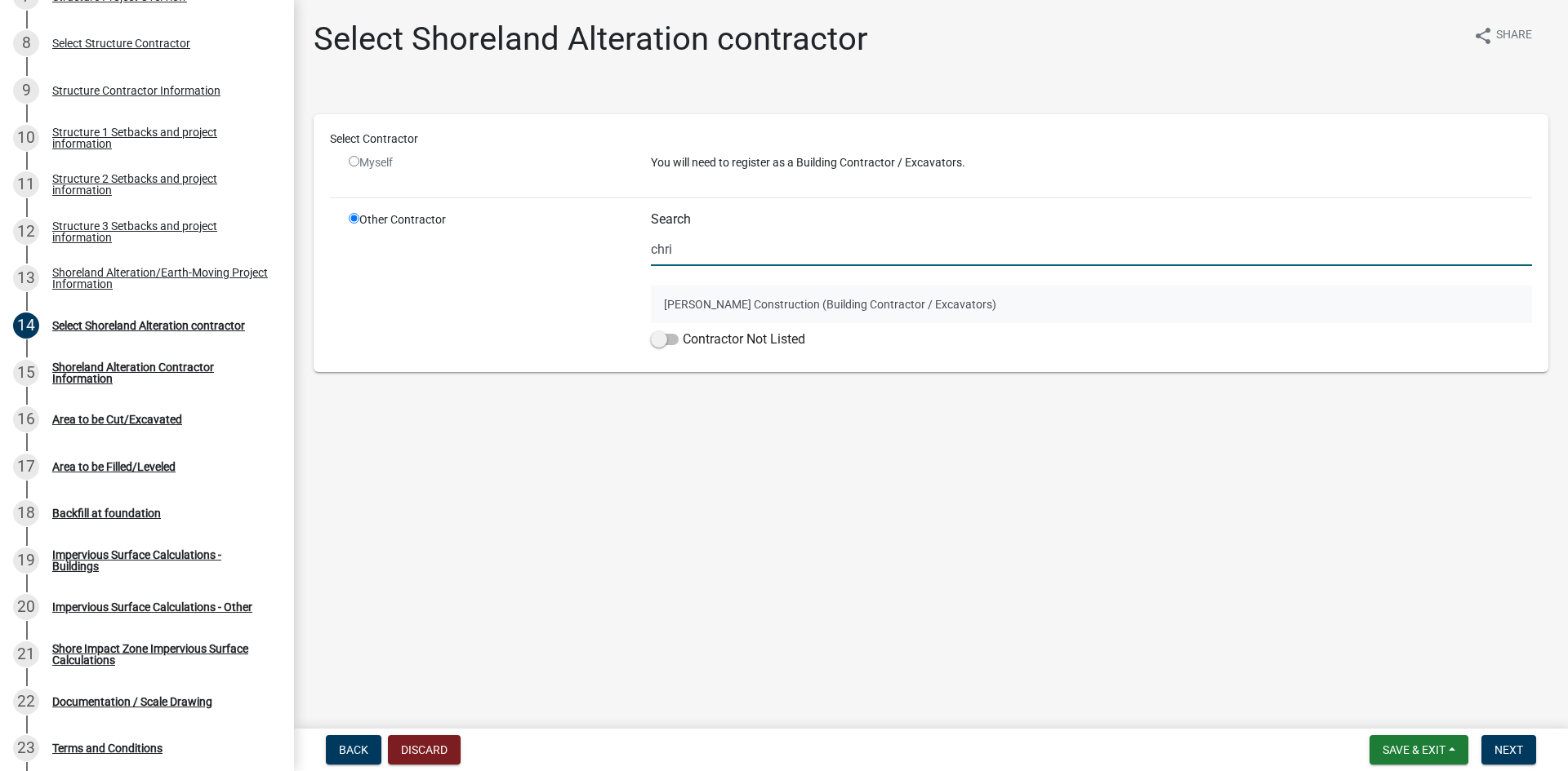
type input "chri"
click at [839, 307] on button "[PERSON_NAME] Construction (Building Contractor / Excavators)" at bounding box center [1091, 304] width 882 height 38
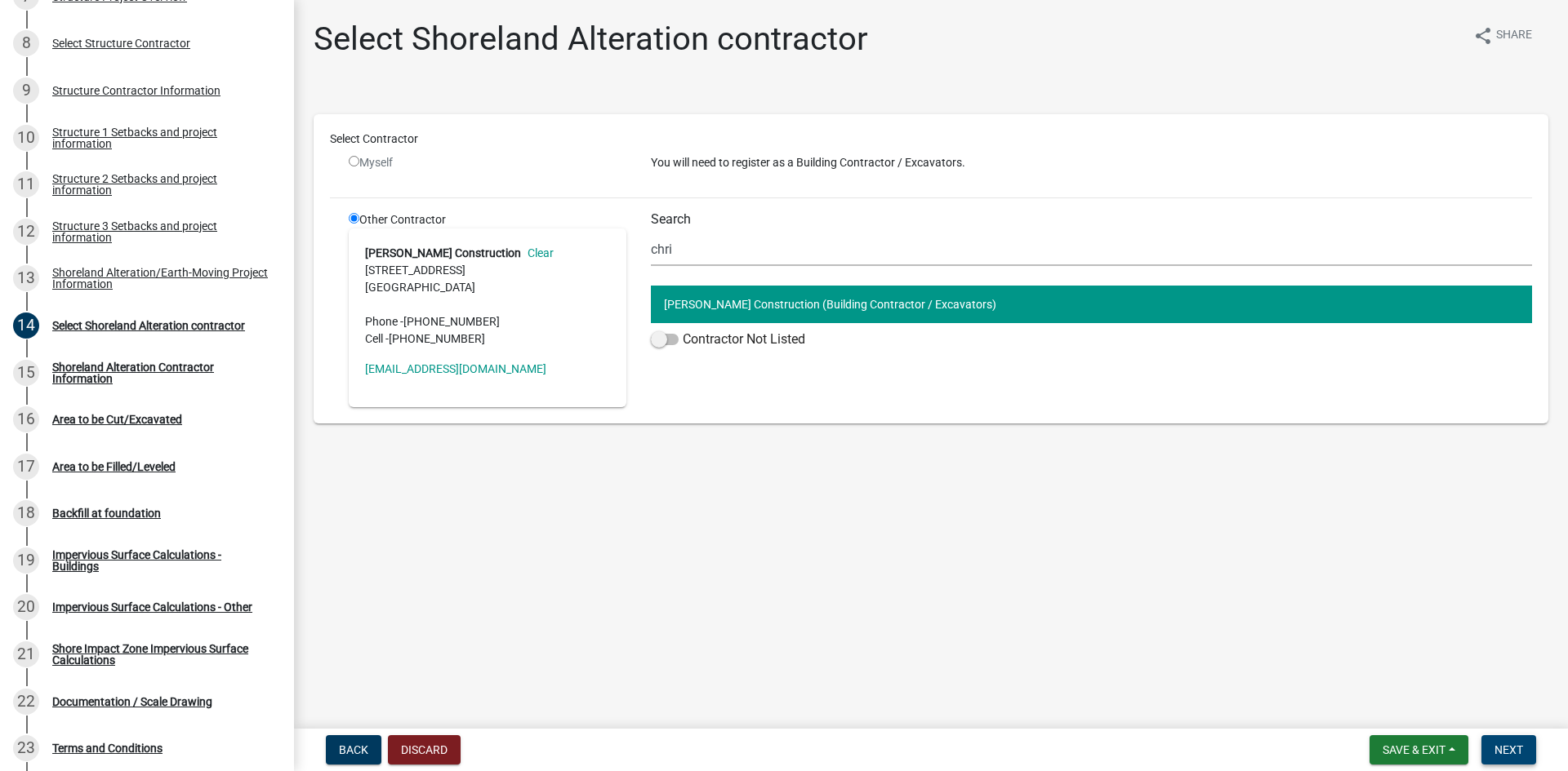
click at [1513, 752] on span "Next" at bounding box center [1509, 750] width 29 height 13
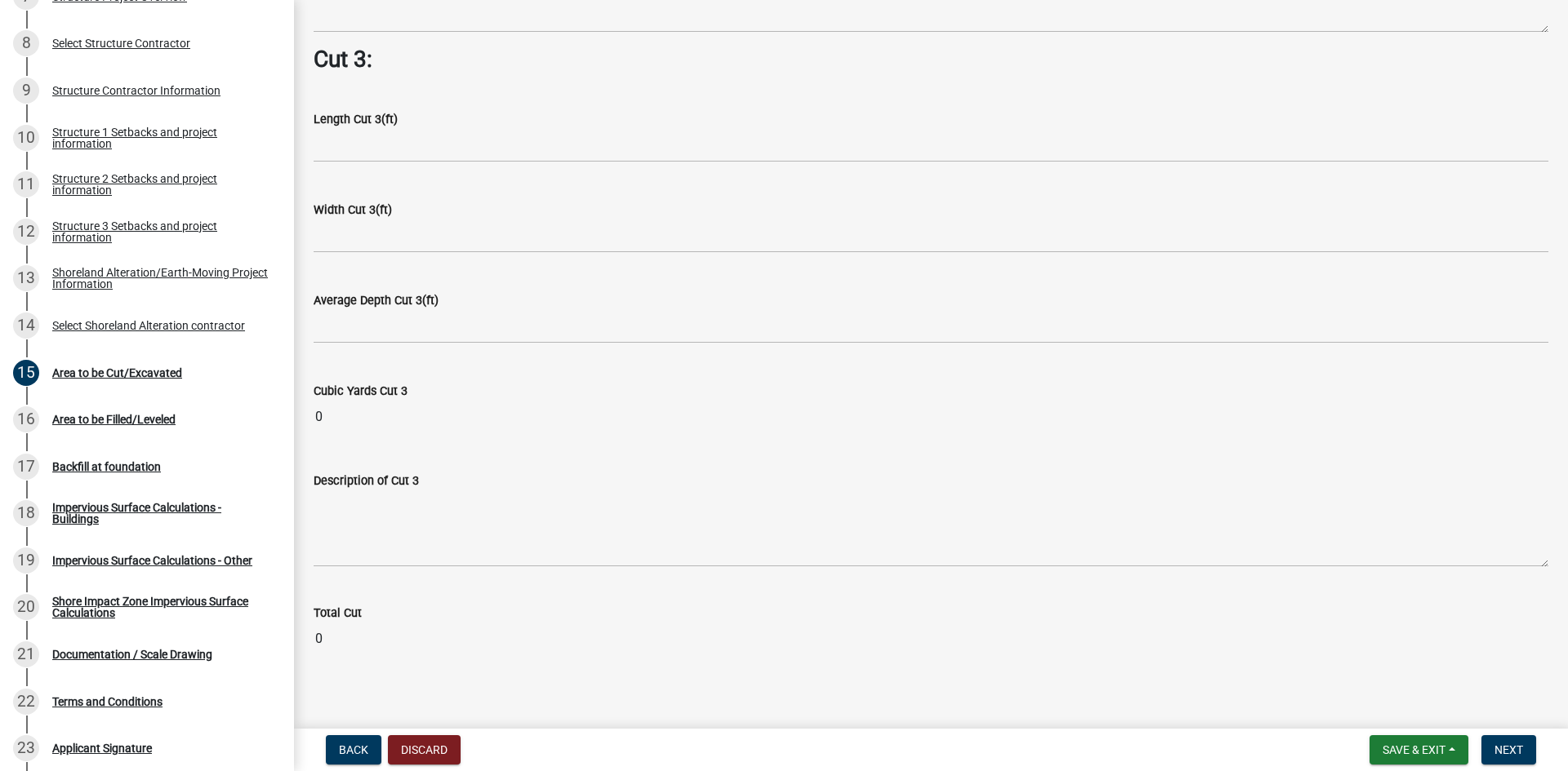
scroll to position [2074, 0]
click at [1512, 753] on span "Next" at bounding box center [1509, 750] width 29 height 13
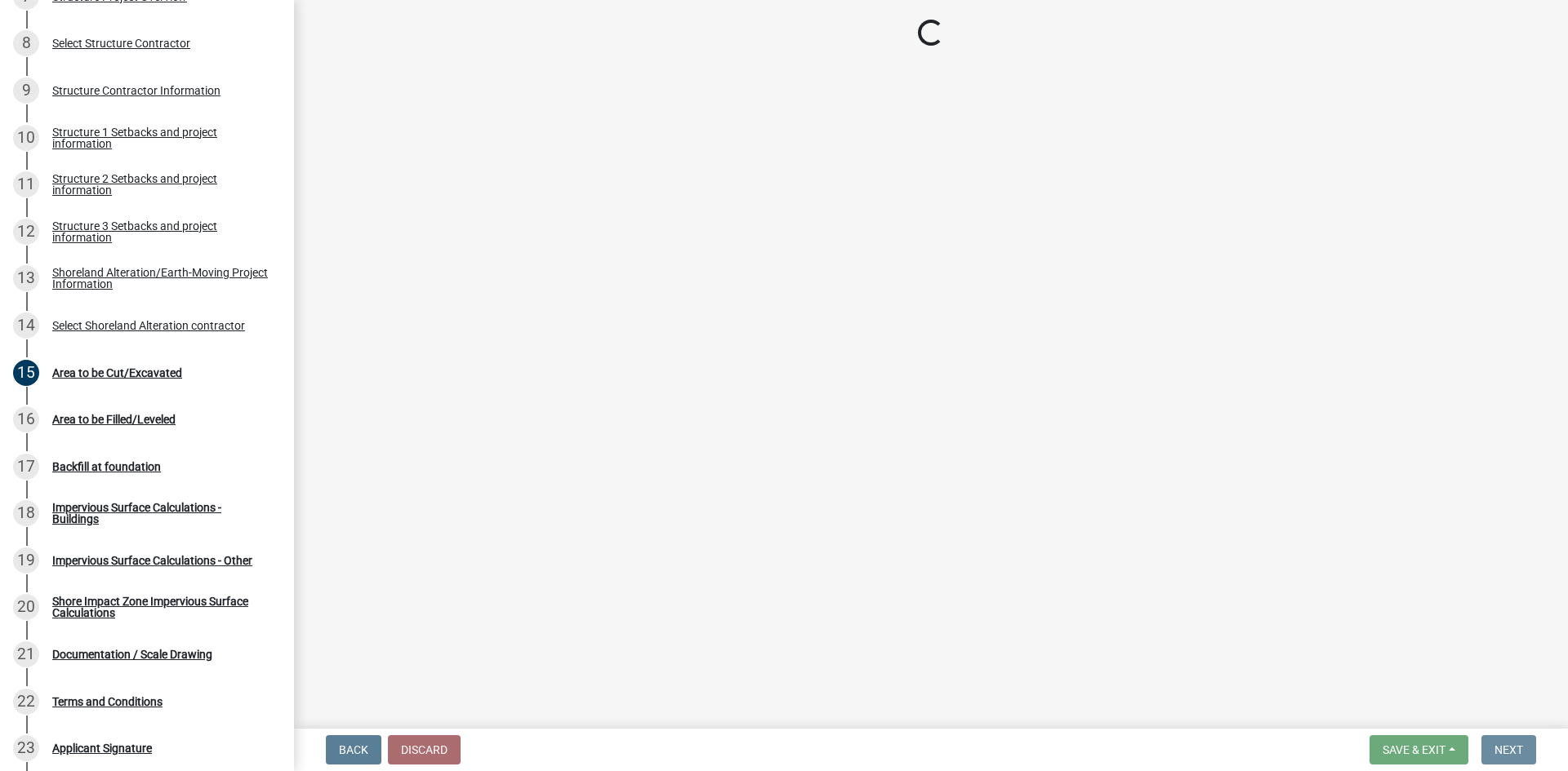
scroll to position [0, 0]
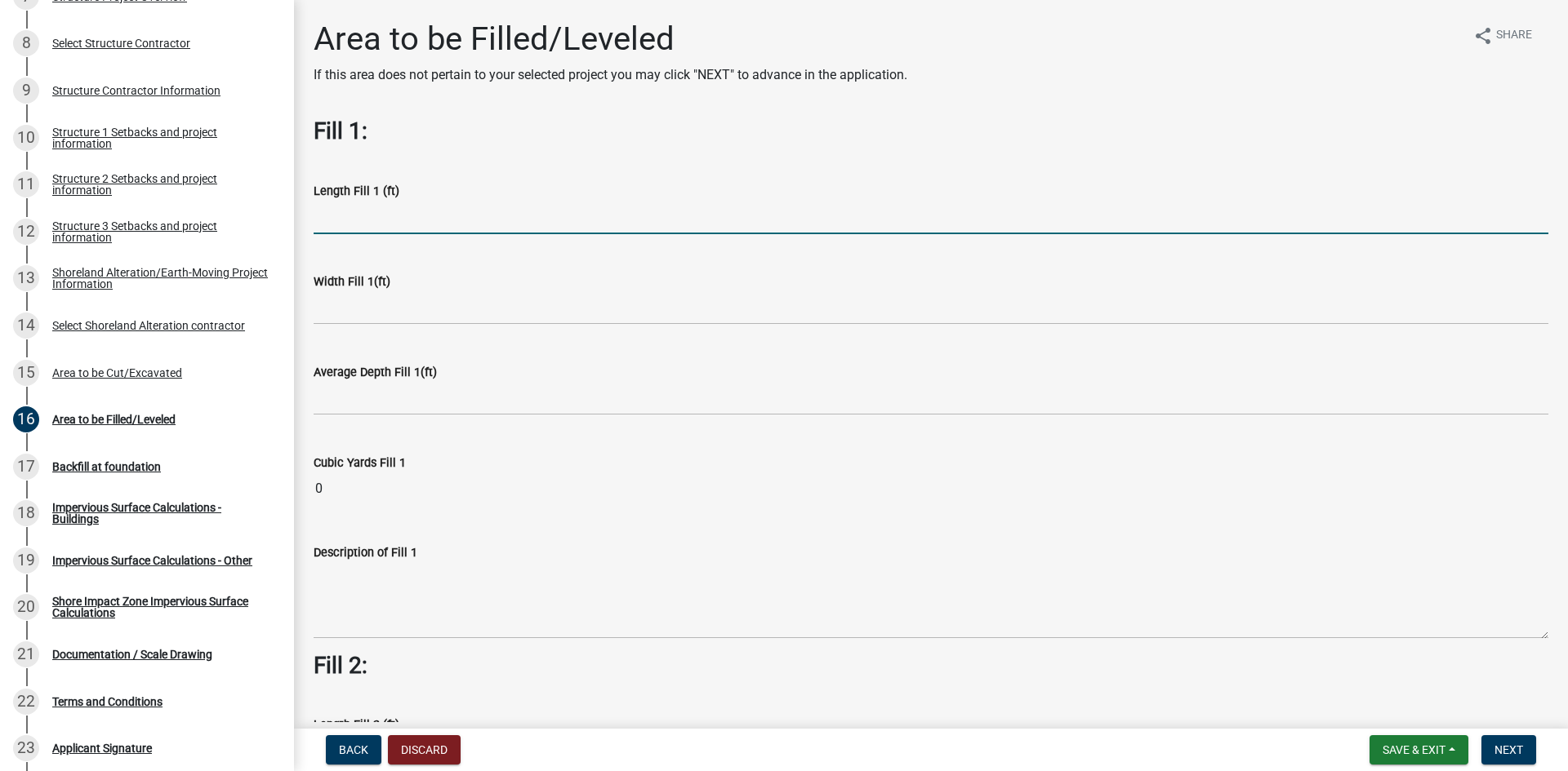
click at [403, 217] on input "text" at bounding box center [931, 216] width 1235 height 33
type input "30"
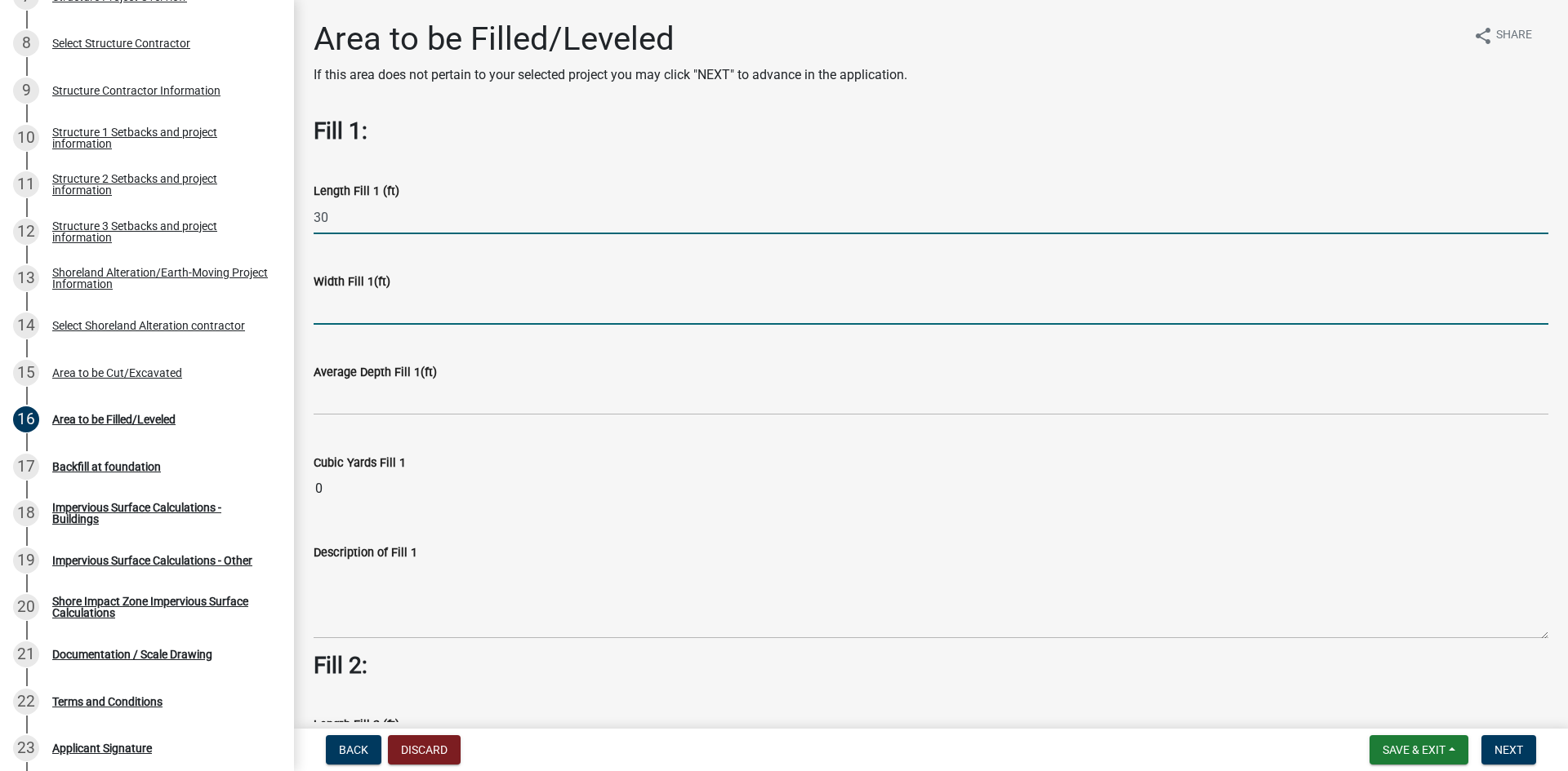
click at [337, 310] on input "text" at bounding box center [931, 308] width 1235 height 33
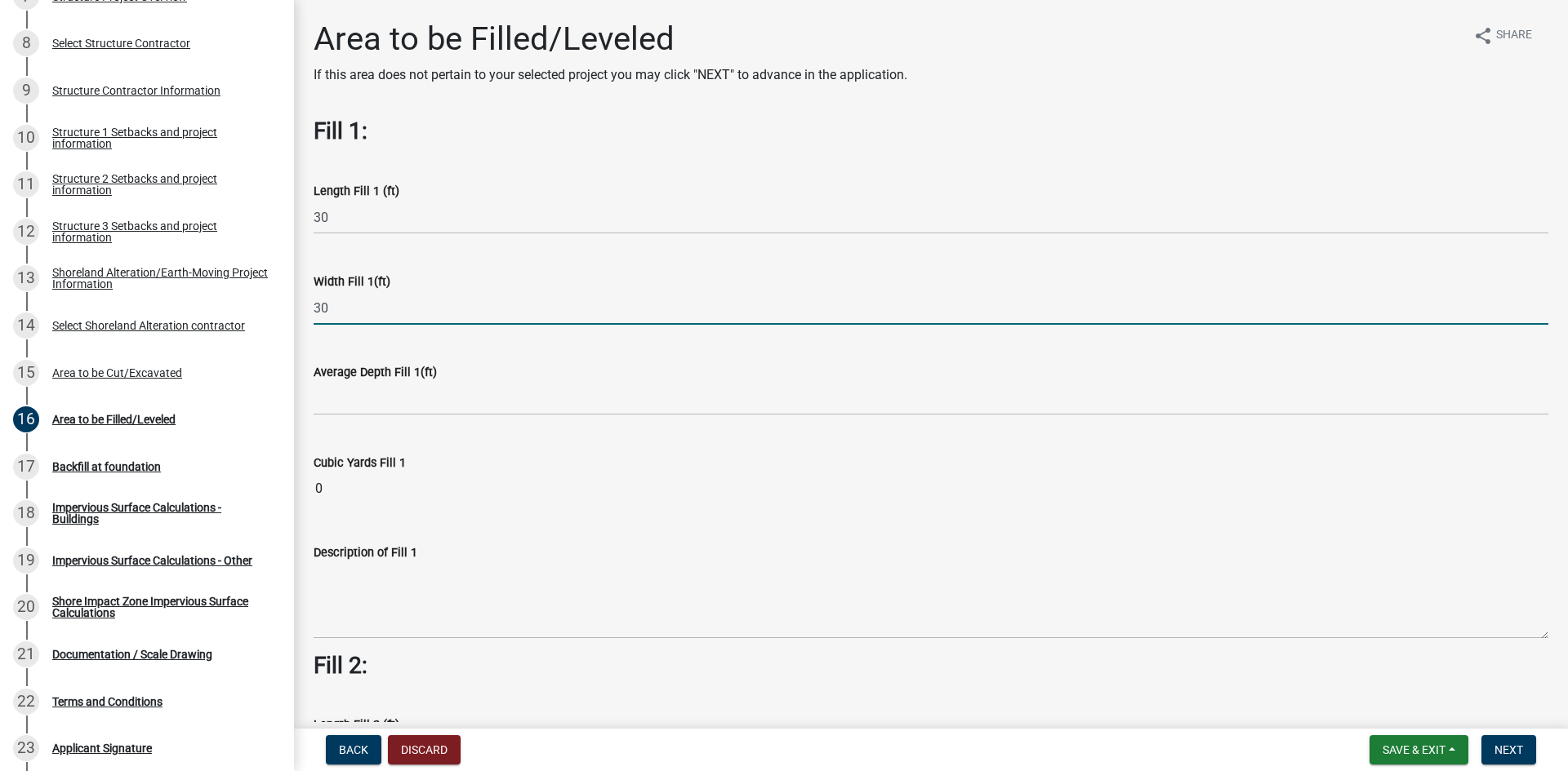
type input "30"
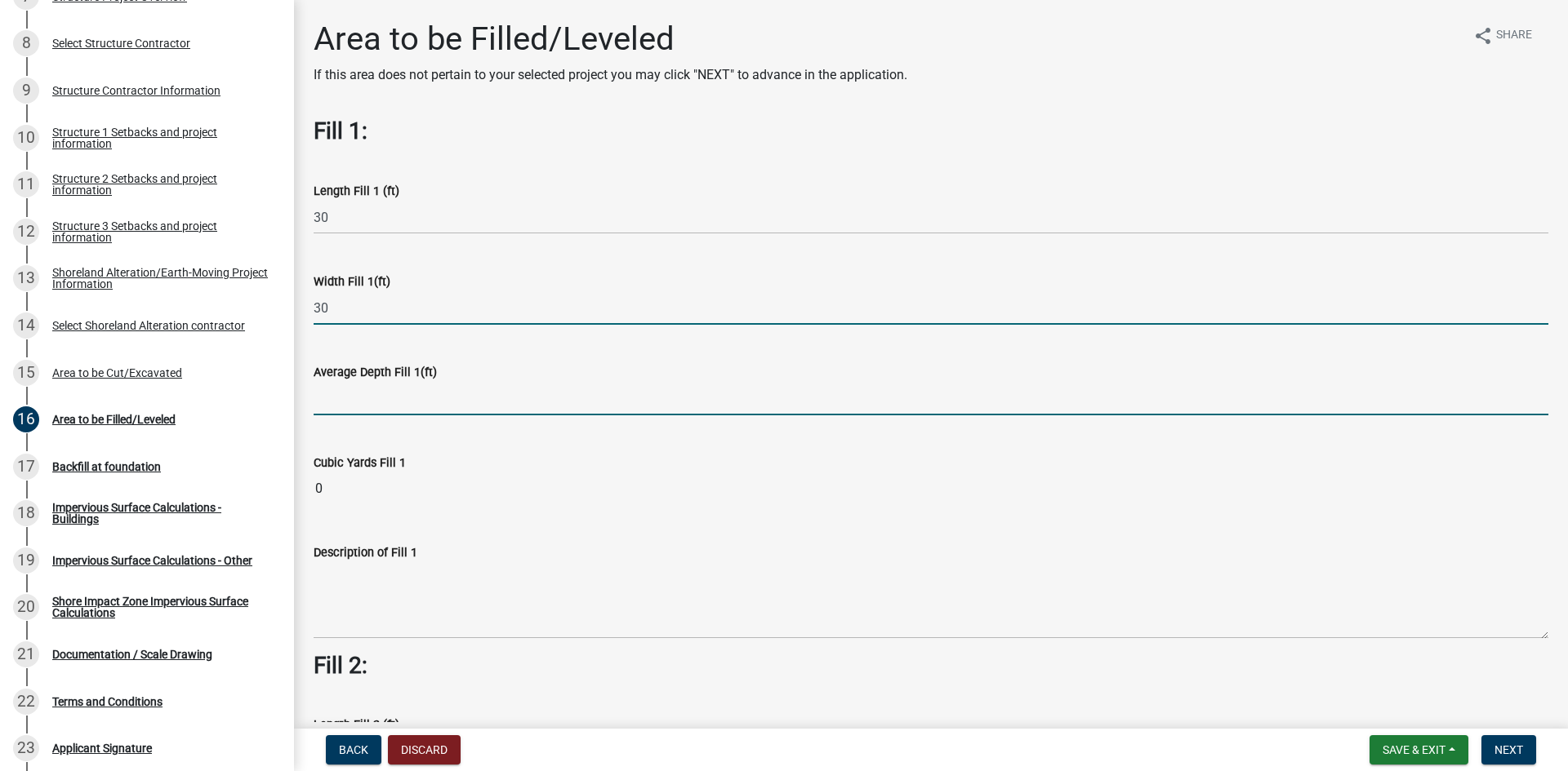
click at [333, 400] on input "text" at bounding box center [931, 398] width 1235 height 33
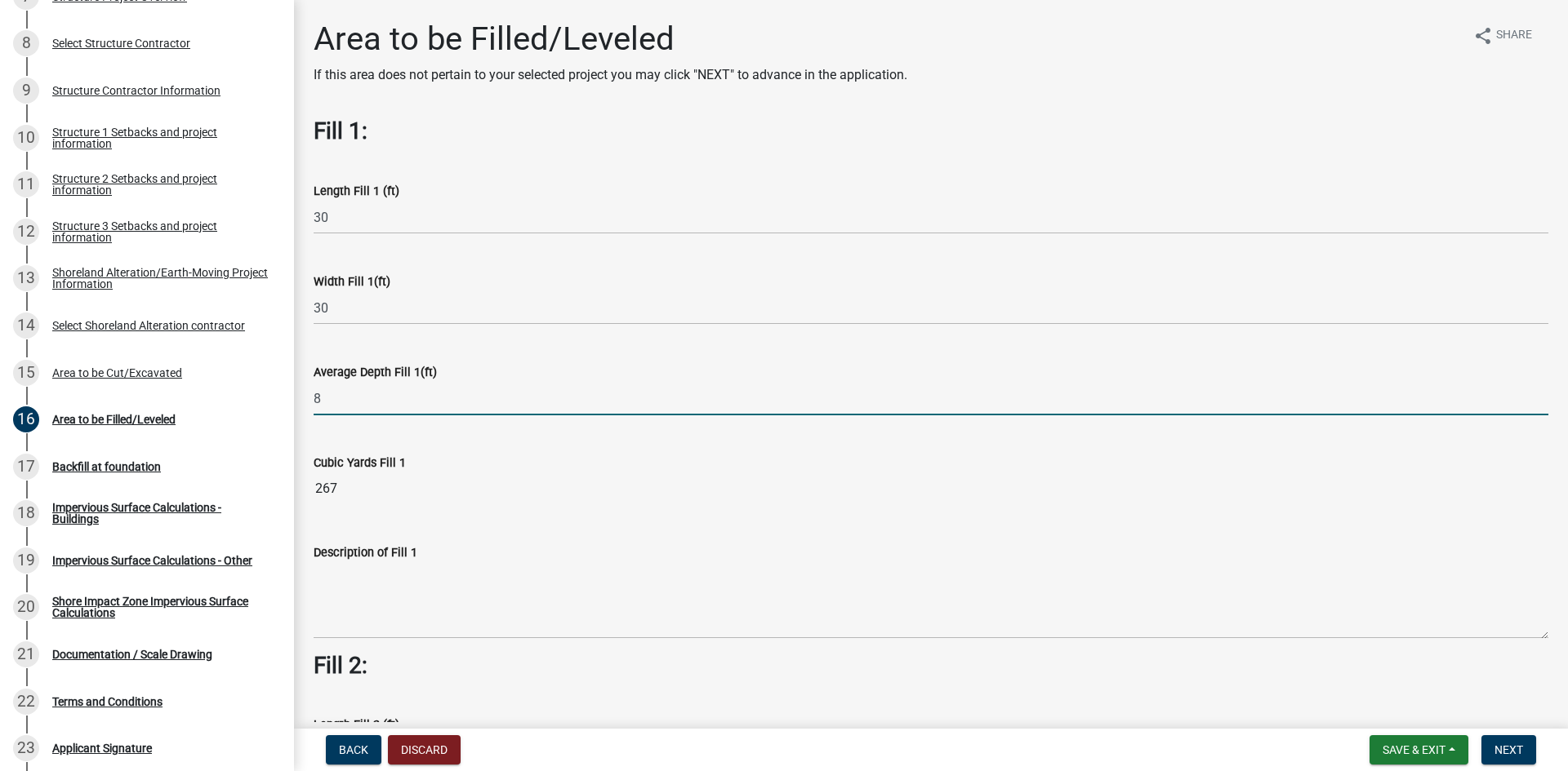
click at [325, 396] on input "8" at bounding box center [931, 398] width 1235 height 33
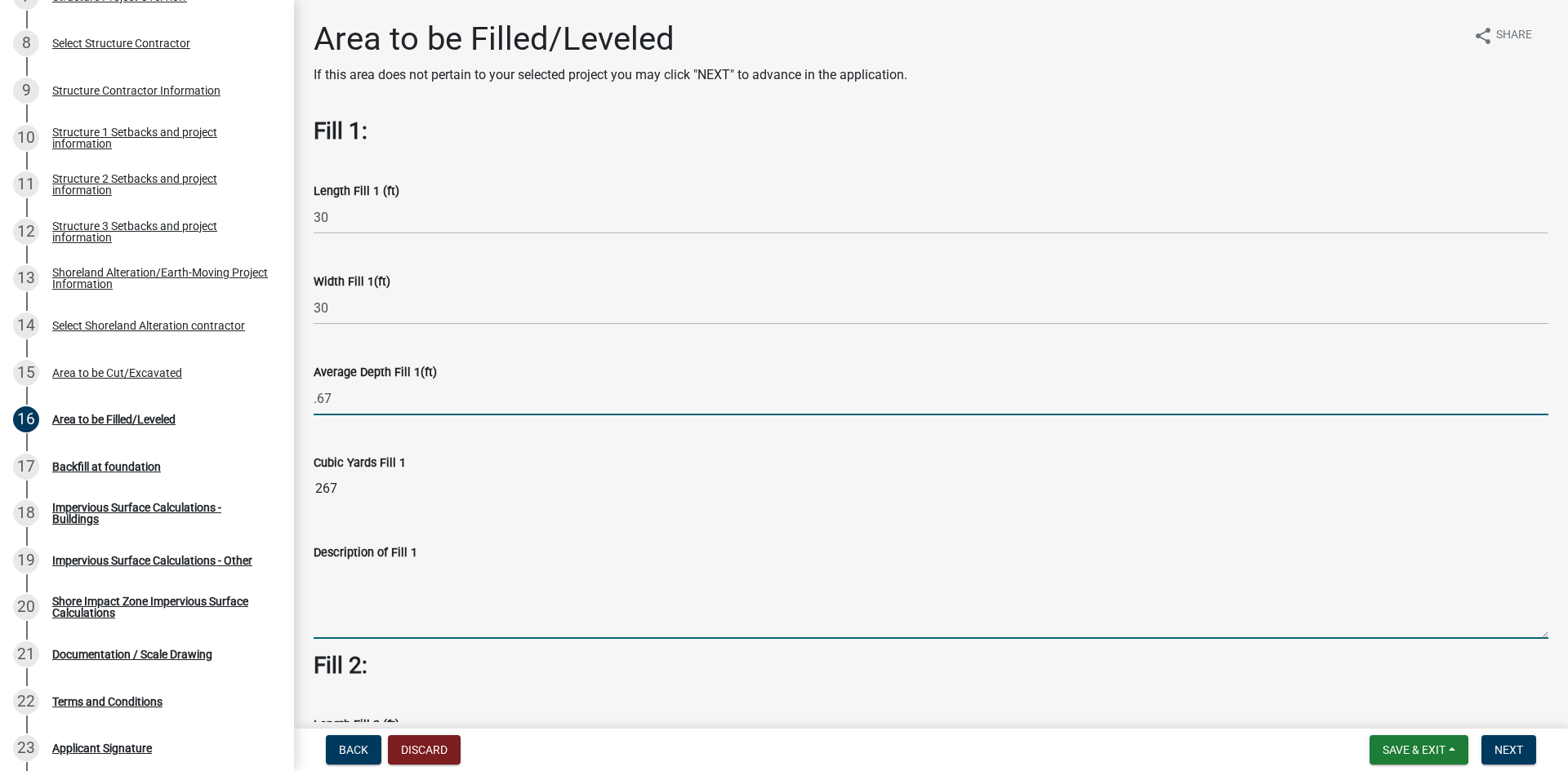
type input "0.67"
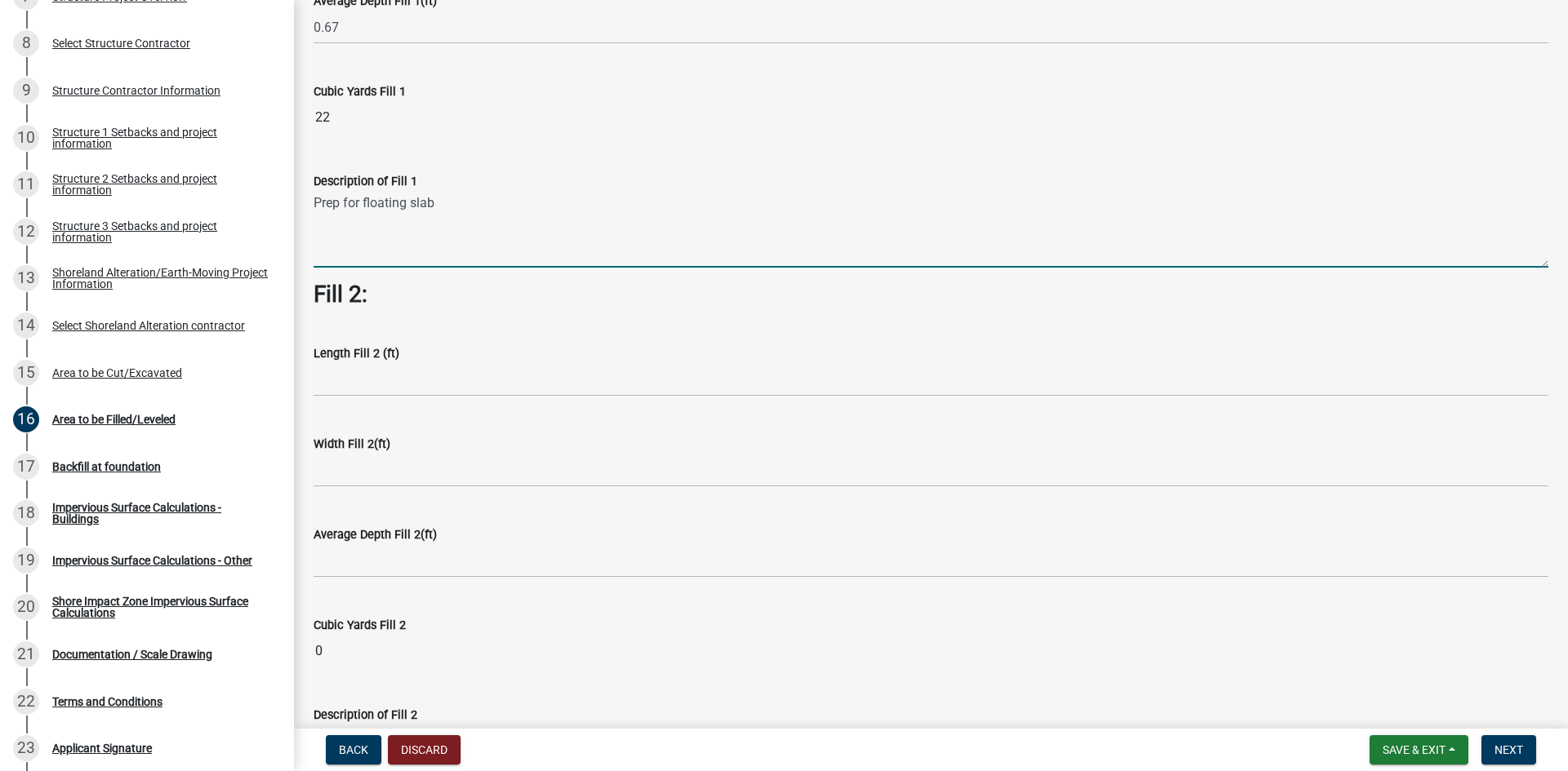
scroll to position [408, 0]
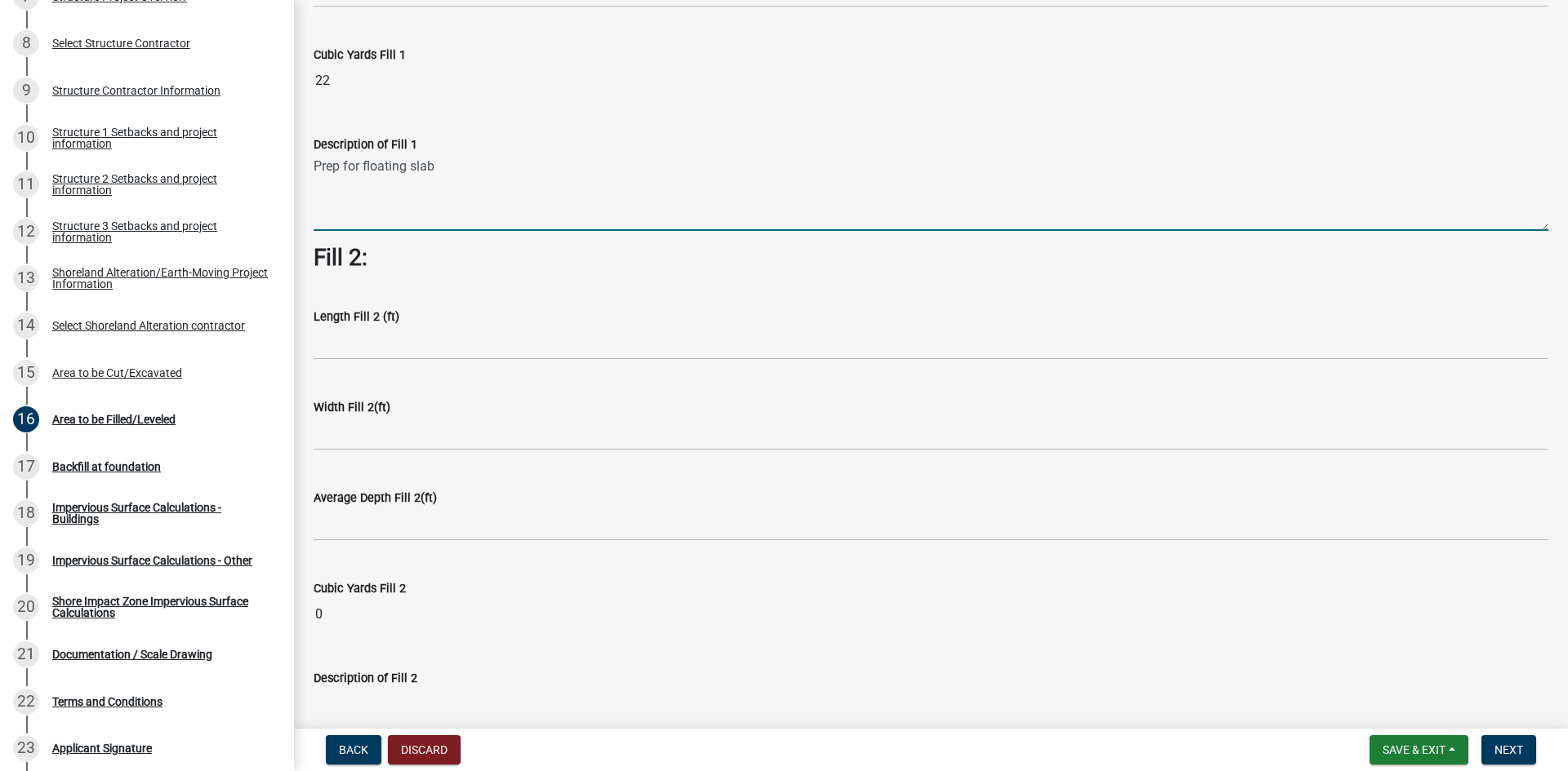
type textarea "Prep for floating slab"
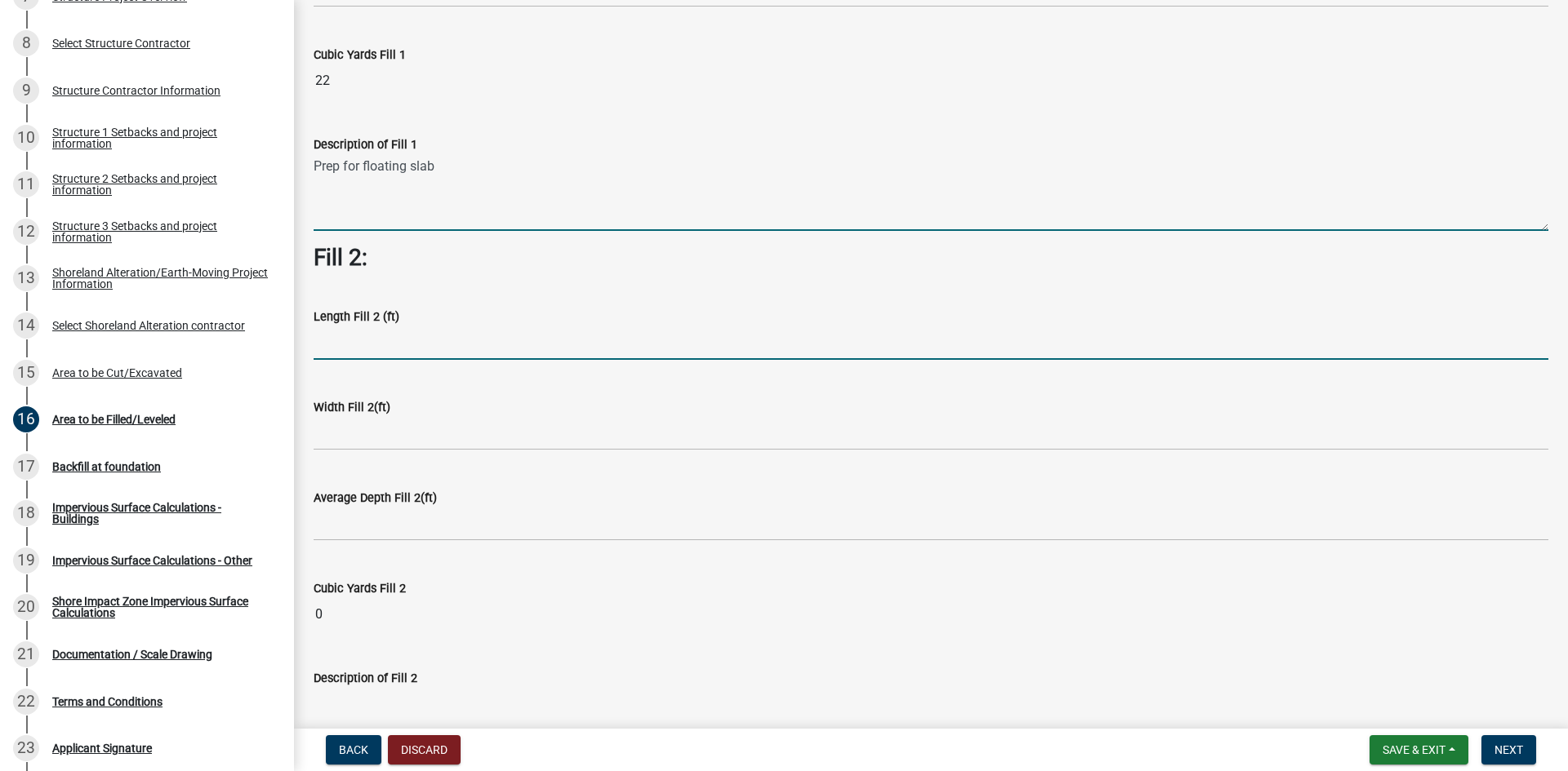
click at [387, 343] on input "text" at bounding box center [931, 343] width 1235 height 33
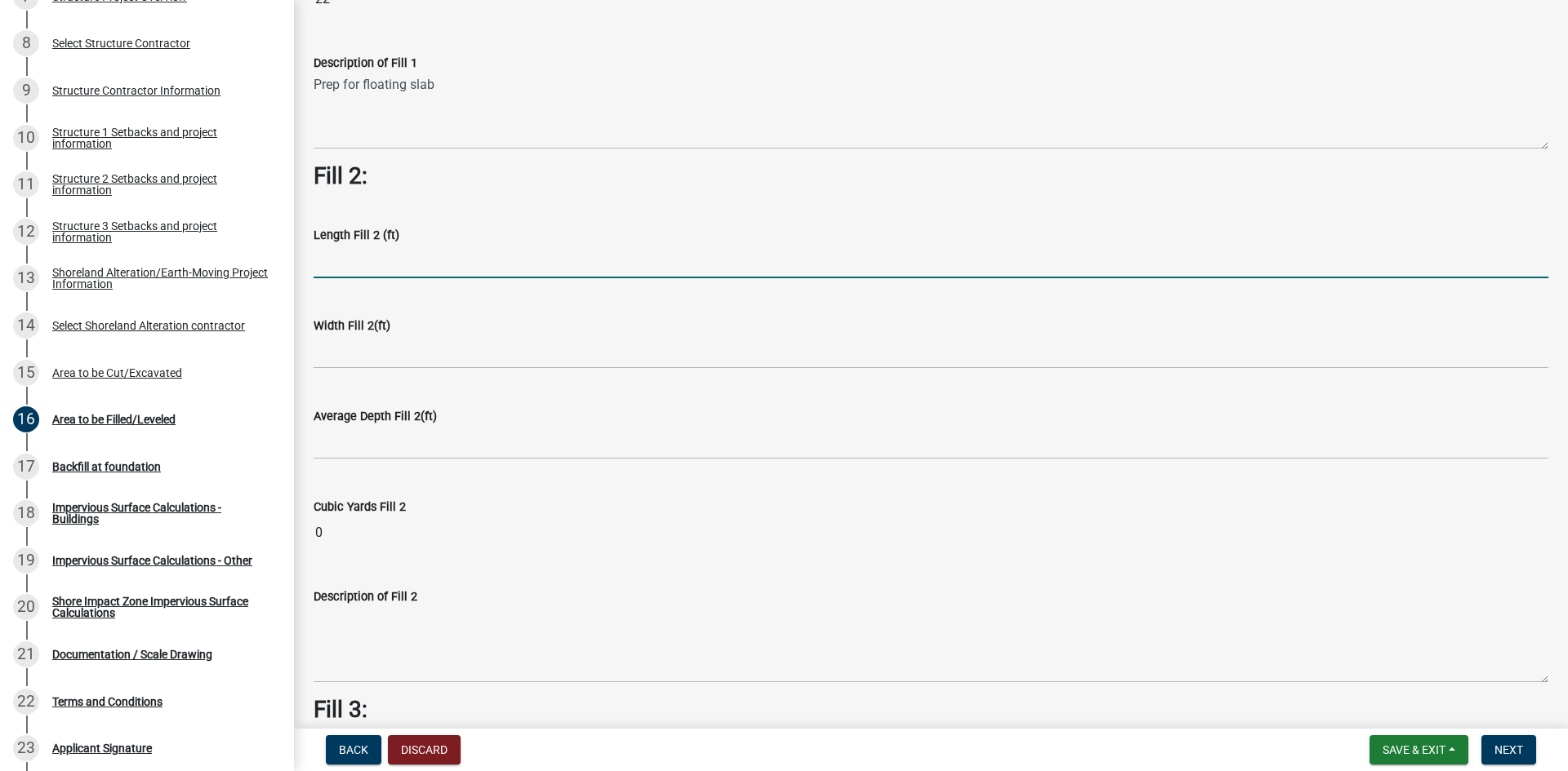
scroll to position [572, 0]
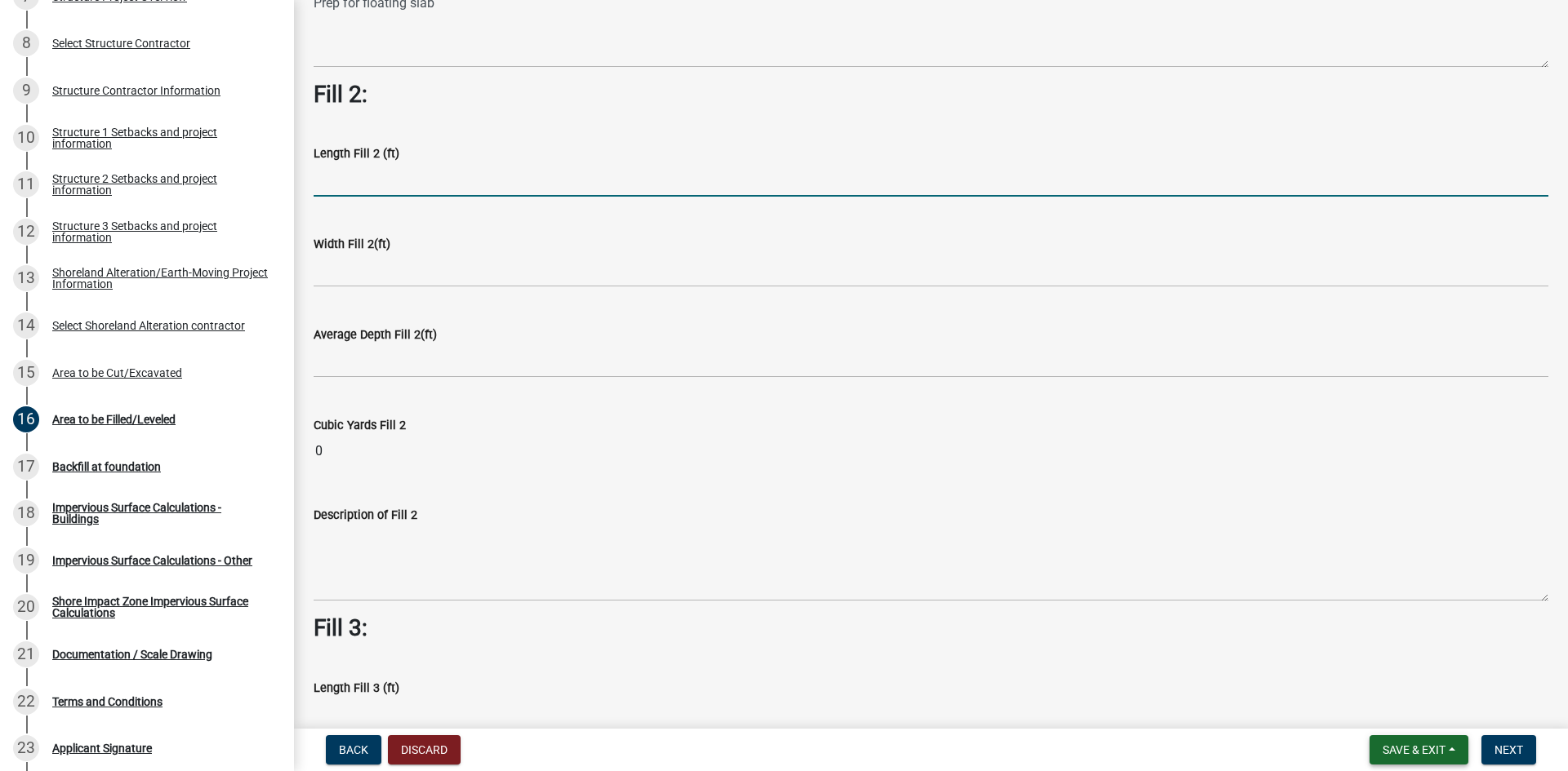
click at [1439, 750] on span "Save & Exit" at bounding box center [1414, 750] width 63 height 13
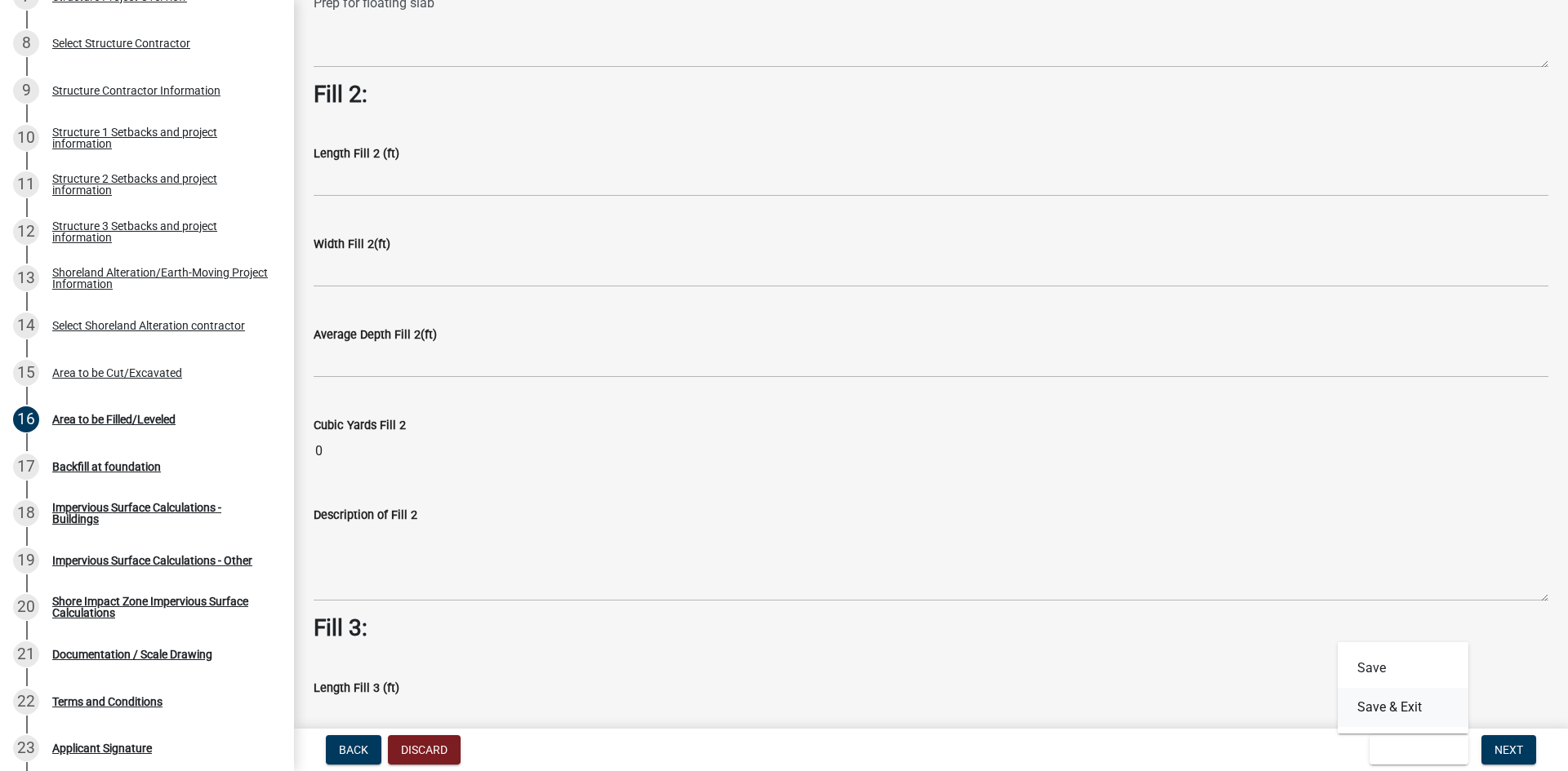
click at [1394, 705] on button "Save & Exit" at bounding box center [1403, 707] width 131 height 39
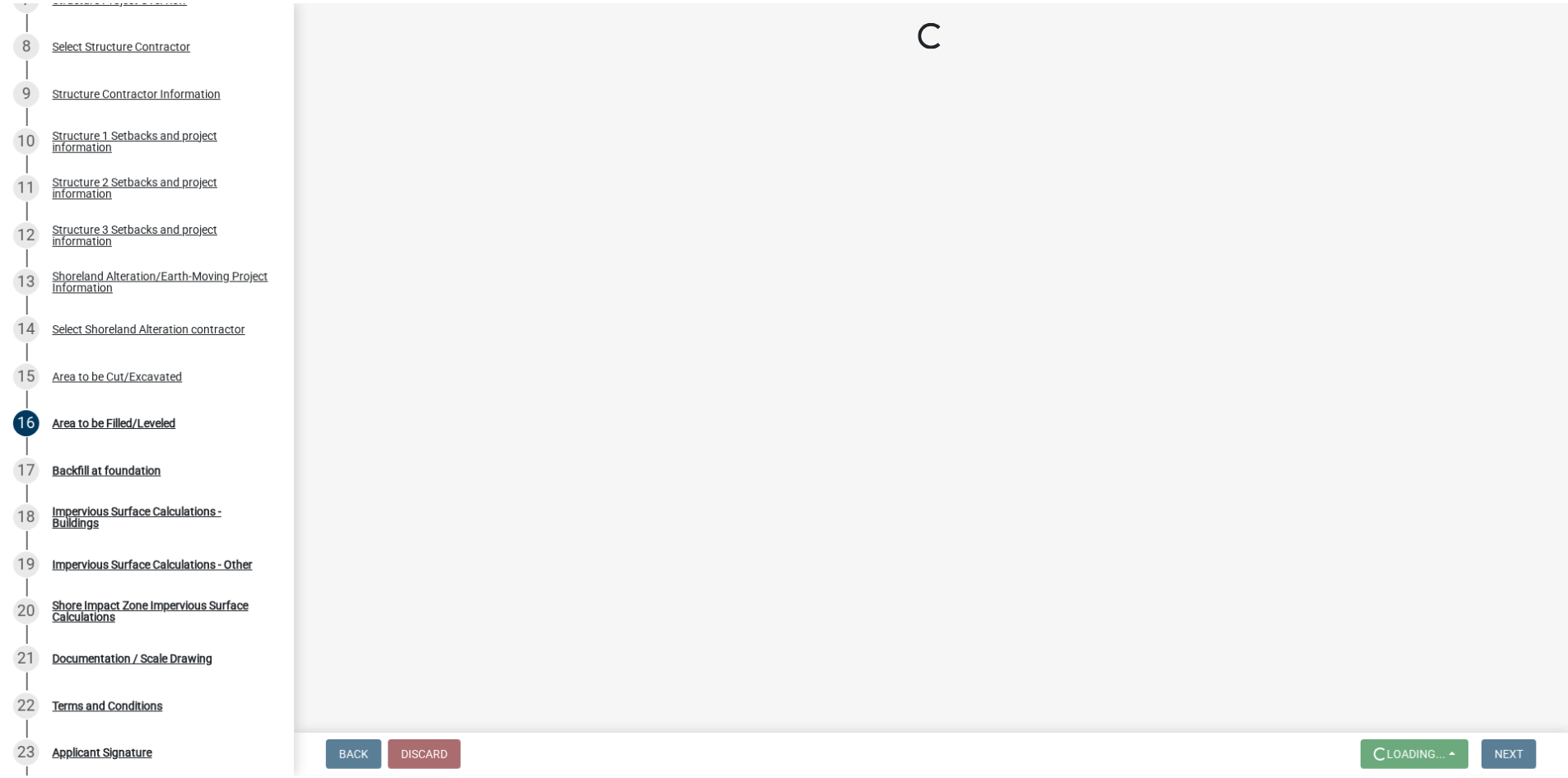
scroll to position [0, 0]
